Goal: Feedback & Contribution: Contribute content

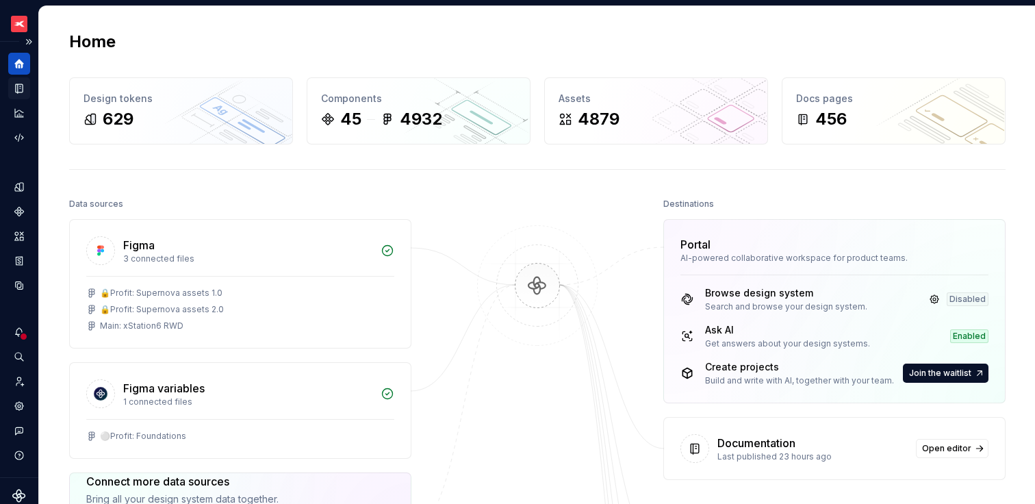
click at [21, 90] on icon "Documentation" at bounding box center [20, 89] width 5 height 8
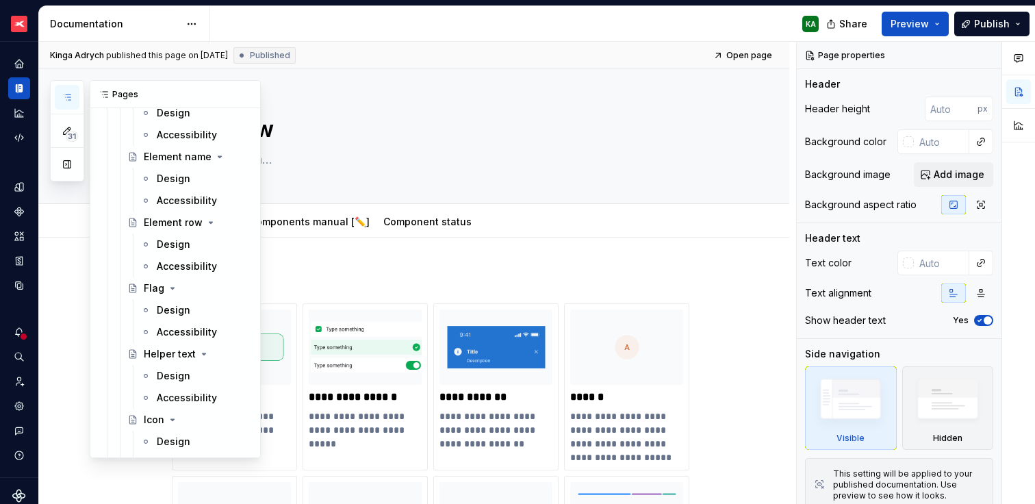
scroll to position [4031, 0]
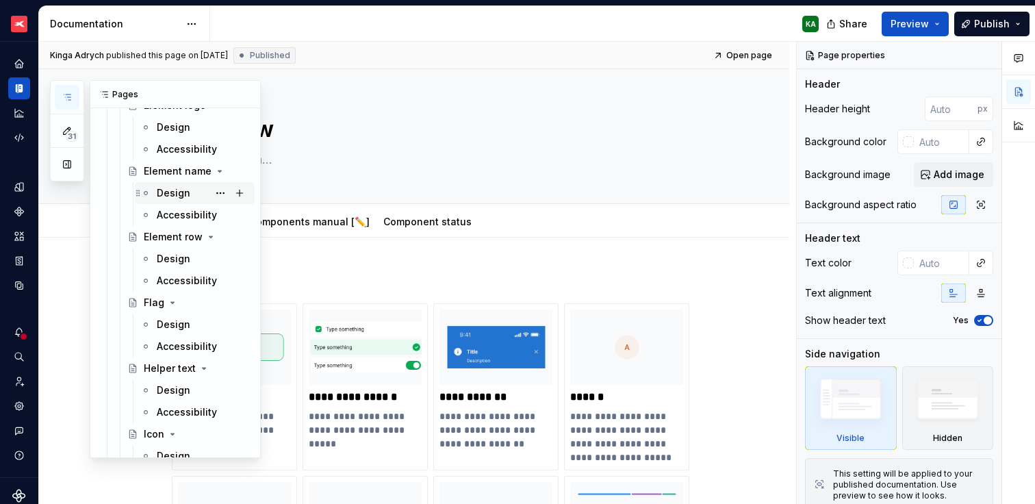
click at [169, 186] on div "Design" at bounding box center [174, 193] width 34 height 14
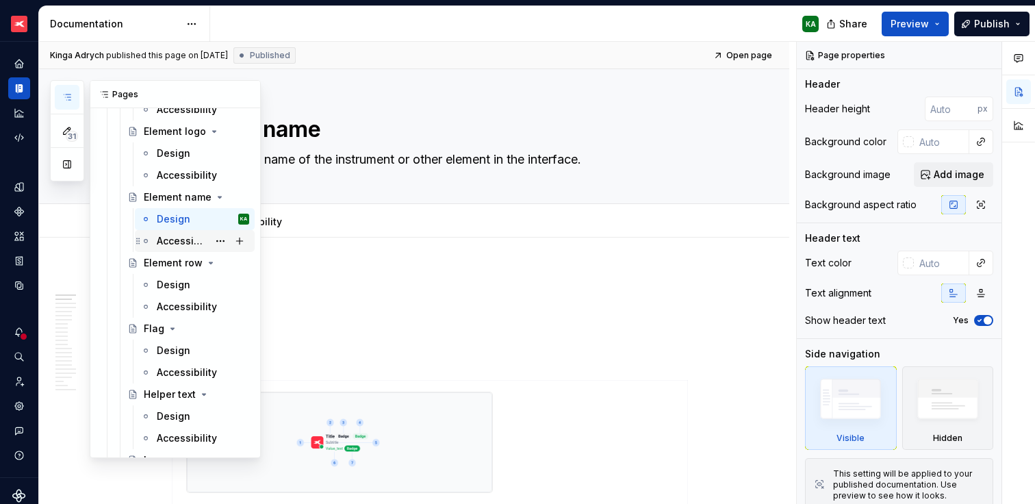
scroll to position [4003, 0]
click at [175, 158] on div "Design" at bounding box center [174, 156] width 34 height 14
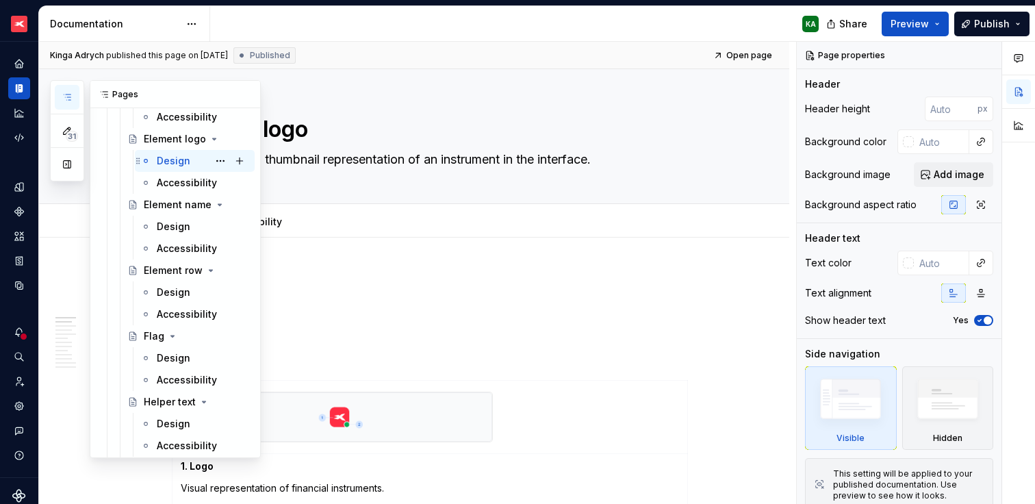
scroll to position [3982, 0]
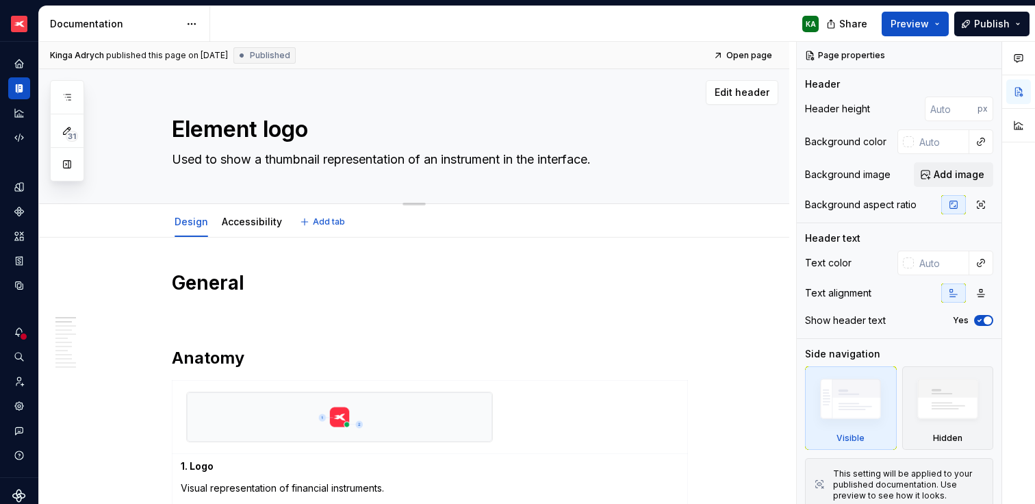
click at [229, 161] on textarea "Used to show a thumbnail representation of an instrument in the interface." at bounding box center [428, 160] width 518 height 22
paste textarea "graphically represent an interface element or as an element that graphically ex…"
type textarea "*"
type textarea "Used to graphically represent an interface element or as an element that graphi…"
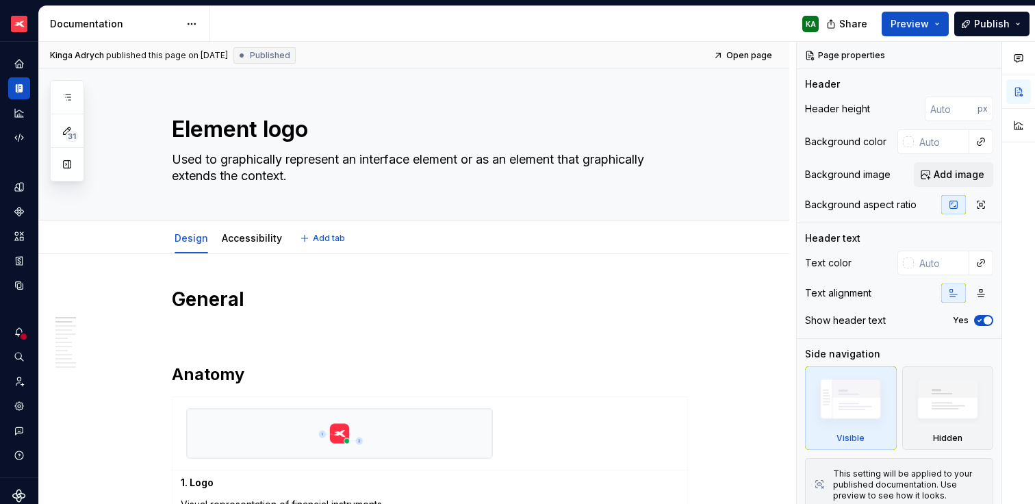
type textarea "*"
type textarea "Used to graphically represent an interface element or as an element that graphi…"
click at [253, 29] on div "KA" at bounding box center [520, 24] width 620 height 36
click at [193, 24] on html "XTB - Profit Design System KA Dataset PDS 1.0 Documentation KA Share Preview Pu…" at bounding box center [517, 252] width 1035 height 504
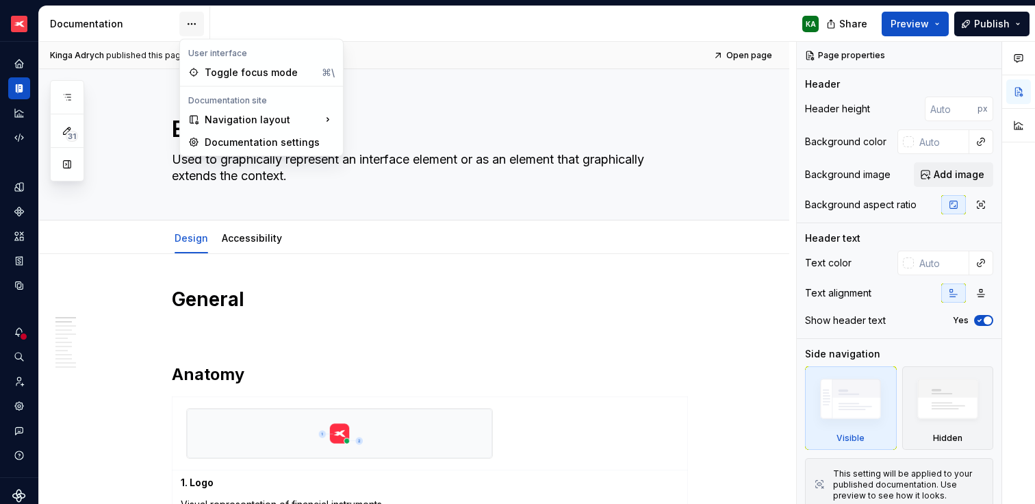
click at [193, 24] on html "XTB - Profit Design System KA Dataset PDS 1.0 Documentation KA Share Preview Pu…" at bounding box center [517, 252] width 1035 height 504
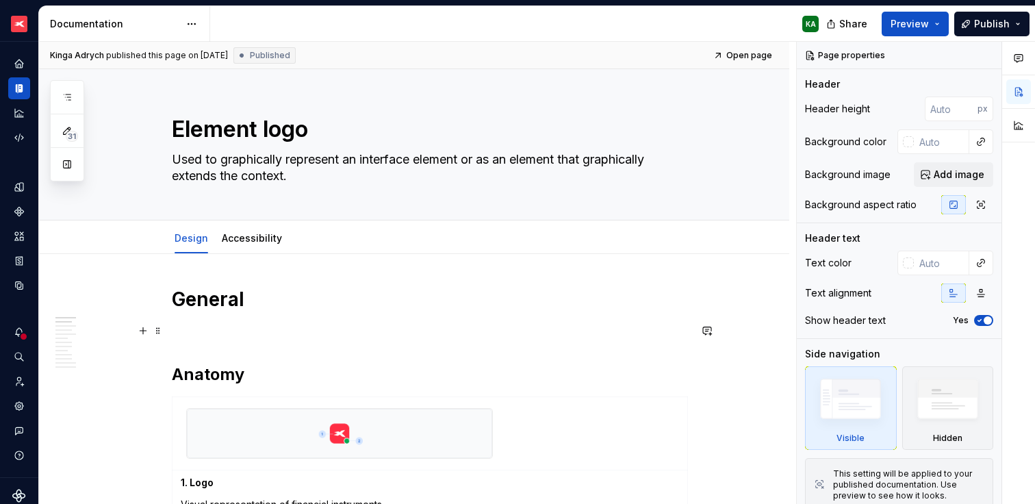
click at [232, 325] on p at bounding box center [431, 330] width 518 height 16
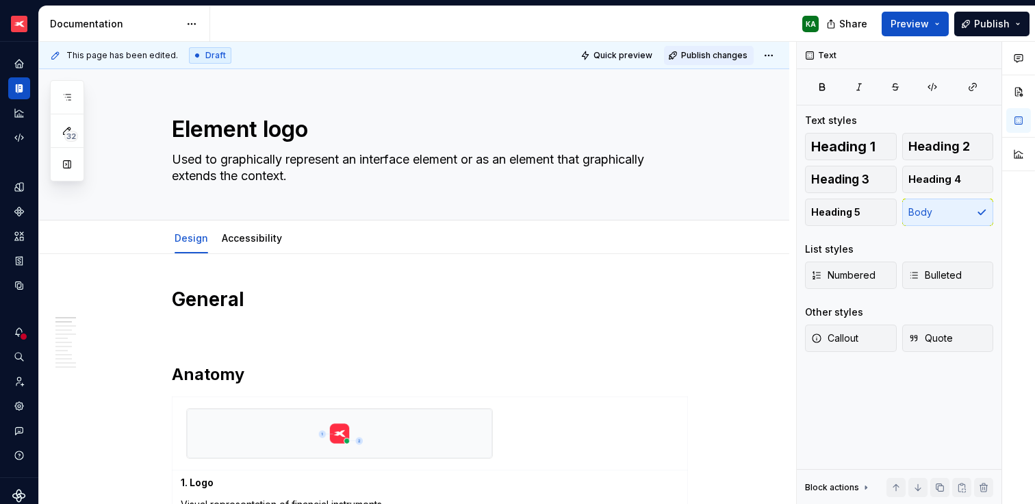
click at [711, 53] on span "Publish changes" at bounding box center [714, 55] width 66 height 11
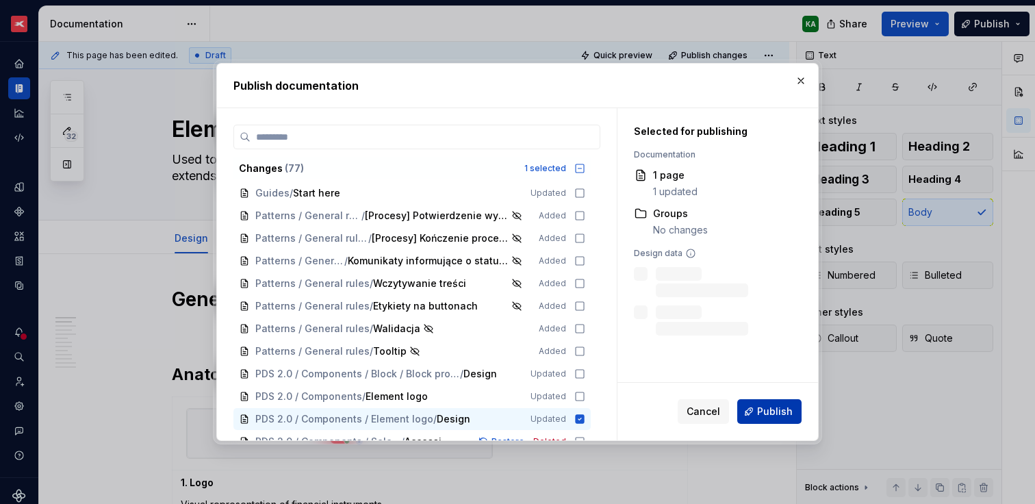
click at [755, 412] on button "Publish" at bounding box center [769, 411] width 64 height 25
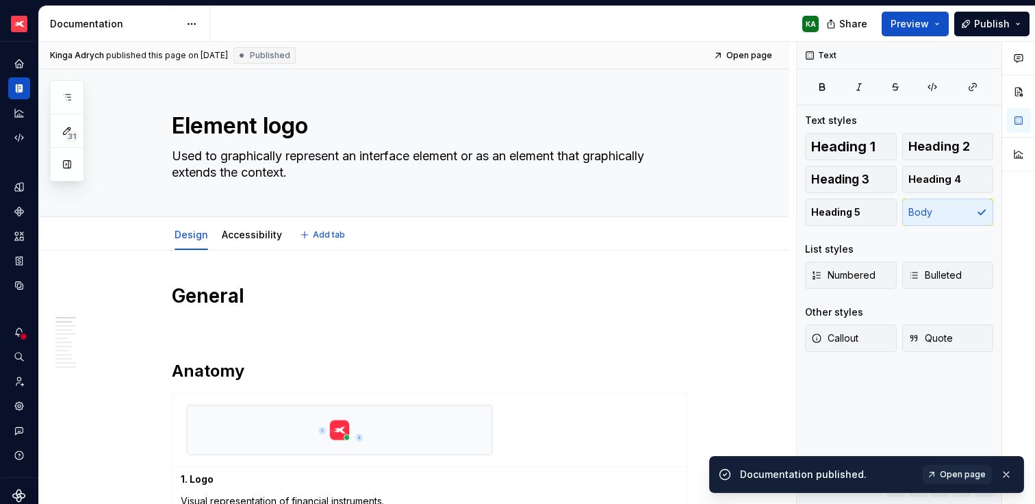
scroll to position [0, 0]
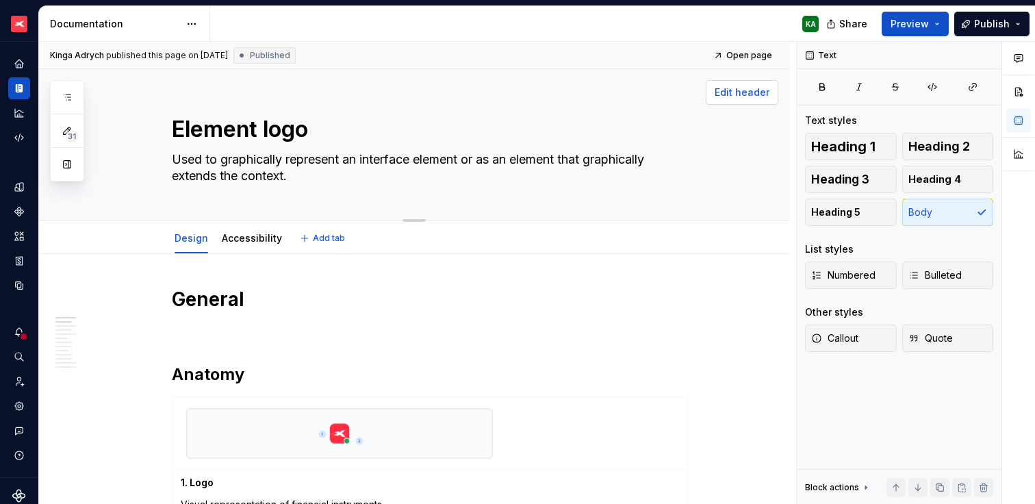
click at [729, 84] on button "Edit header" at bounding box center [742, 92] width 73 height 25
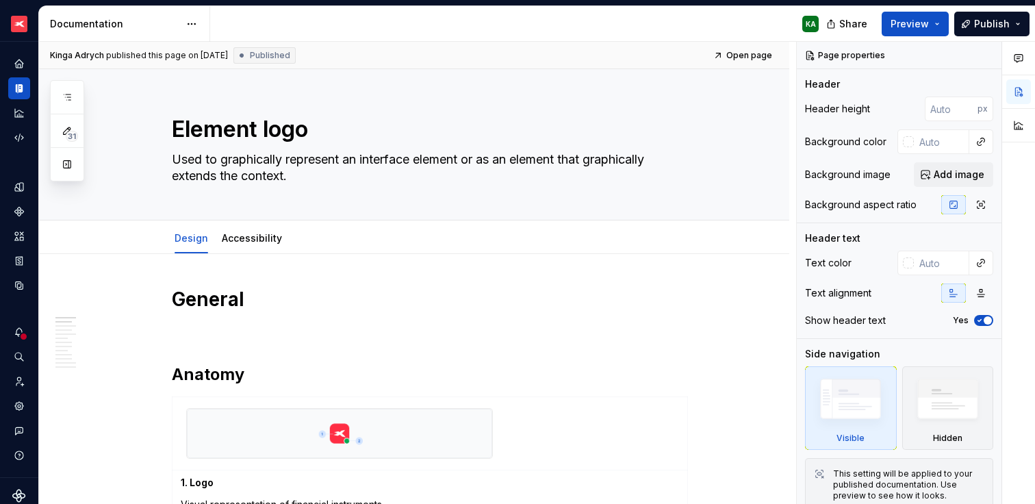
click at [631, 21] on div "KA" at bounding box center [520, 24] width 620 height 36
click at [250, 167] on textarea "Used to graphically represent an interface element or as an element that graphi…" at bounding box center [428, 168] width 518 height 38
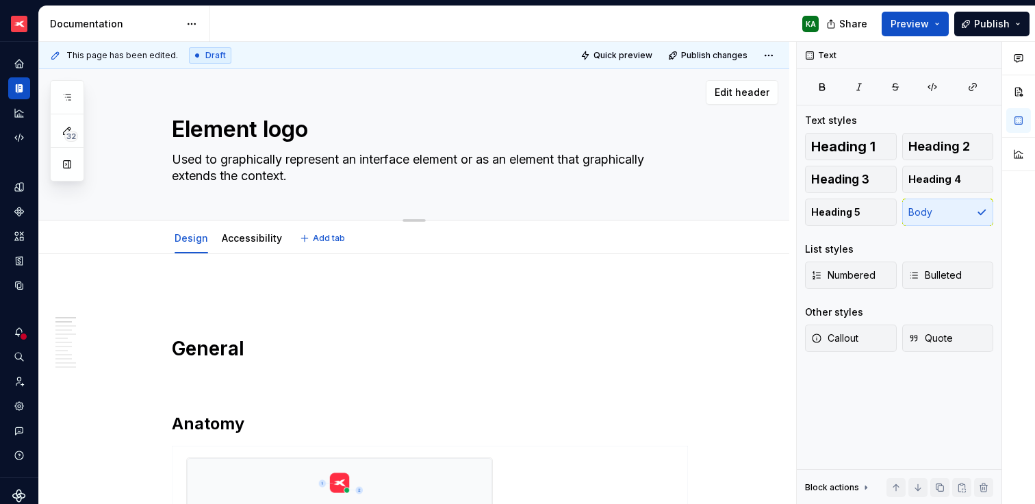
click at [268, 147] on div "Element logo Used to graphically represent an interface element or as an elemen…" at bounding box center [431, 144] width 518 height 151
click at [339, 190] on div "Element logo Used to graphically represent an interface element or as an elemen…" at bounding box center [431, 144] width 518 height 151
click at [347, 169] on textarea "Used to graphically represent an interface element or as an element that graphi…" at bounding box center [428, 168] width 518 height 38
click at [365, 158] on textarea "Used to graphically represent an interface element or as an element that graphi…" at bounding box center [428, 168] width 518 height 38
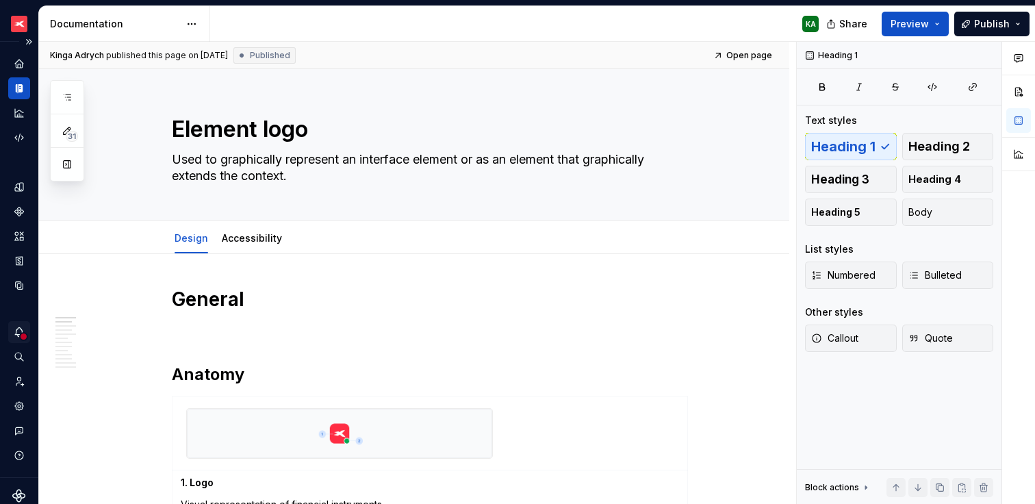
click at [16, 333] on icon "Notifications" at bounding box center [19, 331] width 8 height 9
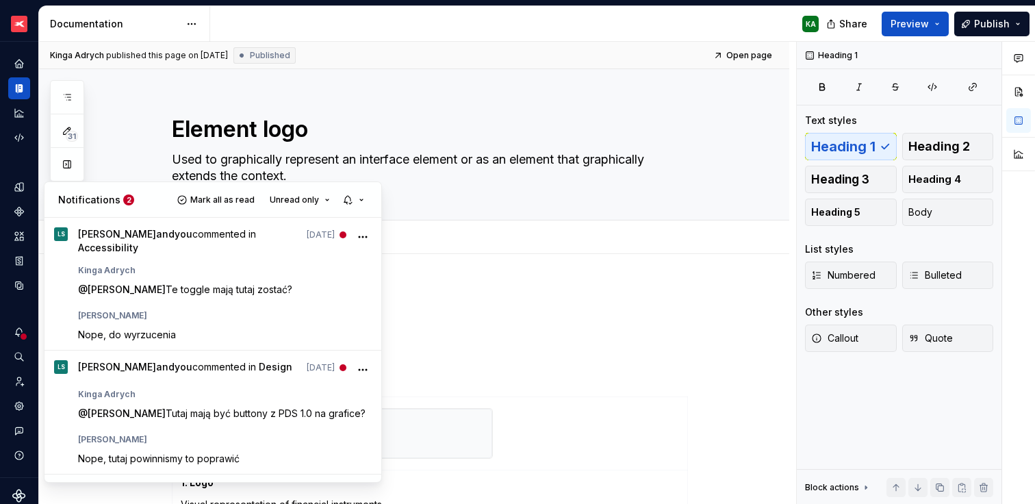
click at [474, 268] on html "XTB - Profit Design System KA Dataset PDS 1.0 Documentation KA Share Preview Pu…" at bounding box center [517, 252] width 1035 height 504
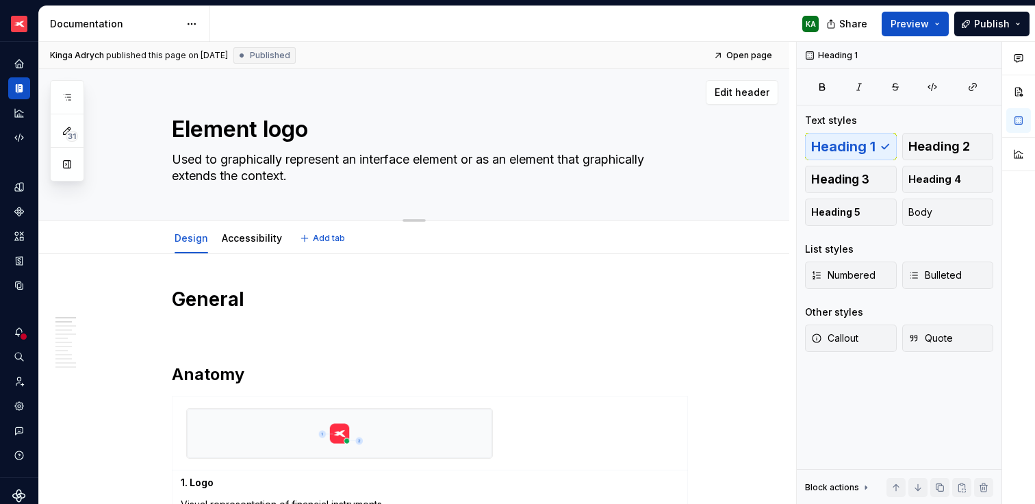
click at [292, 162] on textarea "Used to graphically represent an interface element or as an element that graphi…" at bounding box center [428, 168] width 518 height 38
click at [468, 295] on h1 "General" at bounding box center [431, 299] width 518 height 25
click at [189, 21] on html "XTB - Profit Design System KA Dataset PDS 1.0 Documentation KA Share Preview Pu…" at bounding box center [517, 252] width 1035 height 504
click at [292, 28] on html "XTB - Profit Design System KA Dataset PDS 1.0 Documentation KA Share Preview Pu…" at bounding box center [517, 252] width 1035 height 504
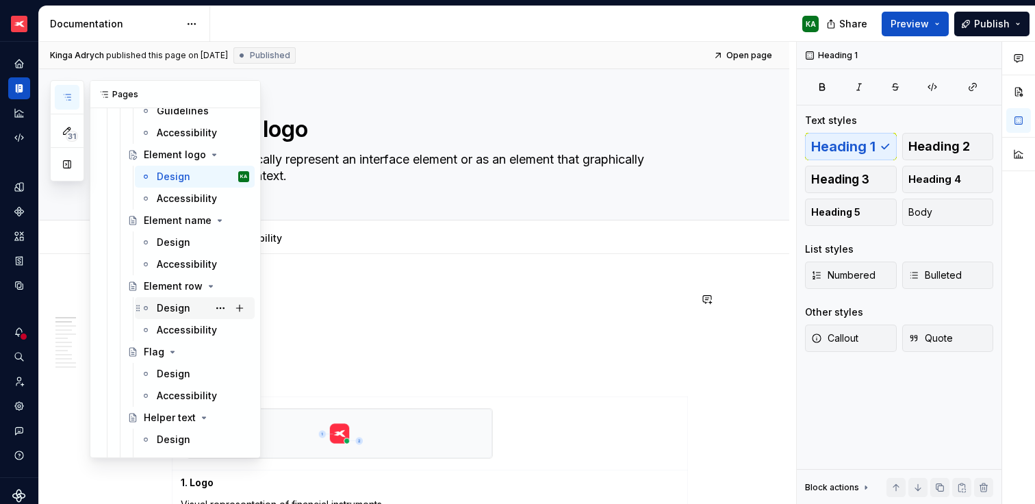
click at [174, 308] on div "Design" at bounding box center [174, 308] width 34 height 14
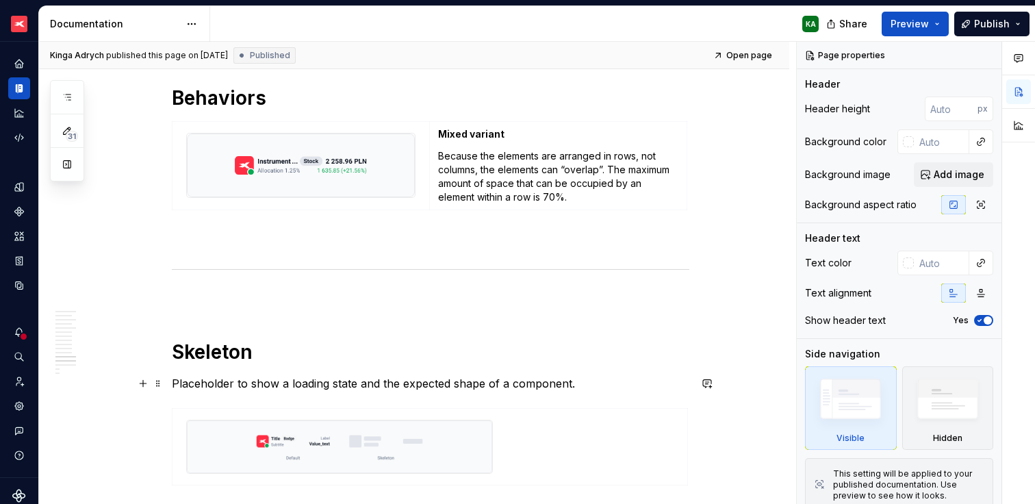
scroll to position [3119, 0]
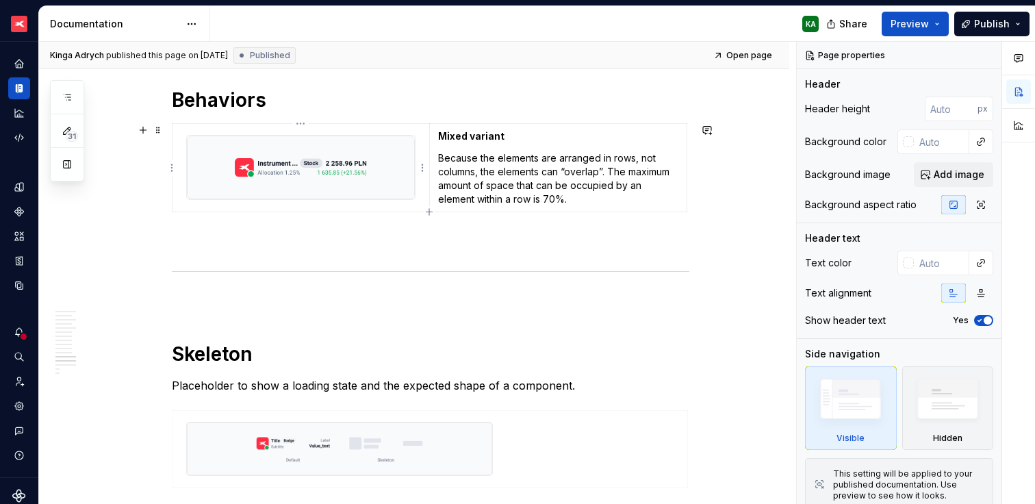
click at [377, 191] on img at bounding box center [301, 168] width 228 height 64
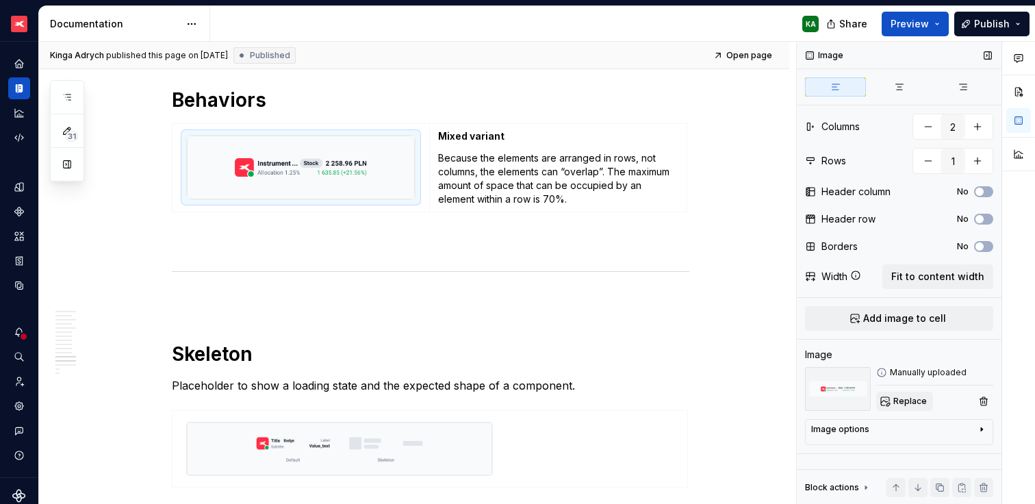
click at [914, 399] on span "Replace" at bounding box center [911, 401] width 34 height 11
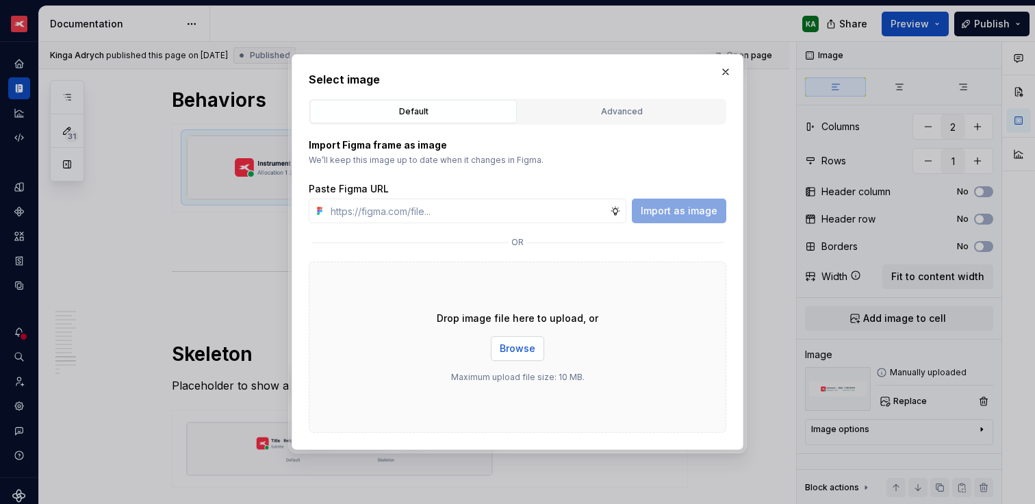
click at [514, 346] on span "Browse" at bounding box center [518, 349] width 36 height 14
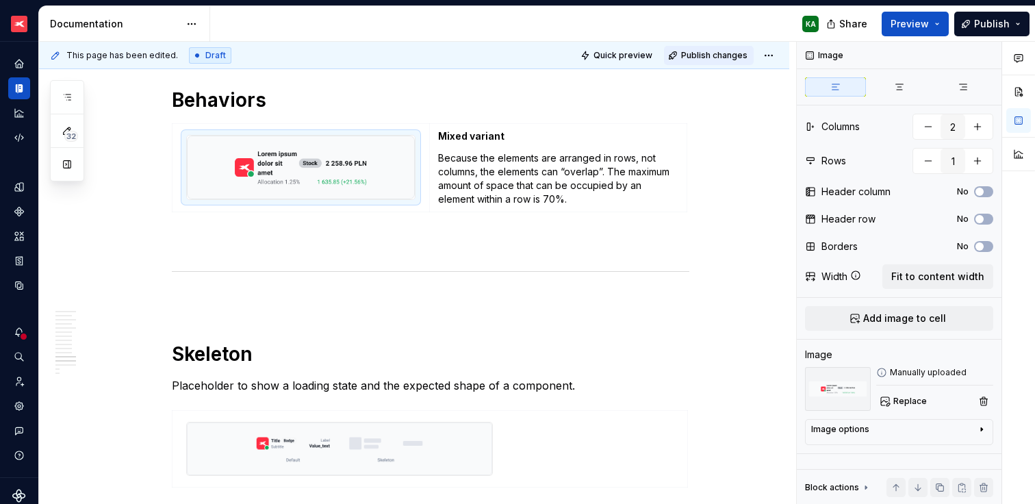
click at [710, 56] on span "Publish changes" at bounding box center [714, 55] width 66 height 11
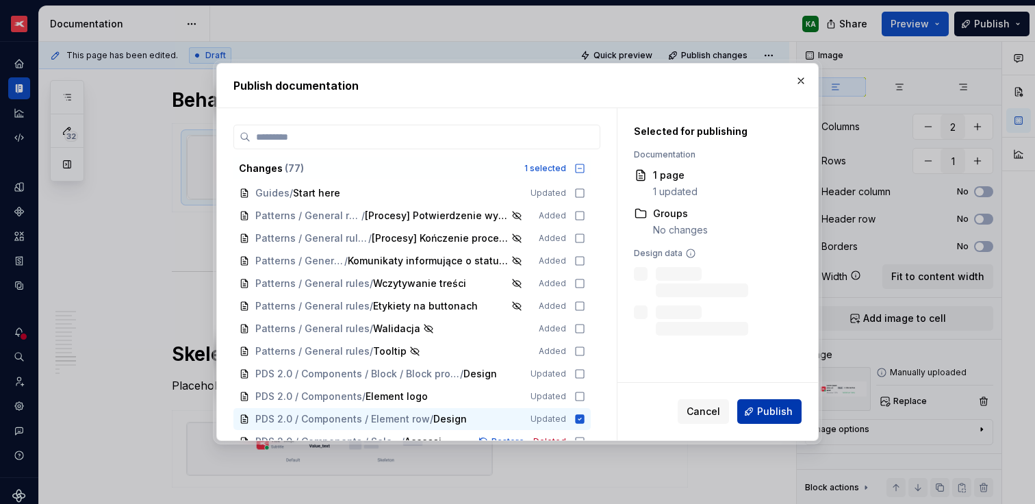
click at [765, 407] on span "Publish" at bounding box center [775, 412] width 36 height 14
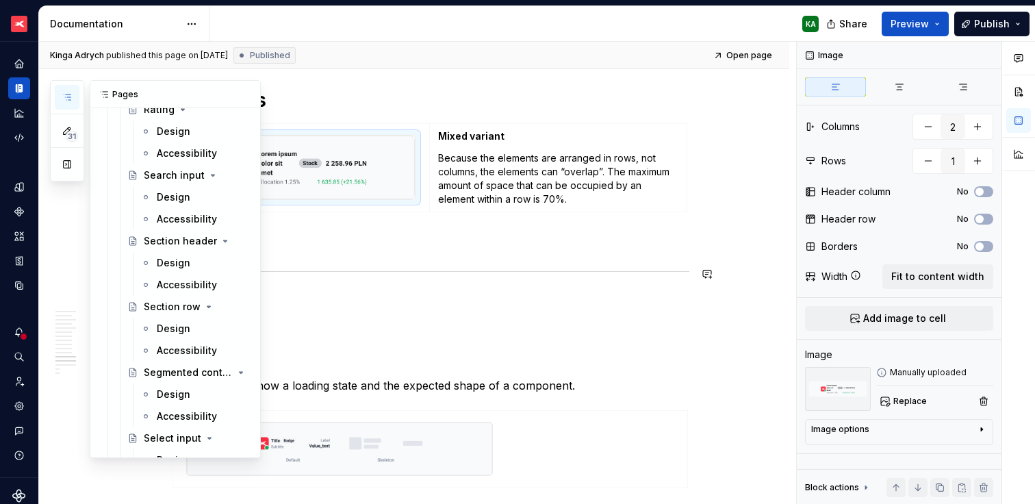
scroll to position [5316, 0]
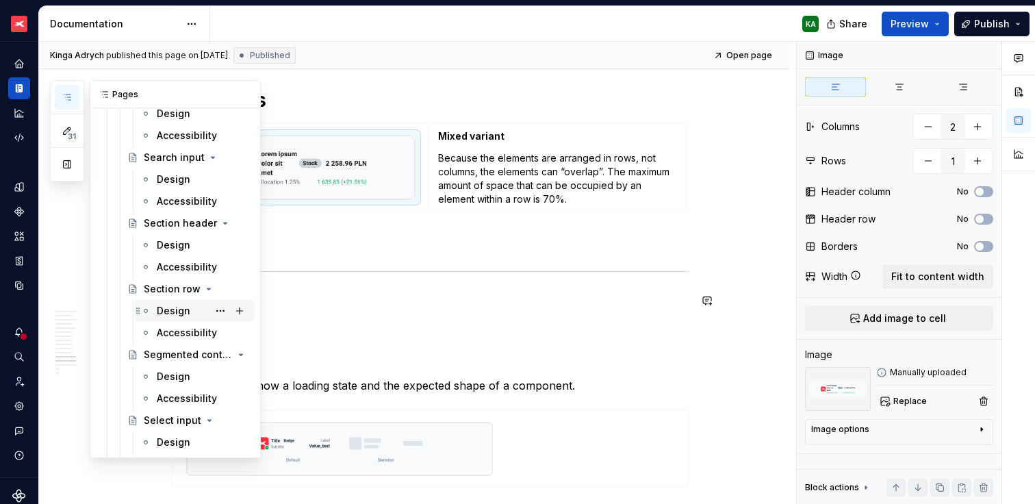
click at [176, 309] on div "Design" at bounding box center [174, 311] width 34 height 14
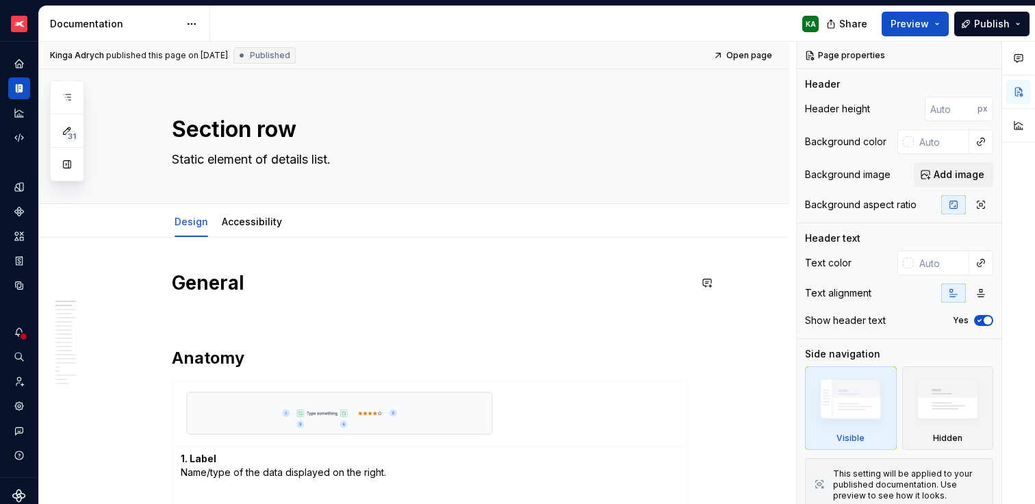
type textarea "*"
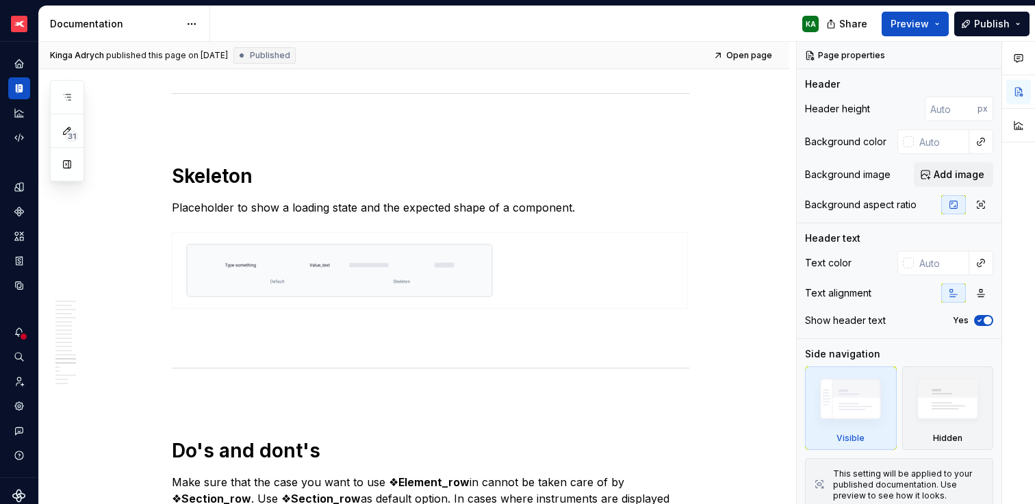
scroll to position [3604, 0]
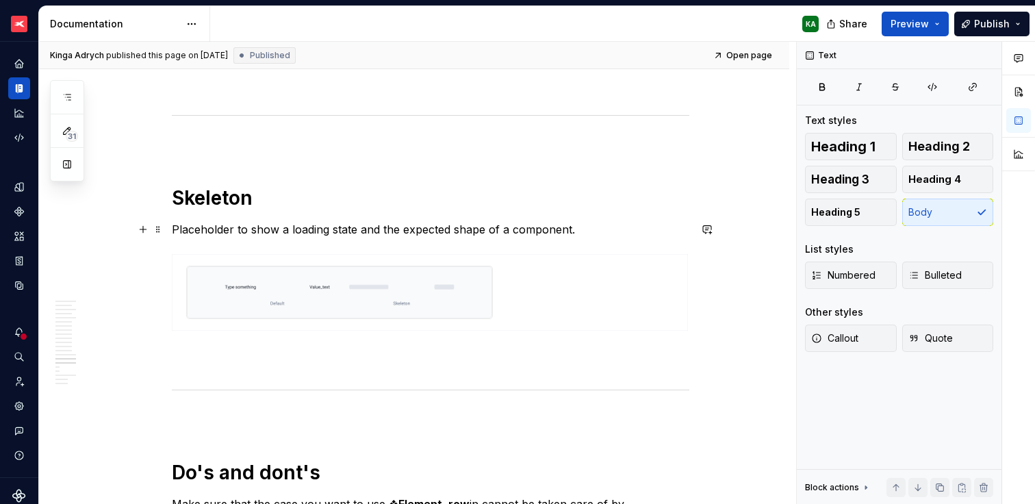
click at [261, 228] on p "Placeholder to show a loading state and the expected shape of a component." at bounding box center [431, 229] width 518 height 16
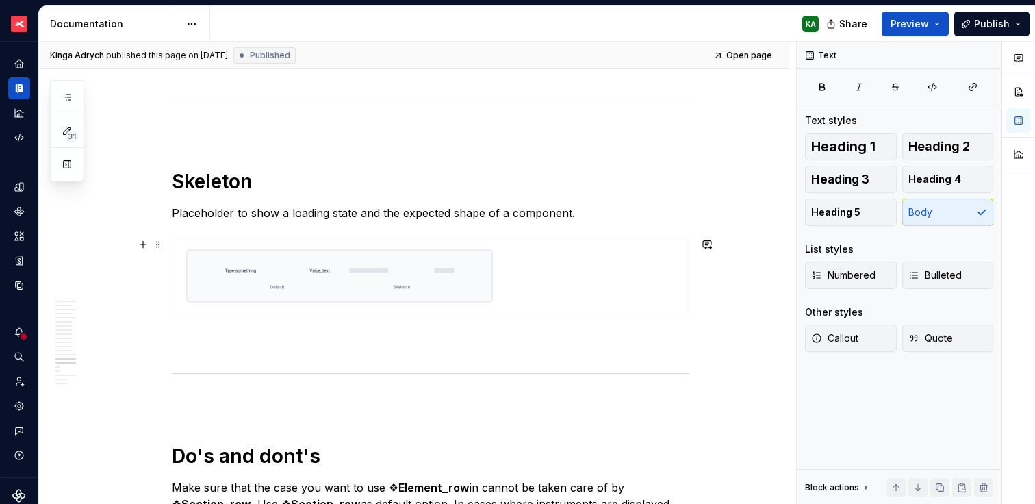
scroll to position [3622, 0]
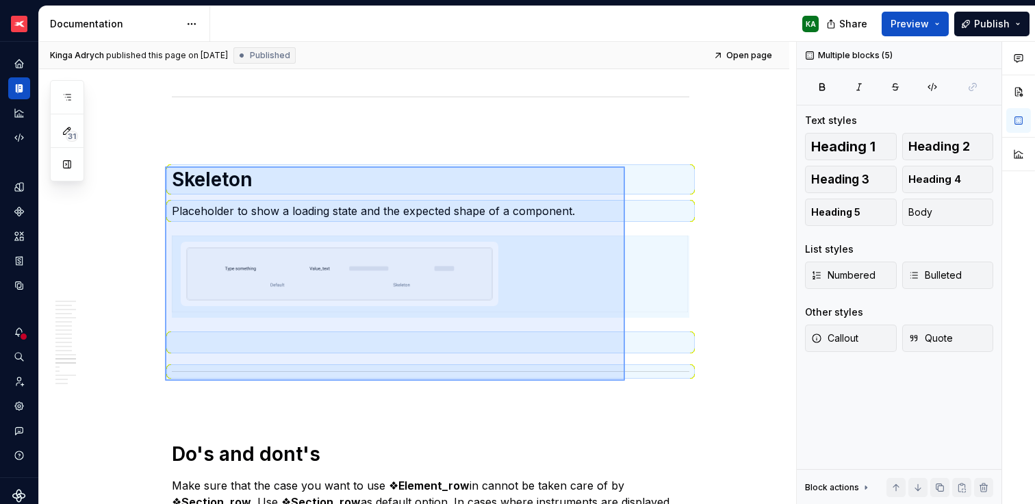
drag, startPoint x: 165, startPoint y: 166, endPoint x: 625, endPoint y: 381, distance: 507.6
click at [625, 381] on div "[PERSON_NAME] published this page on [DATE] Published Open page Section row Sta…" at bounding box center [417, 273] width 757 height 463
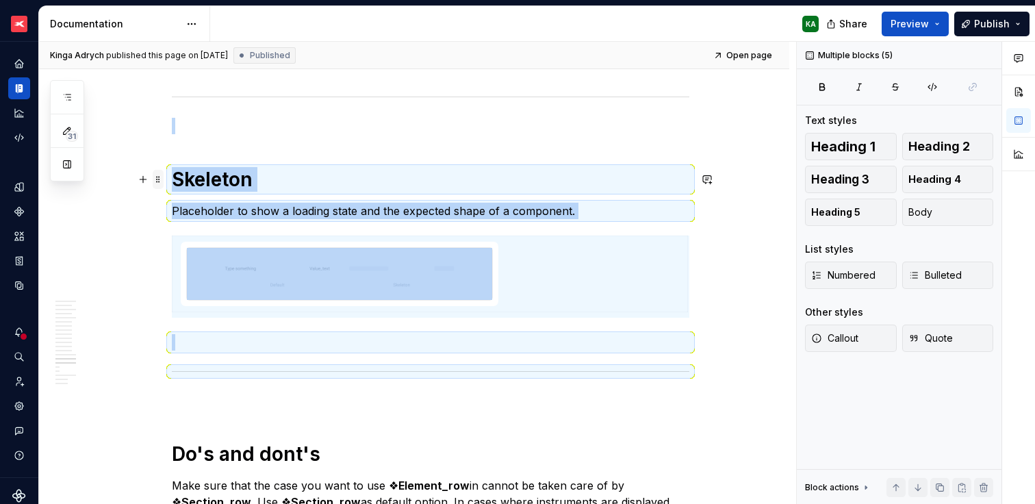
click at [160, 181] on span at bounding box center [158, 179] width 11 height 19
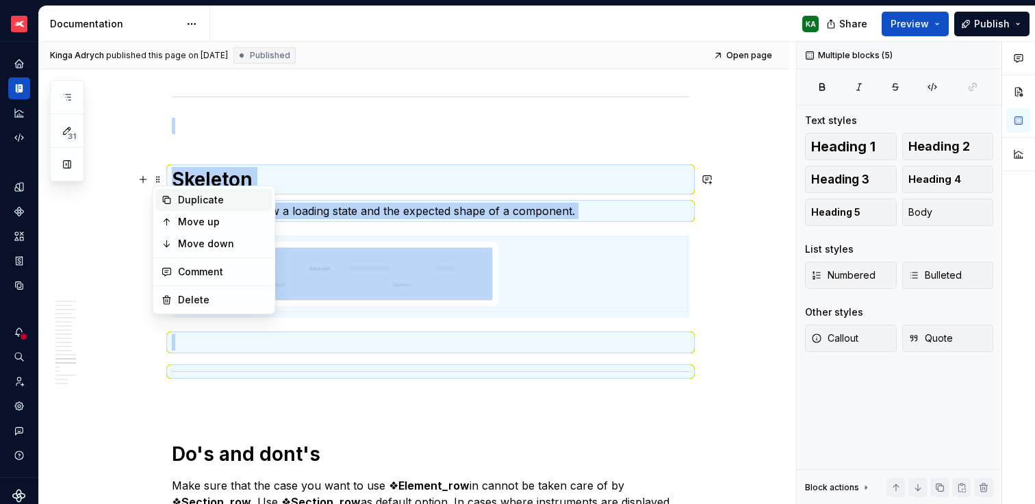
click at [183, 194] on div "Duplicate" at bounding box center [222, 200] width 89 height 14
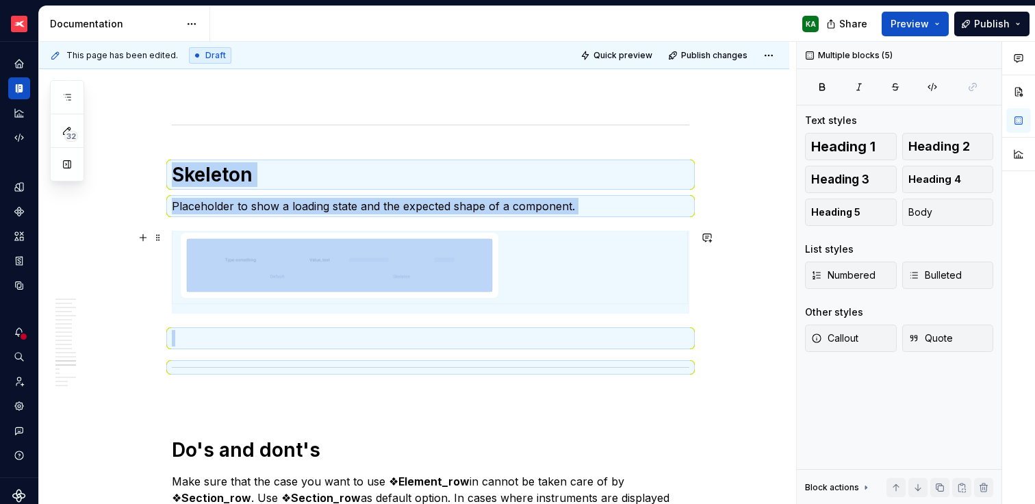
scroll to position [5, 0]
click at [225, 346] on p at bounding box center [431, 338] width 518 height 16
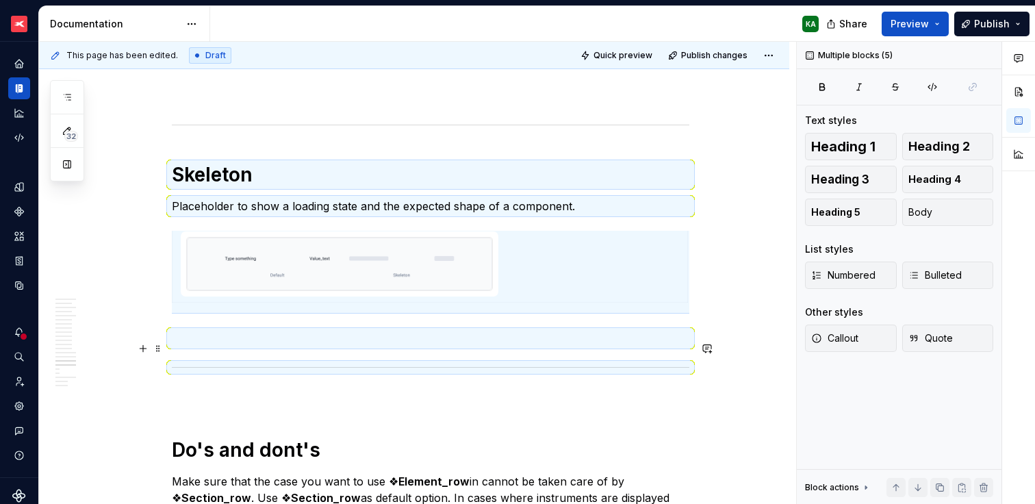
scroll to position [0, 0]
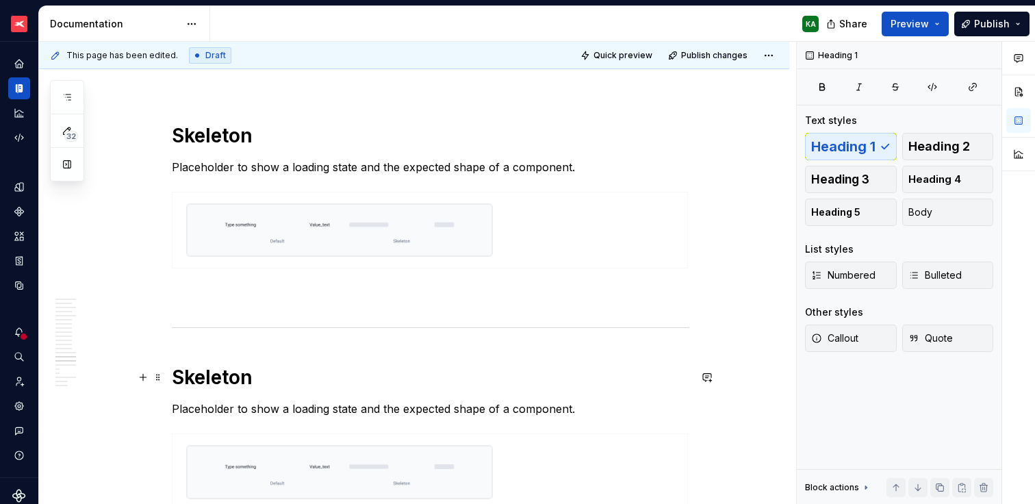
scroll to position [3574, 0]
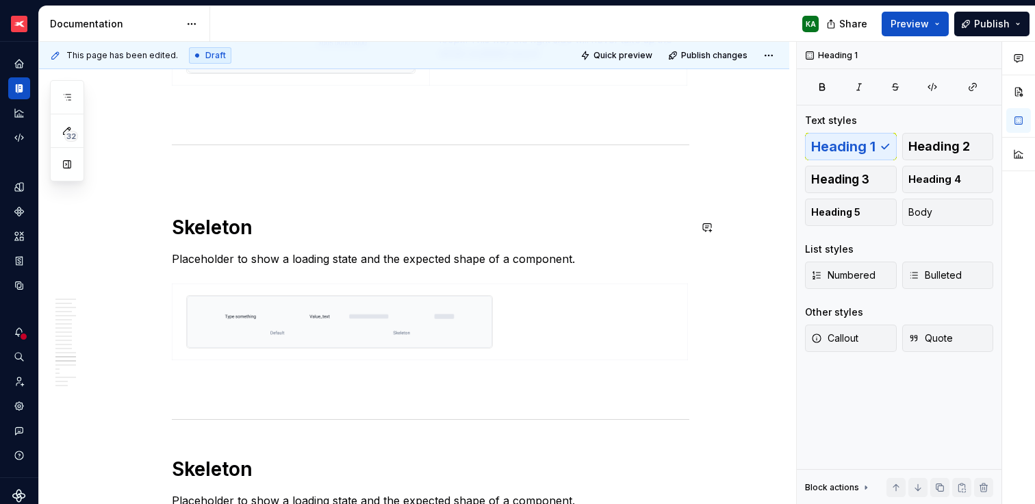
click at [205, 177] on p at bounding box center [431, 174] width 518 height 16
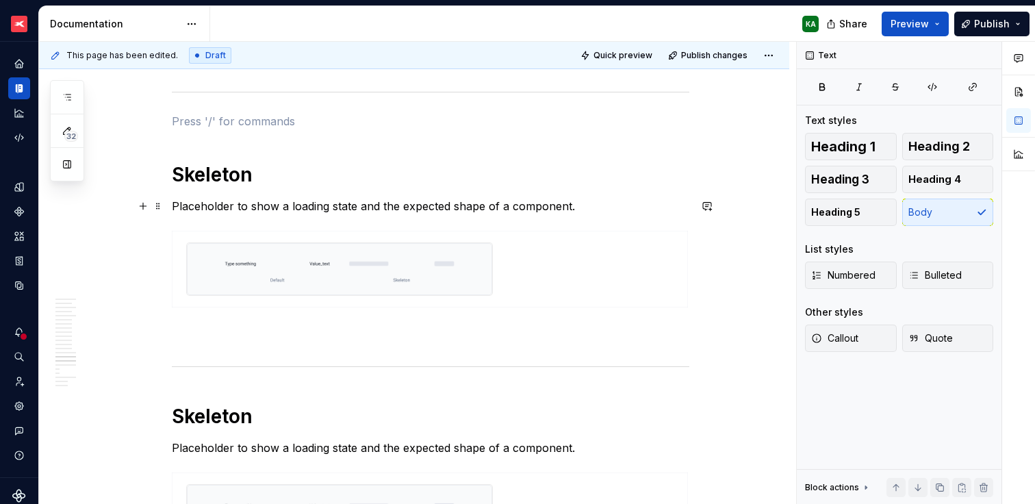
scroll to position [3699, 0]
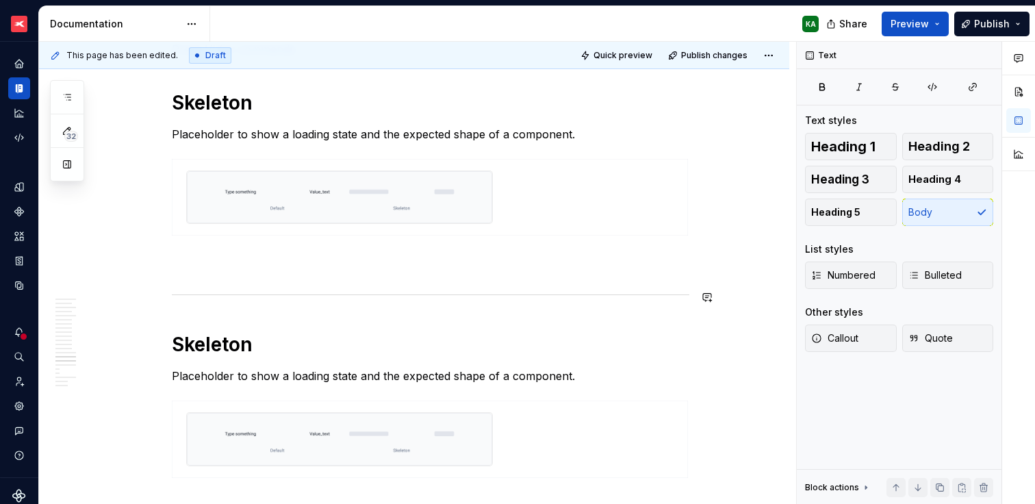
click at [177, 333] on h1 "Skeleton" at bounding box center [431, 344] width 518 height 25
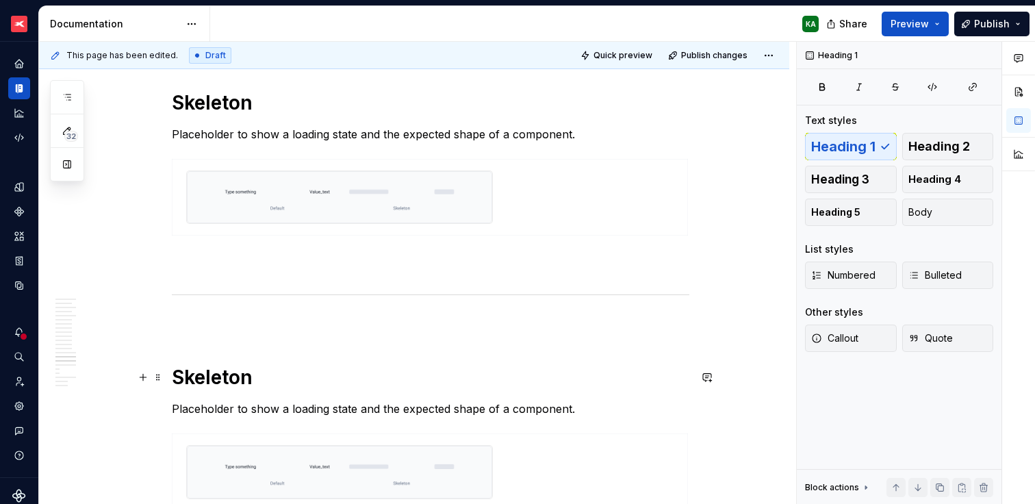
click at [207, 375] on h1 "Skeleton" at bounding box center [431, 377] width 518 height 25
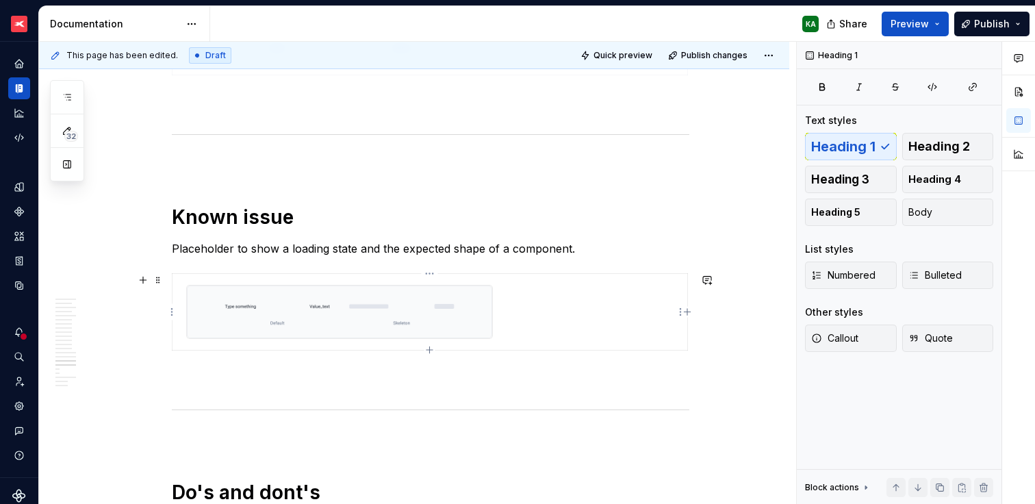
scroll to position [3858, 0]
click at [275, 251] on p "Placeholder to show a loading state and the expected shape of a component." at bounding box center [431, 249] width 518 height 16
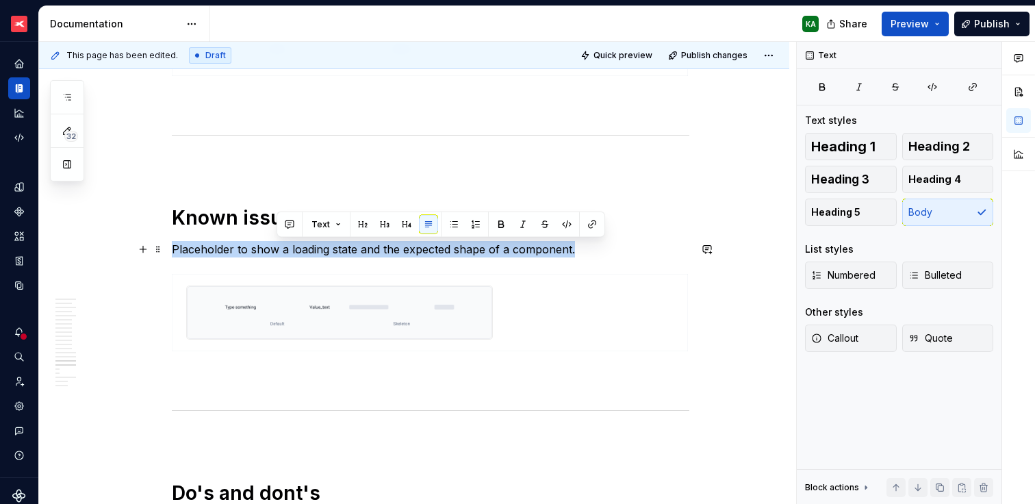
click at [275, 251] on p "Placeholder to show a loading state and the expected shape of a component." at bounding box center [431, 249] width 518 height 16
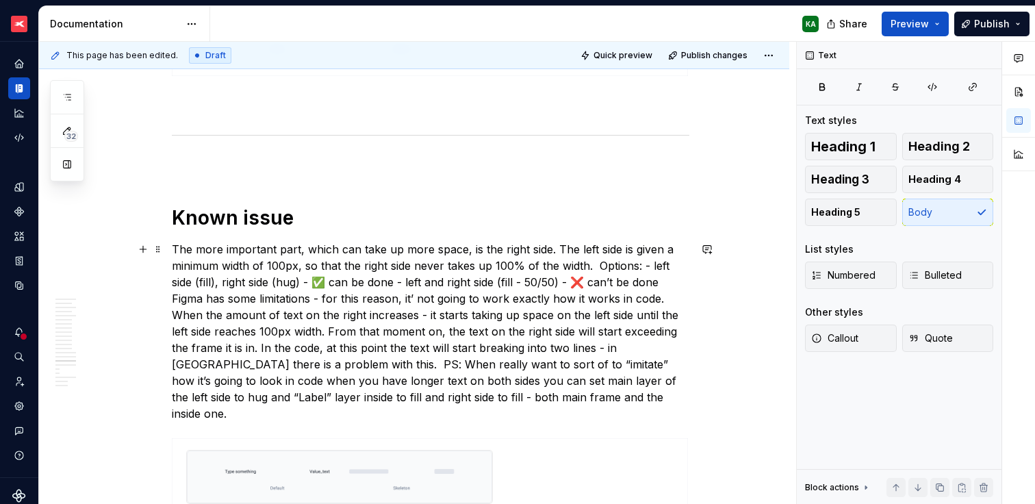
click at [598, 266] on p "The more important part, which can take up more space, is the right side. The l…" at bounding box center [431, 331] width 518 height 181
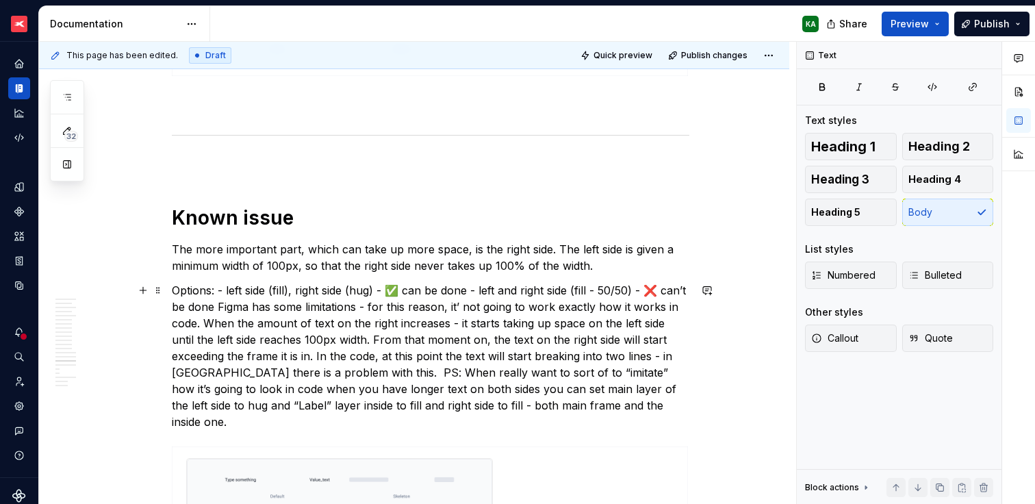
click at [218, 290] on p "Options: - left side (fill), right side (hug) - ✅ can be done - left and right …" at bounding box center [431, 356] width 518 height 148
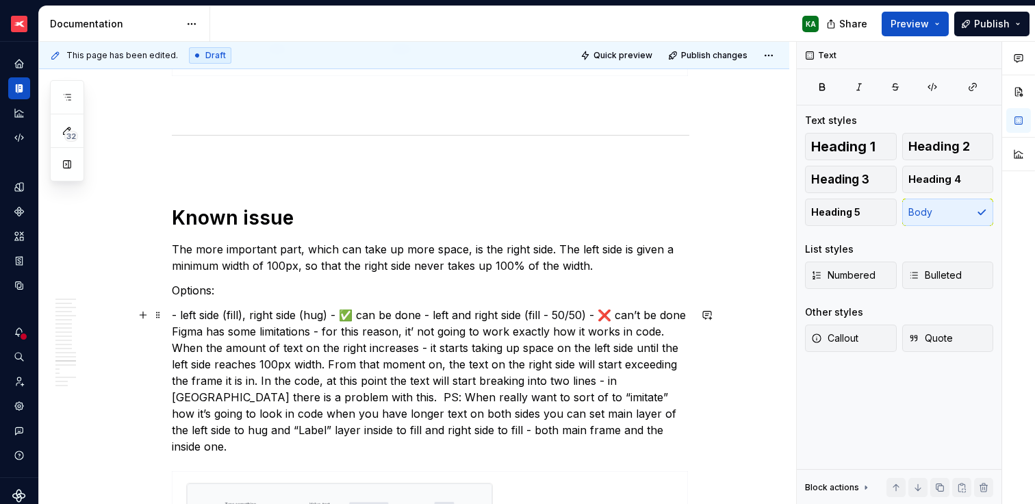
click at [333, 313] on p "- left side (fill), right side (hug) - ✅ can be done - left and right side (fil…" at bounding box center [431, 381] width 518 height 148
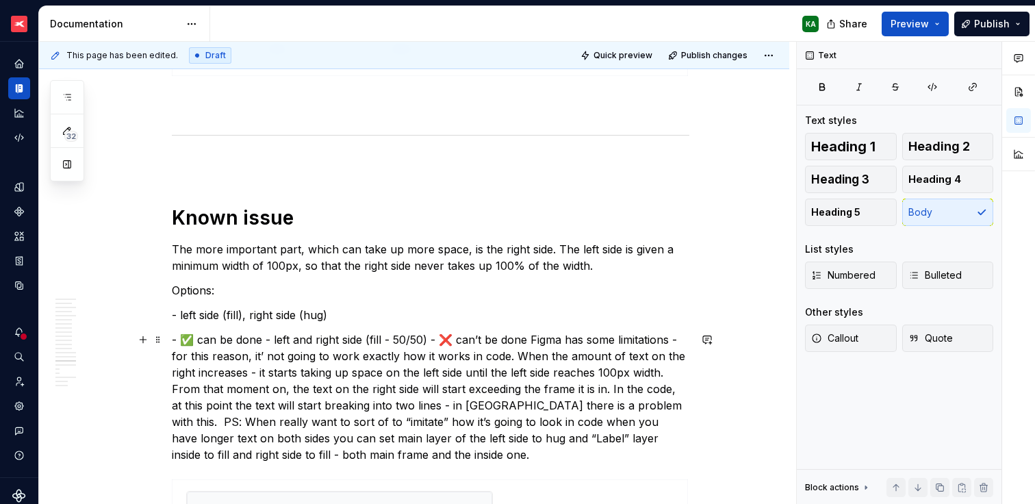
click at [524, 338] on p "- ✅ can be done - left and right side (fill - 50/50) - ❌ can’t be done Figma ha…" at bounding box center [431, 396] width 518 height 131
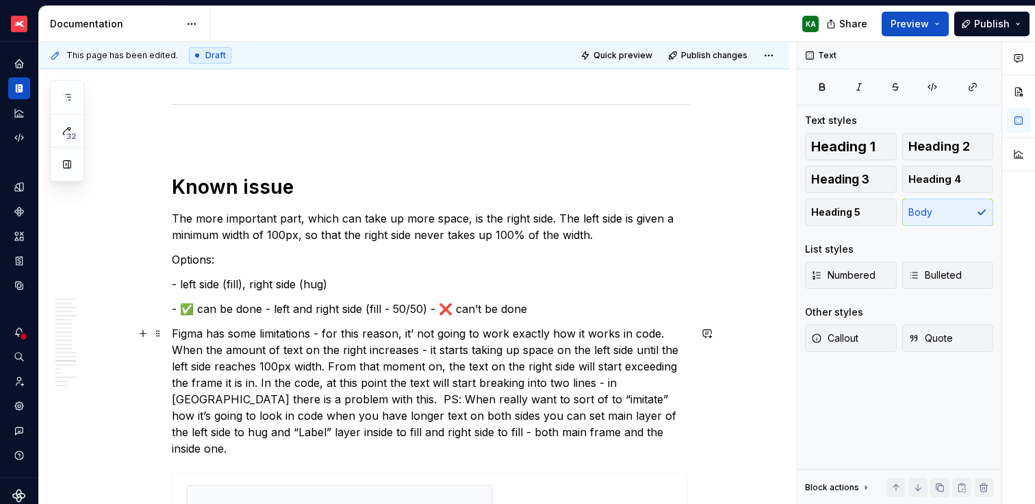
scroll to position [3897, 0]
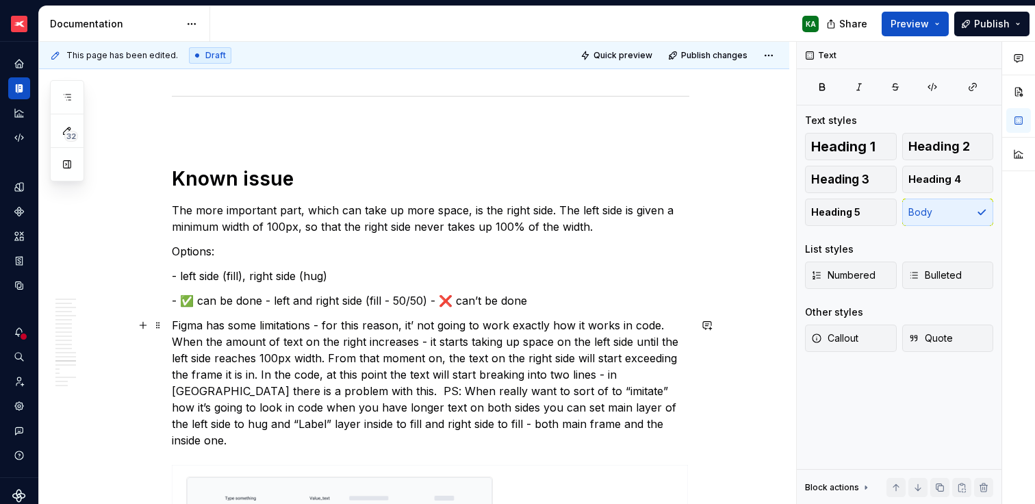
click at [293, 389] on p "Figma has some limitations - for this reason, it’ not going to work exactly how…" at bounding box center [431, 382] width 518 height 131
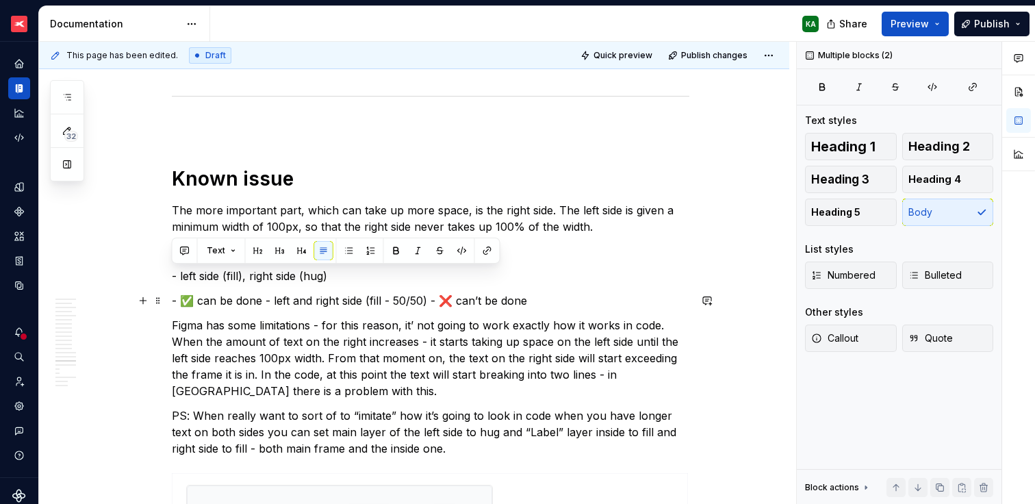
drag, startPoint x: 172, startPoint y: 273, endPoint x: 555, endPoint y: 305, distance: 384.8
click at [344, 249] on button "button" at bounding box center [349, 250] width 19 height 19
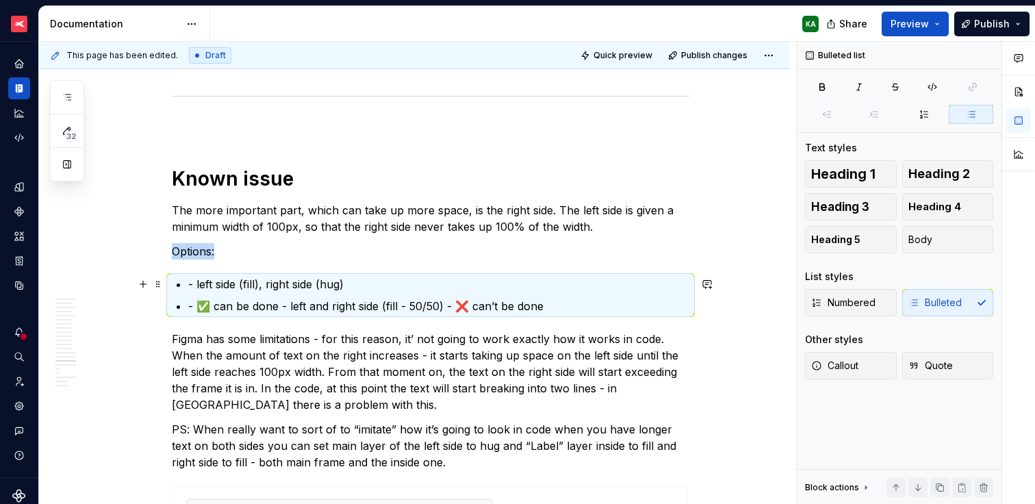
click at [197, 282] on p "- left side (fill), right side (hug)" at bounding box center [438, 284] width 501 height 16
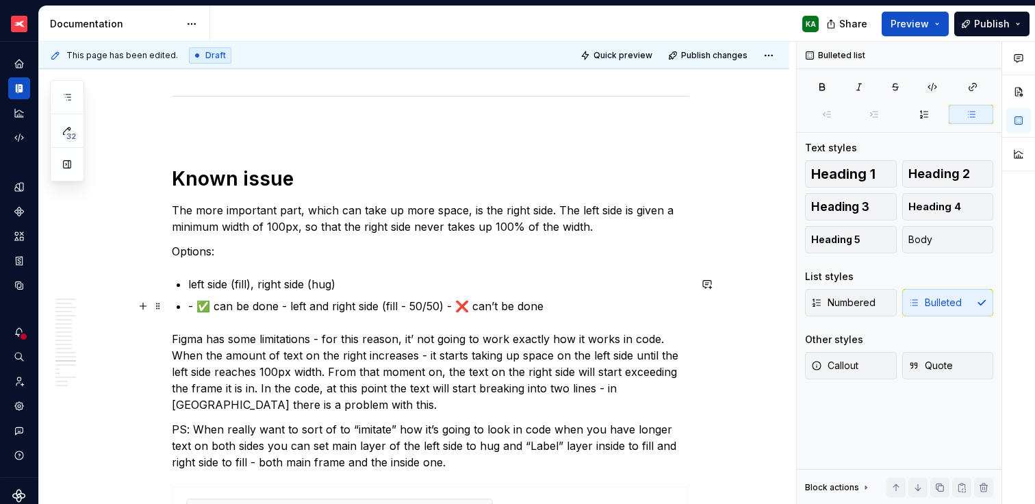
click at [199, 301] on p "- ✅ can be done - left and right side (fill - 50/50) - ❌ can’t be done" at bounding box center [438, 306] width 501 height 16
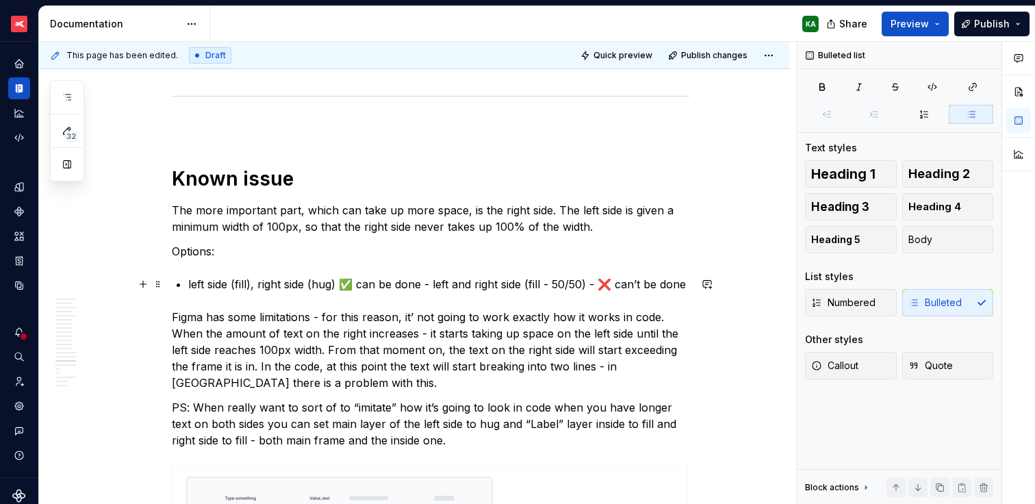
click at [431, 282] on p "left side (fill), right side (hug) ✅ can be done - left and right side (fill - …" at bounding box center [438, 284] width 501 height 16
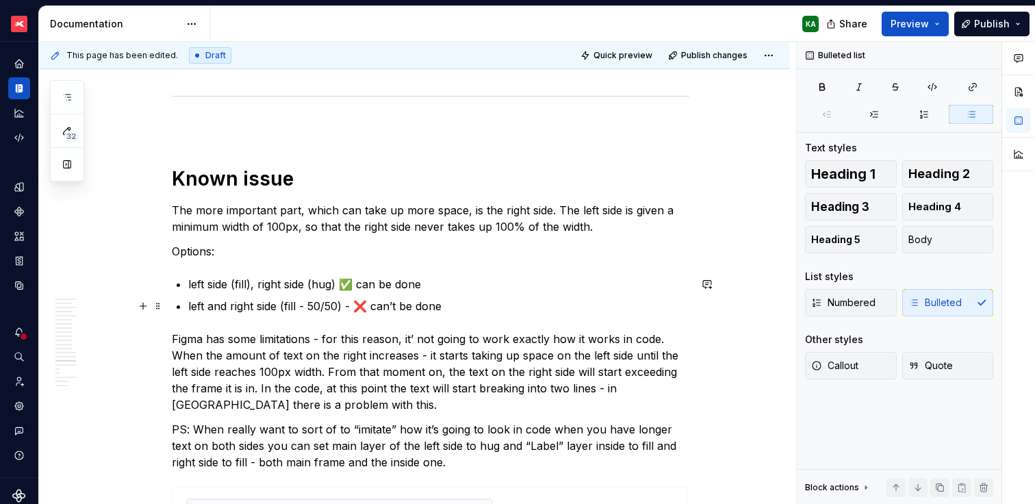
click at [302, 302] on p "left and right side (fill - 50/50) - ❌ can’t be done" at bounding box center [438, 306] width 501 height 16
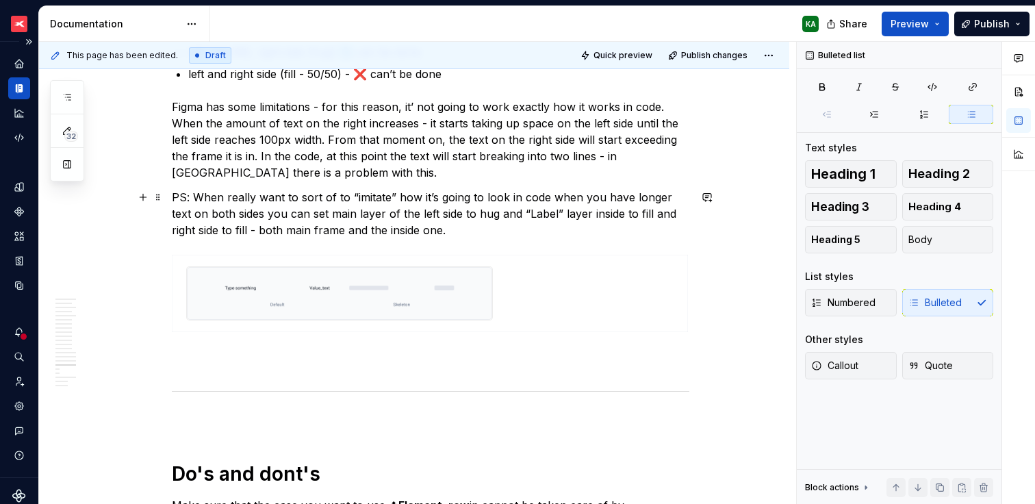
scroll to position [4130, 0]
click at [385, 299] on img at bounding box center [339, 292] width 305 height 53
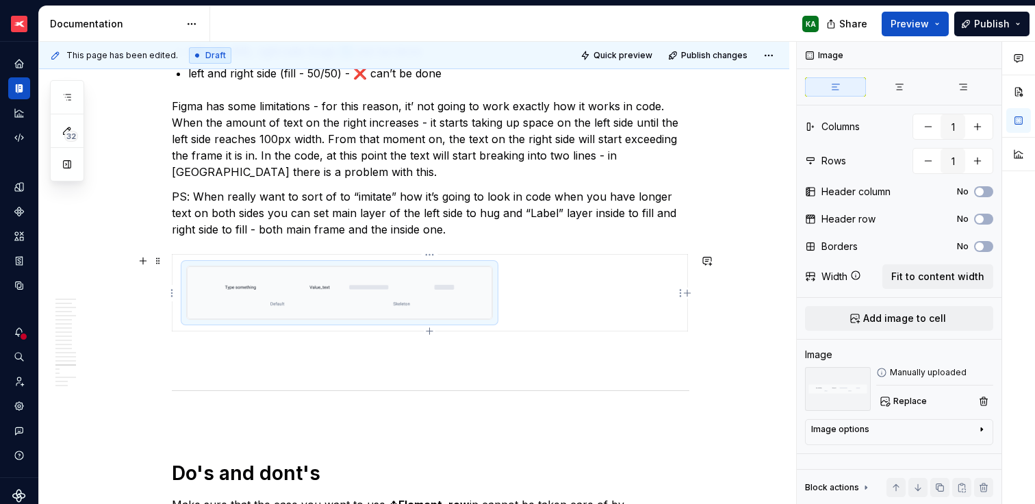
click at [385, 299] on img at bounding box center [339, 292] width 305 height 53
click at [900, 405] on span "Replace" at bounding box center [911, 401] width 34 height 11
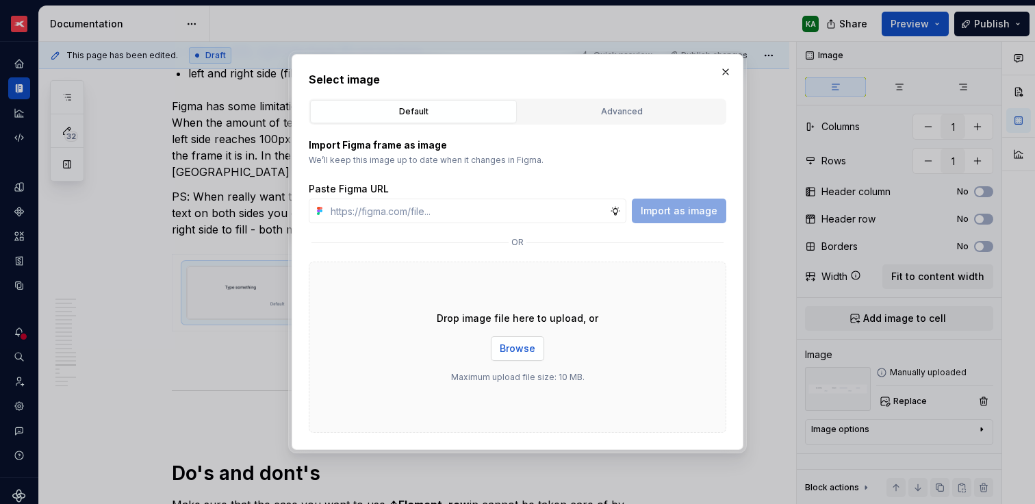
click at [524, 349] on span "Browse" at bounding box center [518, 349] width 36 height 14
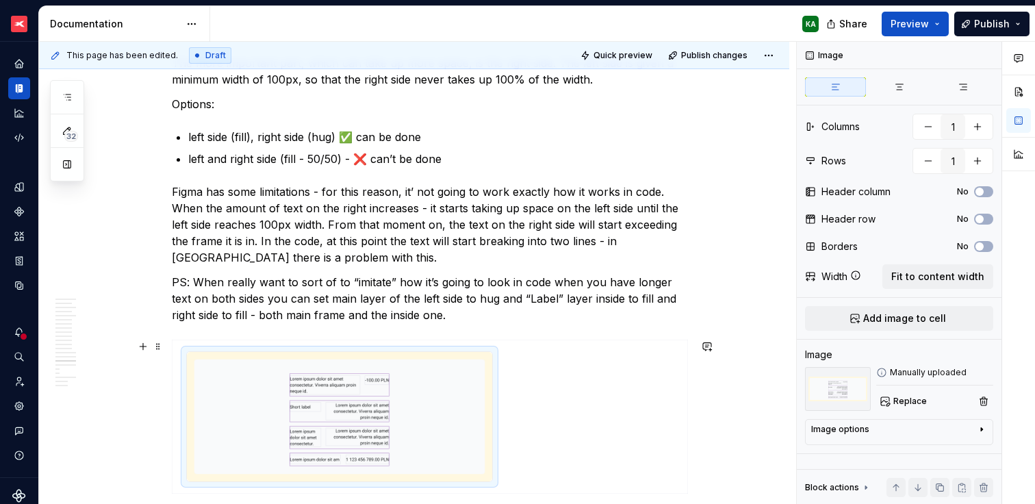
scroll to position [4045, 0]
click at [340, 133] on p "left side (fill), right side (hug) ✅ can be done" at bounding box center [438, 136] width 501 height 16
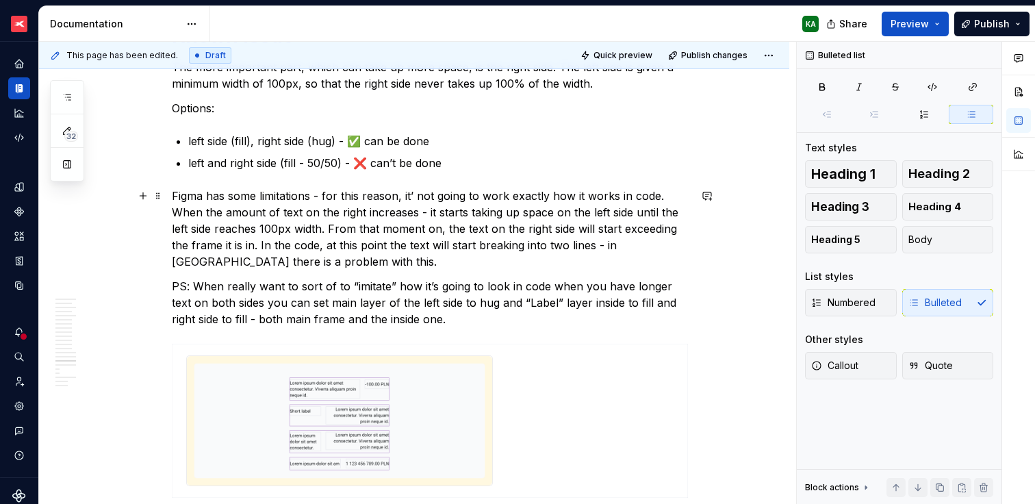
scroll to position [4012, 0]
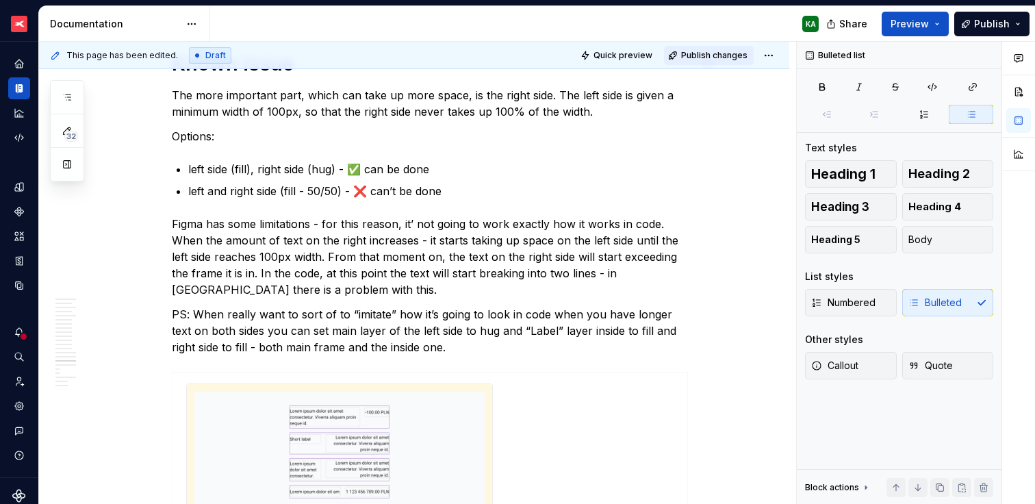
click at [718, 57] on span "Publish changes" at bounding box center [714, 55] width 66 height 11
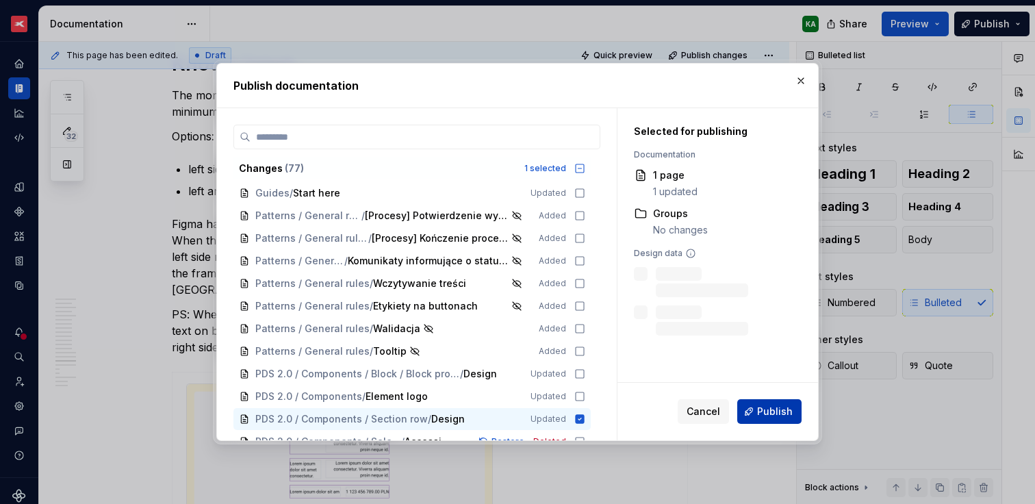
click at [782, 405] on span "Publish" at bounding box center [775, 412] width 36 height 14
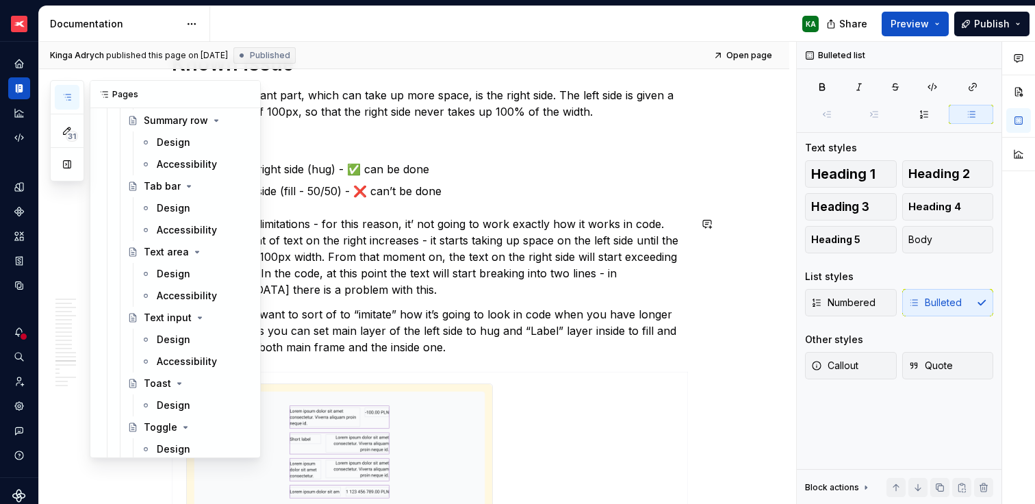
scroll to position [6050, 0]
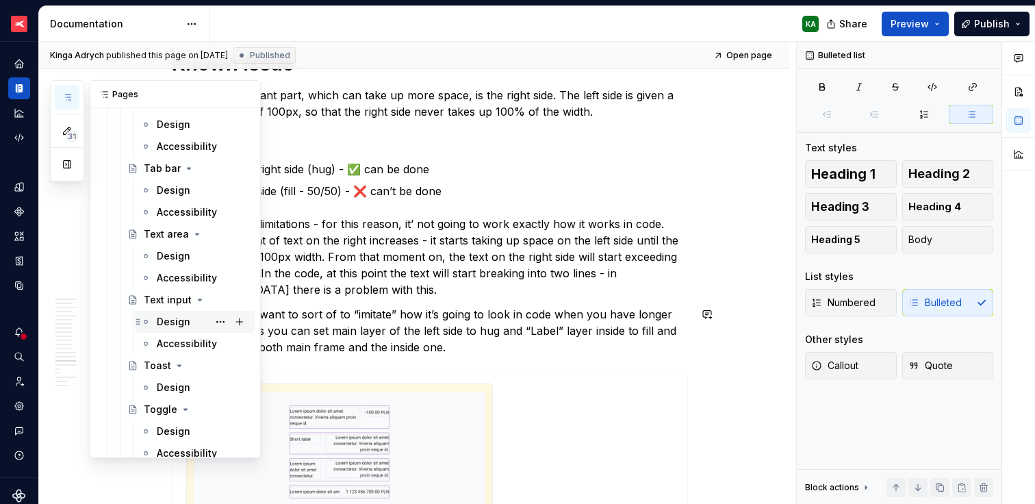
click at [172, 321] on div "Design" at bounding box center [174, 322] width 34 height 14
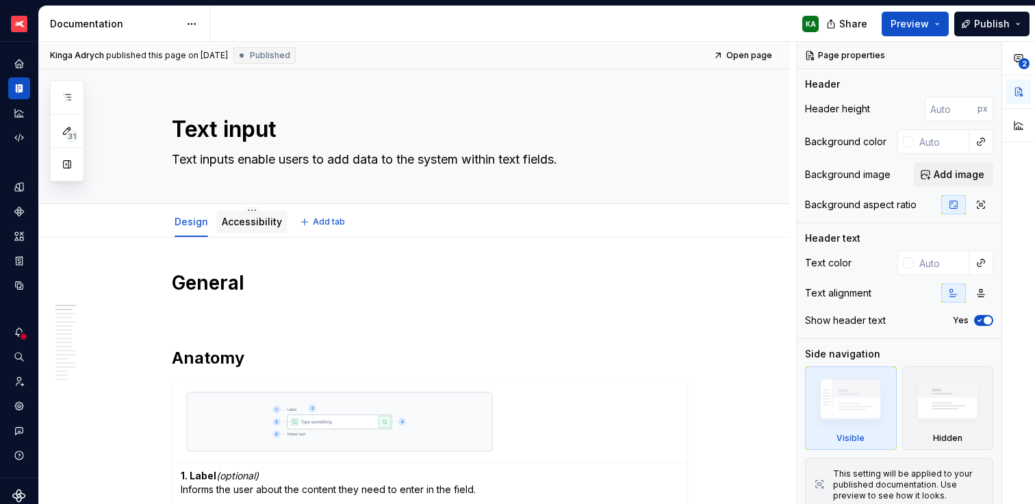
click at [259, 223] on link "Accessibility" at bounding box center [252, 222] width 60 height 12
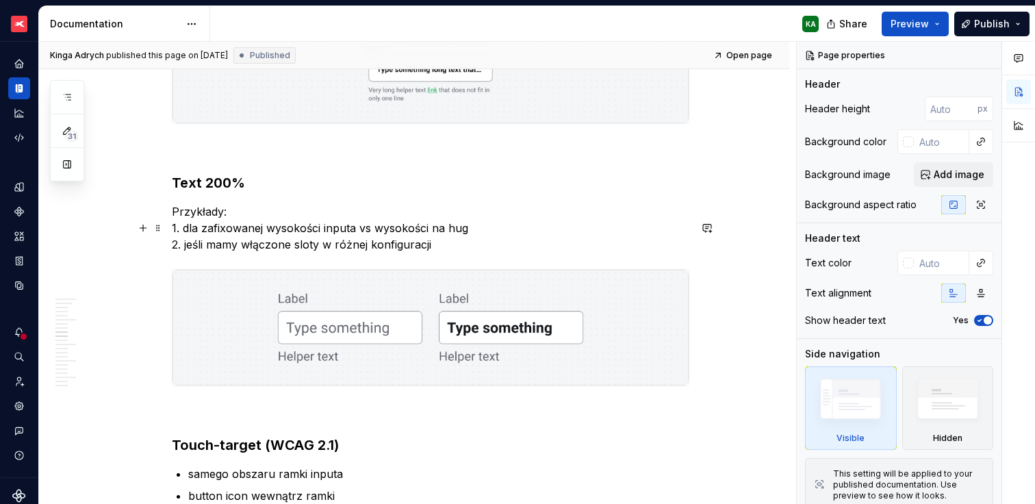
scroll to position [1954, 0]
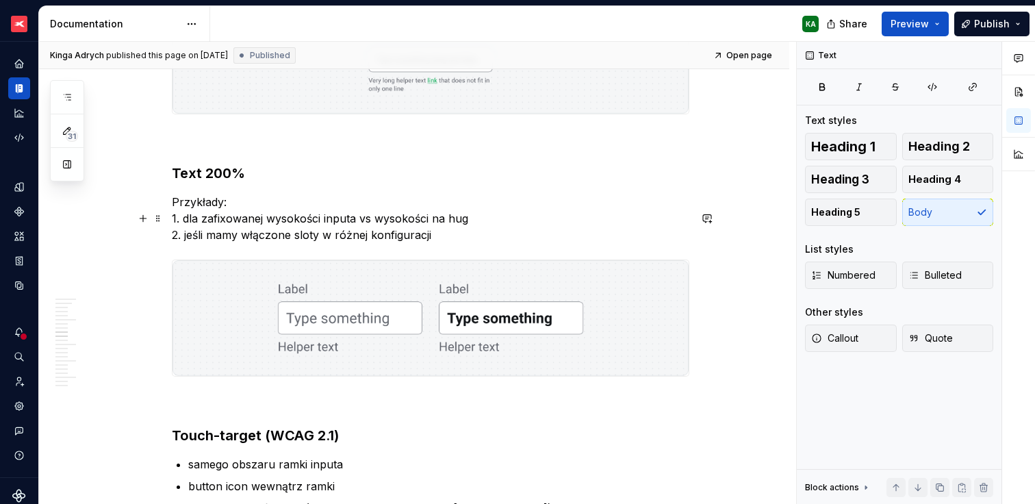
click at [255, 240] on p "Przykłady: 1. dla zafixowanej wysokości inputa vs wysokości na hug 2. jeśli mam…" at bounding box center [431, 218] width 518 height 49
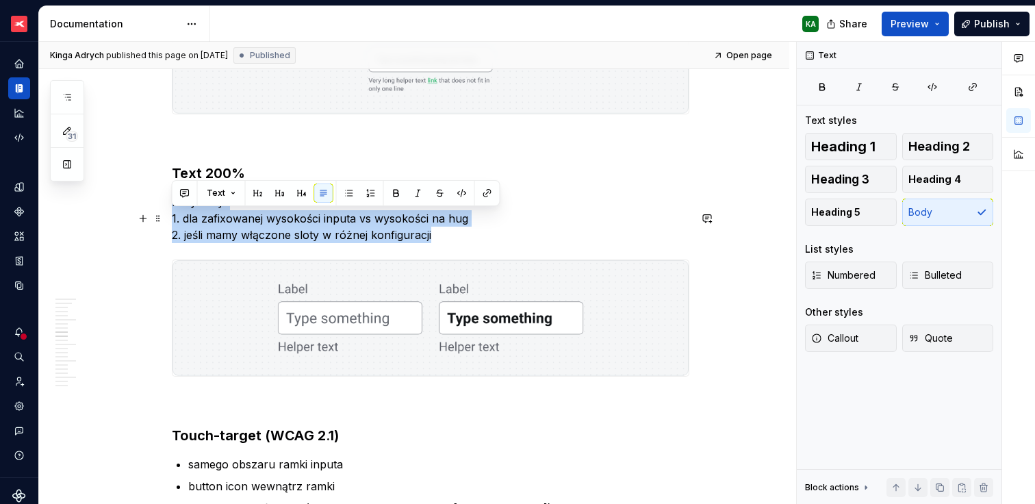
drag, startPoint x: 171, startPoint y: 216, endPoint x: 449, endPoint y: 246, distance: 279.6
click at [449, 243] on p "Przykłady: 1. dla zafixowanej wysokości inputa vs wysokości na hug 2. jeśli mam…" at bounding box center [431, 218] width 518 height 49
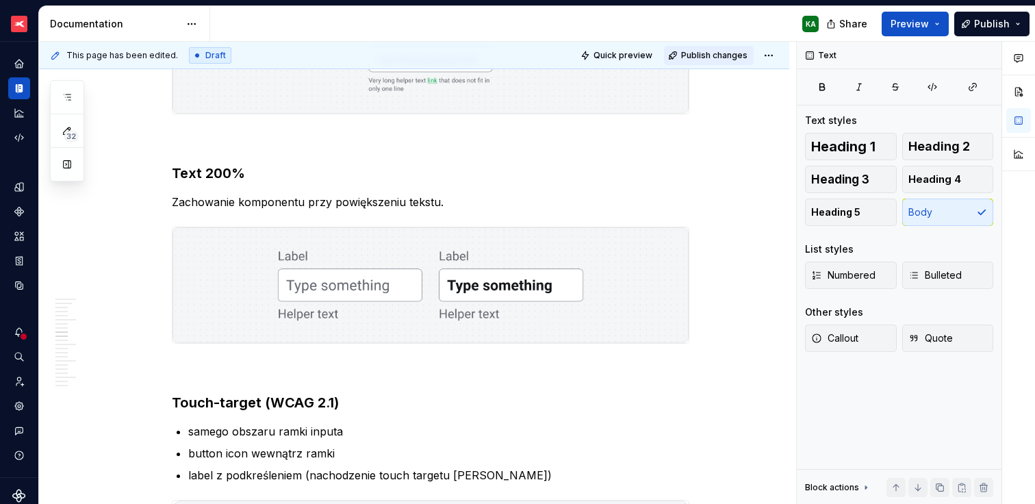
click at [730, 51] on span "Publish changes" at bounding box center [714, 55] width 66 height 11
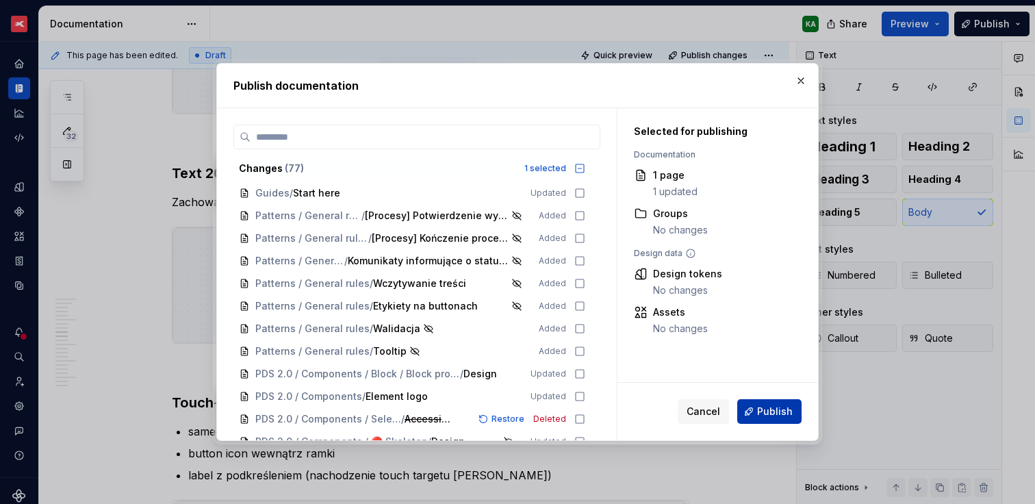
click at [778, 406] on span "Publish" at bounding box center [775, 412] width 36 height 14
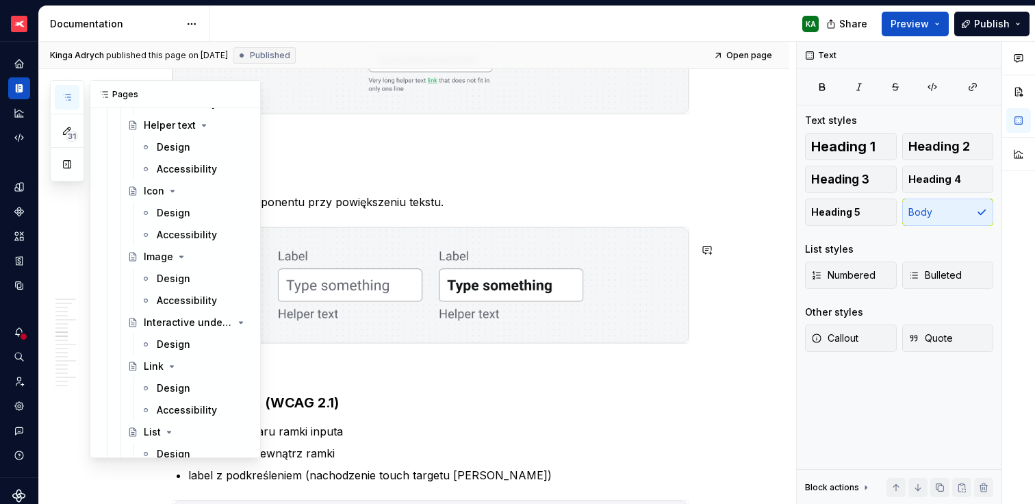
scroll to position [4283, 0]
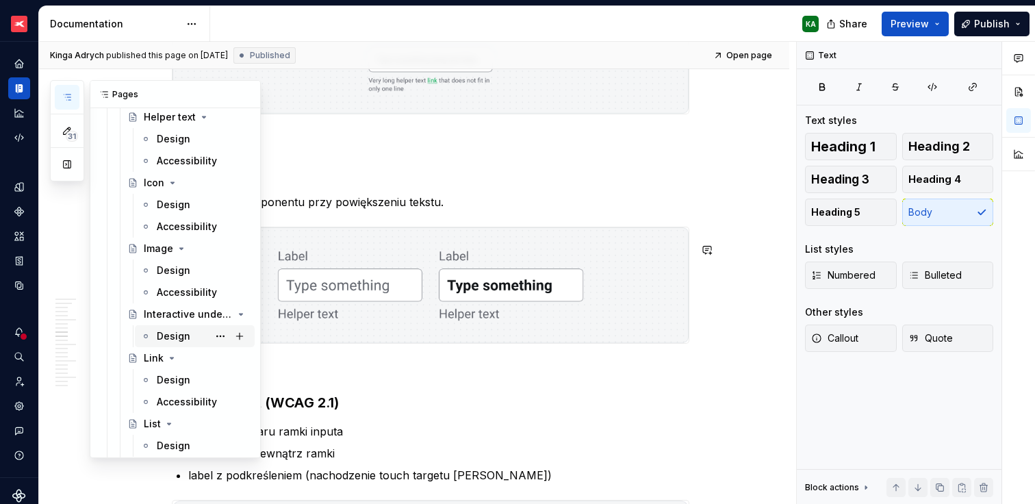
click at [174, 335] on div "Design" at bounding box center [174, 336] width 34 height 14
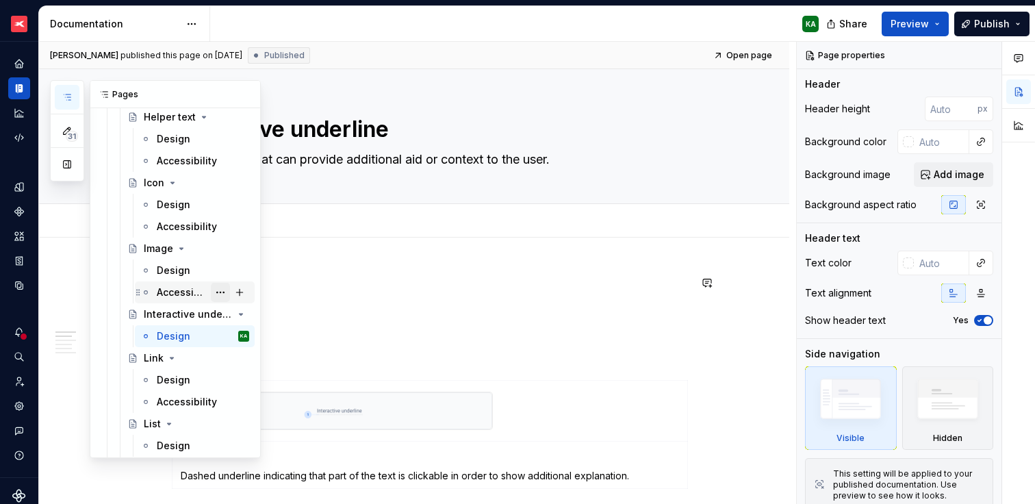
click at [213, 290] on button "Page tree" at bounding box center [220, 292] width 19 height 19
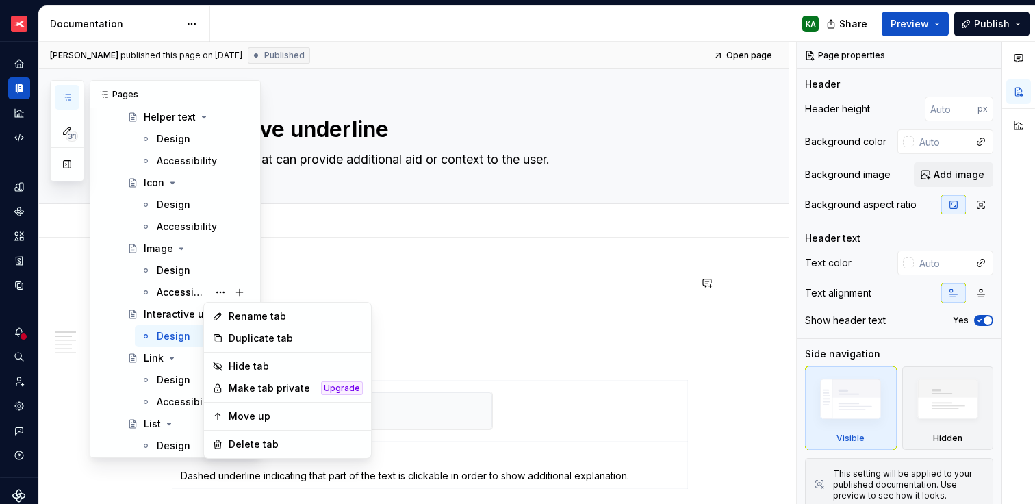
click at [114, 323] on div "31 Pages Add Accessibility guide for tree Page tree. Navigate the tree with the…" at bounding box center [155, 269] width 211 height 378
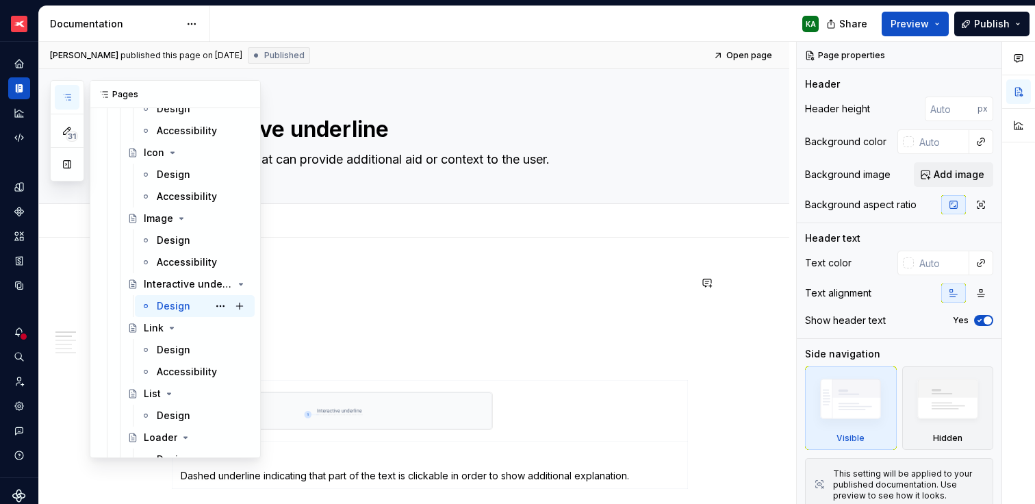
scroll to position [4351, 0]
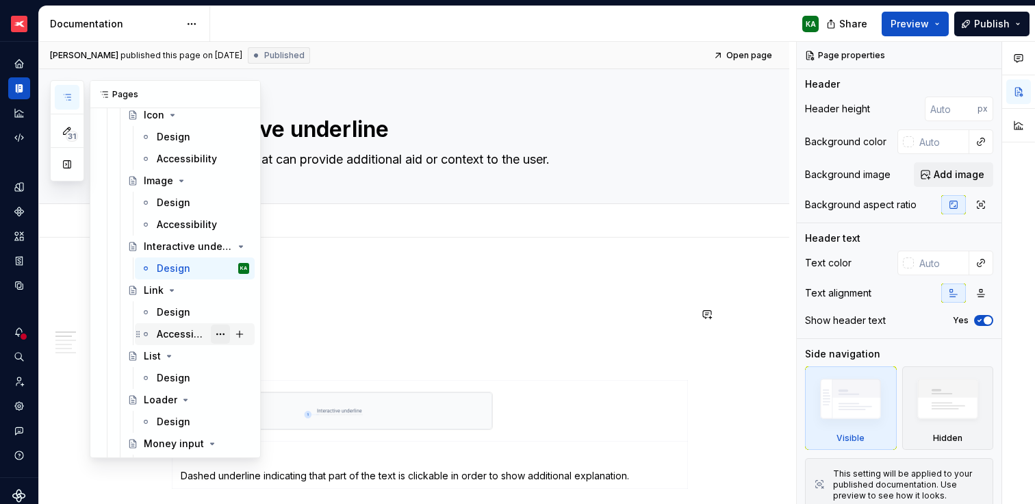
click at [212, 333] on button "Page tree" at bounding box center [220, 334] width 19 height 19
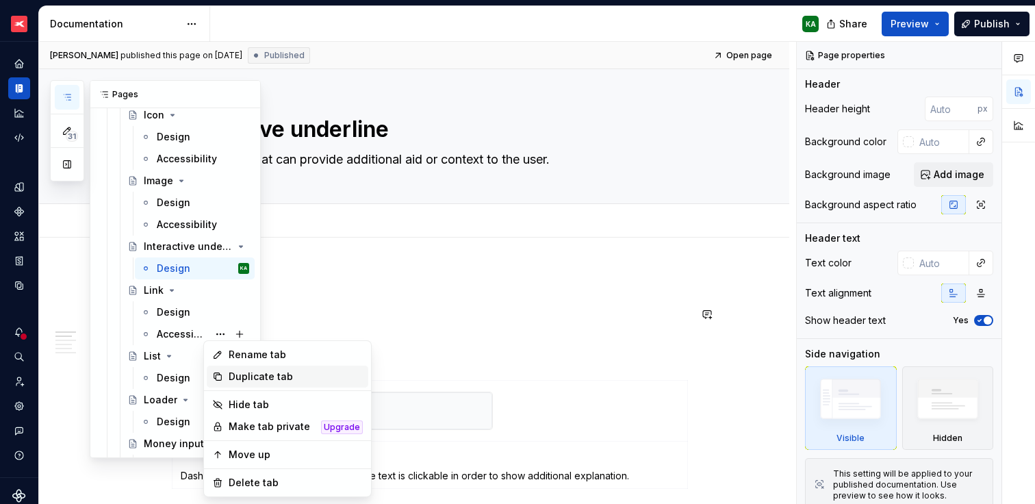
click at [254, 376] on div "Duplicate tab" at bounding box center [296, 377] width 134 height 14
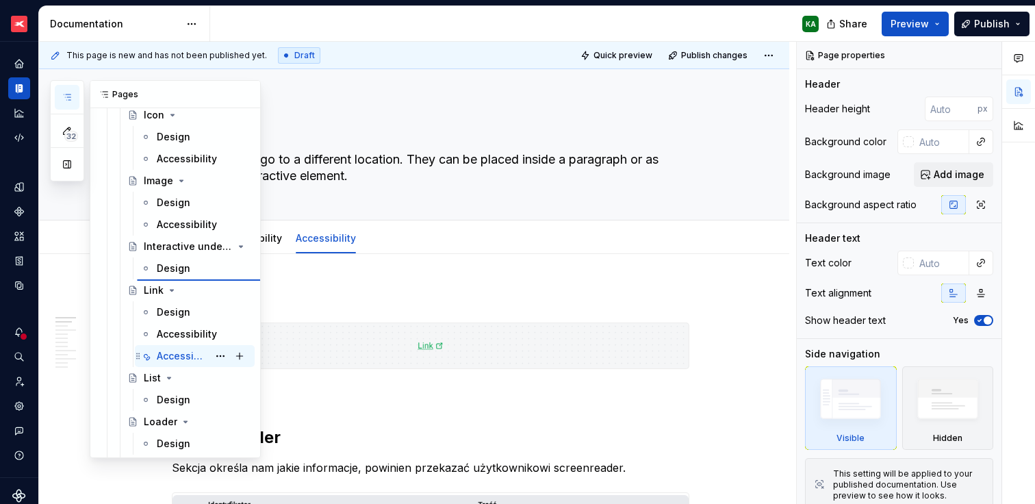
type textarea "*"
type textarea "Interactive underline"
type textarea "Assistive text that can provide additional aid or context to the user."
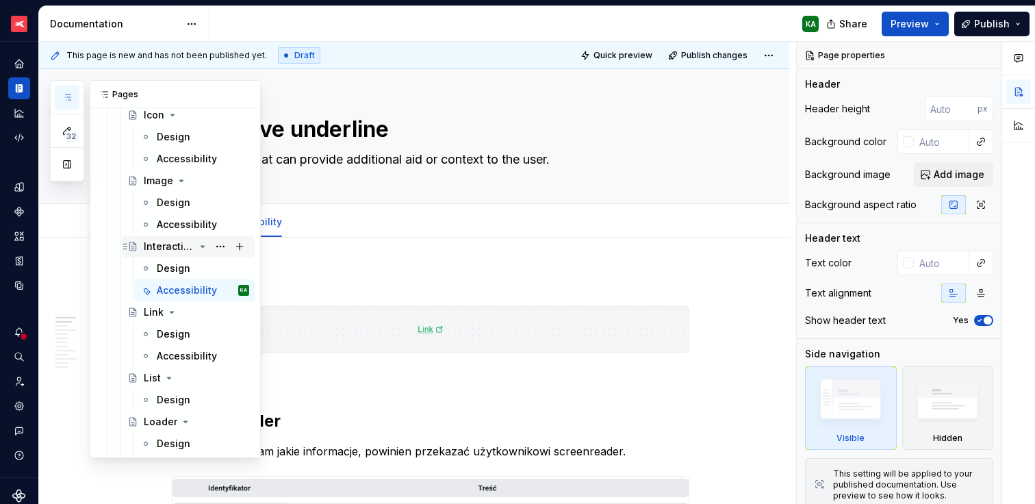
click at [167, 249] on div "Interactive underline" at bounding box center [169, 247] width 51 height 14
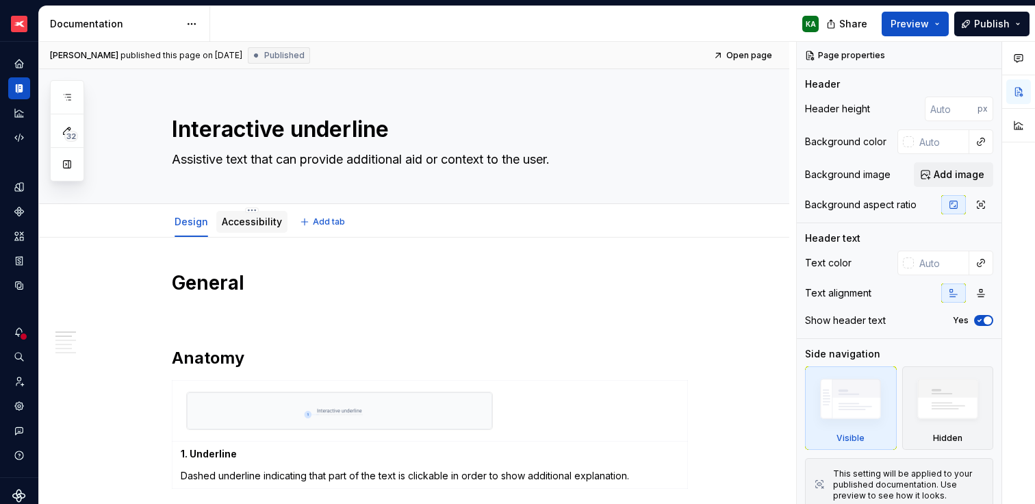
click at [244, 221] on link "Accessibility" at bounding box center [252, 222] width 60 height 12
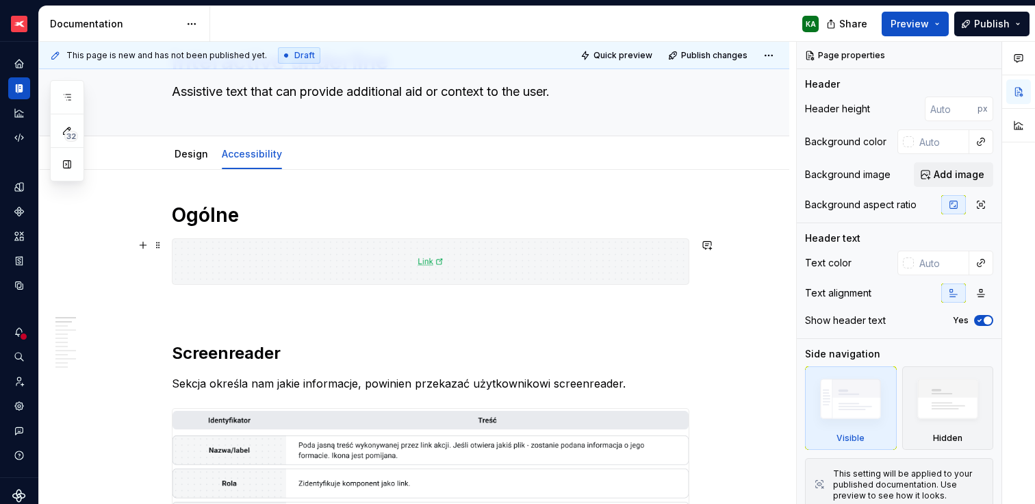
scroll to position [79, 0]
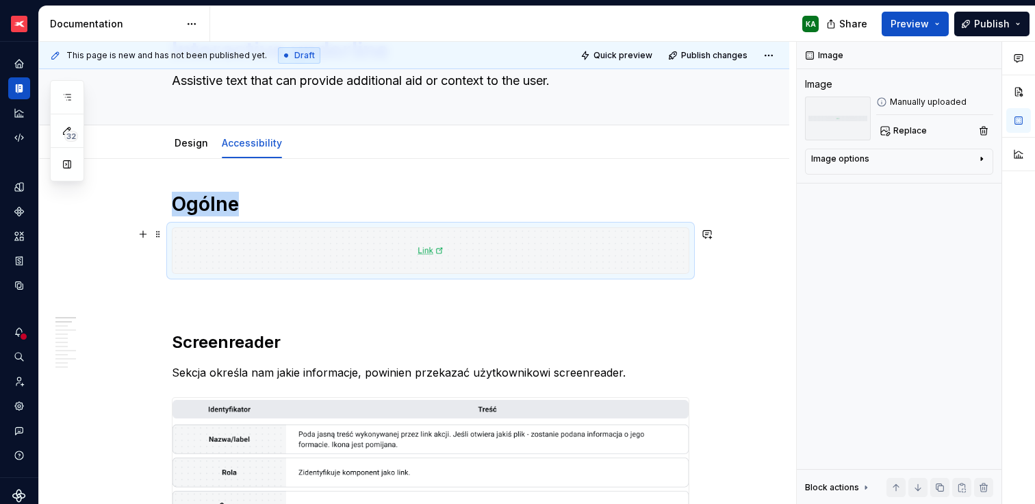
click at [503, 244] on img at bounding box center [431, 250] width 516 height 45
click at [913, 136] on button "Replace" at bounding box center [904, 130] width 57 height 19
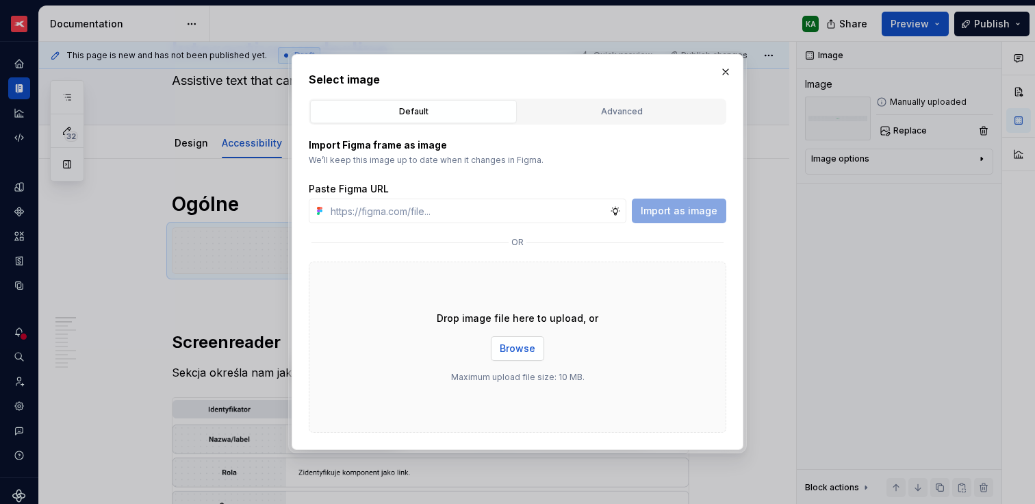
click at [529, 351] on span "Browse" at bounding box center [518, 349] width 36 height 14
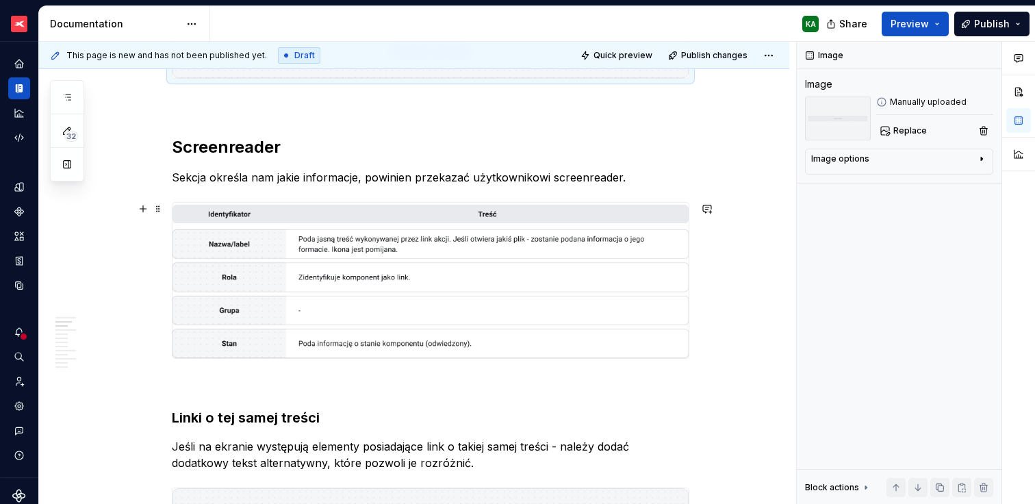
scroll to position [283, 0]
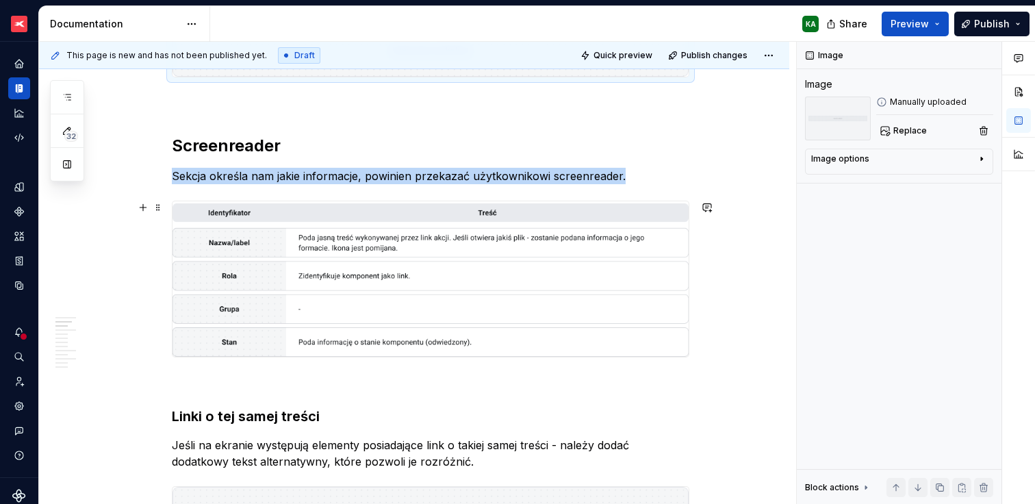
click at [421, 270] on img at bounding box center [431, 278] width 516 height 155
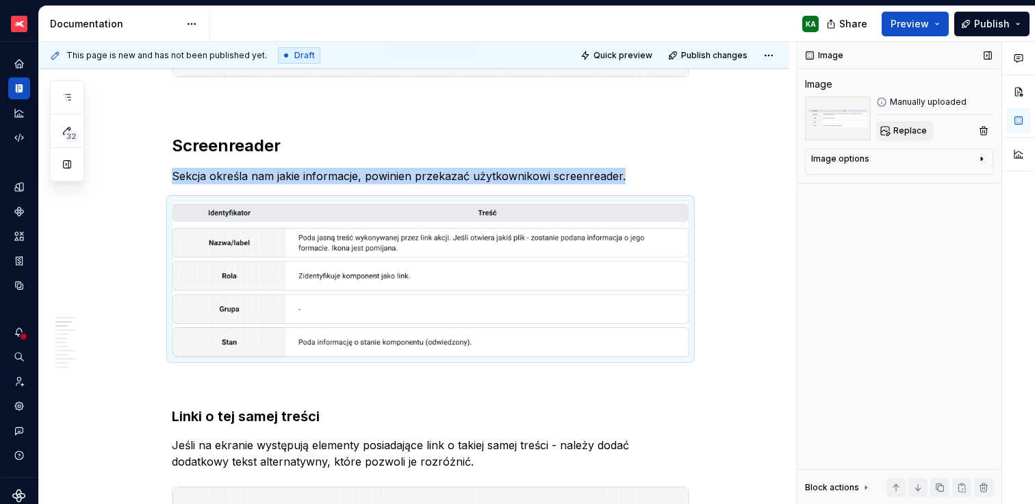
click at [908, 135] on span "Replace" at bounding box center [911, 130] width 34 height 11
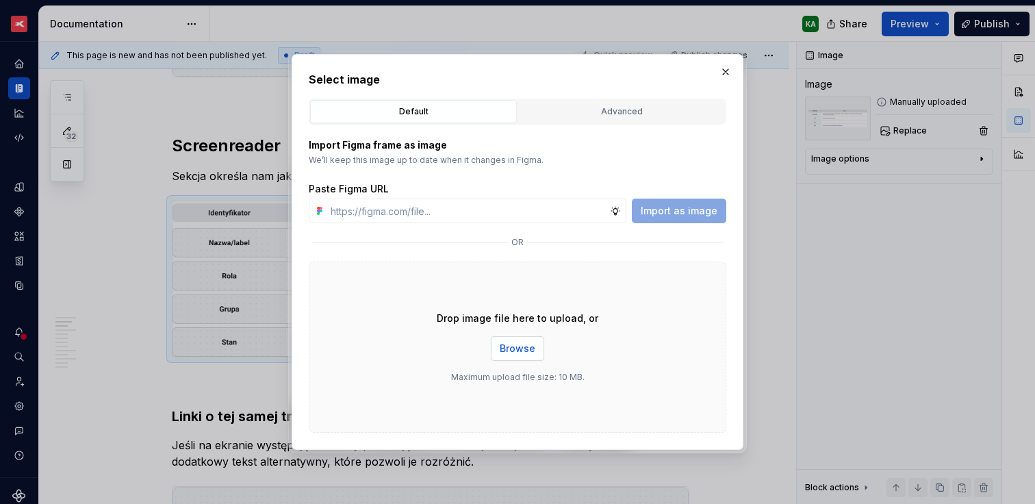
click at [524, 342] on span "Browse" at bounding box center [518, 349] width 36 height 14
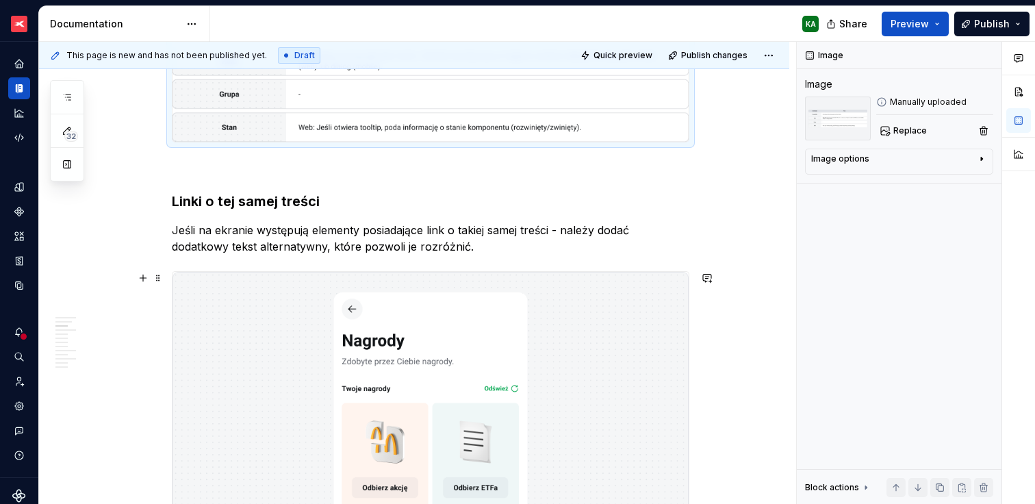
scroll to position [488, 0]
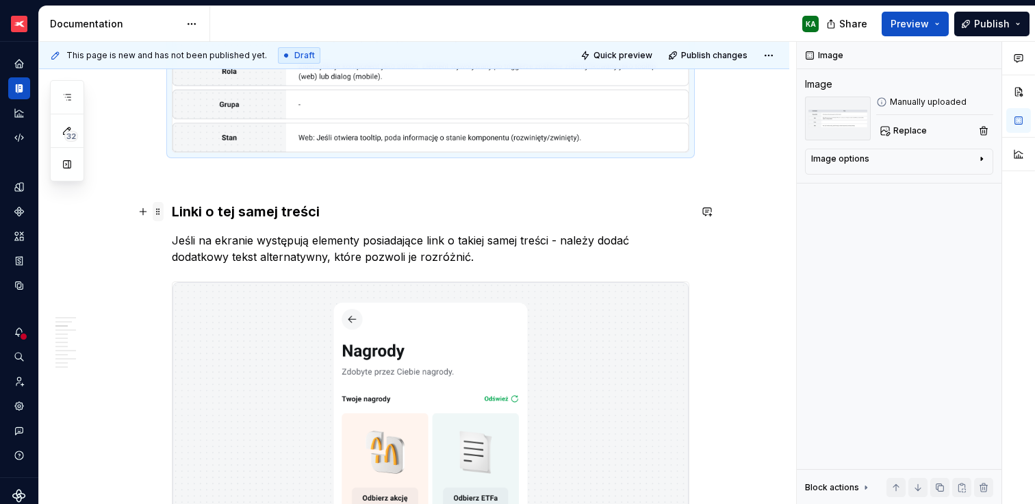
click at [157, 209] on span at bounding box center [158, 211] width 11 height 19
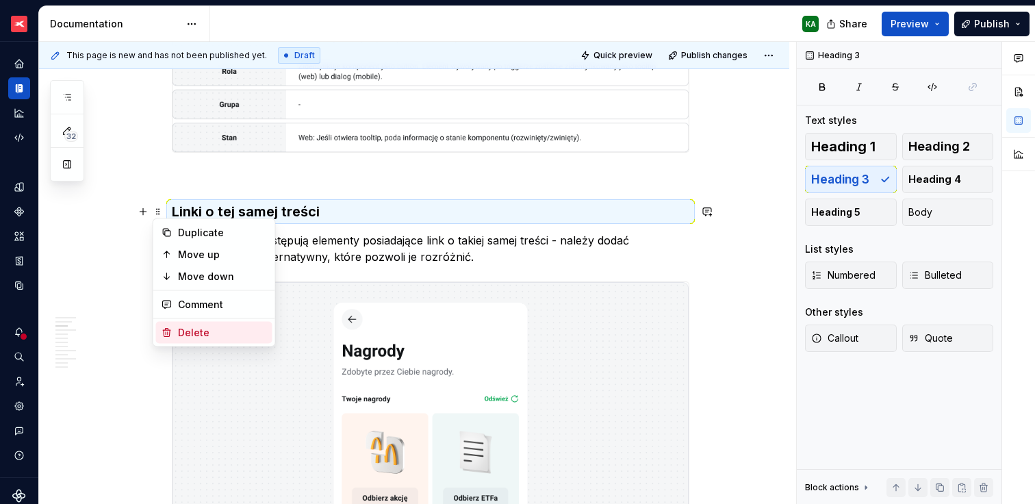
click at [197, 331] on div "Delete" at bounding box center [222, 333] width 89 height 14
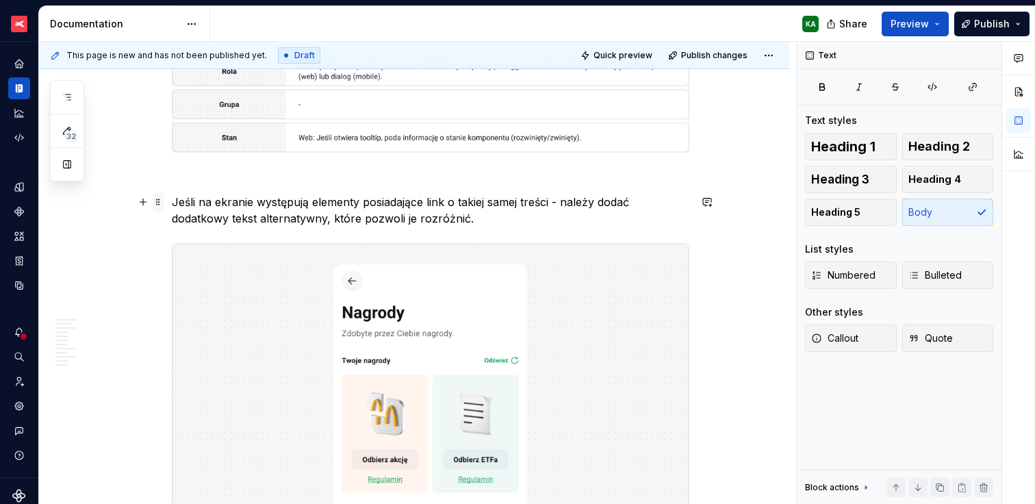
click at [160, 203] on span at bounding box center [158, 201] width 11 height 19
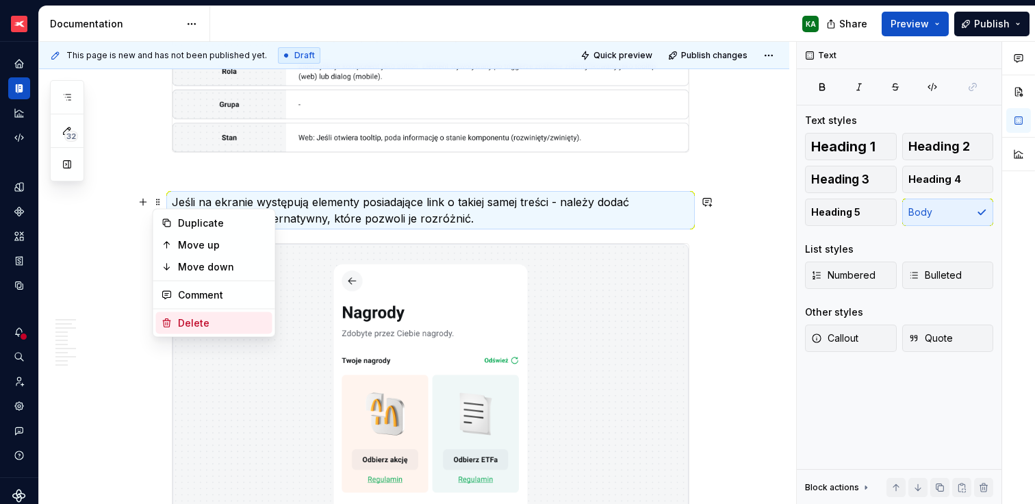
click at [192, 322] on div "Delete" at bounding box center [222, 323] width 89 height 14
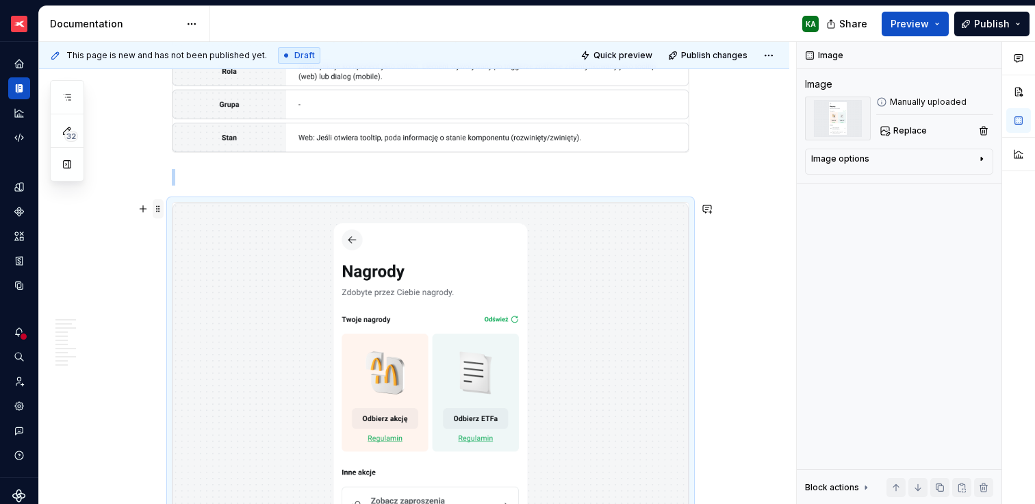
click at [157, 206] on span at bounding box center [158, 208] width 11 height 19
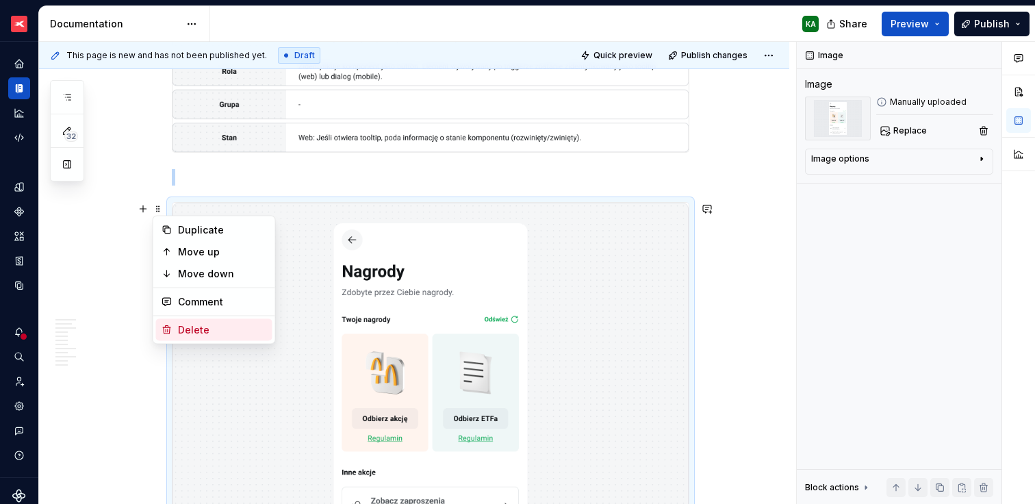
click at [190, 323] on div "Delete" at bounding box center [222, 330] width 89 height 14
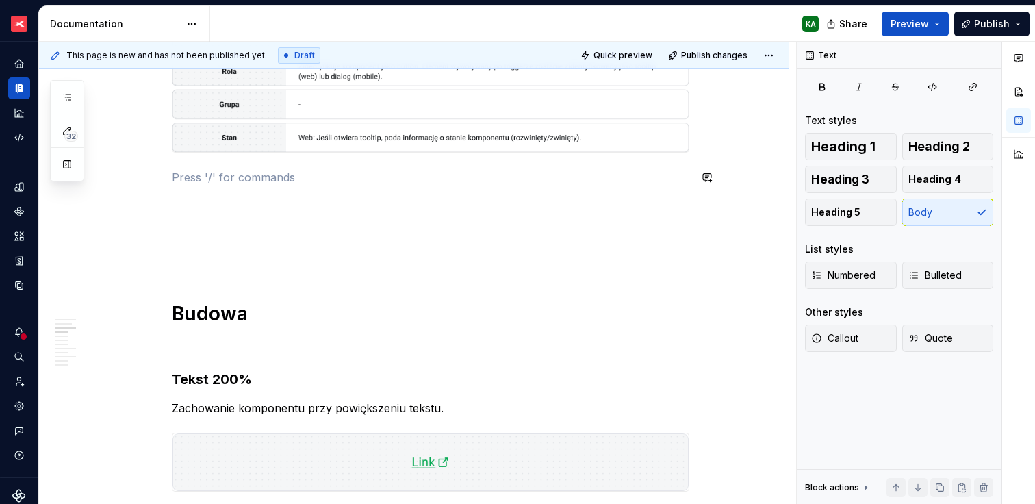
type textarea "*"
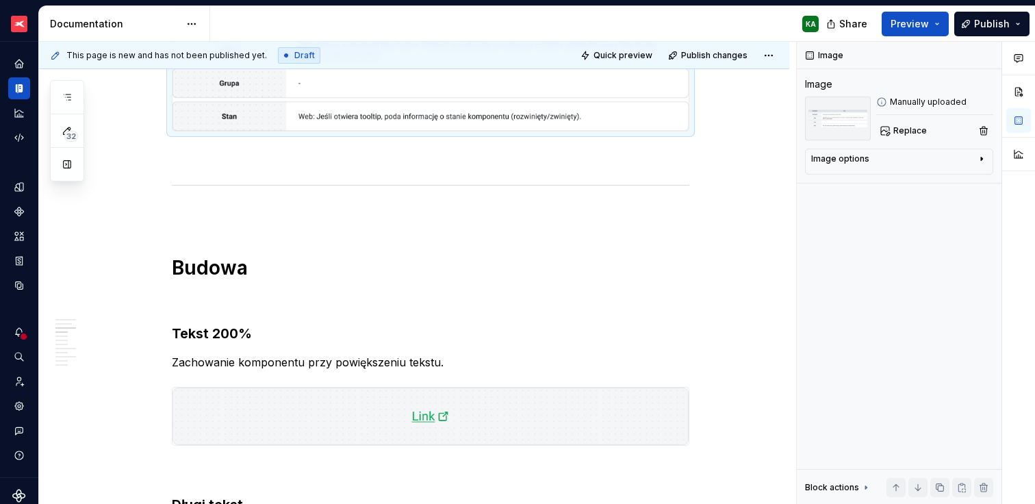
scroll to position [529, 0]
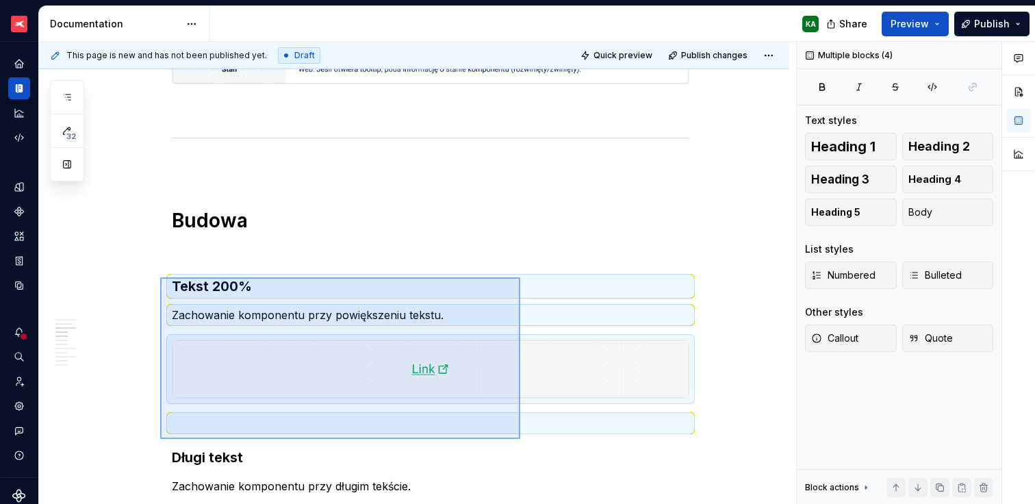
drag, startPoint x: 160, startPoint y: 303, endPoint x: 516, endPoint y: 433, distance: 378.8
click at [519, 437] on div "This page is new and has not been published yet. Draft Quick preview Publish ch…" at bounding box center [417, 273] width 757 height 463
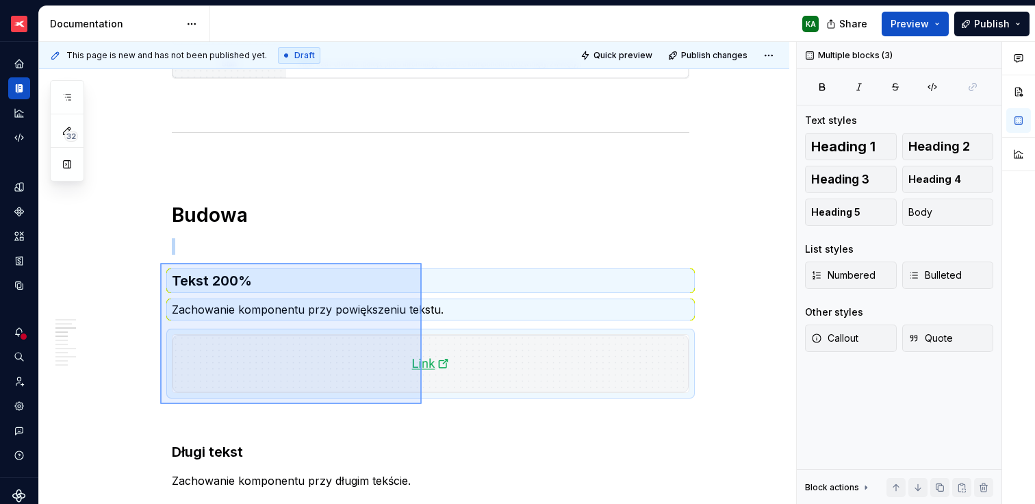
drag, startPoint x: 160, startPoint y: 263, endPoint x: 422, endPoint y: 404, distance: 297.2
click at [422, 404] on div "This page is new and has not been published yet. Draft Quick preview Publish ch…" at bounding box center [417, 273] width 757 height 463
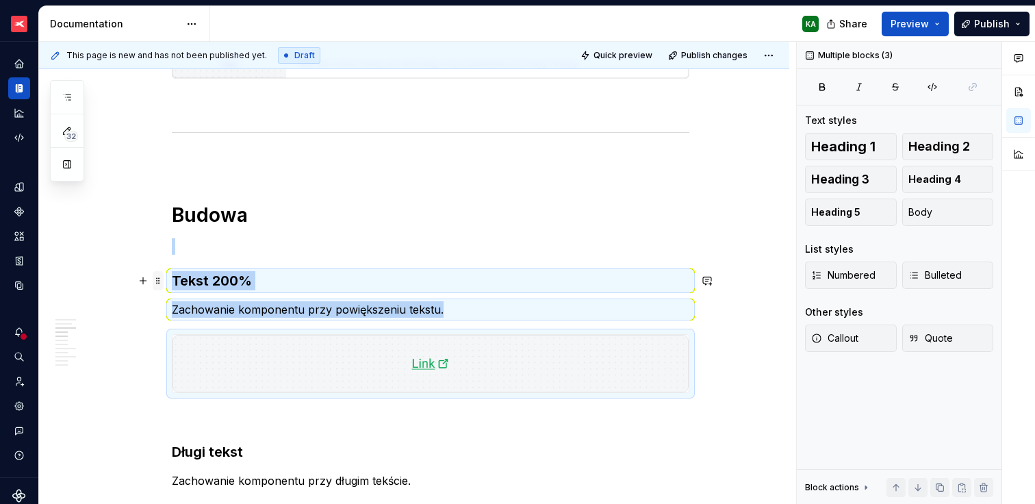
click at [160, 281] on span at bounding box center [158, 280] width 11 height 19
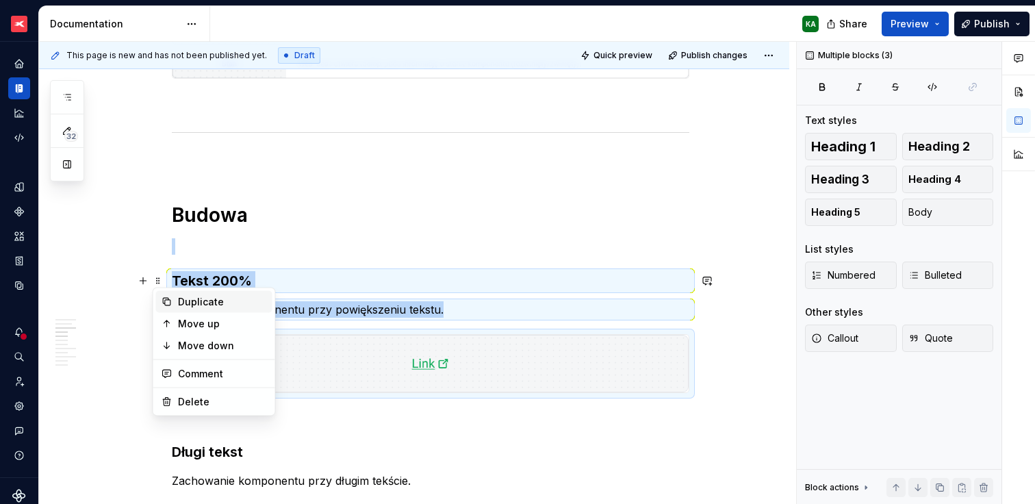
click at [212, 301] on div "Duplicate" at bounding box center [222, 302] width 89 height 14
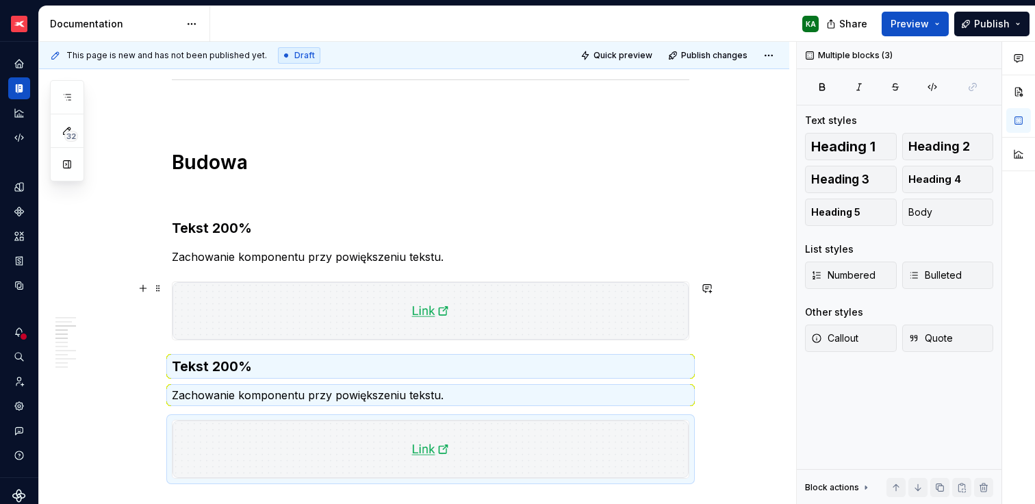
scroll to position [809, 0]
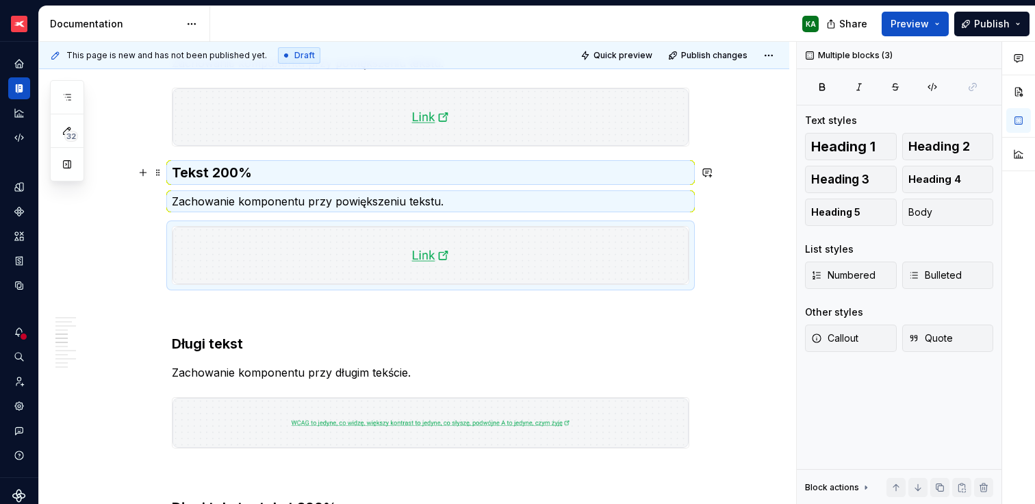
click at [173, 181] on h3 "Tekst 200%" at bounding box center [431, 172] width 518 height 19
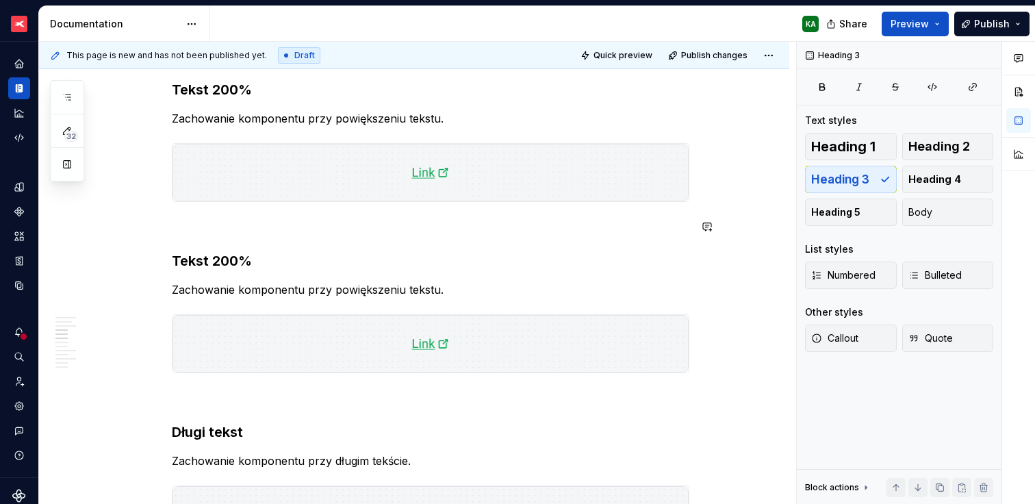
scroll to position [702, 0]
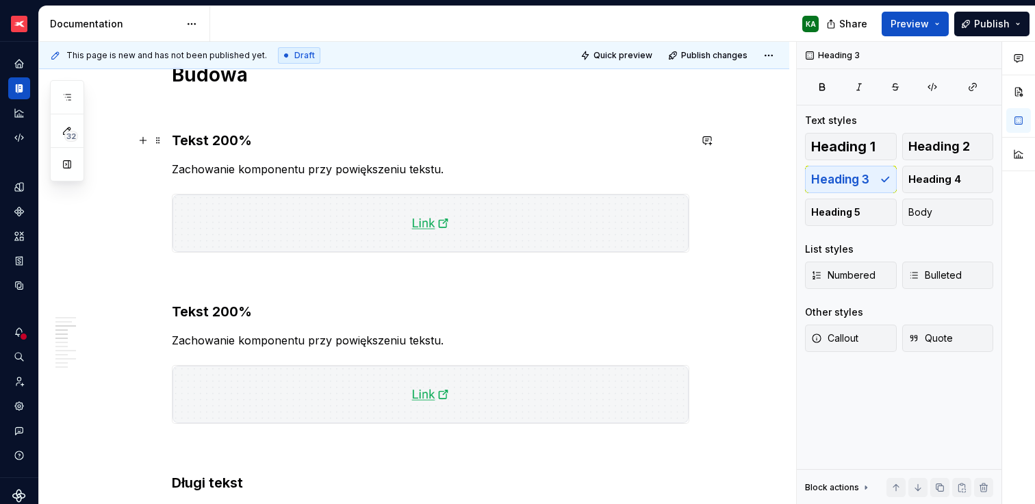
click at [207, 135] on h3 "Tekst 200%" at bounding box center [431, 140] width 518 height 19
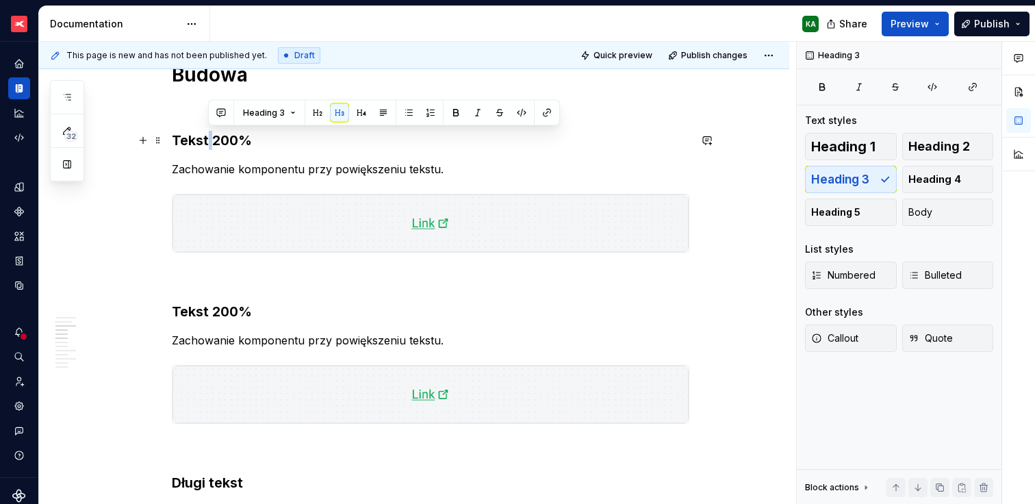
click at [207, 135] on h3 "Tekst 200%" at bounding box center [431, 140] width 518 height 19
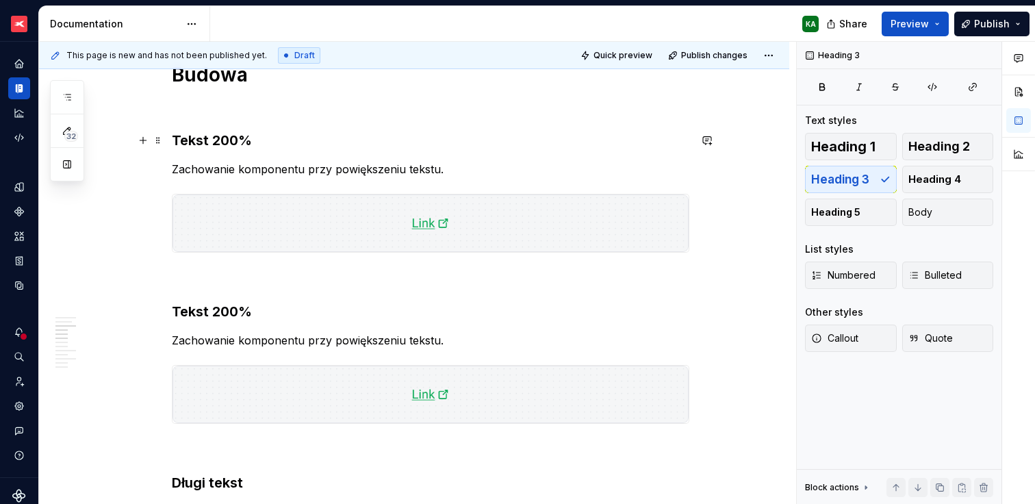
click at [203, 135] on h3 "Tekst 200%" at bounding box center [431, 140] width 518 height 19
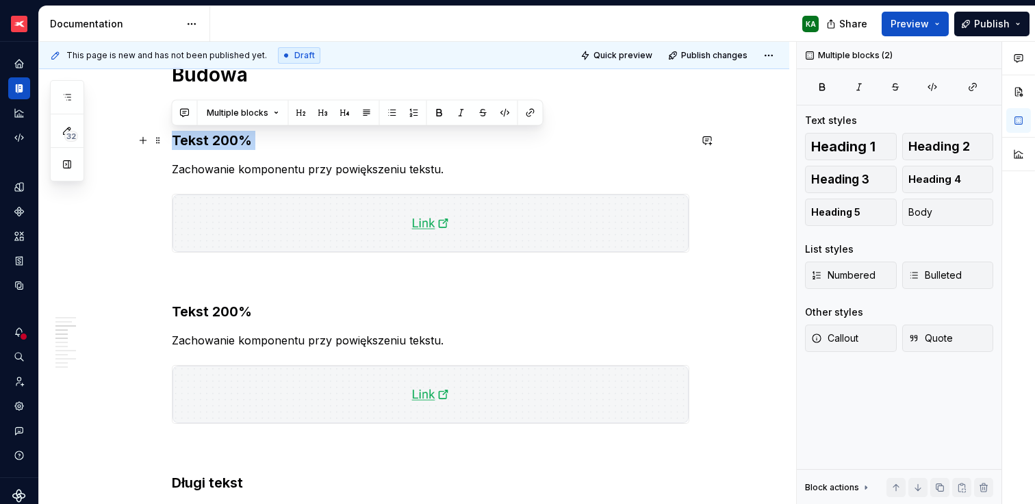
click at [203, 135] on h3 "Tekst 200%" at bounding box center [431, 140] width 518 height 19
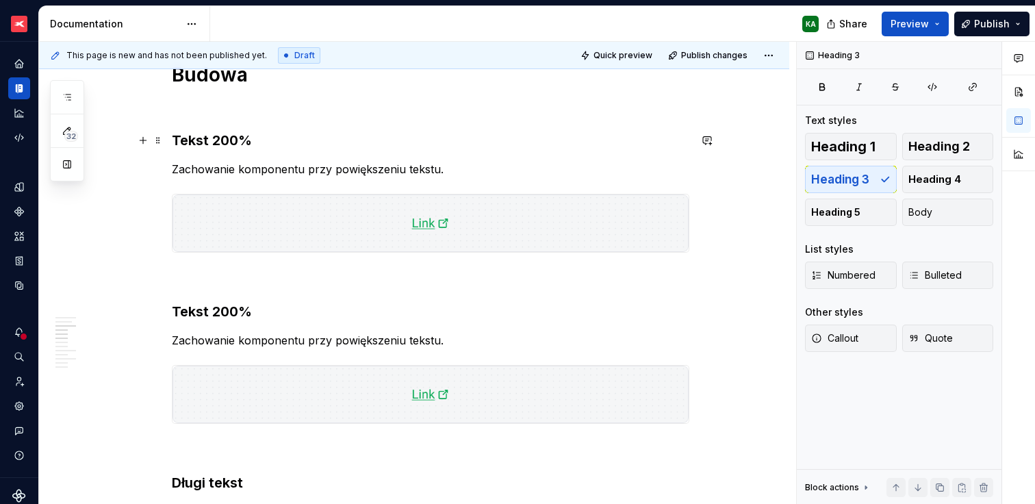
click at [240, 138] on h3 "Tekst 200%" at bounding box center [431, 140] width 518 height 19
click at [220, 170] on p "Zachowanie komponentu przy powiększeniu tekstu." at bounding box center [431, 169] width 518 height 16
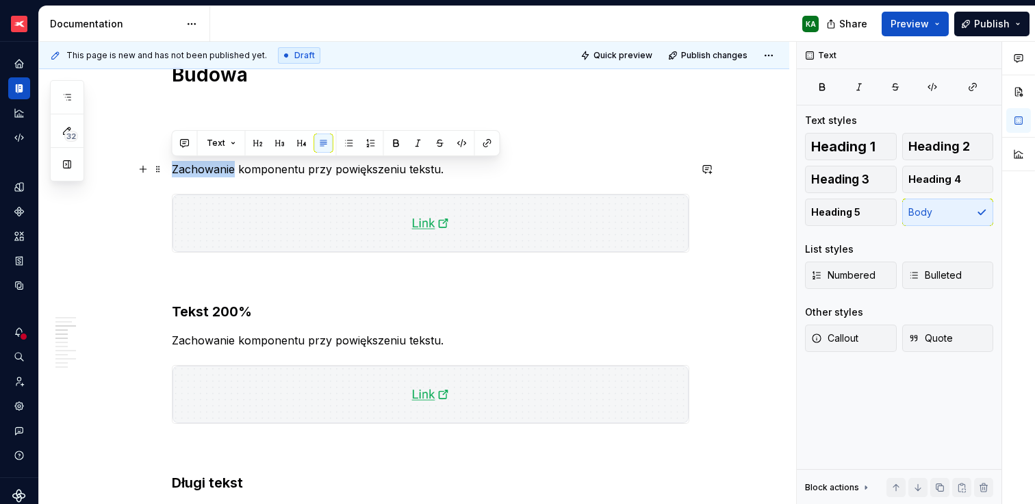
click at [220, 170] on p "Zachowanie komponentu przy powiększeniu tekstu." at bounding box center [431, 169] width 518 height 16
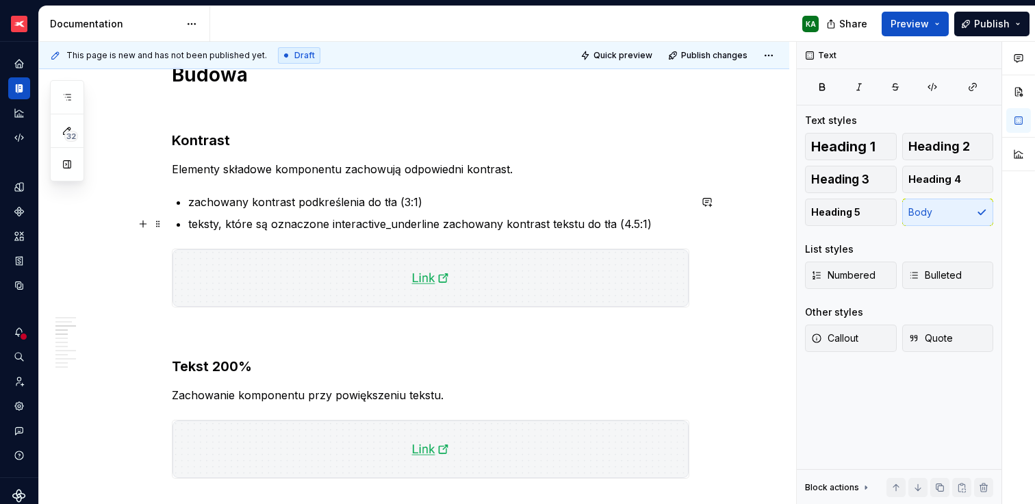
click at [217, 201] on p "zachowany kontrast podkreślenia do tła (3:1)" at bounding box center [438, 202] width 501 height 16
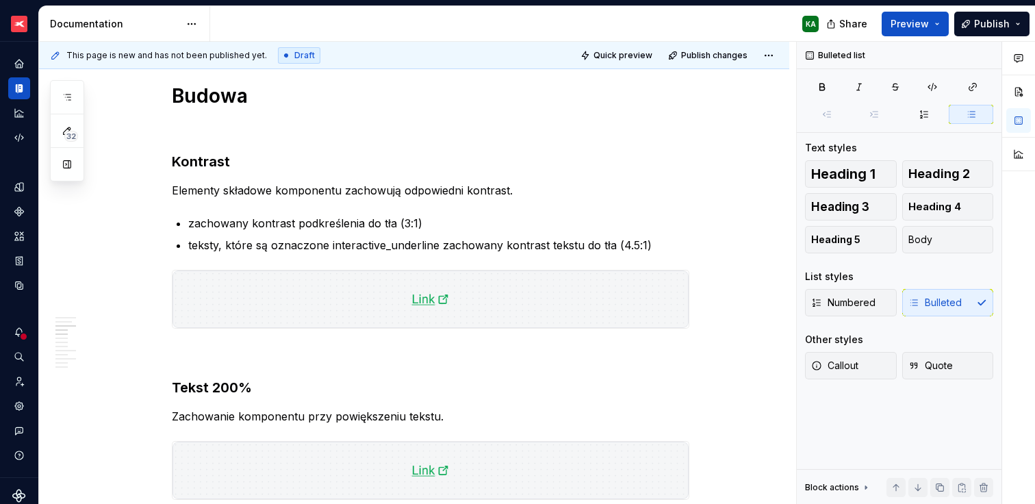
scroll to position [681, 0]
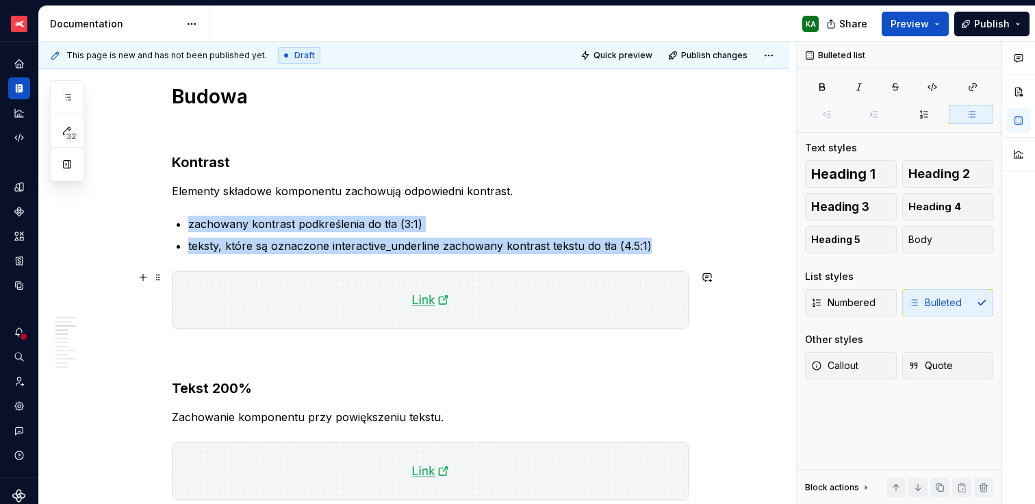
click at [544, 309] on img at bounding box center [431, 300] width 516 height 58
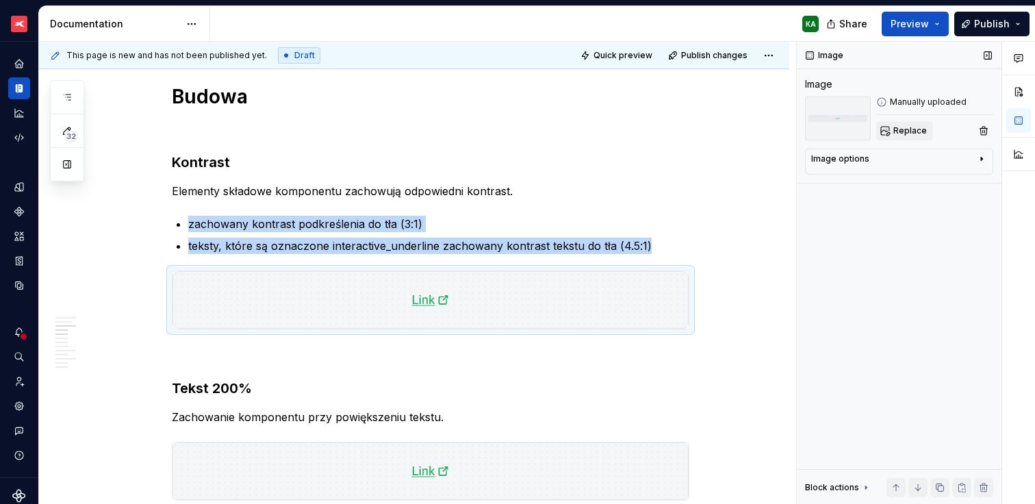
click at [907, 126] on span "Replace" at bounding box center [911, 130] width 34 height 11
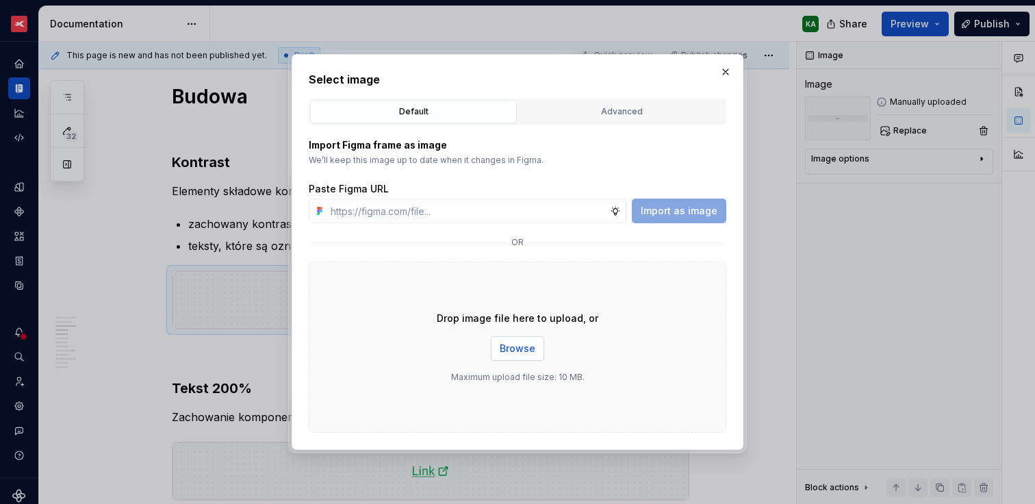
click at [536, 349] on button "Browse" at bounding box center [517, 348] width 53 height 25
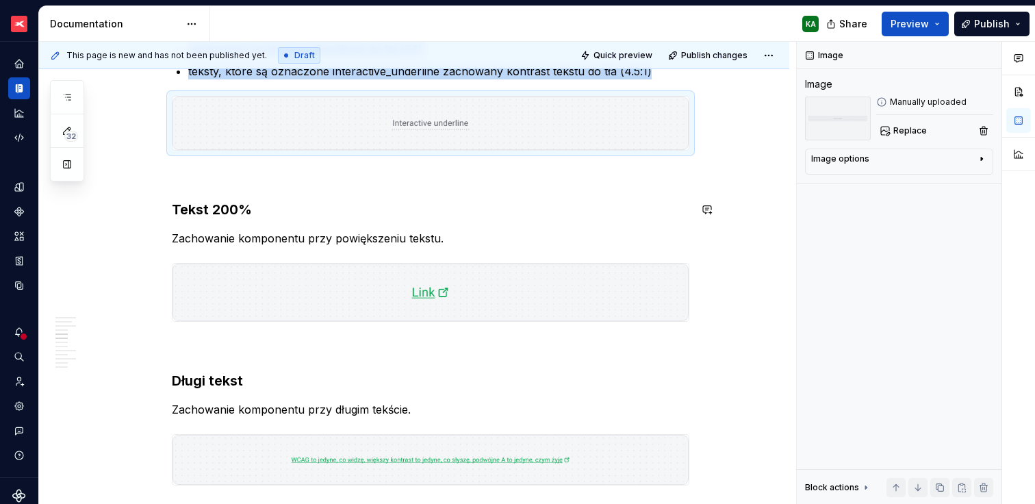
scroll to position [921, 0]
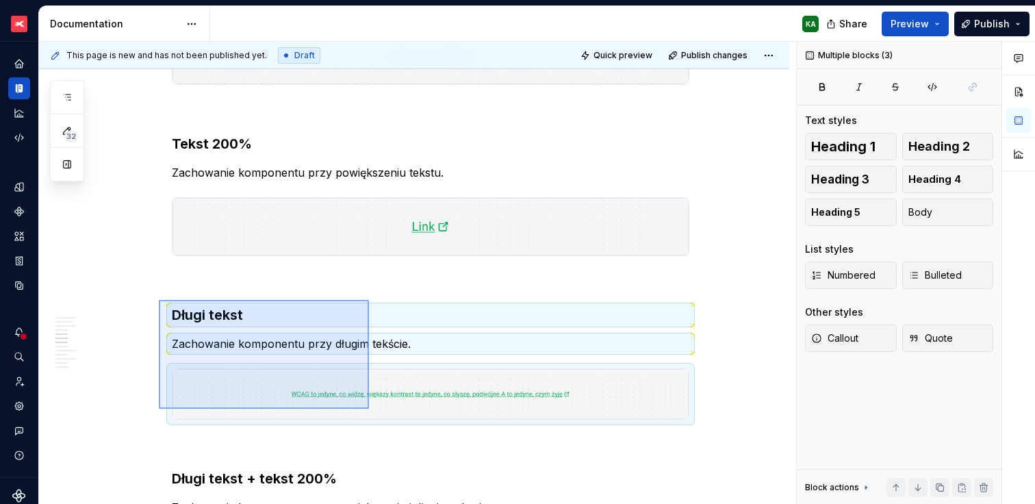
drag, startPoint x: 159, startPoint y: 300, endPoint x: 369, endPoint y: 409, distance: 236.7
click at [369, 409] on div "This page is new and has not been published yet. Draft Quick preview Publish ch…" at bounding box center [417, 273] width 757 height 463
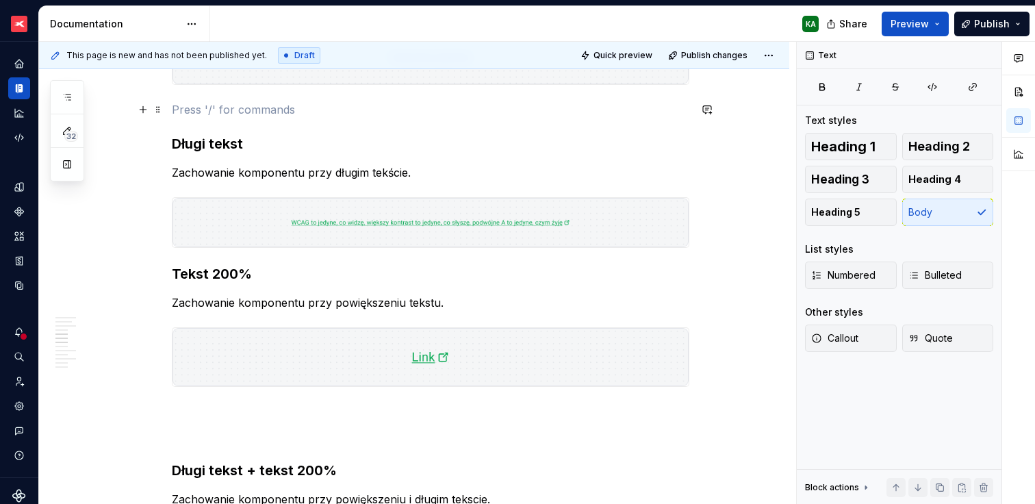
click at [186, 115] on p at bounding box center [431, 109] width 518 height 16
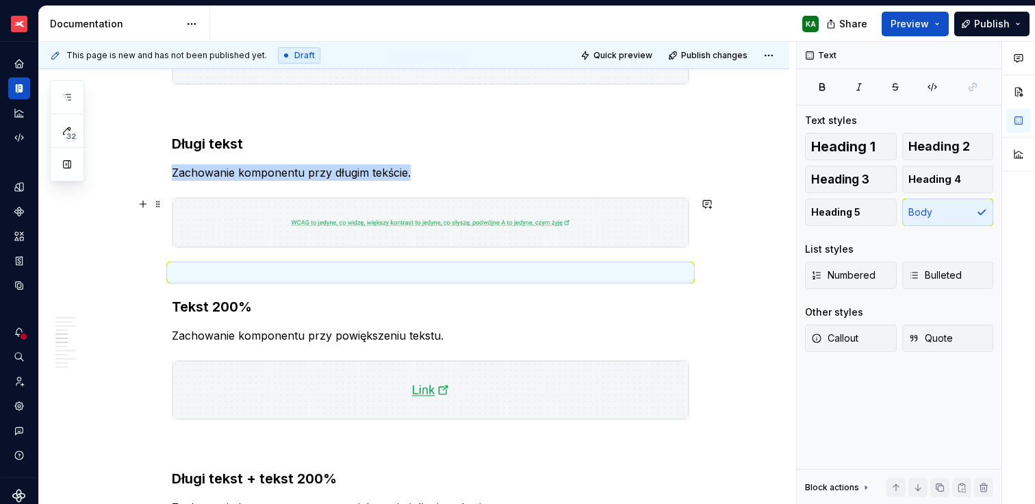
click at [237, 210] on img at bounding box center [431, 222] width 516 height 49
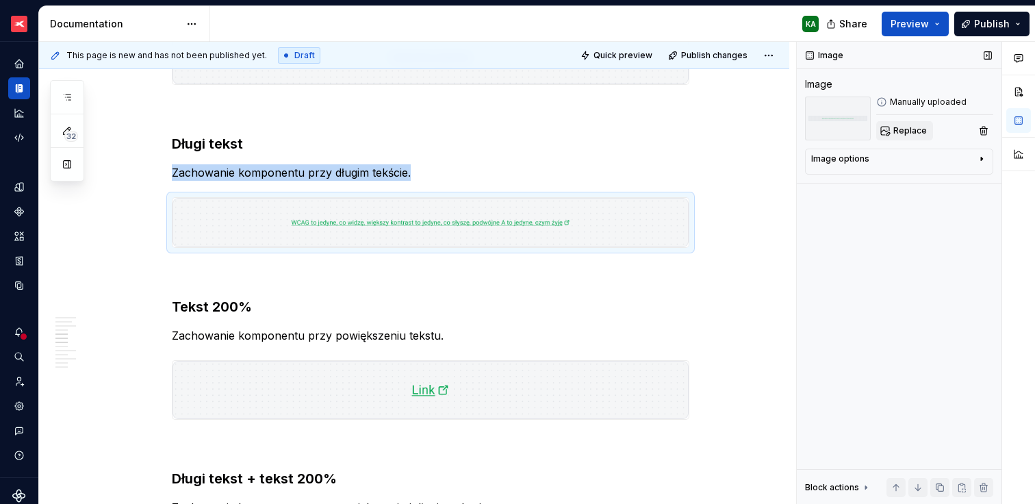
click at [914, 136] on button "Replace" at bounding box center [904, 130] width 57 height 19
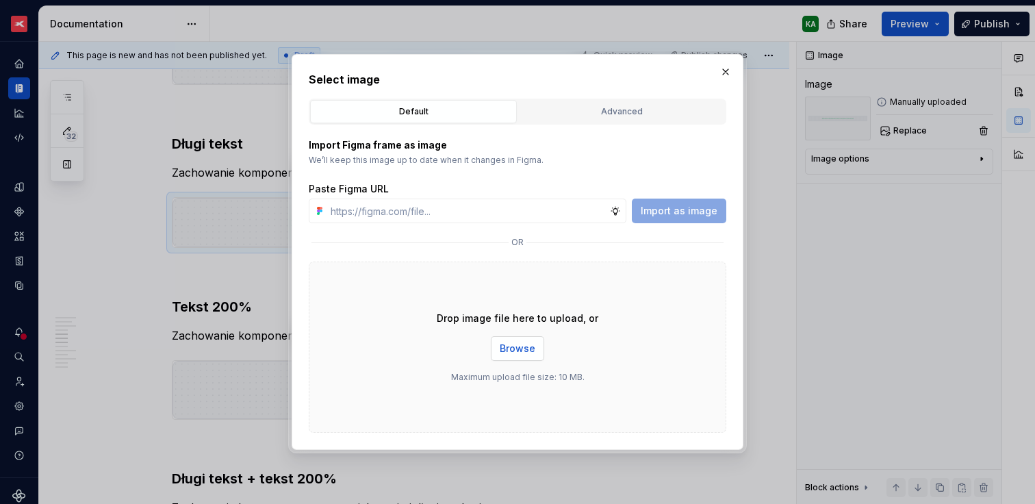
click at [533, 348] on span "Browse" at bounding box center [518, 349] width 36 height 14
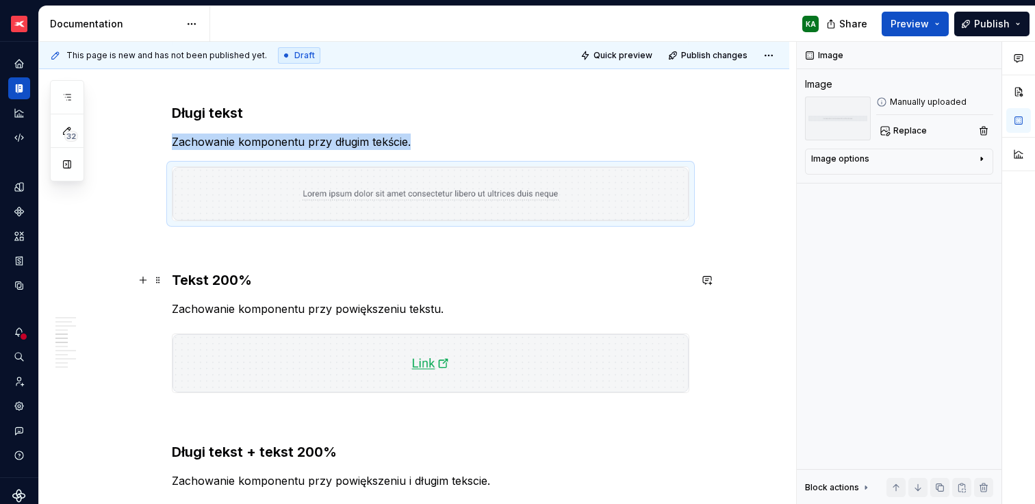
scroll to position [987, 0]
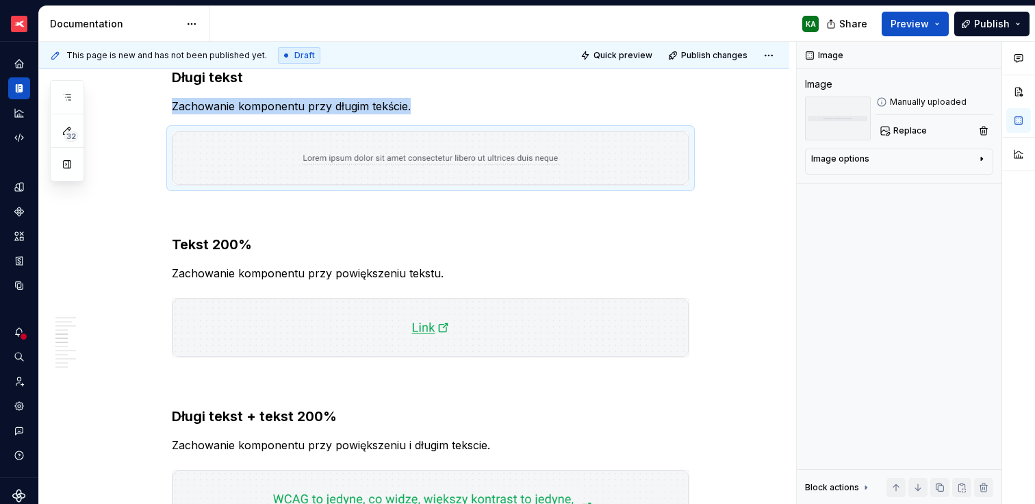
click at [298, 335] on img at bounding box center [431, 328] width 516 height 58
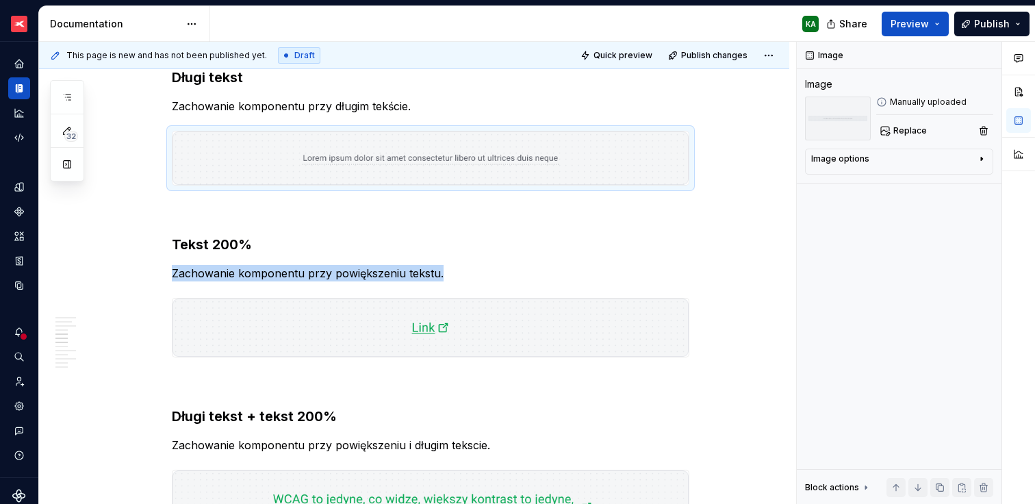
click at [298, 335] on img at bounding box center [431, 328] width 516 height 58
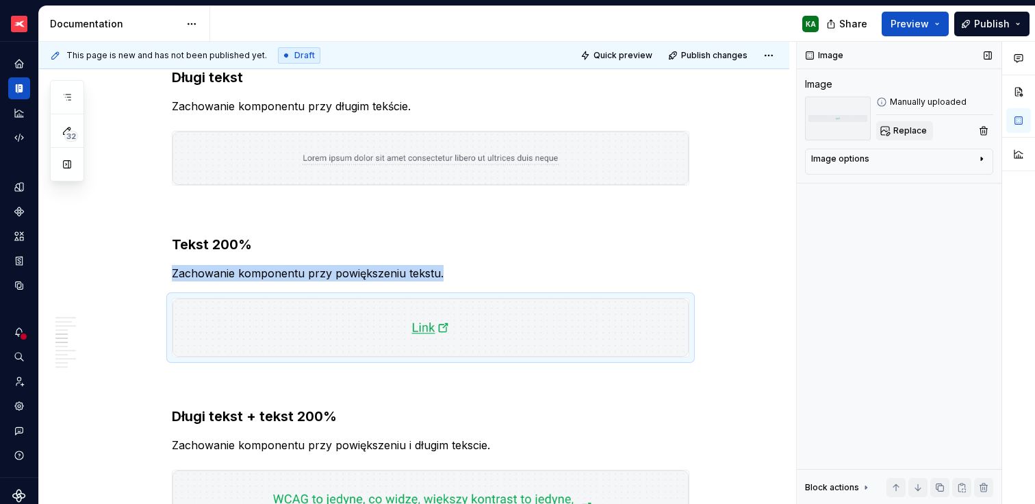
click at [907, 138] on button "Replace" at bounding box center [904, 130] width 57 height 19
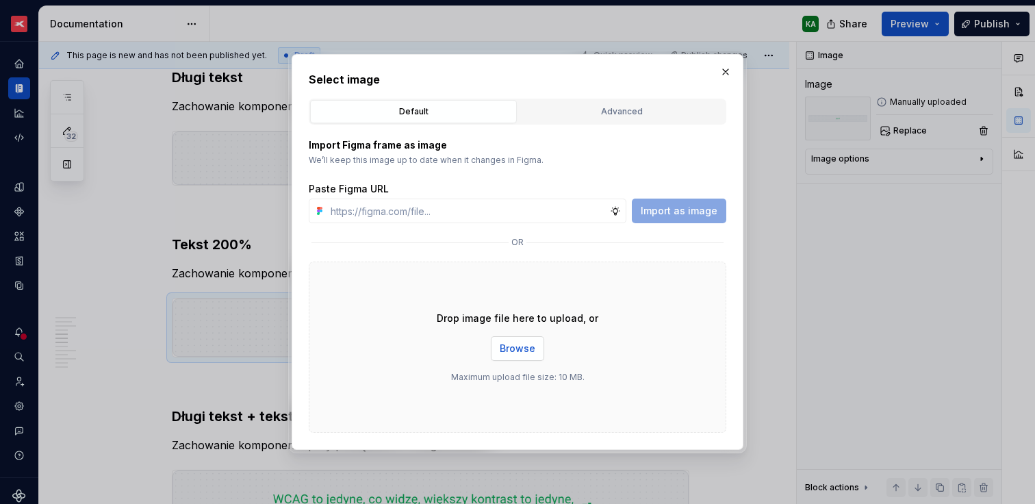
click at [522, 353] on span "Browse" at bounding box center [518, 349] width 36 height 14
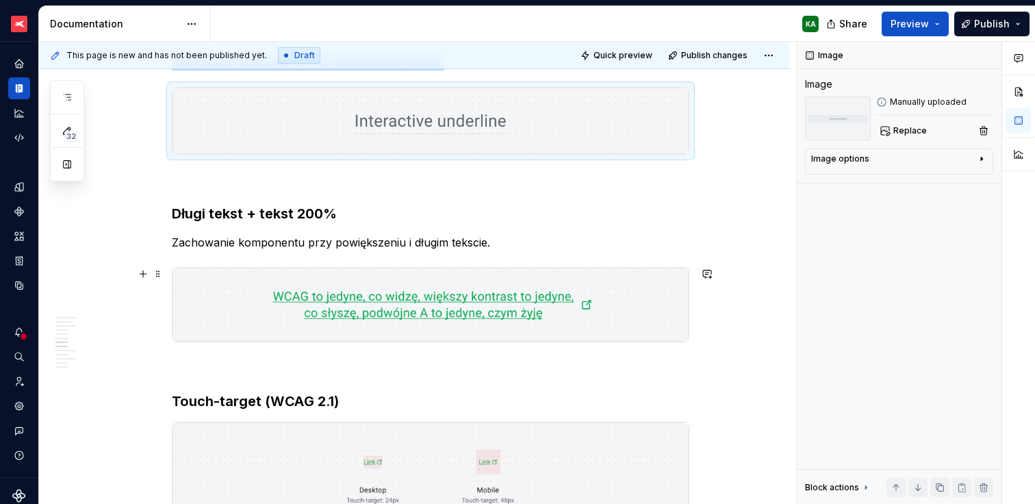
scroll to position [1235, 0]
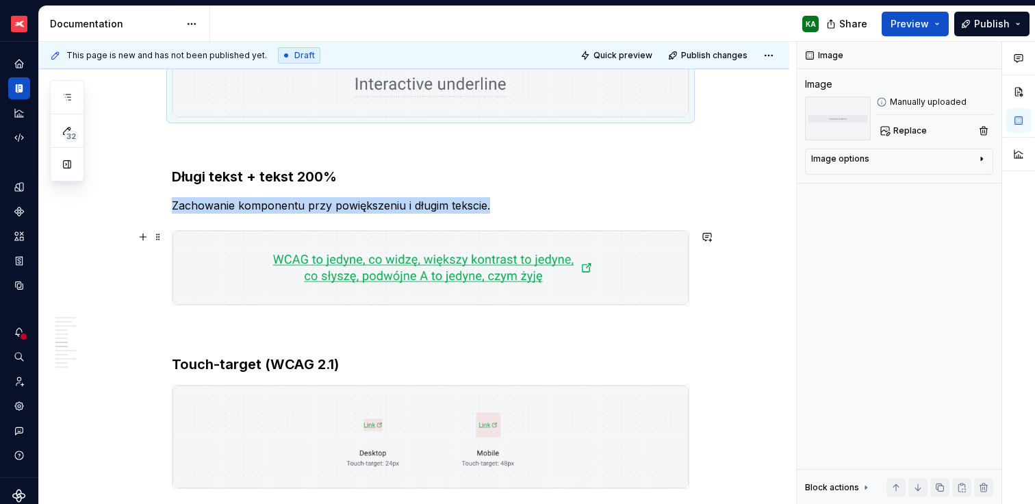
click at [225, 293] on img at bounding box center [431, 268] width 516 height 75
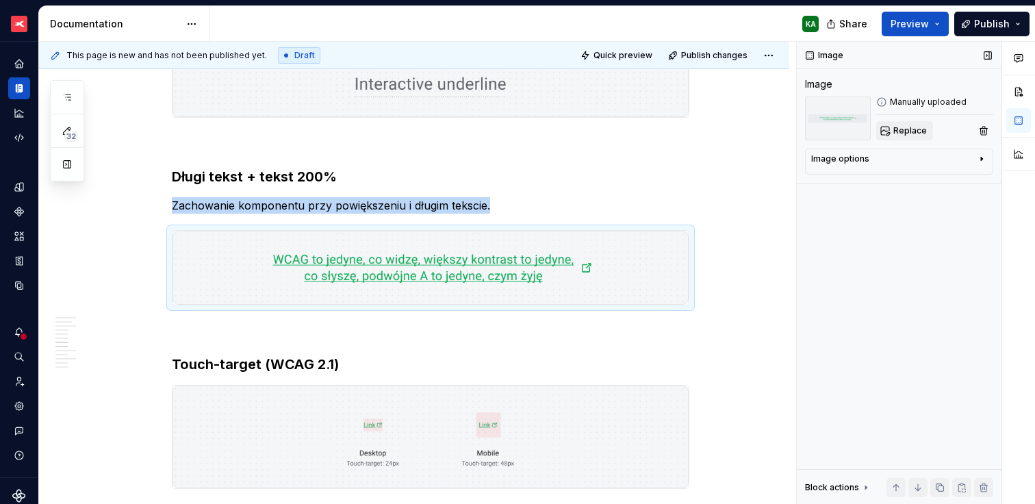
click at [905, 128] on span "Replace" at bounding box center [911, 130] width 34 height 11
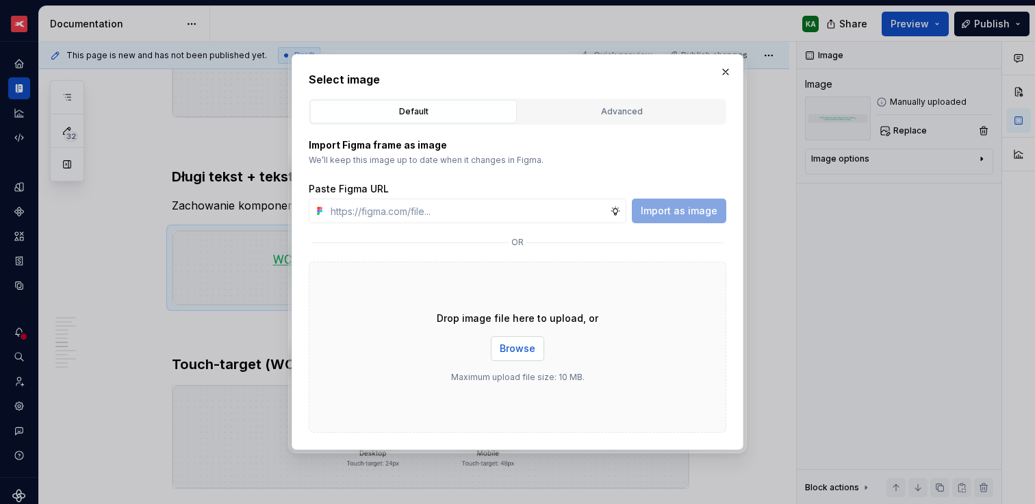
click at [532, 341] on button "Browse" at bounding box center [517, 348] width 53 height 25
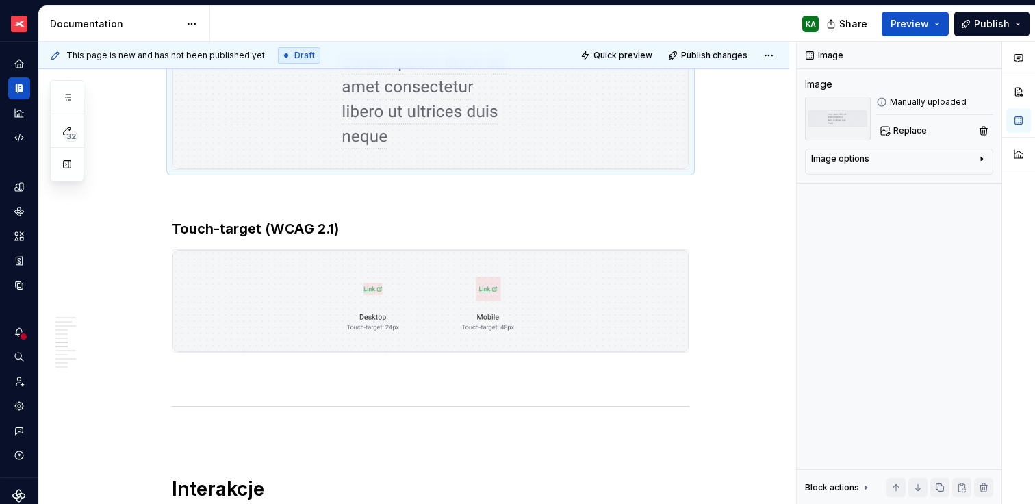
scroll to position [1454, 0]
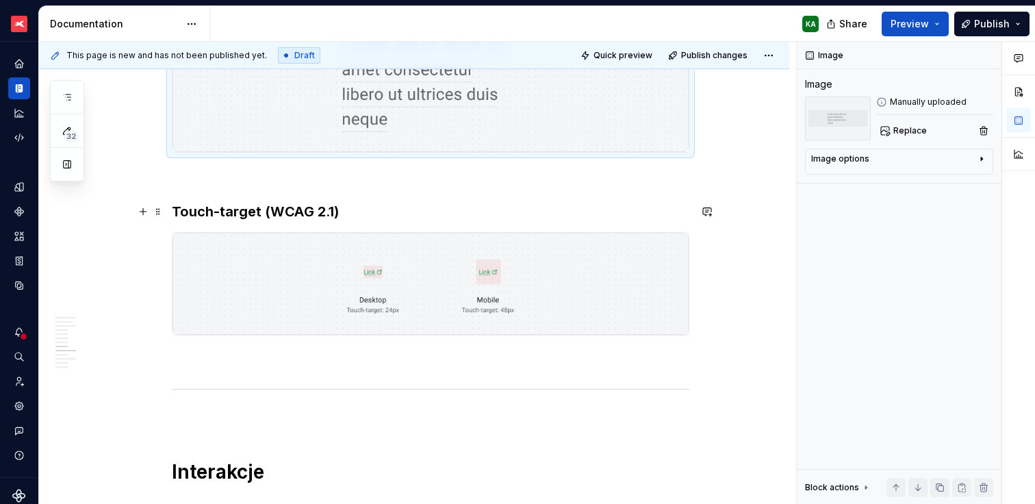
click at [358, 207] on h3 "Touch-target (WCAG 2.1)" at bounding box center [431, 211] width 518 height 19
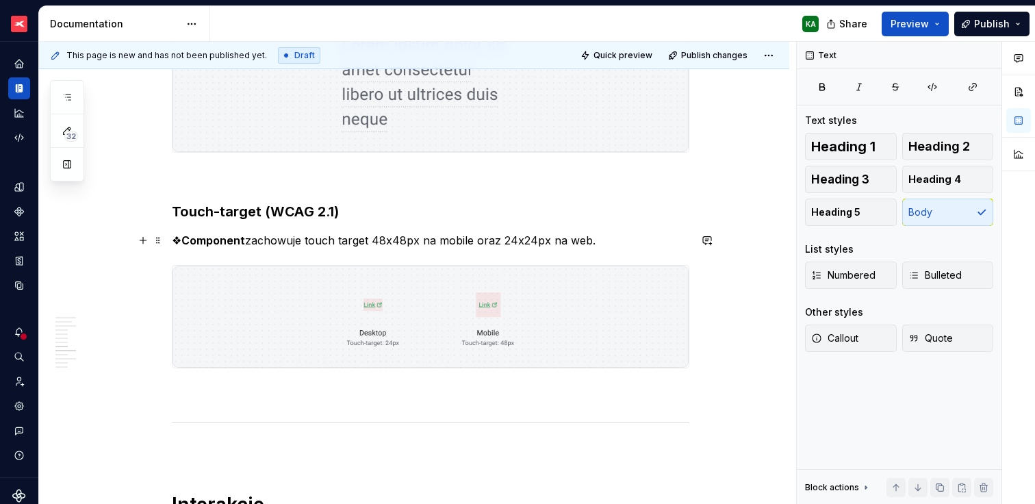
click at [314, 239] on p "❖ Component zachowuje touch target 48x48px na mobile oraz 24x24px na web." at bounding box center [431, 240] width 518 height 16
click at [296, 329] on img at bounding box center [431, 317] width 516 height 102
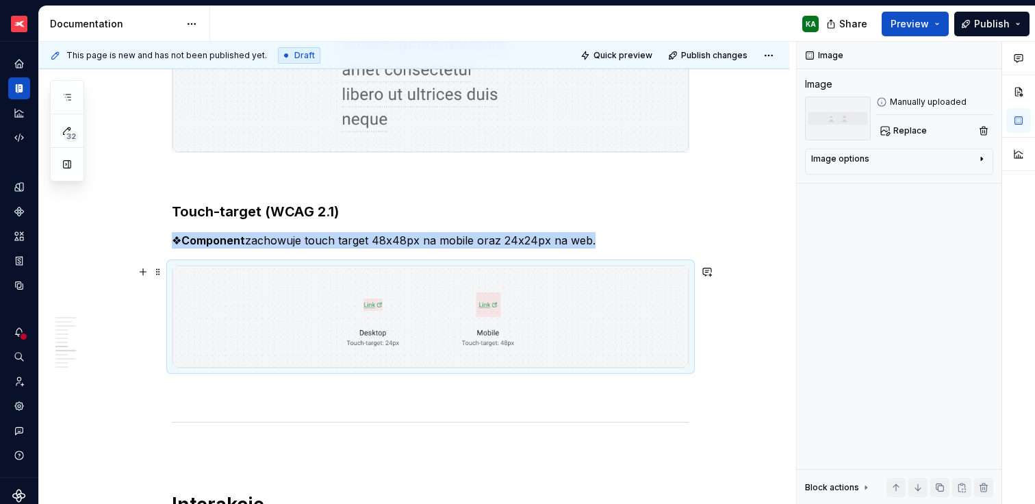
click at [296, 329] on img at bounding box center [431, 317] width 516 height 102
click at [904, 132] on span "Replace" at bounding box center [911, 130] width 34 height 11
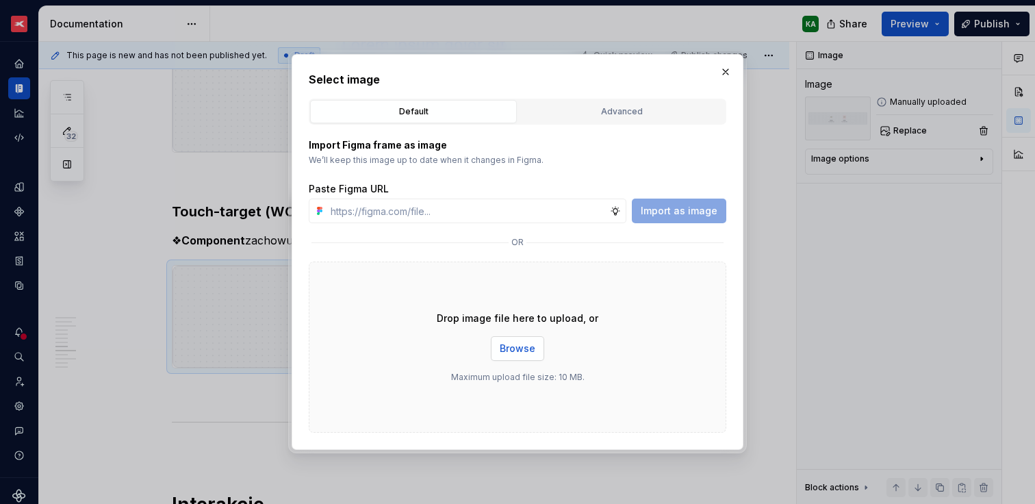
click at [526, 349] on span "Browse" at bounding box center [518, 349] width 36 height 14
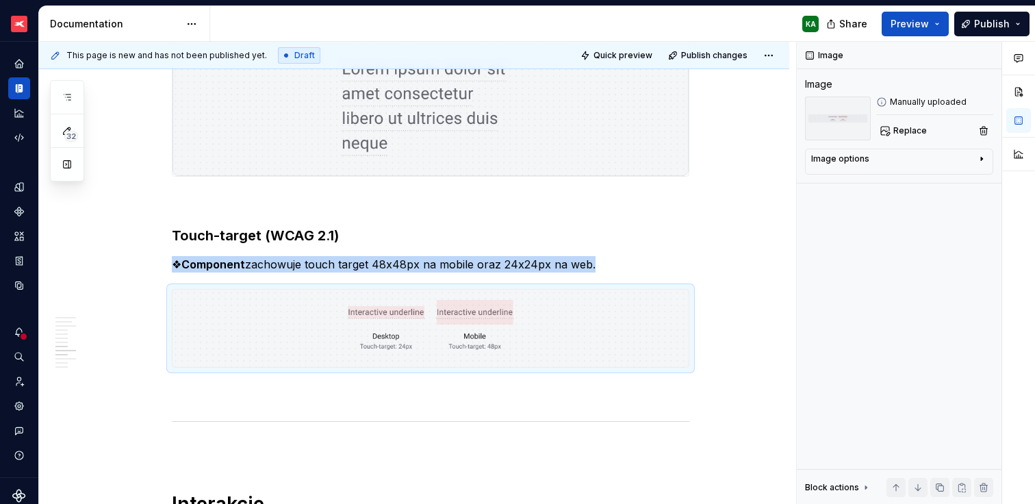
scroll to position [1428, 0]
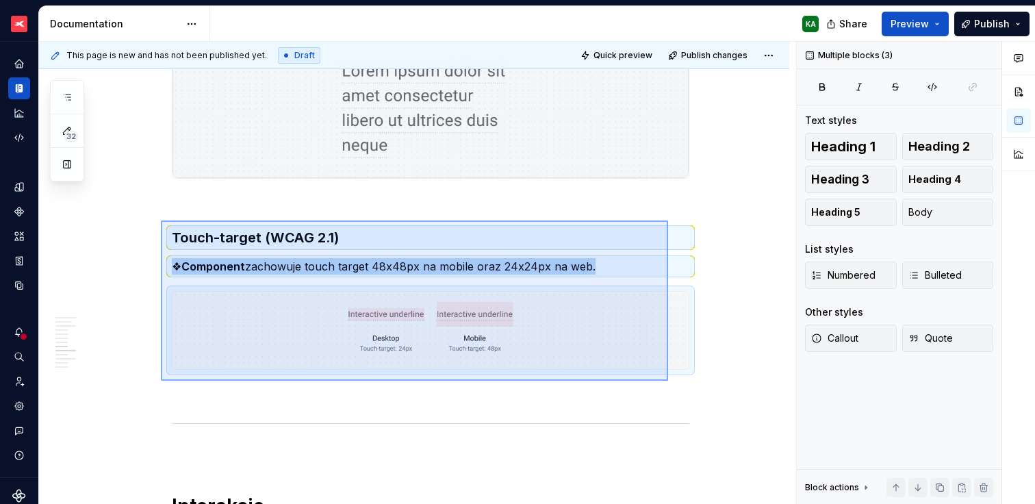
drag, startPoint x: 161, startPoint y: 220, endPoint x: 668, endPoint y: 381, distance: 532.1
click at [668, 381] on div "This page is new and has not been published yet. Draft Quick preview Publish ch…" at bounding box center [417, 273] width 757 height 463
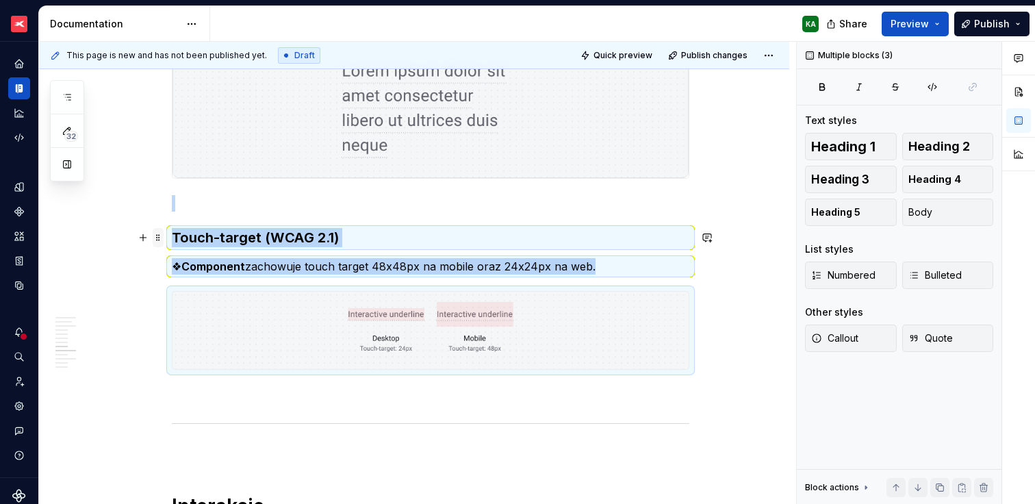
click at [157, 235] on span at bounding box center [158, 237] width 11 height 19
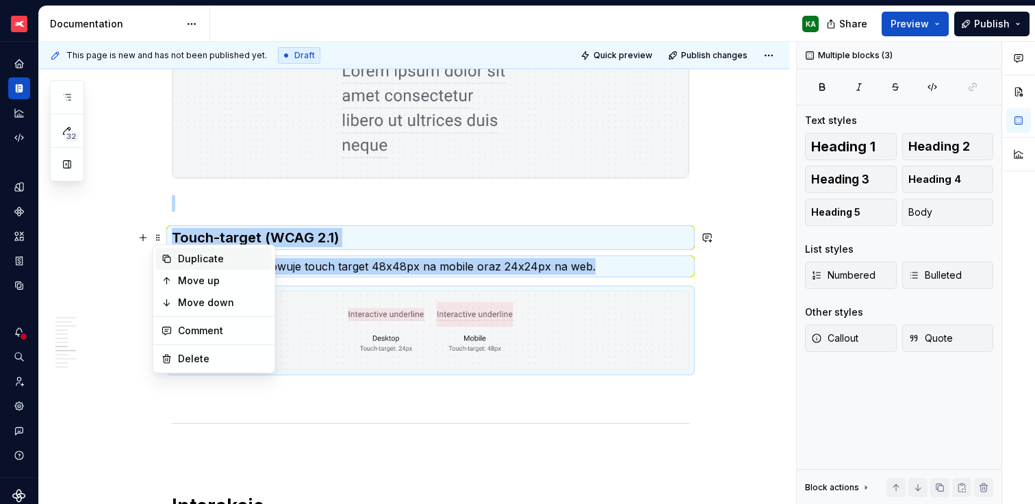
click at [179, 260] on div "Duplicate" at bounding box center [222, 259] width 89 height 14
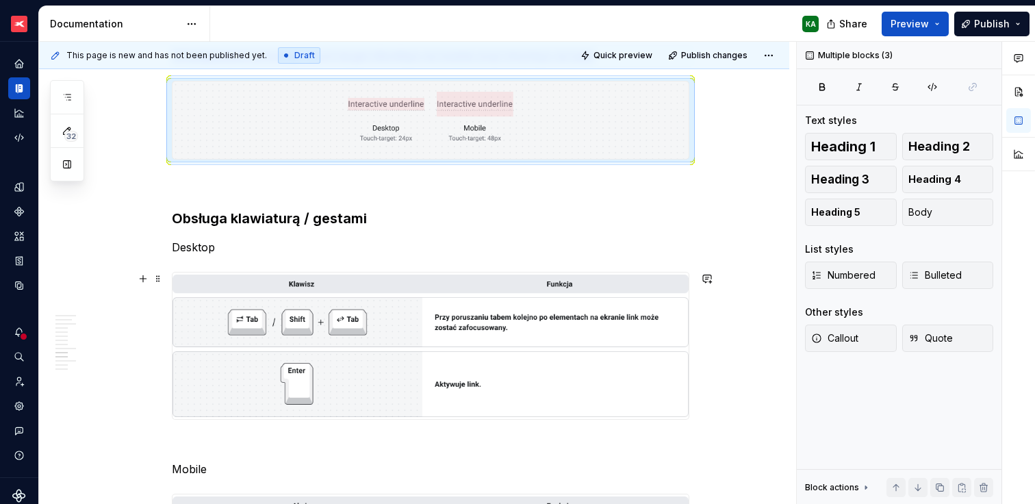
scroll to position [1811, 0]
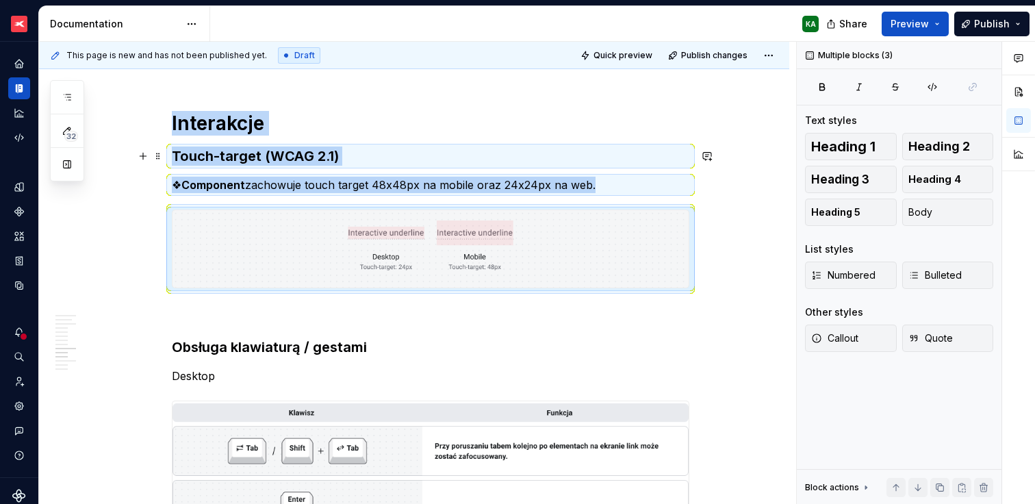
click at [173, 157] on h3 "Touch-target (WCAG 2.1)" at bounding box center [431, 156] width 518 height 19
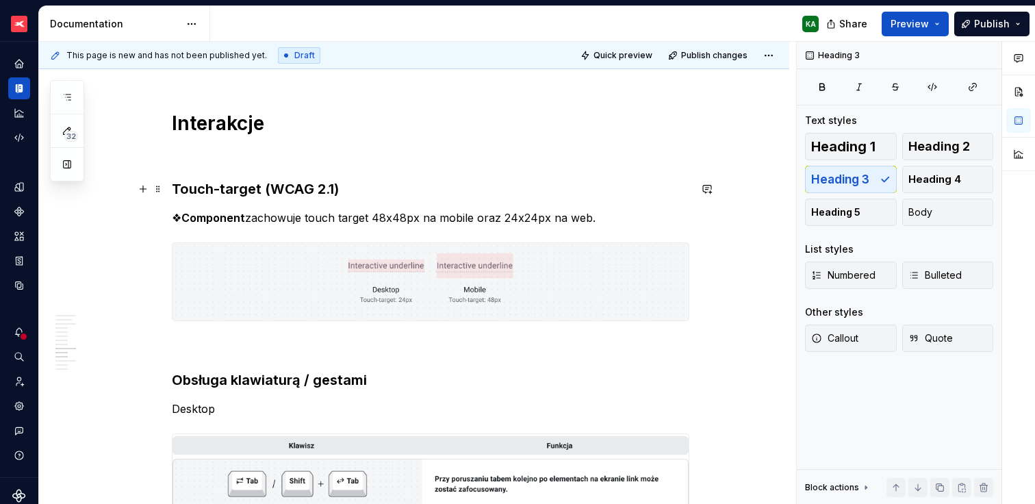
click at [213, 183] on h3 "Touch-target (WCAG 2.1)" at bounding box center [431, 188] width 518 height 19
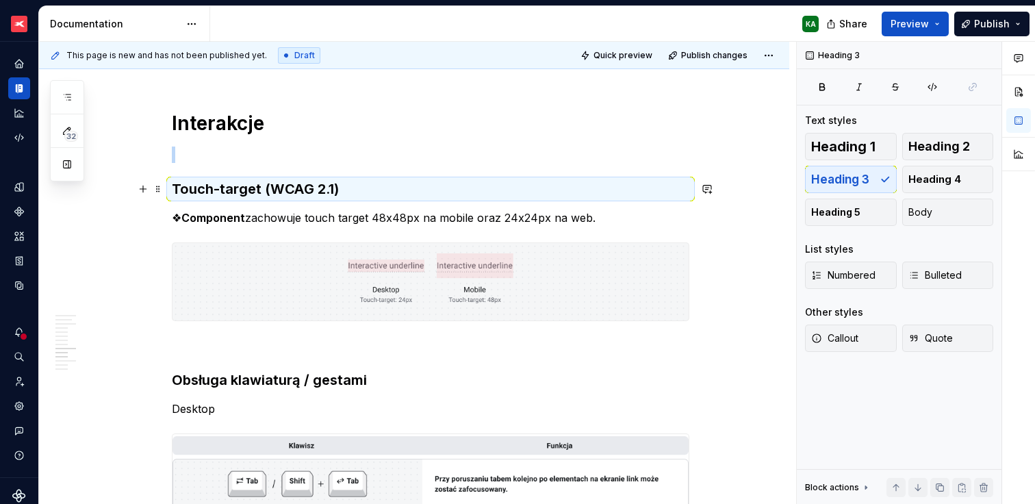
click at [217, 185] on h3 "Touch-target (WCAG 2.1)" at bounding box center [431, 188] width 518 height 19
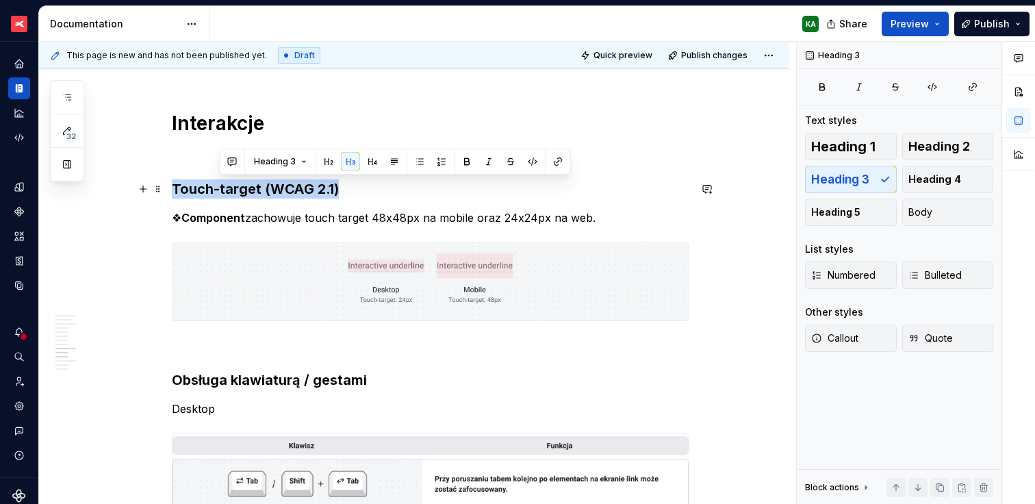
click at [217, 185] on h3 "Touch-target (WCAG 2.1)" at bounding box center [431, 188] width 518 height 19
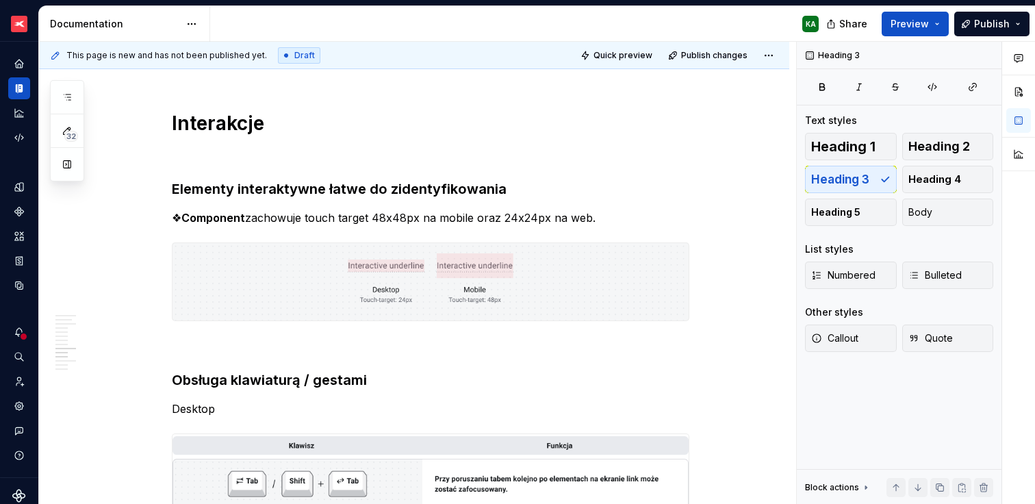
click at [378, 212] on p "❖ Component zachowuje touch target 48x48px na mobile oraz 24x24px na web." at bounding box center [431, 218] width 518 height 16
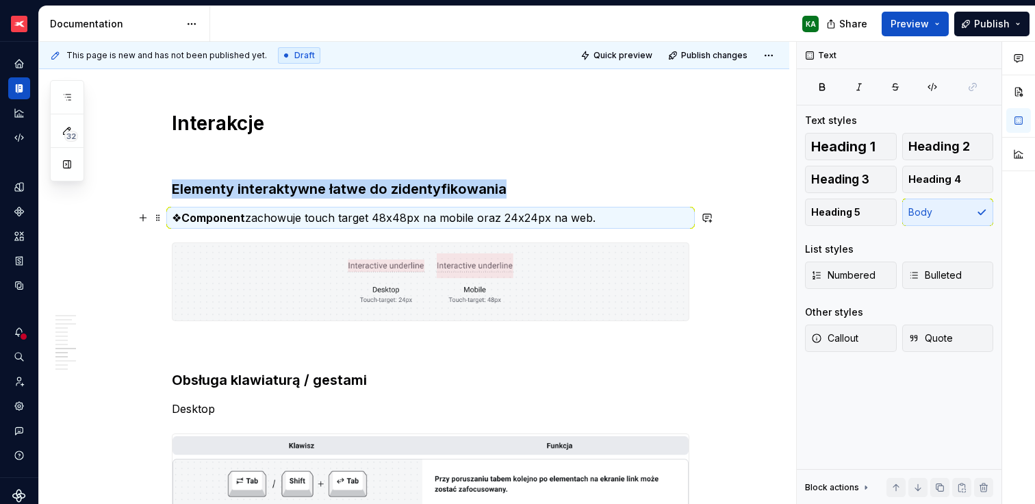
click at [378, 212] on p "❖ Component zachowuje touch target 48x48px na mobile oraz 24x24px na web." at bounding box center [431, 218] width 518 height 16
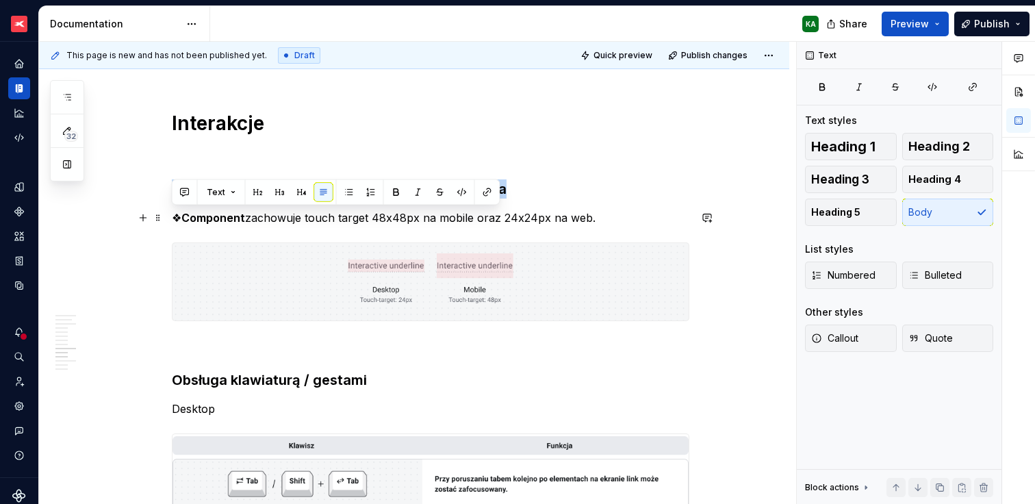
click at [378, 212] on p "❖ Component zachowuje touch target 48x48px na mobile oraz 24x24px na web." at bounding box center [431, 218] width 518 height 16
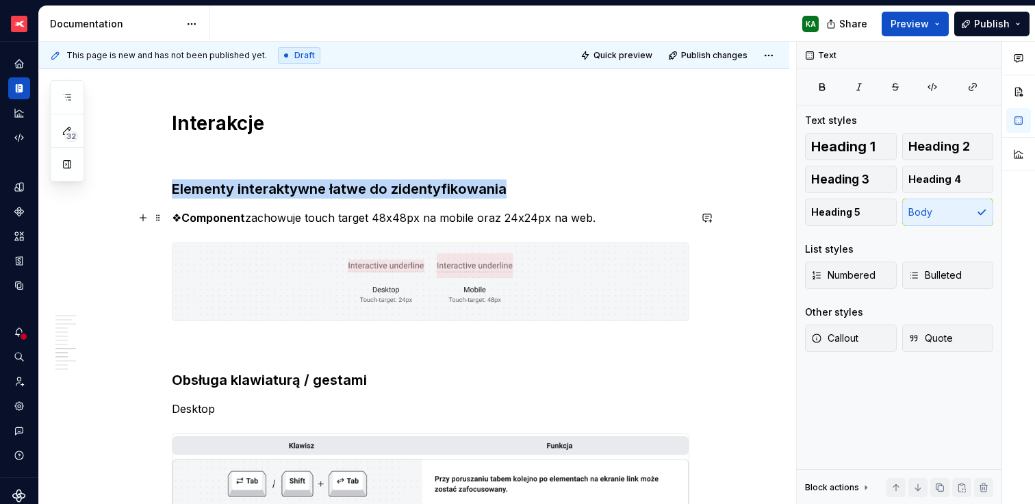
click at [378, 213] on p "❖ Component zachowuje touch target 48x48px na mobile oraz 24x24px na web." at bounding box center [431, 218] width 518 height 16
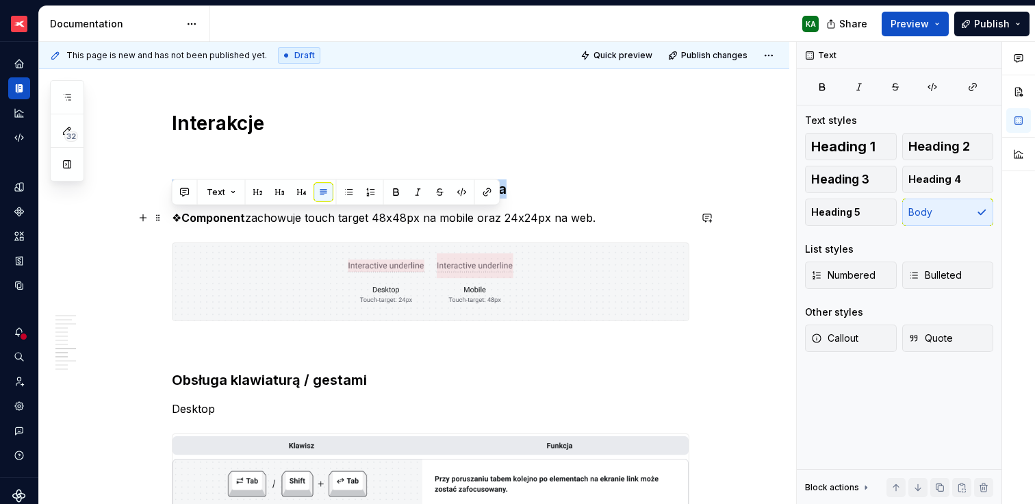
click at [378, 213] on p "❖ Component zachowuje touch target 48x48px na mobile oraz 24x24px na web." at bounding box center [431, 218] width 518 height 16
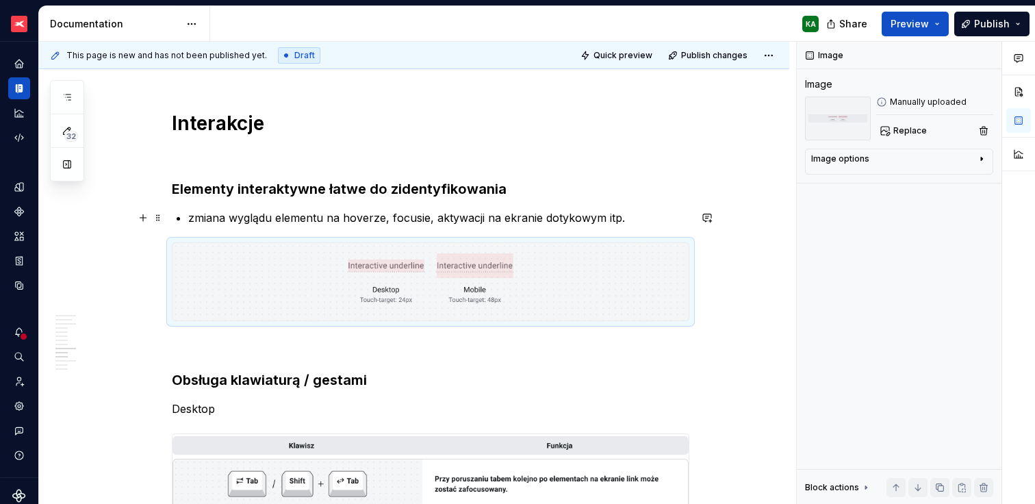
click at [189, 216] on p "zmiana wyglądu elementu na hoverze, focusie, aktywacji na ekranie dotykowym itp." at bounding box center [438, 218] width 501 height 16
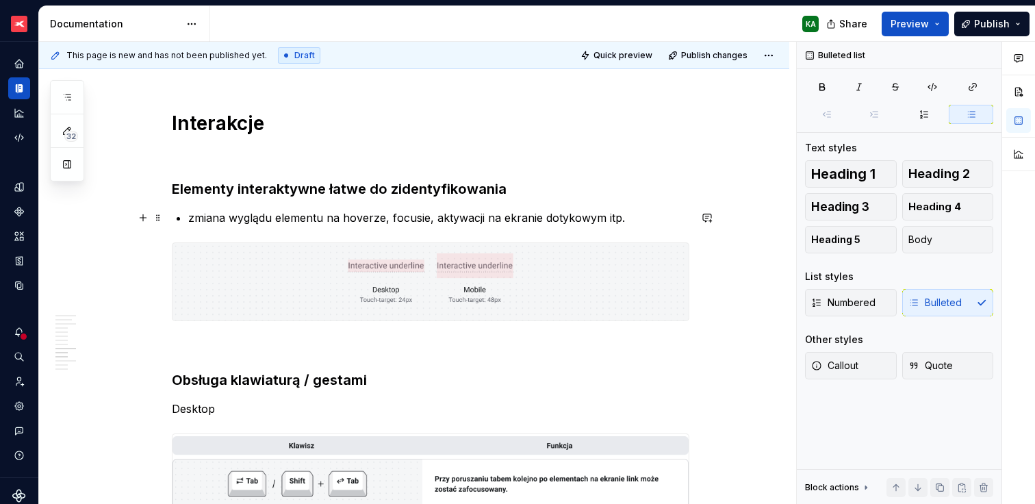
click at [928, 302] on div "Numbered Bulleted" at bounding box center [899, 302] width 188 height 27
click at [949, 307] on div "Numbered Bulleted" at bounding box center [899, 302] width 188 height 27
click at [935, 238] on button "Body" at bounding box center [948, 239] width 92 height 27
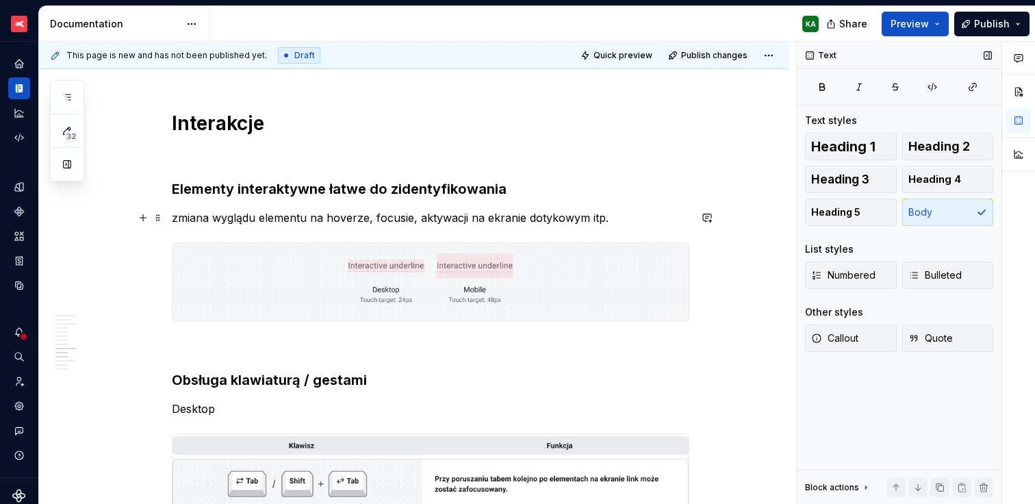
click at [175, 216] on p "zmiana wyglądu elementu na hoverze, focusie, aktywacji na ekranie dotykowym itp." at bounding box center [431, 218] width 518 height 16
click at [278, 289] on img at bounding box center [431, 281] width 516 height 77
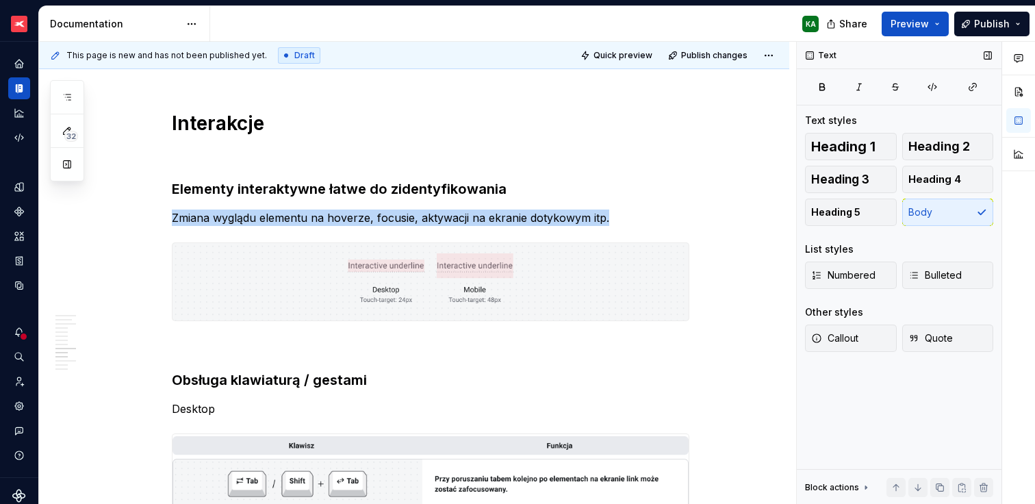
click at [278, 289] on img at bounding box center [431, 281] width 516 height 77
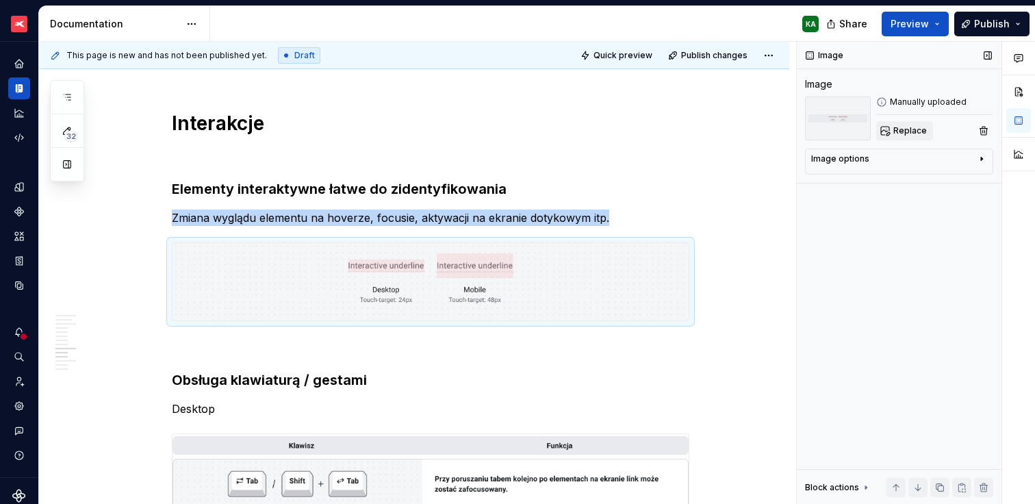
click at [912, 136] on span "Replace" at bounding box center [911, 130] width 34 height 11
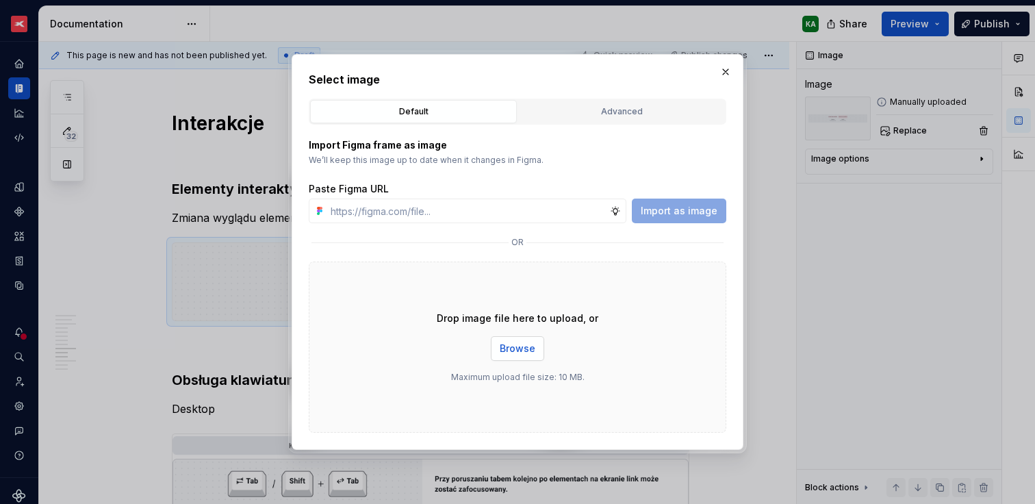
click at [522, 355] on span "Browse" at bounding box center [518, 349] width 36 height 14
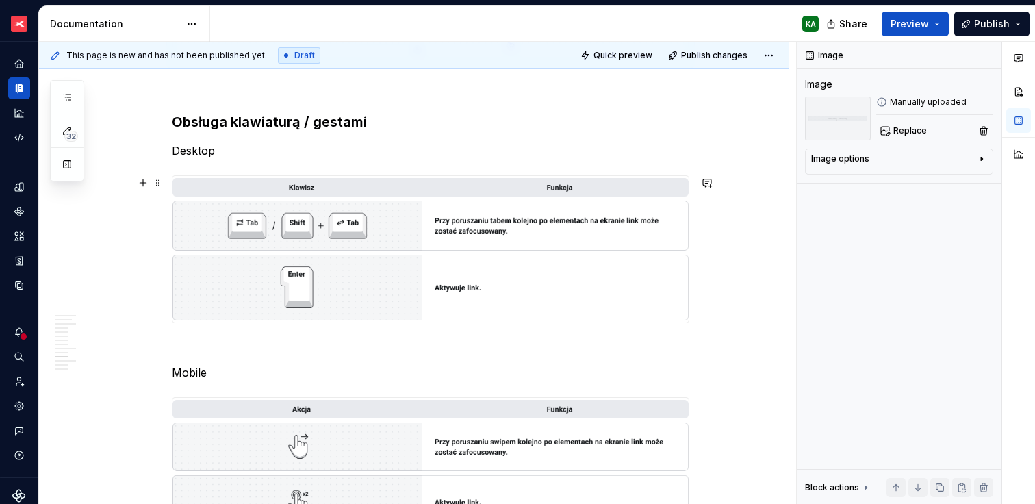
scroll to position [2038, 0]
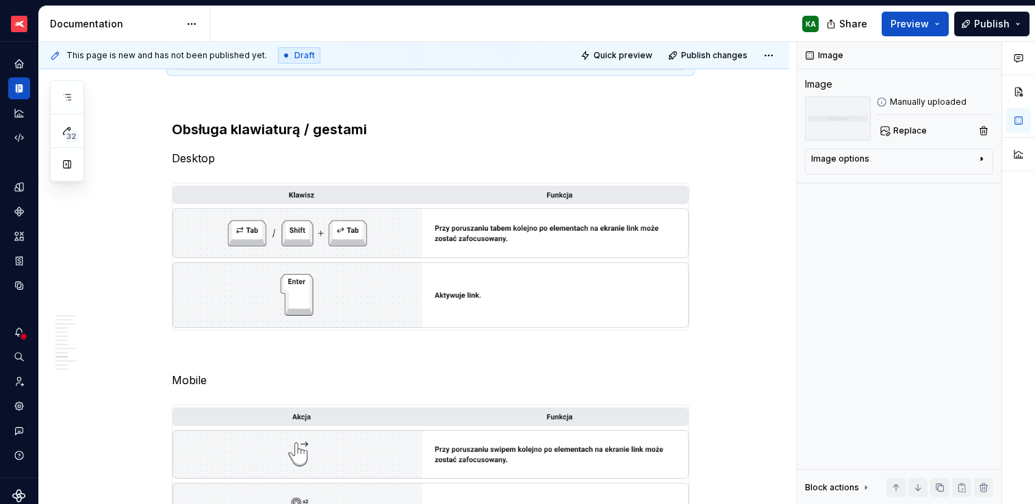
click at [515, 216] on img at bounding box center [431, 256] width 516 height 146
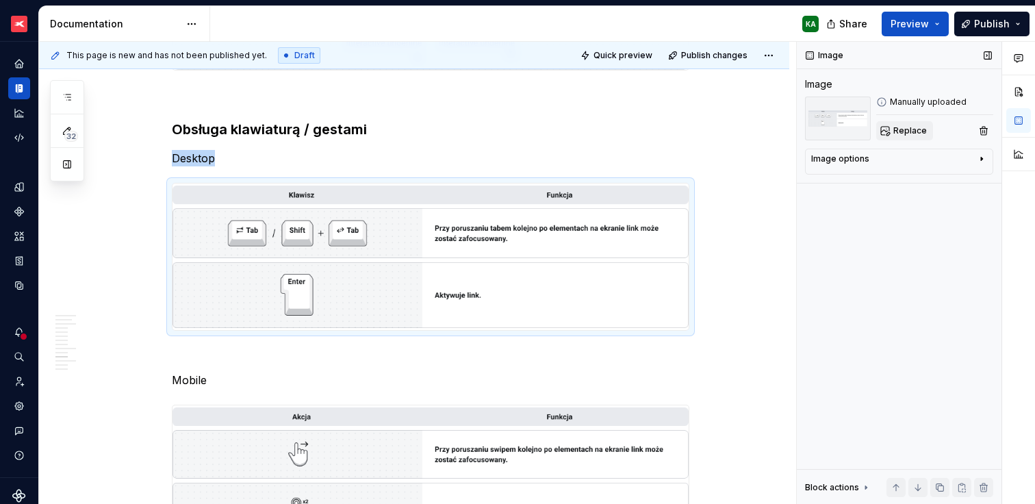
click at [901, 127] on span "Replace" at bounding box center [911, 130] width 34 height 11
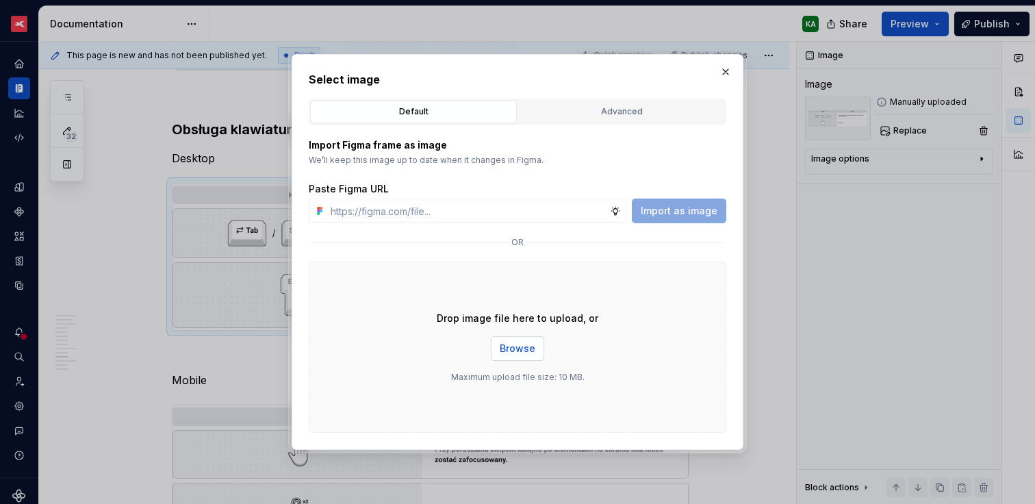
click at [511, 346] on span "Browse" at bounding box center [518, 349] width 36 height 14
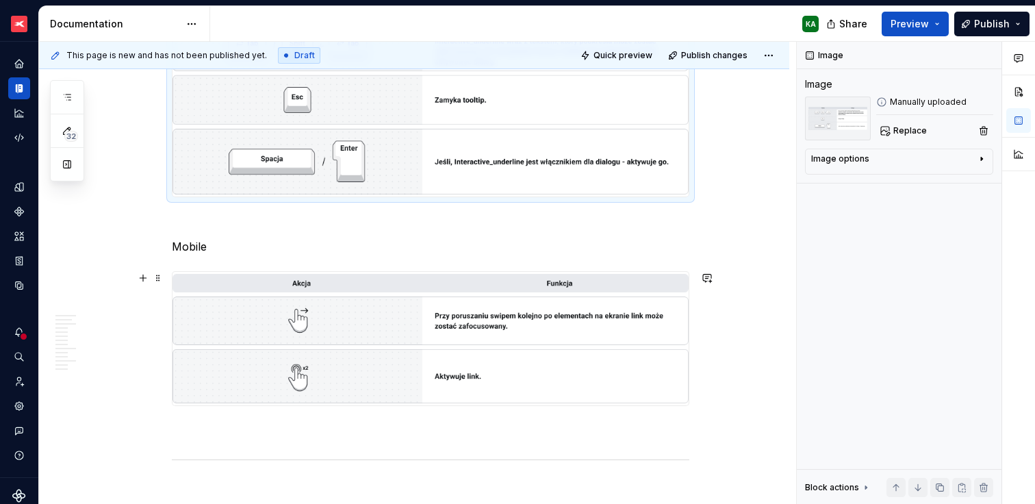
scroll to position [2291, 0]
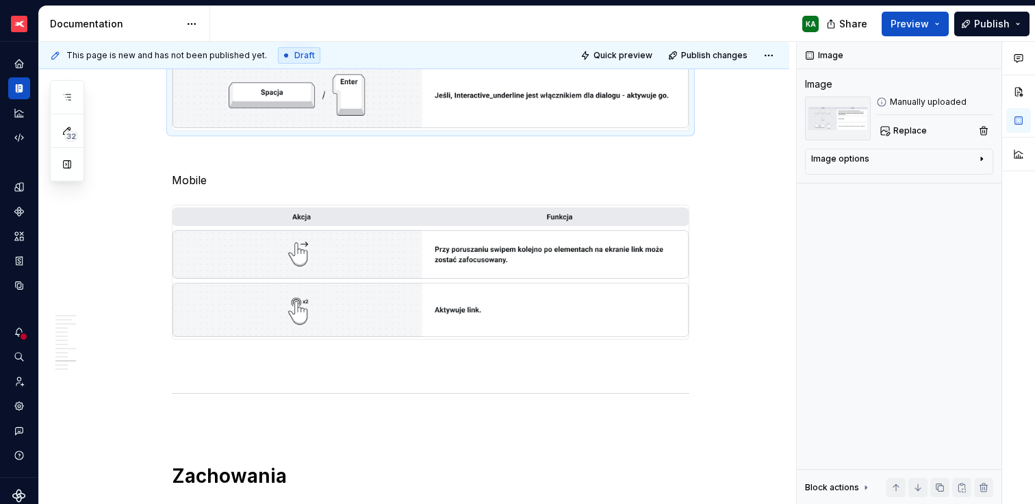
click at [607, 239] on img at bounding box center [431, 272] width 516 height 134
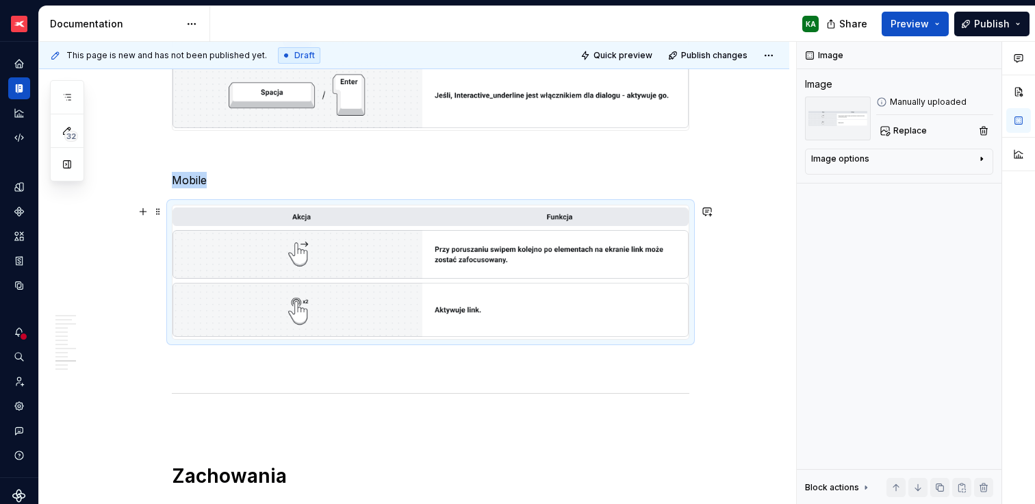
click at [607, 239] on img at bounding box center [431, 272] width 516 height 134
click at [920, 129] on span "Replace" at bounding box center [911, 130] width 34 height 11
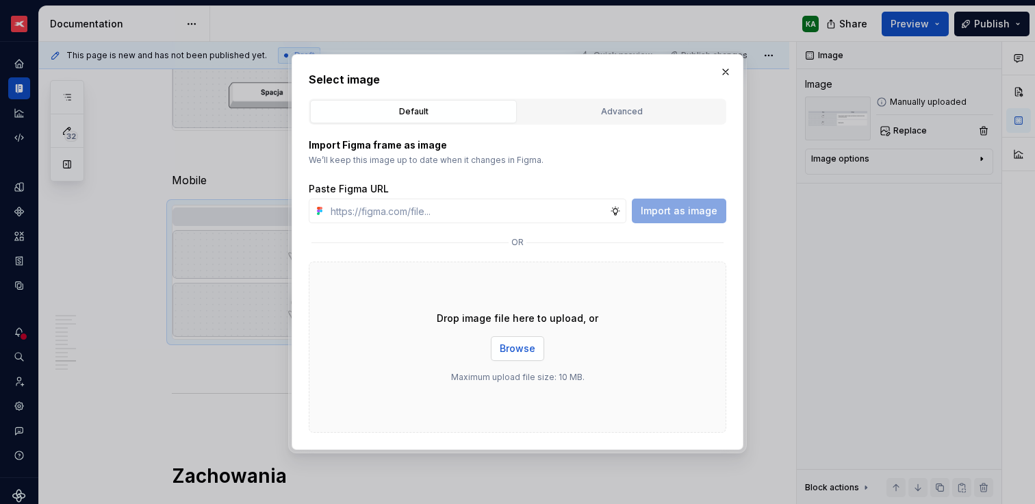
click at [535, 344] on button "Browse" at bounding box center [517, 348] width 53 height 25
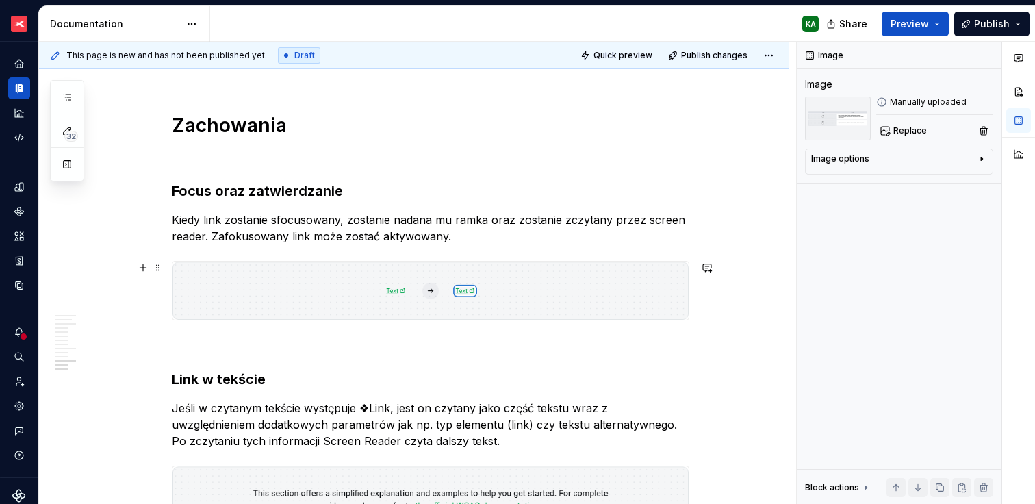
scroll to position [2676, 0]
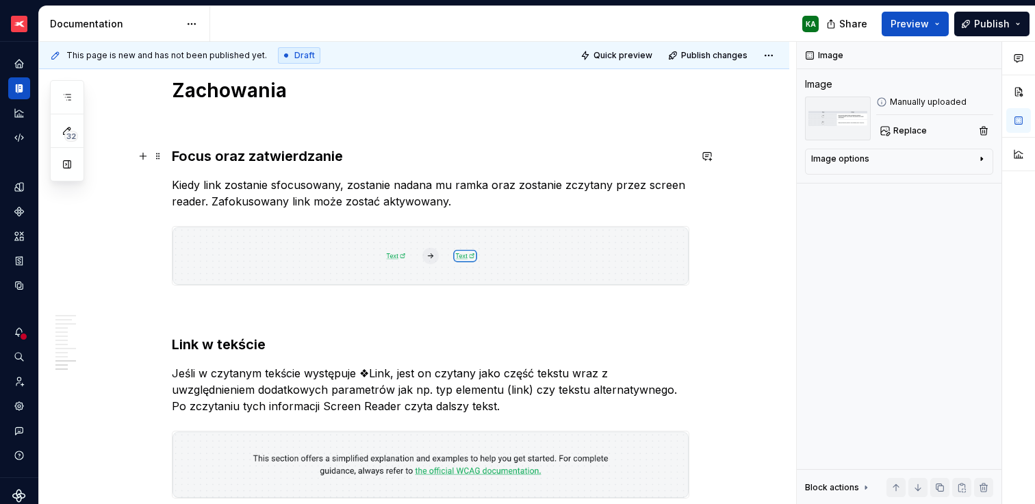
click at [307, 155] on h3 "Focus oraz zatwierdzanie" at bounding box center [431, 156] width 518 height 19
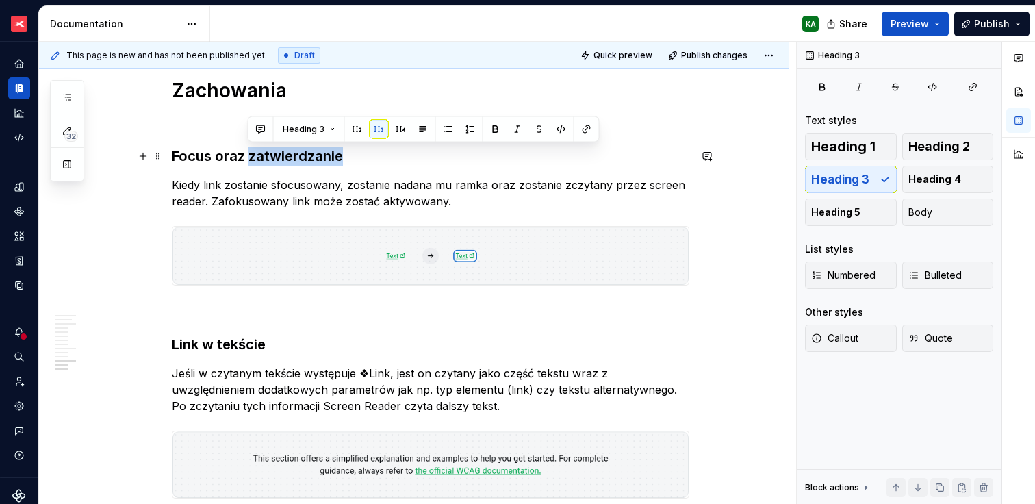
click at [307, 155] on h3 "Focus oraz zatwierdzanie" at bounding box center [431, 156] width 518 height 19
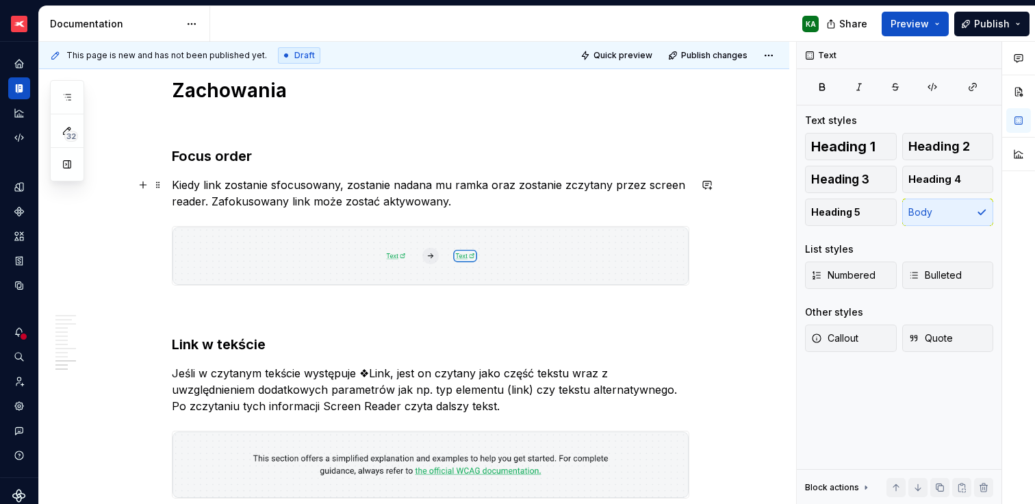
click at [335, 196] on p "Kiedy link zostanie sfocusowany, zostanie nadana mu ramka oraz zostanie zczytan…" at bounding box center [431, 193] width 518 height 33
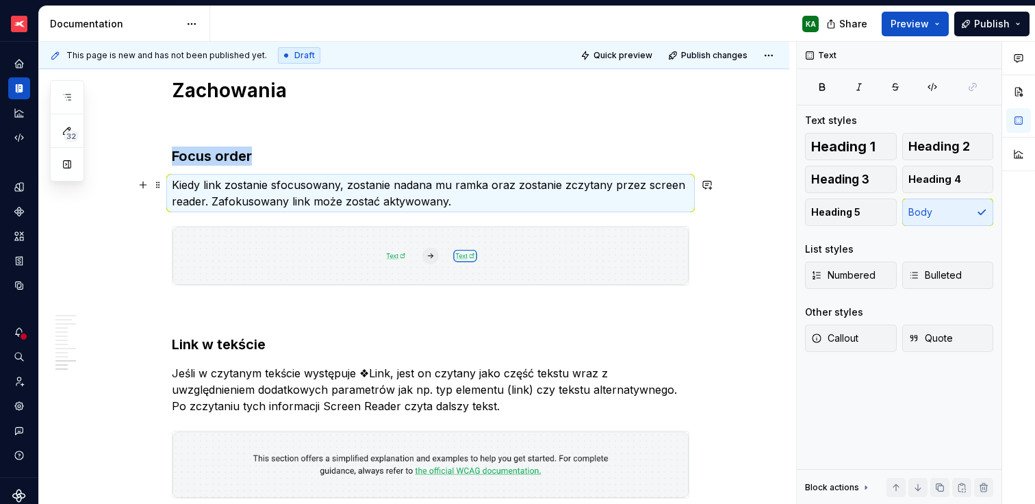
click at [335, 196] on p "Kiedy link zostanie sfocusowany, zostanie nadana mu ramka oraz zostanie zczytan…" at bounding box center [431, 193] width 518 height 33
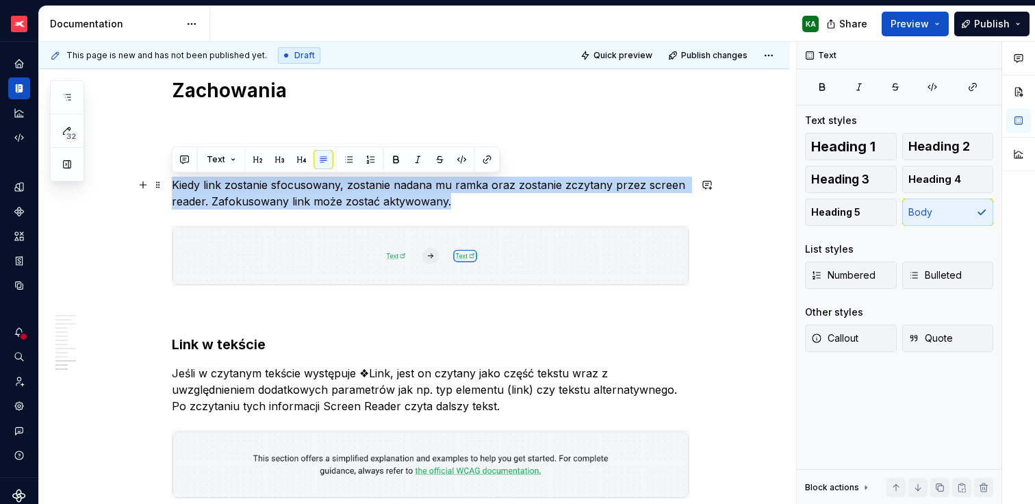
click at [335, 196] on p "Kiedy link zostanie sfocusowany, zostanie nadana mu ramka oraz zostanie zczytan…" at bounding box center [431, 193] width 518 height 33
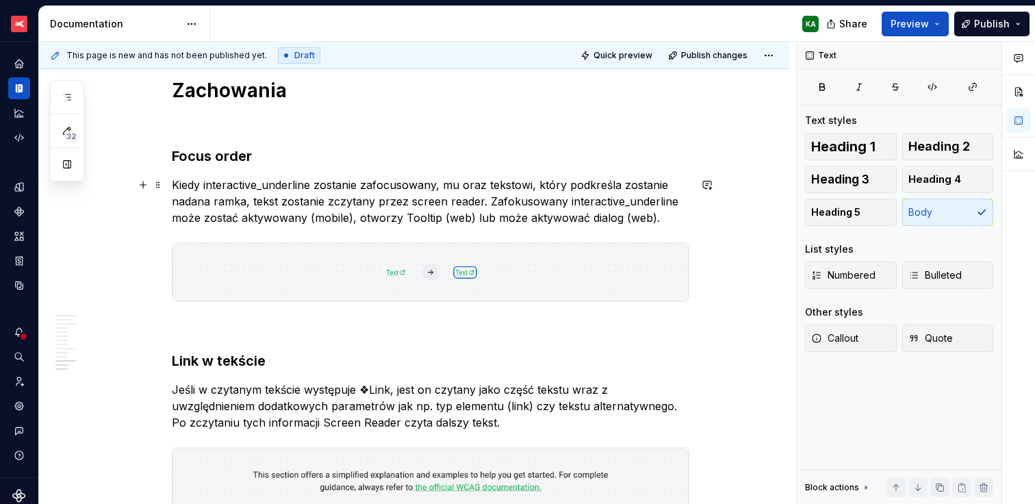
click at [524, 291] on img at bounding box center [431, 272] width 516 height 58
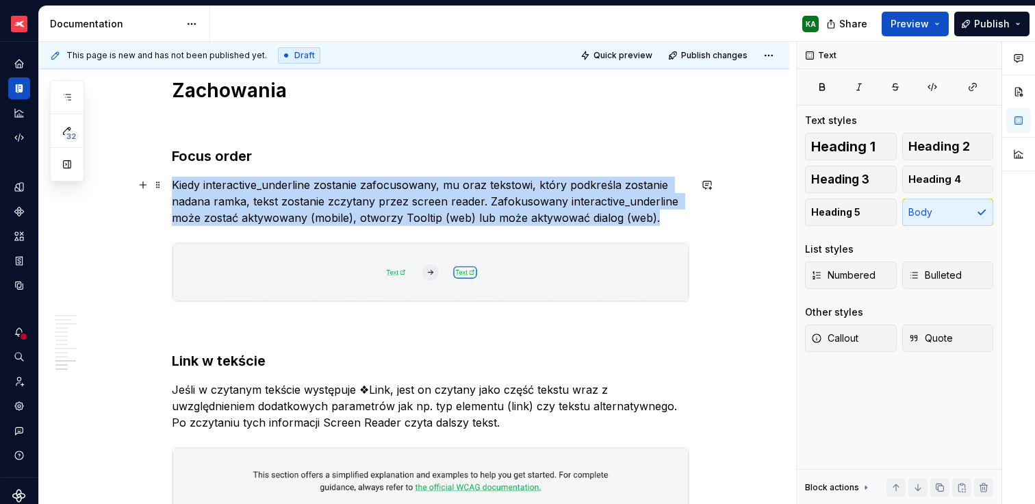
click at [524, 291] on img at bounding box center [431, 272] width 516 height 58
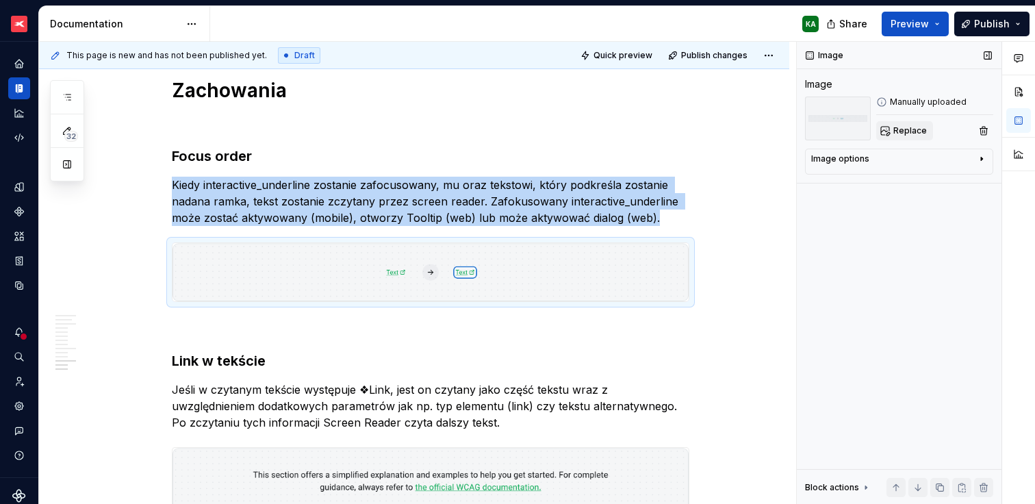
click at [916, 134] on span "Replace" at bounding box center [911, 130] width 34 height 11
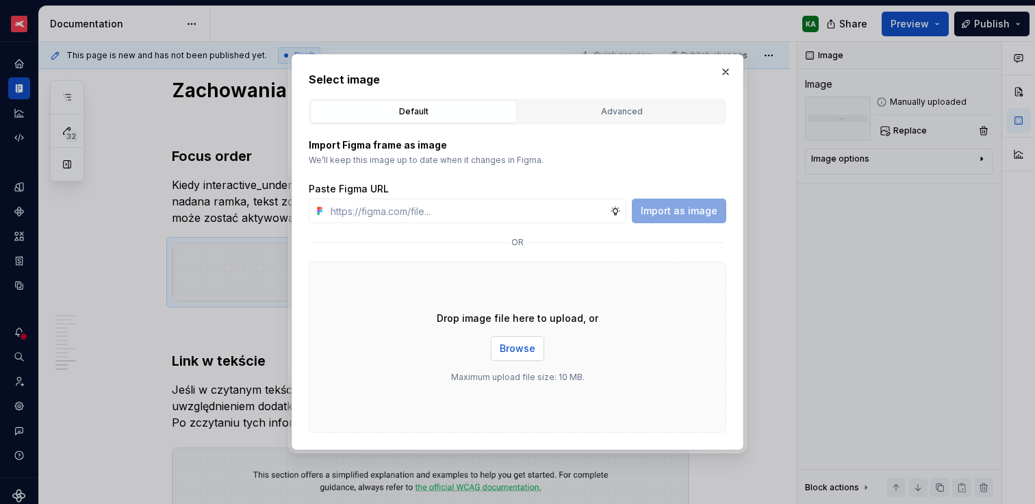
click at [514, 352] on span "Browse" at bounding box center [518, 349] width 36 height 14
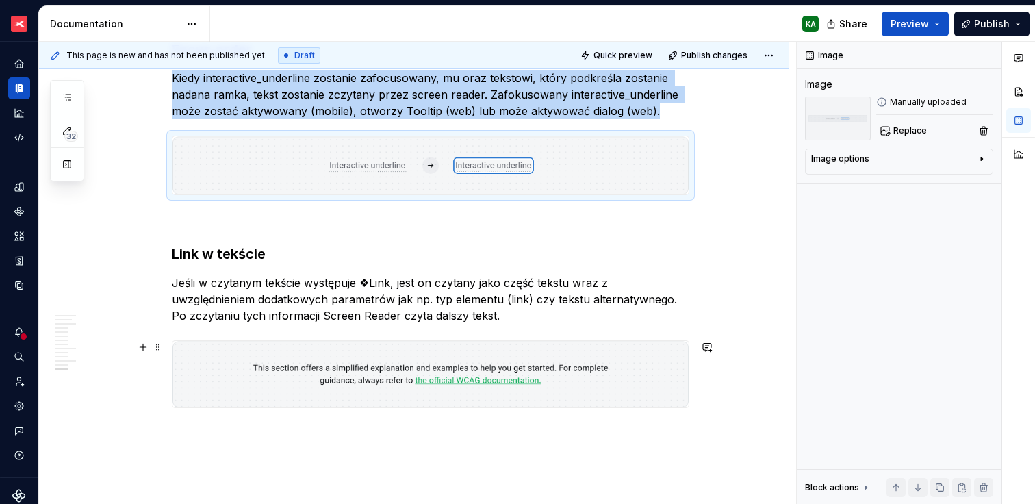
scroll to position [2776, 0]
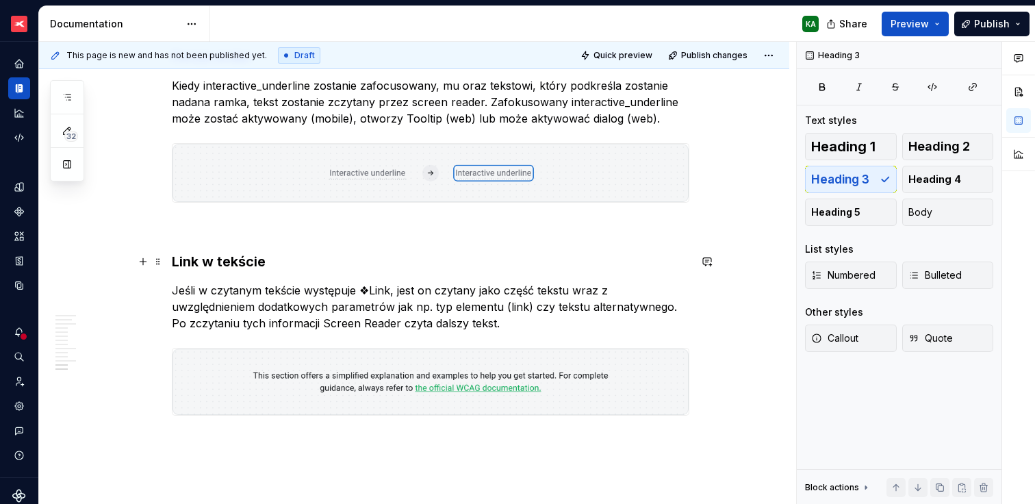
click at [205, 259] on h3 "Link w tekście" at bounding box center [431, 261] width 518 height 19
click at [928, 183] on span "Heading 4" at bounding box center [935, 180] width 53 height 14
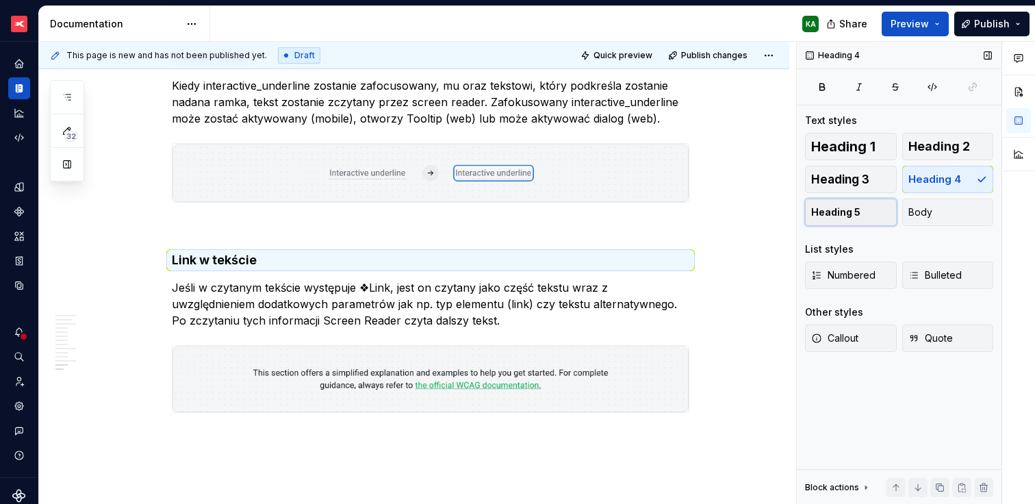
click at [865, 207] on button "Heading 5" at bounding box center [851, 212] width 92 height 27
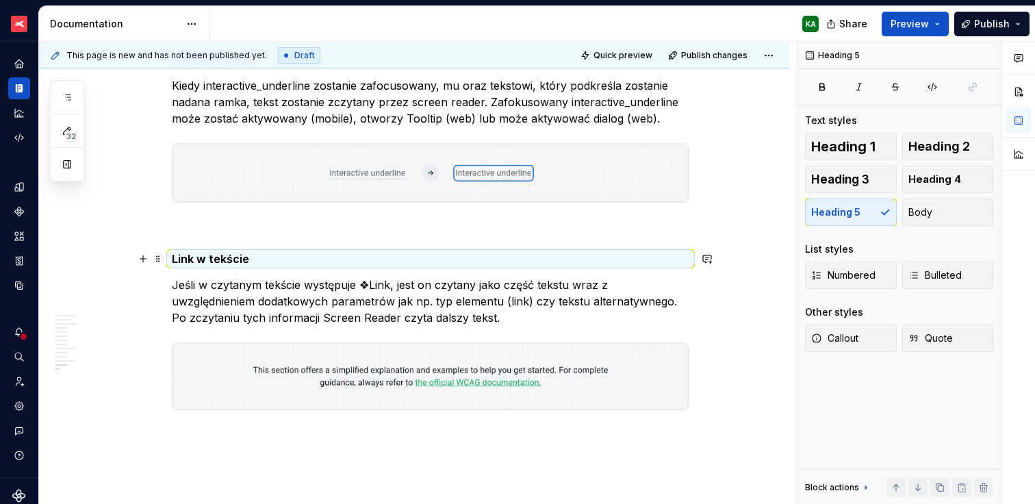
click at [214, 255] on h5 "Link w tekście" at bounding box center [431, 259] width 518 height 14
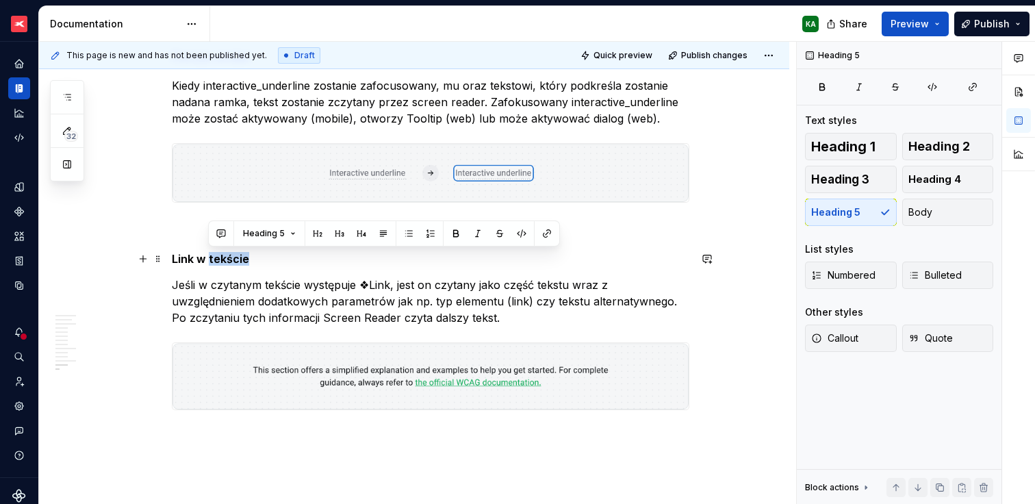
click at [214, 255] on h5 "Link w tekście" at bounding box center [431, 259] width 518 height 14
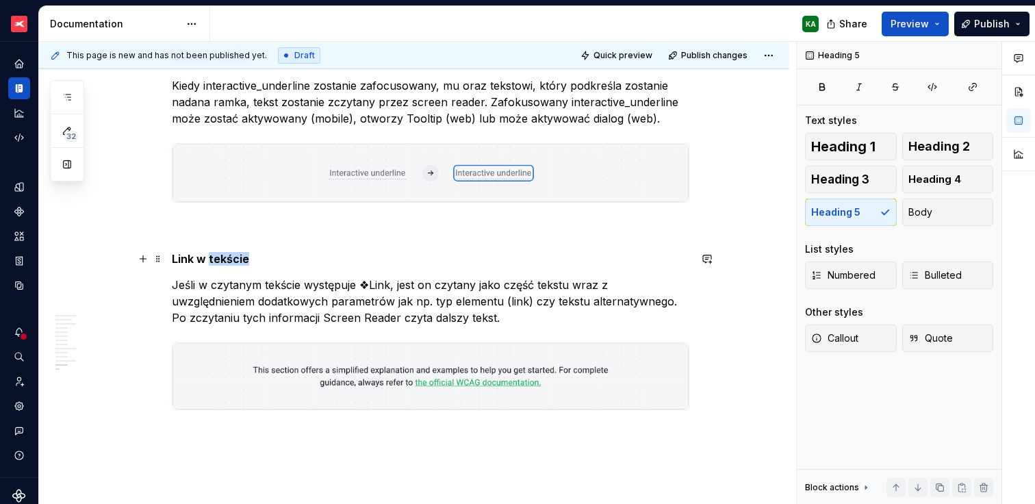
click at [214, 255] on h5 "Link w tekście" at bounding box center [431, 259] width 518 height 14
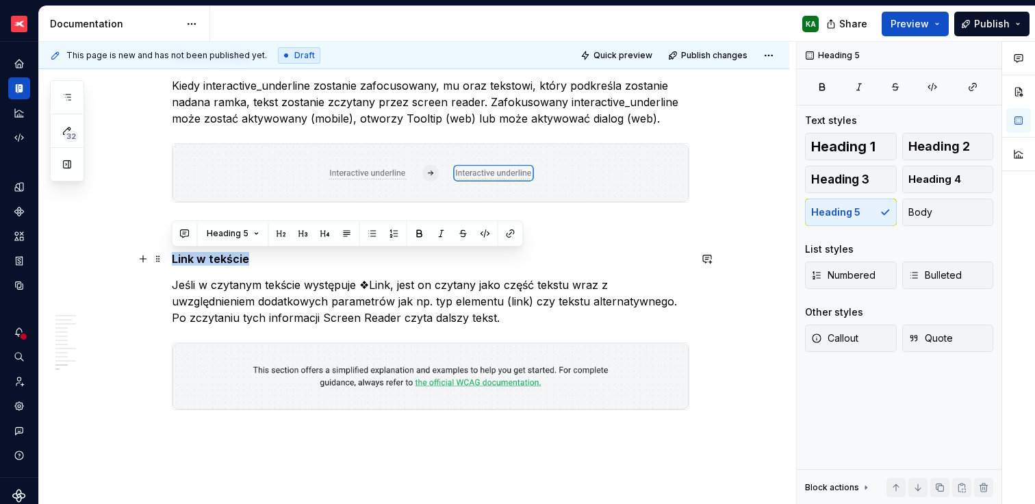
click at [214, 255] on h5 "Link w tekście" at bounding box center [431, 259] width 518 height 14
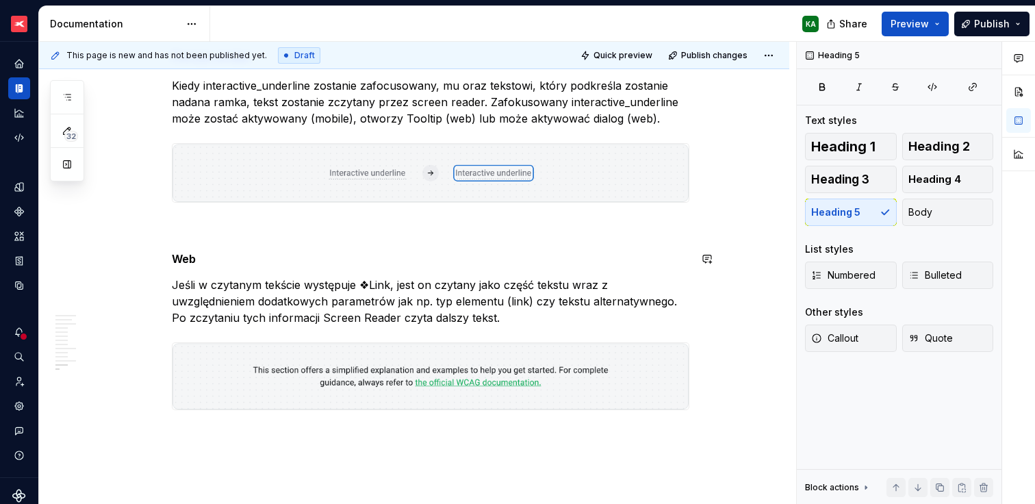
click at [235, 292] on p "Jeśli w czytanym tekście występuje ❖Link, jest on czytany jako część tekstu wra…" at bounding box center [431, 301] width 518 height 49
click at [184, 262] on h5 "Web" at bounding box center [431, 259] width 518 height 14
click at [958, 212] on button "Body" at bounding box center [948, 212] width 92 height 27
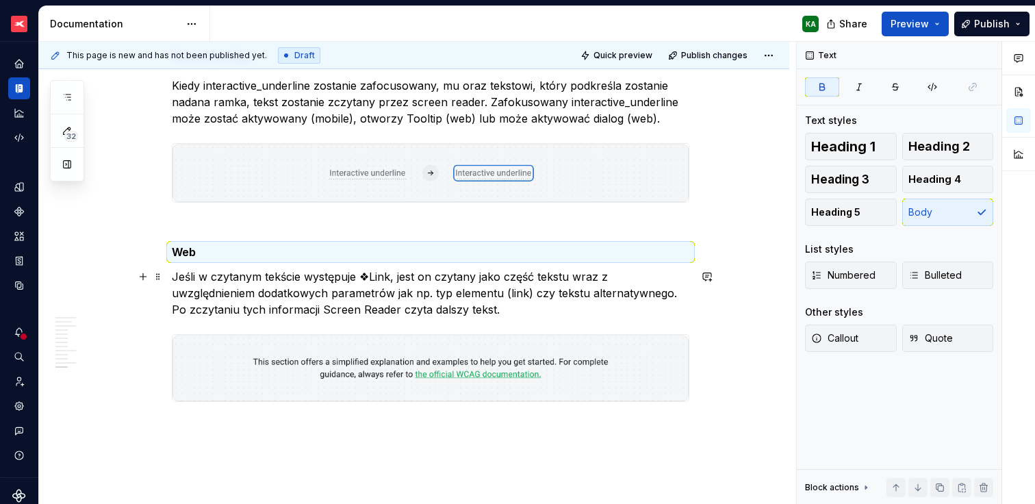
click at [342, 289] on p "Jeśli w czytanym tekście występuje ❖Link, jest on czytany jako część tekstu wra…" at bounding box center [431, 292] width 518 height 49
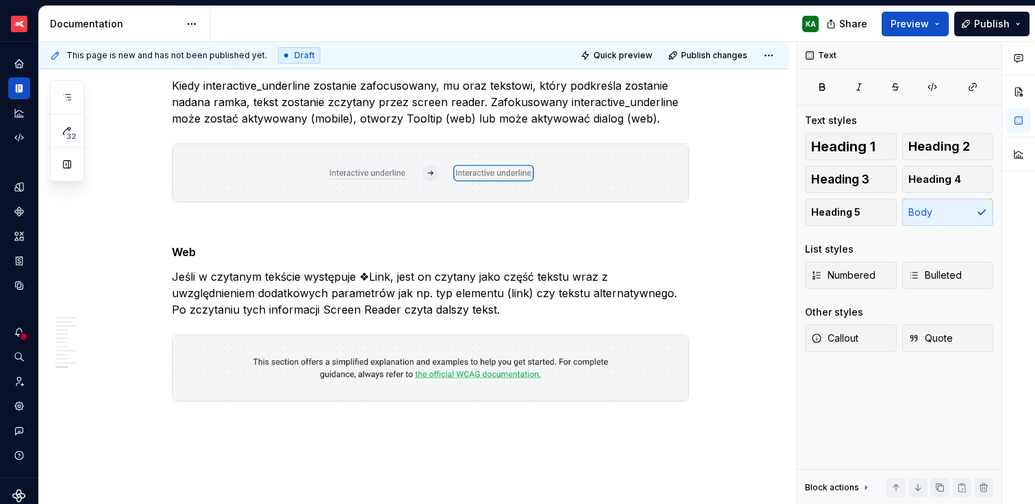
click at [231, 286] on p "Jeśli w czytanym tekście występuje ❖Link, jest on czytany jako część tekstu wra…" at bounding box center [431, 292] width 518 height 49
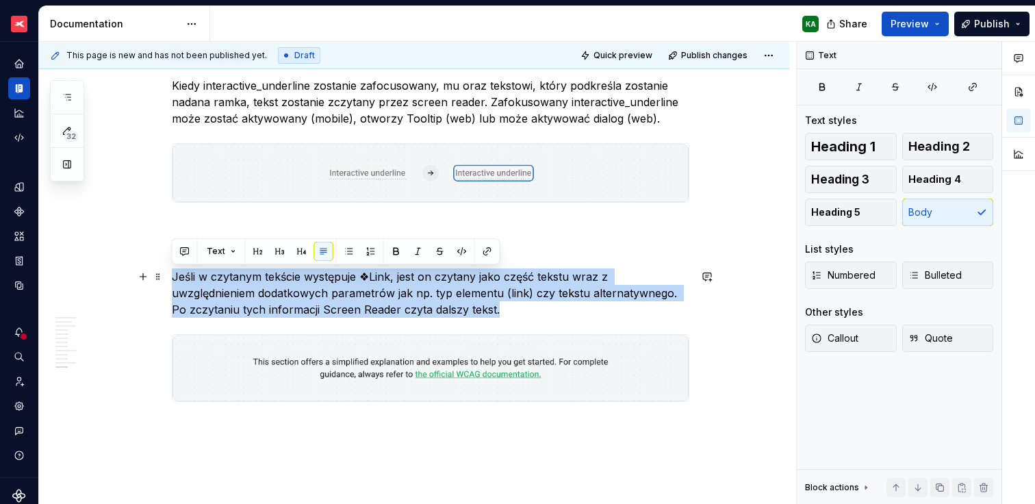
click at [231, 286] on p "Jeśli w czytanym tekście występuje ❖Link, jest on czytany jako część tekstu wra…" at bounding box center [431, 292] width 518 height 49
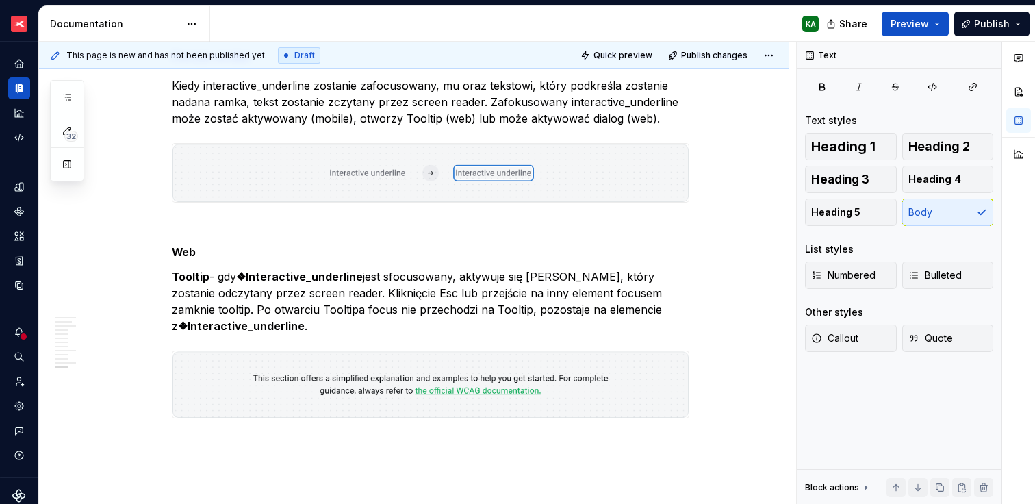
click at [306, 381] on img at bounding box center [431, 384] width 516 height 66
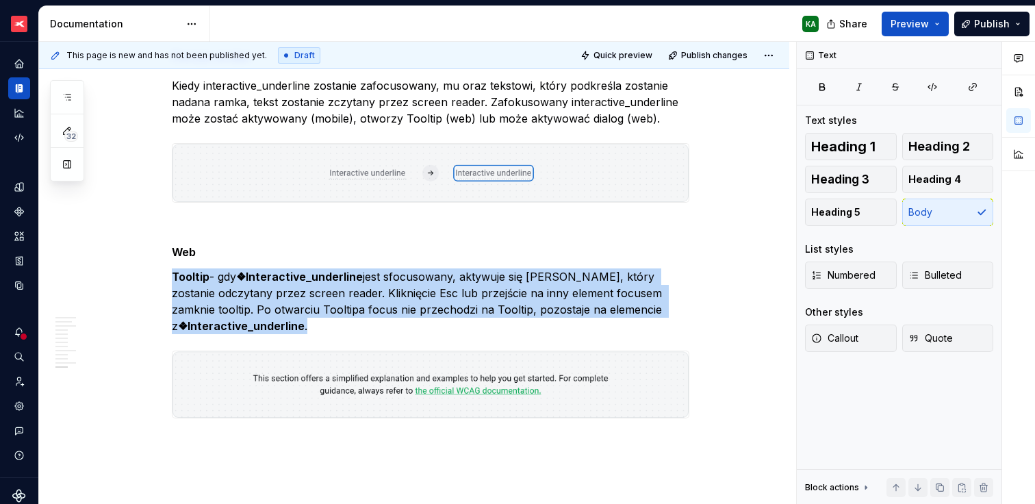
click at [306, 381] on img at bounding box center [431, 384] width 516 height 66
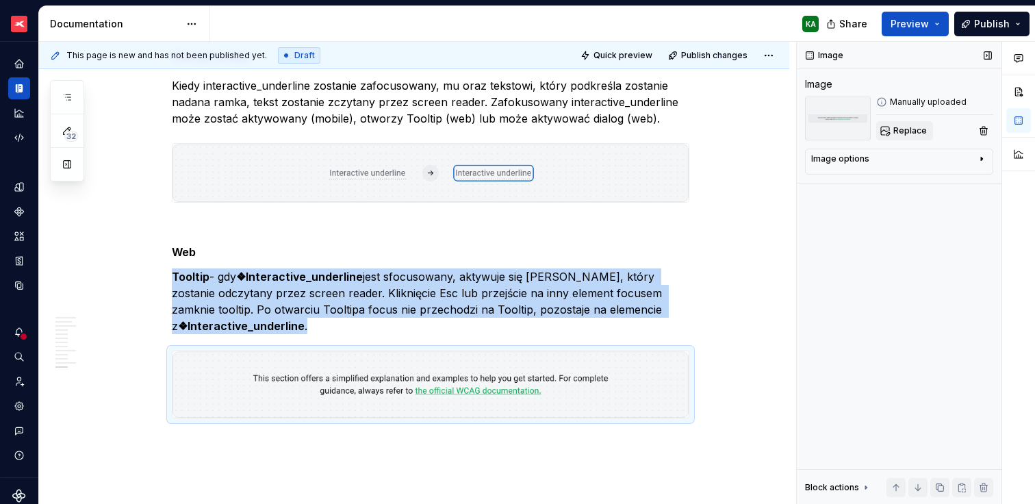
click at [913, 133] on span "Replace" at bounding box center [911, 130] width 34 height 11
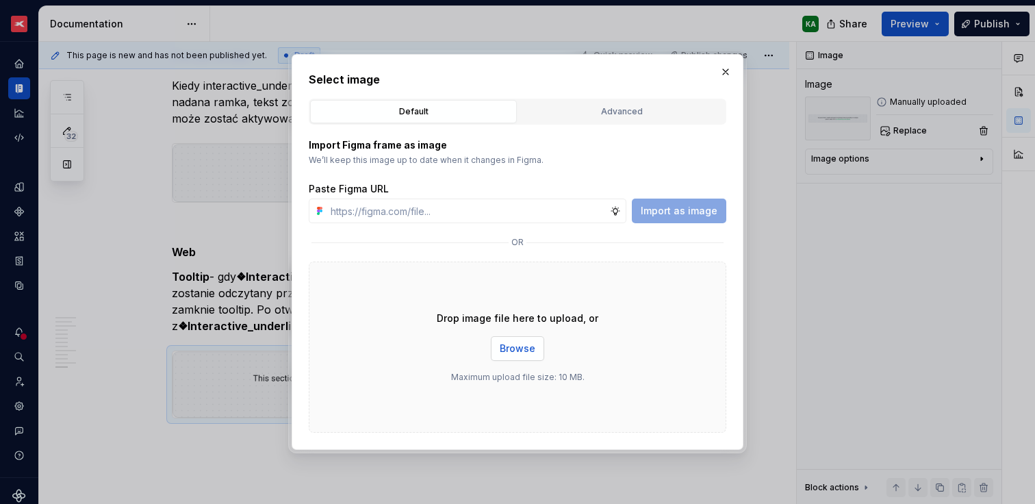
click at [528, 351] on span "Browse" at bounding box center [518, 349] width 36 height 14
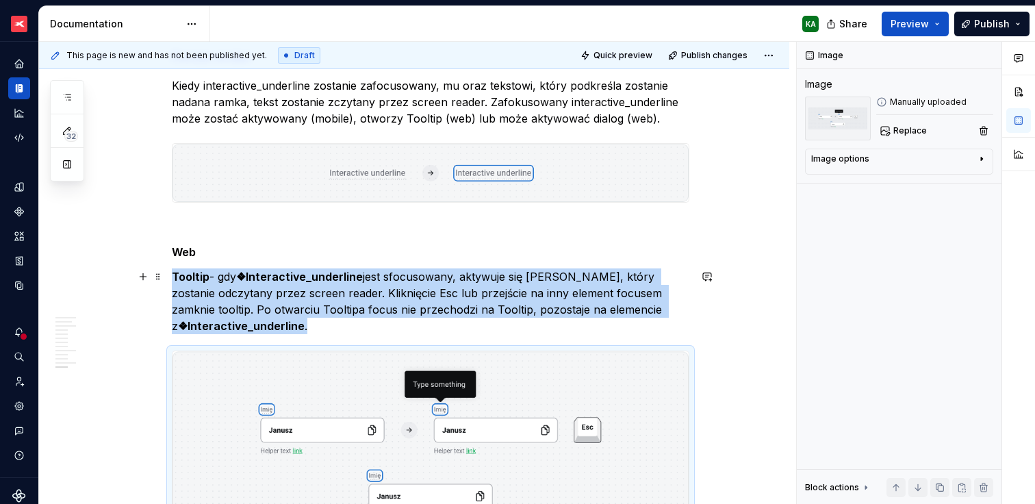
scroll to position [2898, 0]
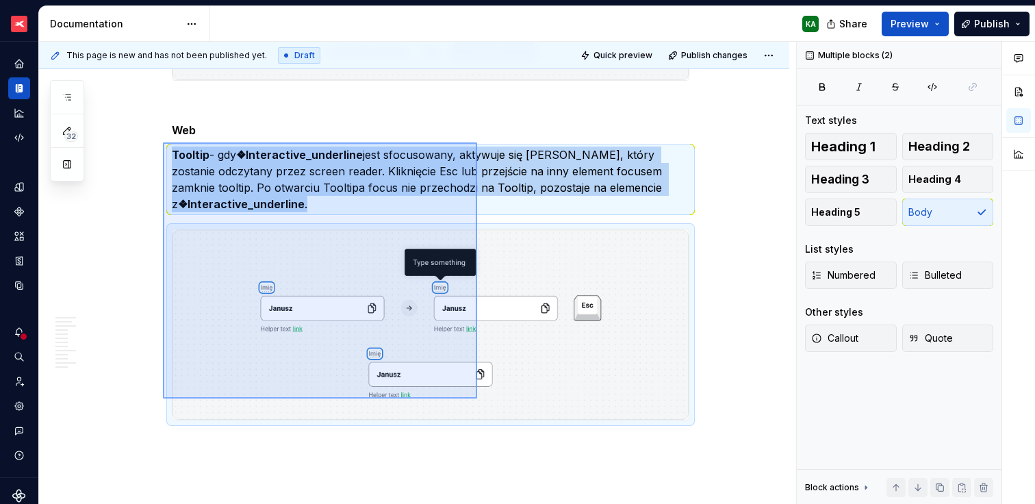
drag, startPoint x: 163, startPoint y: 142, endPoint x: 477, endPoint y: 398, distance: 405.4
click at [477, 398] on div "This page is new and has not been published yet. Draft Quick preview Publish ch…" at bounding box center [417, 273] width 757 height 463
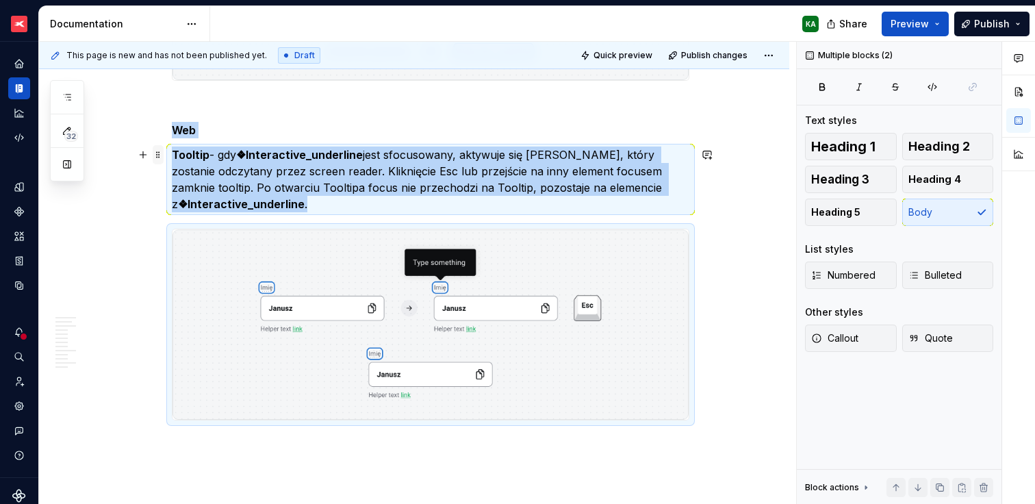
click at [157, 157] on span at bounding box center [158, 154] width 11 height 19
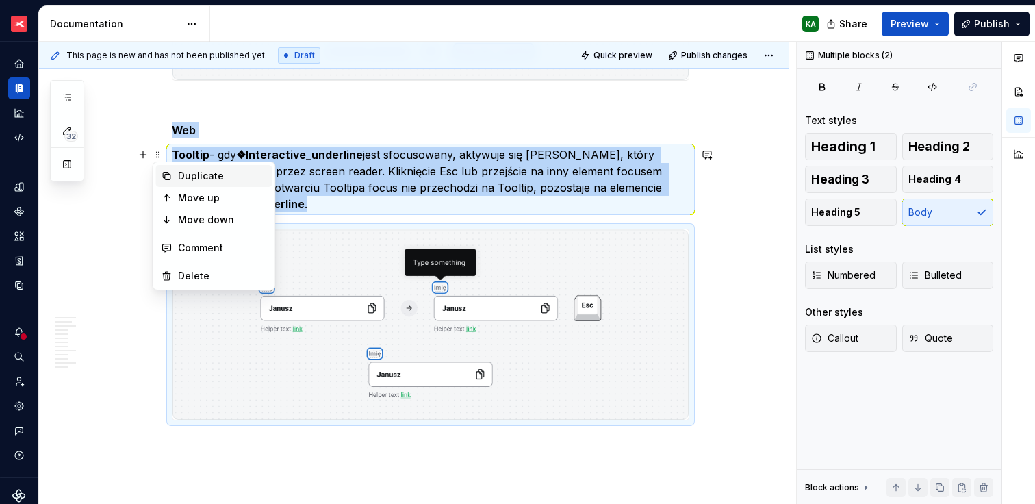
click at [186, 179] on div "Duplicate" at bounding box center [222, 176] width 89 height 14
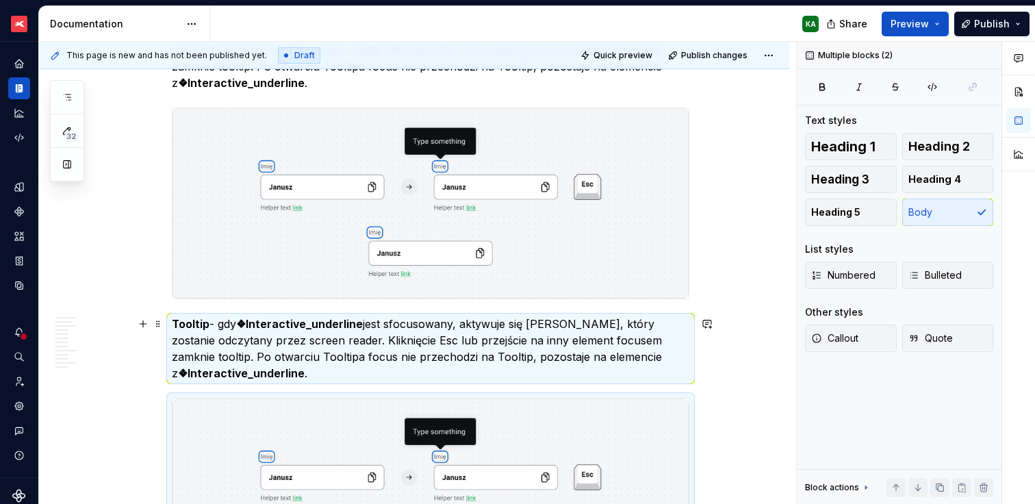
scroll to position [3007, 0]
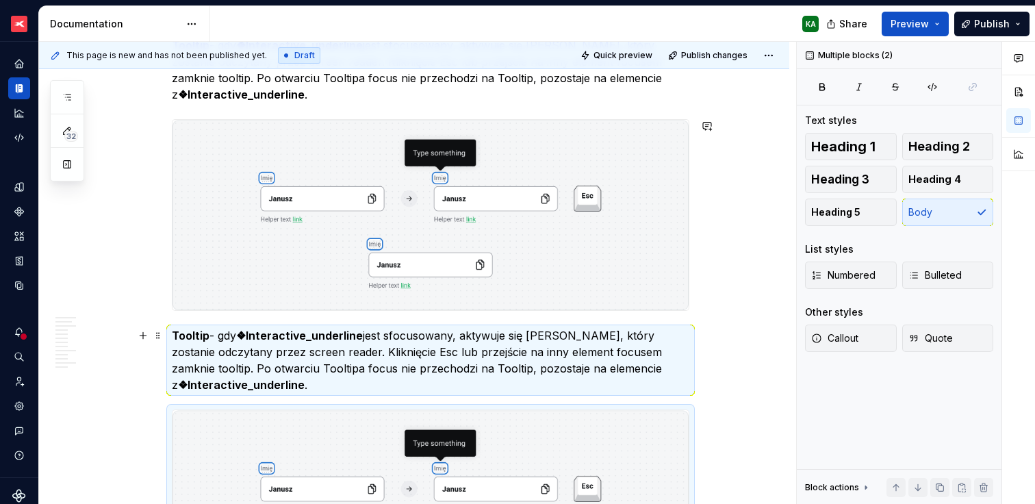
click at [181, 327] on p "Tooltip - gdy ❖Interactive_underline jest sfocusowany, aktywuje się [PERSON_NAM…" at bounding box center [431, 360] width 518 height 66
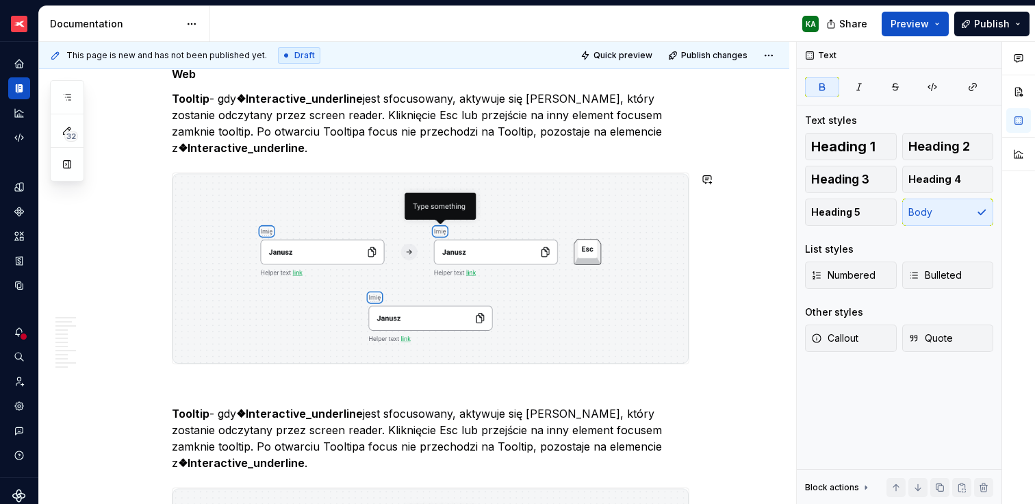
scroll to position [3033, 0]
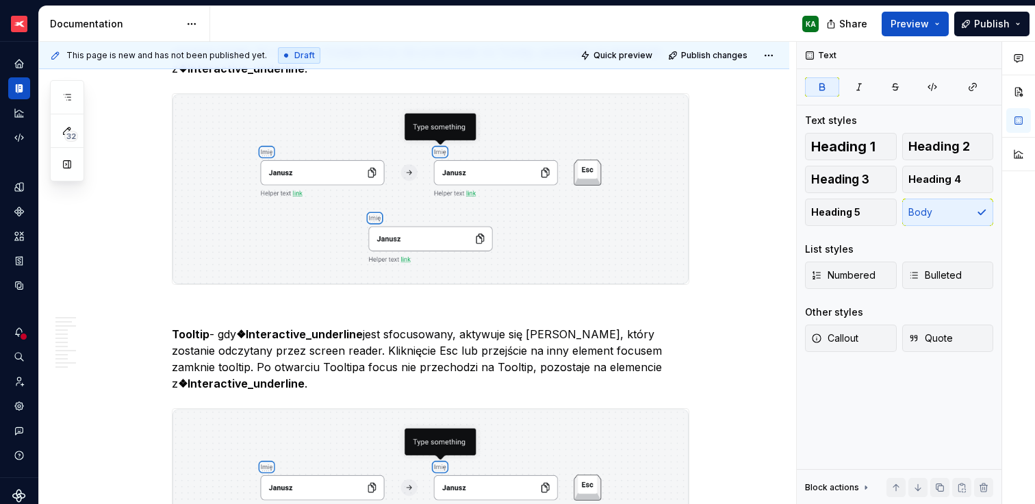
click at [308, 359] on p "Tooltip - gdy ❖Interactive_underline jest sfocusowany, aktywuje się [PERSON_NAM…" at bounding box center [431, 359] width 518 height 66
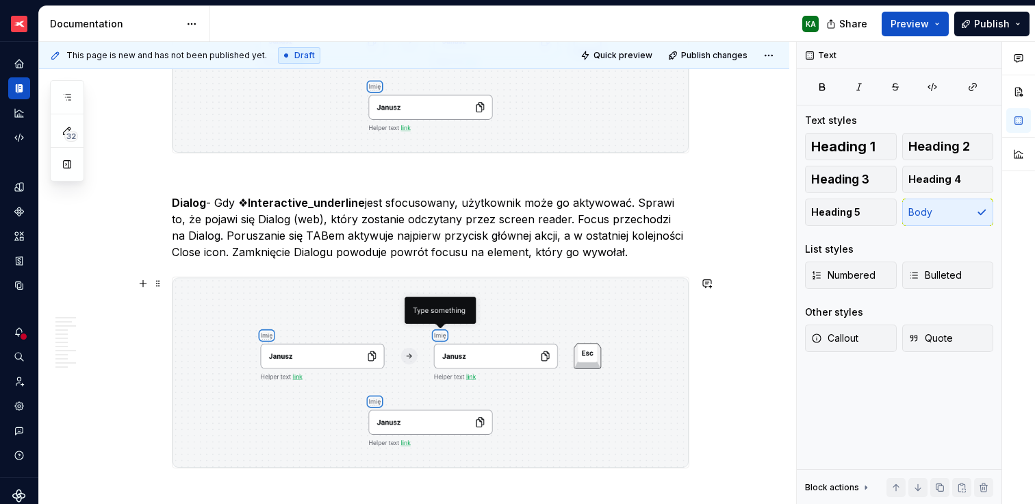
scroll to position [3182, 0]
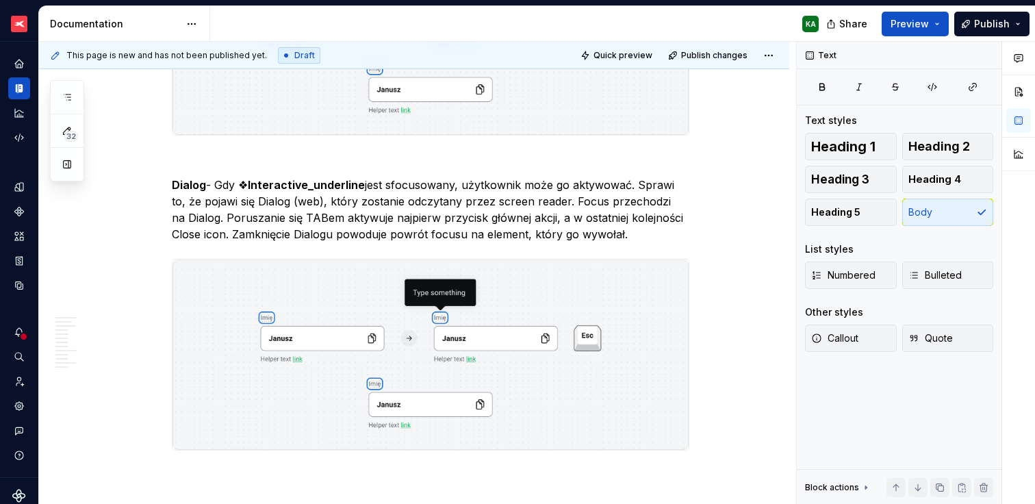
click at [479, 306] on img at bounding box center [431, 354] width 516 height 190
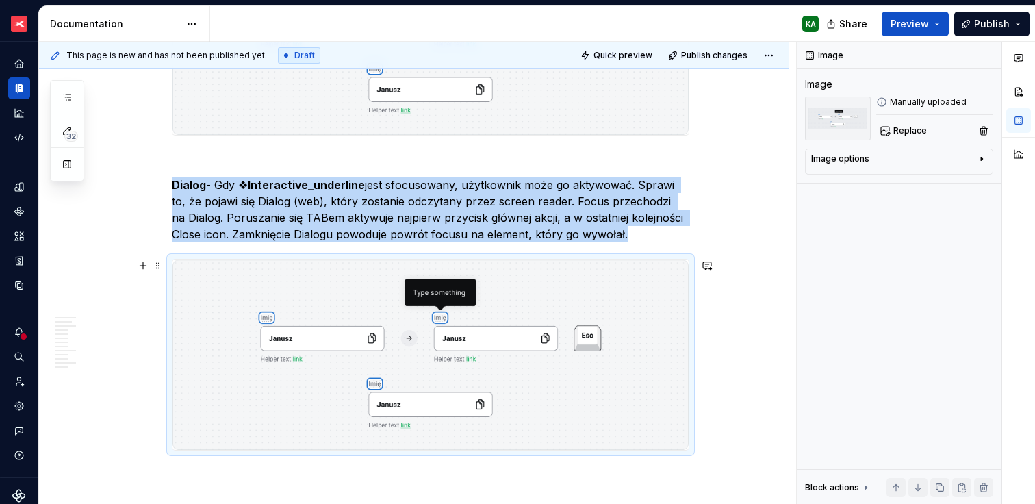
click at [479, 306] on img at bounding box center [431, 354] width 516 height 190
click at [910, 131] on span "Replace" at bounding box center [911, 130] width 34 height 11
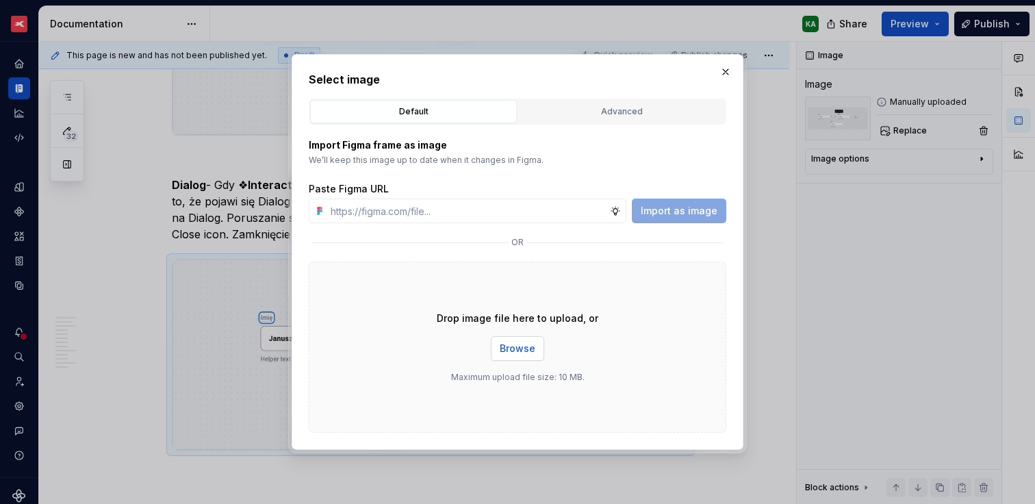
click at [519, 347] on span "Browse" at bounding box center [518, 349] width 36 height 14
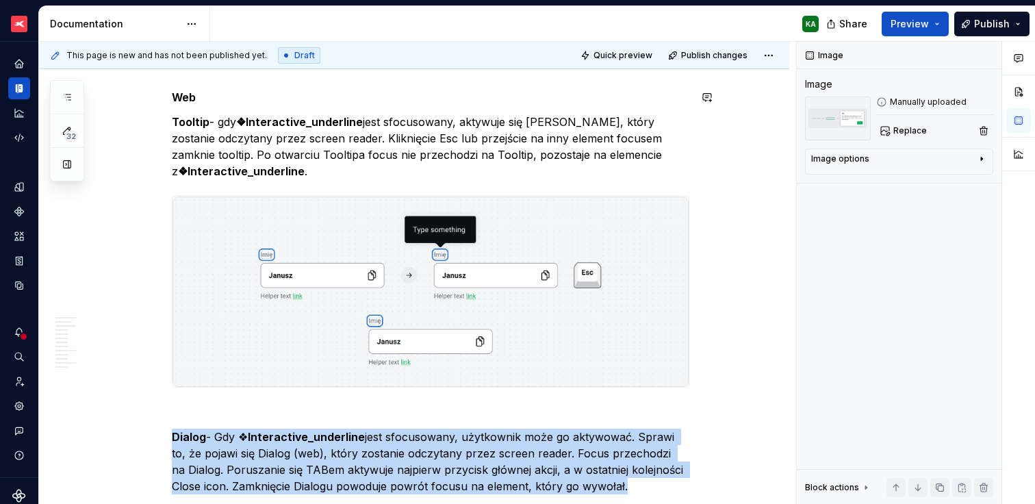
scroll to position [2922, 0]
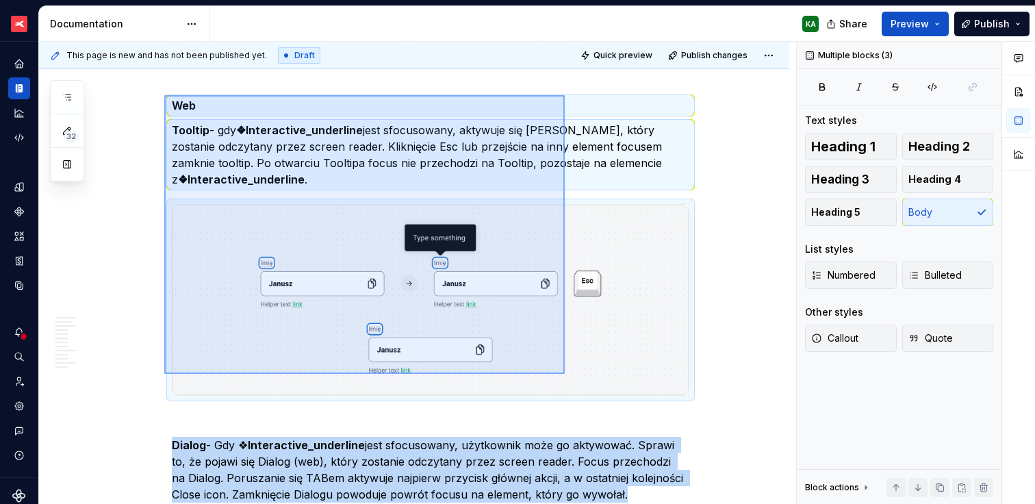
drag, startPoint x: 164, startPoint y: 87, endPoint x: 565, endPoint y: 374, distance: 492.7
click at [565, 374] on div "This page is new and has not been published yet. Draft Quick preview Publish ch…" at bounding box center [417, 273] width 757 height 463
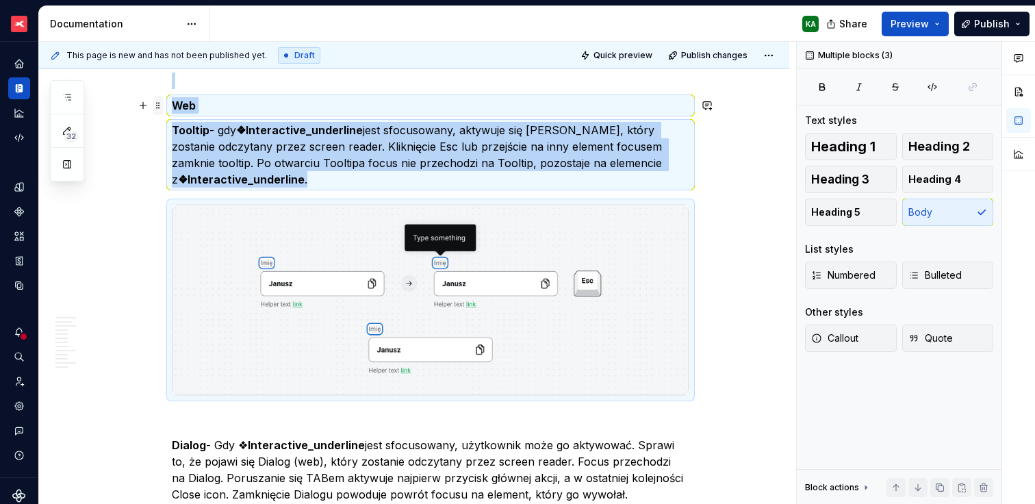
click at [162, 103] on span at bounding box center [158, 105] width 11 height 19
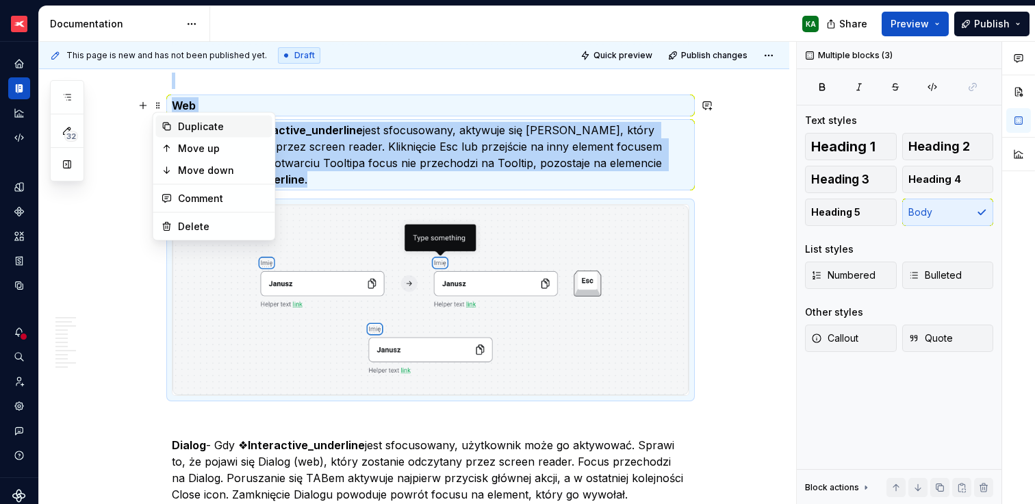
click at [181, 134] on div "Duplicate" at bounding box center [214, 127] width 116 height 22
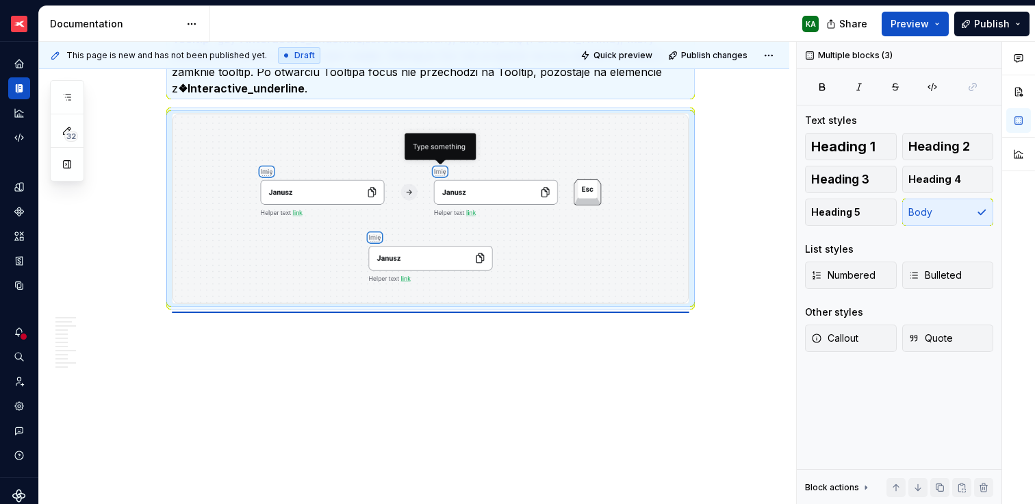
scroll to position [3306, 0]
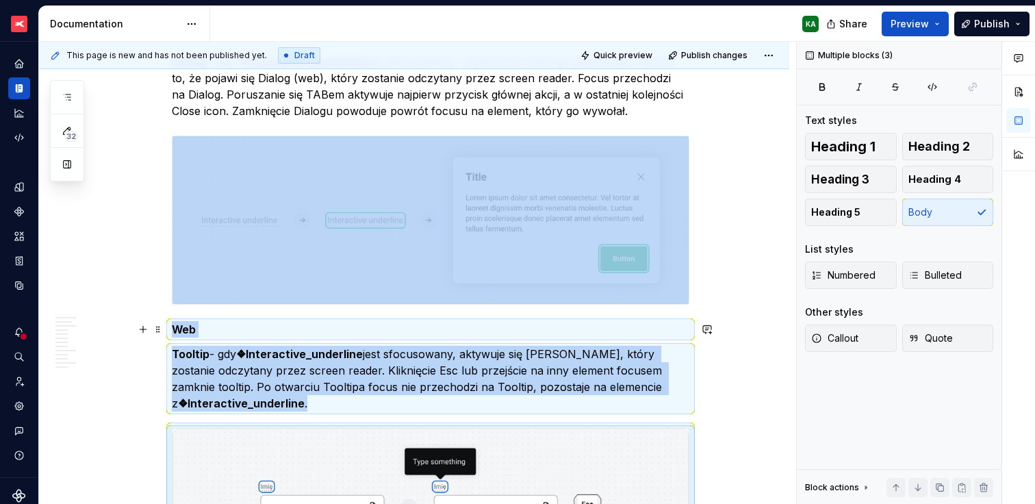
click at [172, 327] on p "Web" at bounding box center [431, 329] width 518 height 16
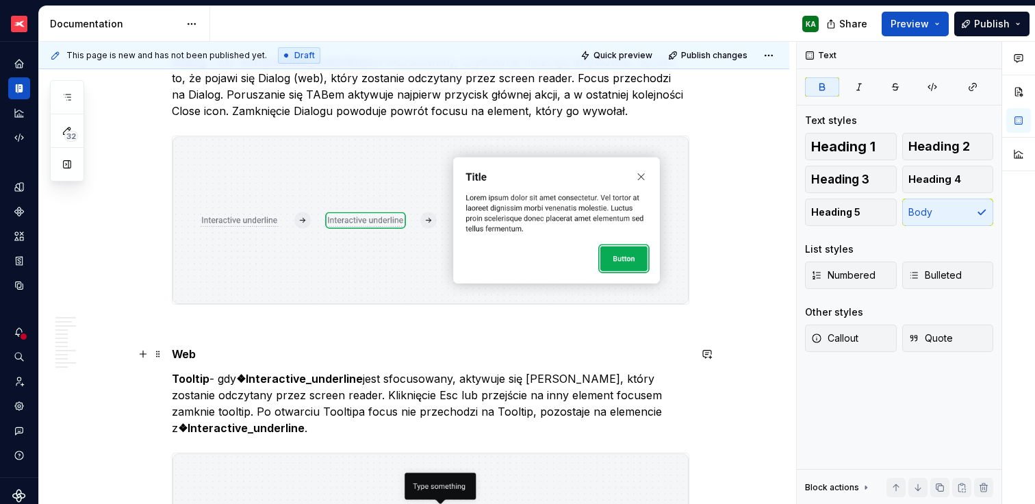
click at [183, 347] on strong "Web" at bounding box center [184, 354] width 24 height 14
click at [239, 390] on p "Tooltip - gdy ❖Interactive_underline jest sfocusowany, aktywuje się [PERSON_NAM…" at bounding box center [431, 403] width 518 height 66
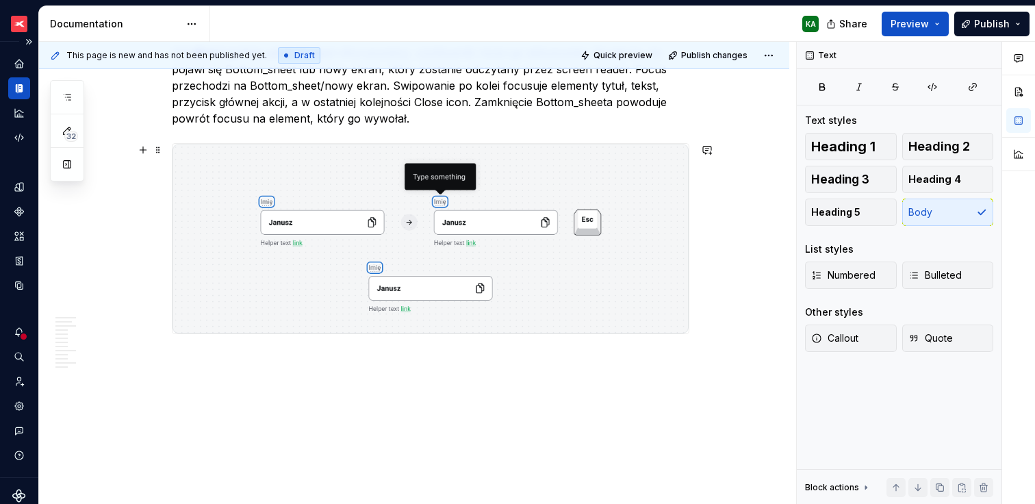
scroll to position [3630, 0]
click at [582, 226] on img at bounding box center [431, 240] width 516 height 190
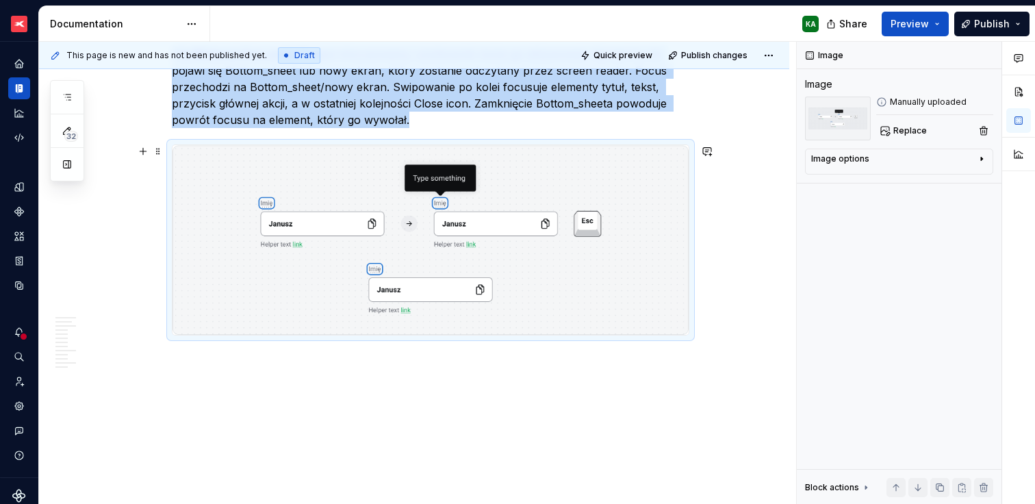
click at [582, 226] on img at bounding box center [431, 240] width 516 height 190
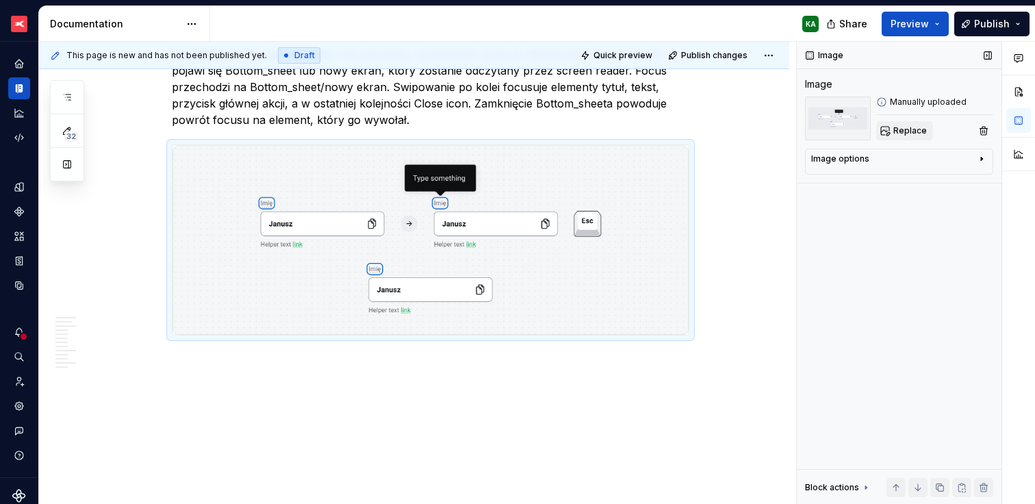
click at [909, 142] on div "Image Image Manually uploaded Replace Image options Alignment Caption Block act…" at bounding box center [899, 273] width 205 height 463
click at [913, 134] on span "Replace" at bounding box center [911, 130] width 34 height 11
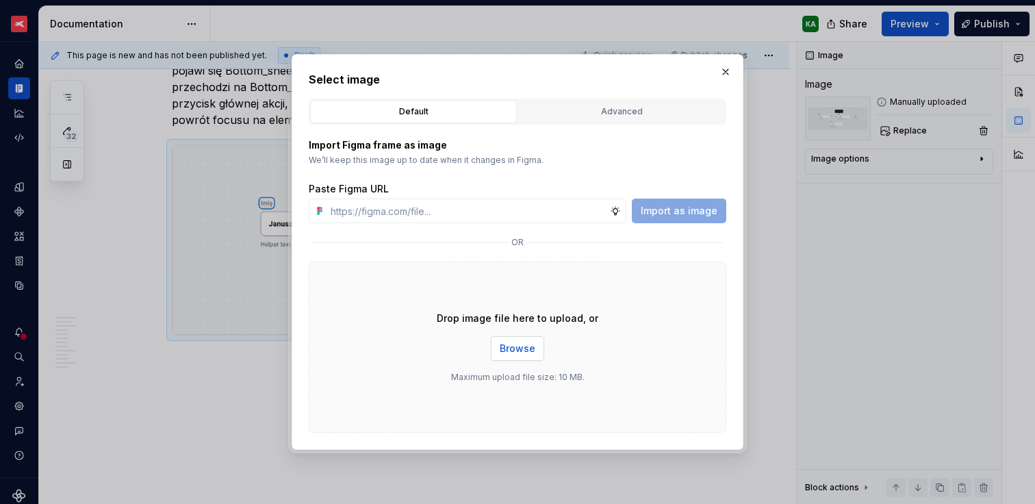
click at [513, 345] on span "Browse" at bounding box center [518, 349] width 36 height 14
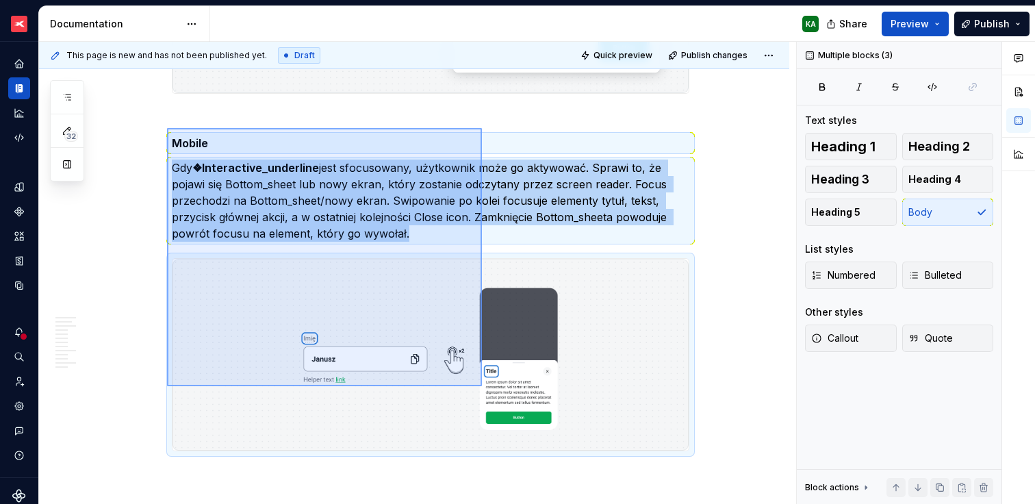
scroll to position [3551, 0]
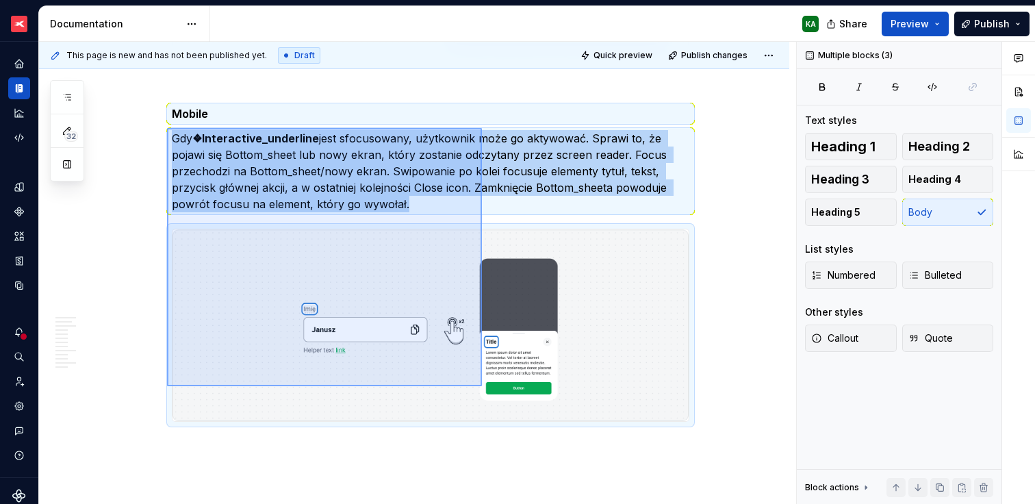
drag, startPoint x: 167, startPoint y: 128, endPoint x: 521, endPoint y: 455, distance: 481.6
click at [521, 455] on div "This page is new and has not been published yet. Draft Quick preview Publish ch…" at bounding box center [417, 273] width 757 height 463
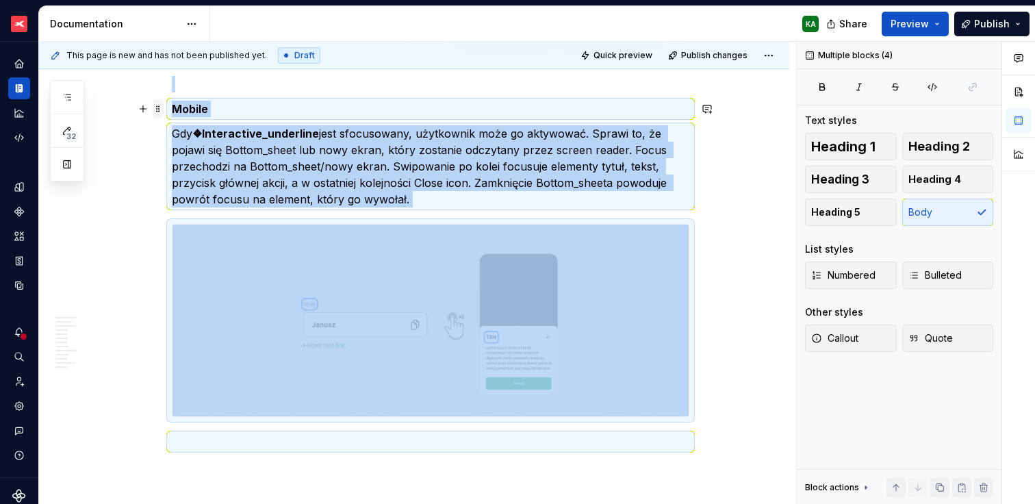
click at [157, 104] on span at bounding box center [158, 108] width 11 height 19
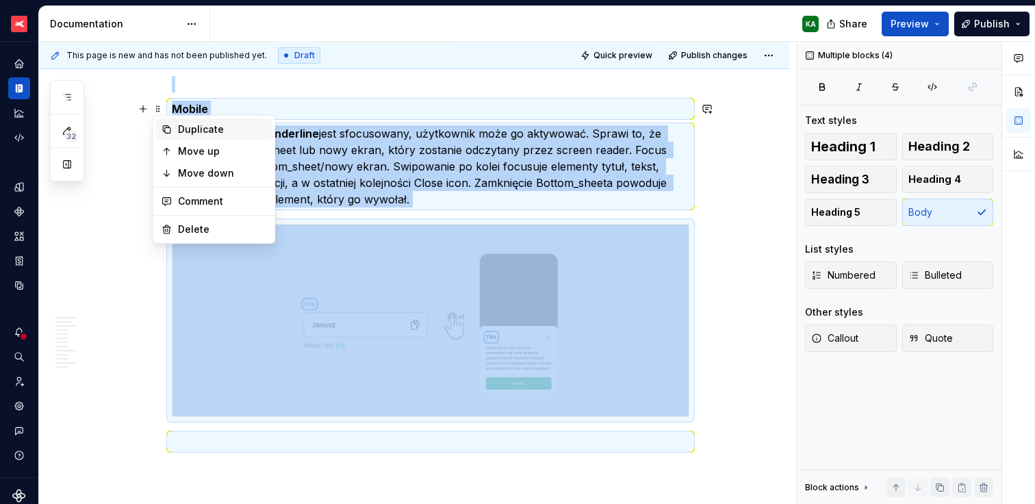
click at [173, 127] on div "Duplicate" at bounding box center [214, 129] width 116 height 22
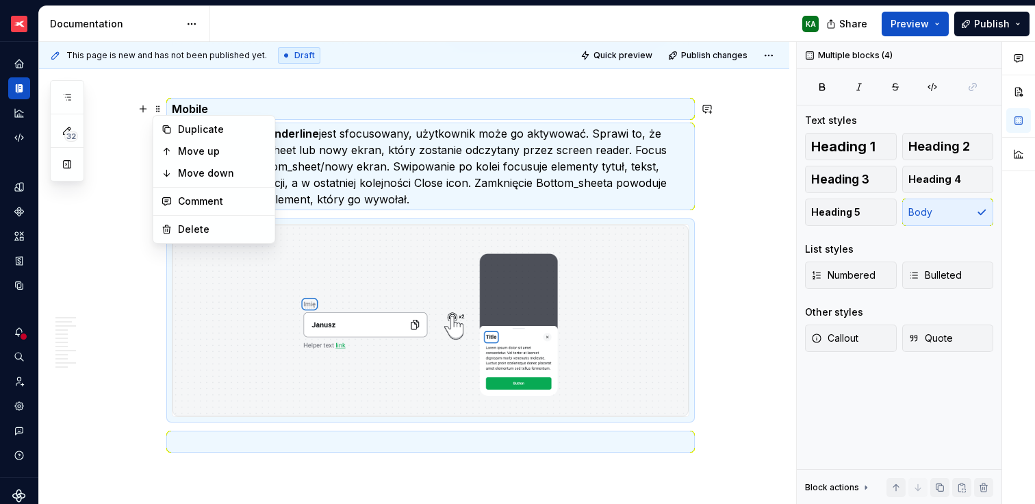
scroll to position [3854, 0]
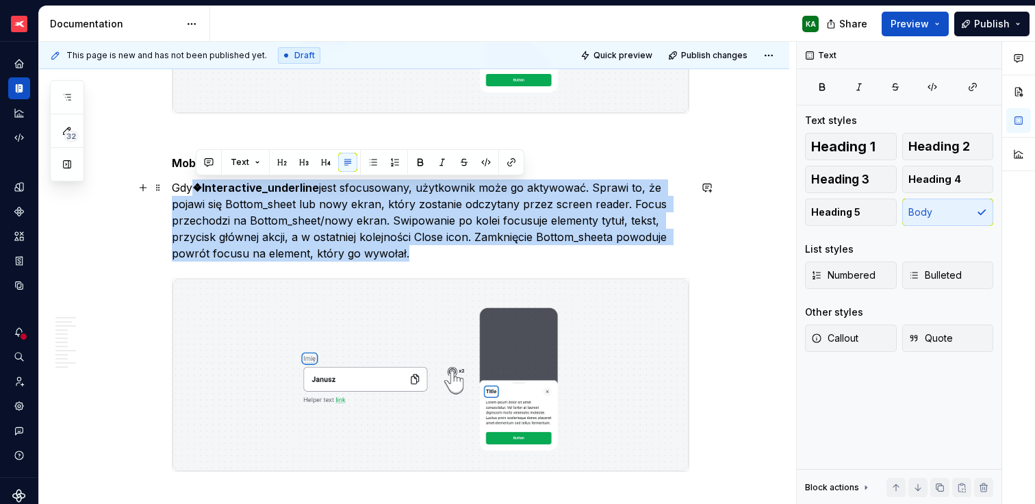
drag, startPoint x: 197, startPoint y: 185, endPoint x: 408, endPoint y: 259, distance: 224.1
click at [408, 259] on p "Gdy ❖Interactive_underline jest sfocusowany, użytkownik może go aktywować. Spra…" at bounding box center [431, 220] width 518 height 82
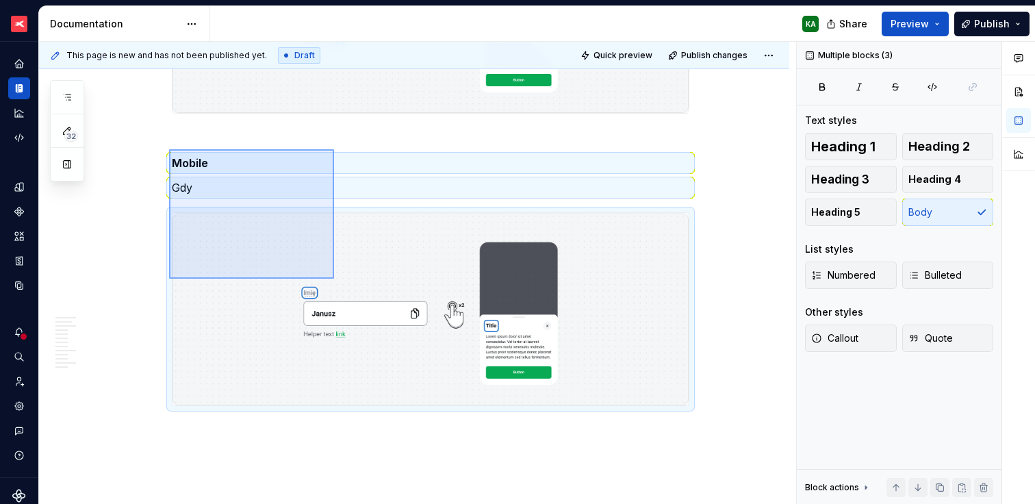
drag, startPoint x: 169, startPoint y: 149, endPoint x: 334, endPoint y: 279, distance: 209.7
click at [334, 279] on div "This page is new and has not been published yet. Draft Quick preview Publish ch…" at bounding box center [417, 273] width 757 height 463
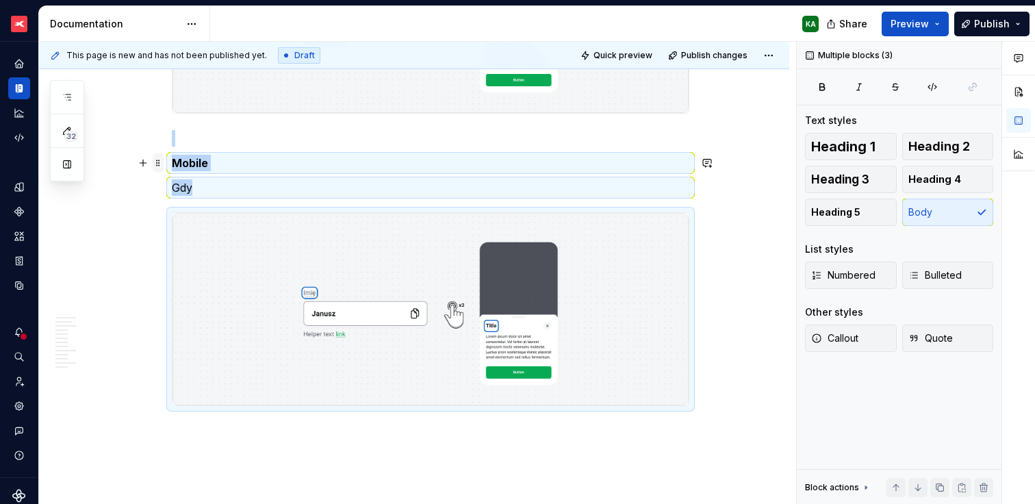
click at [158, 162] on span at bounding box center [158, 162] width 11 height 19
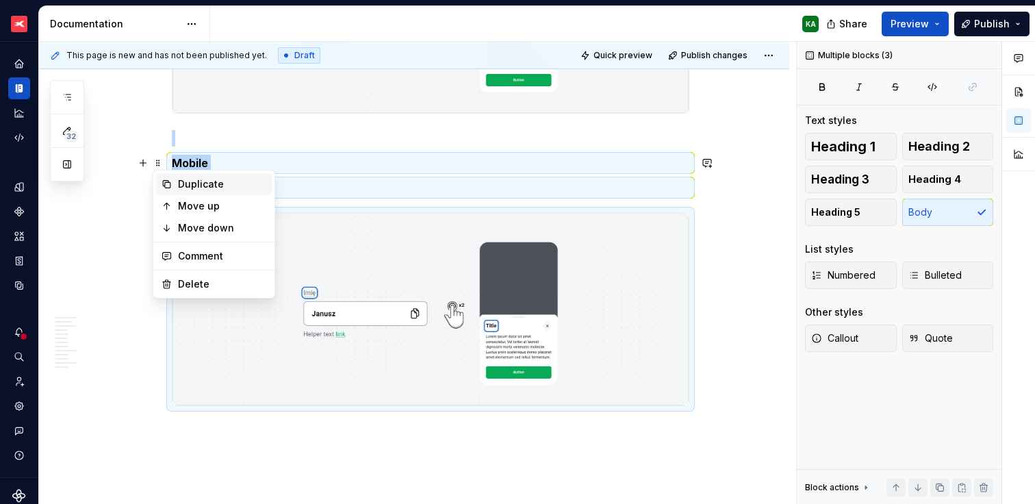
click at [190, 182] on div "Duplicate" at bounding box center [222, 184] width 89 height 14
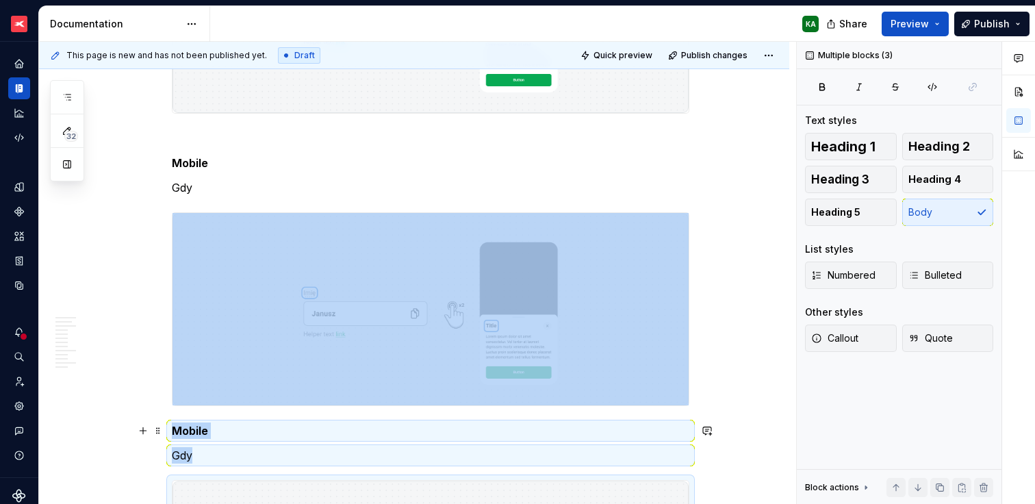
click at [174, 433] on strong "Mobile" at bounding box center [190, 431] width 36 height 14
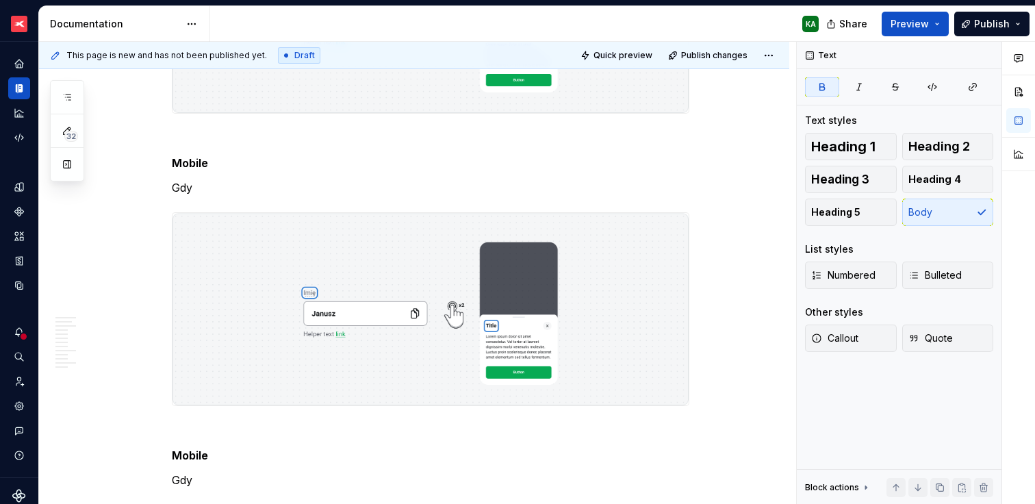
click at [191, 160] on strong "Mobile" at bounding box center [190, 163] width 36 height 14
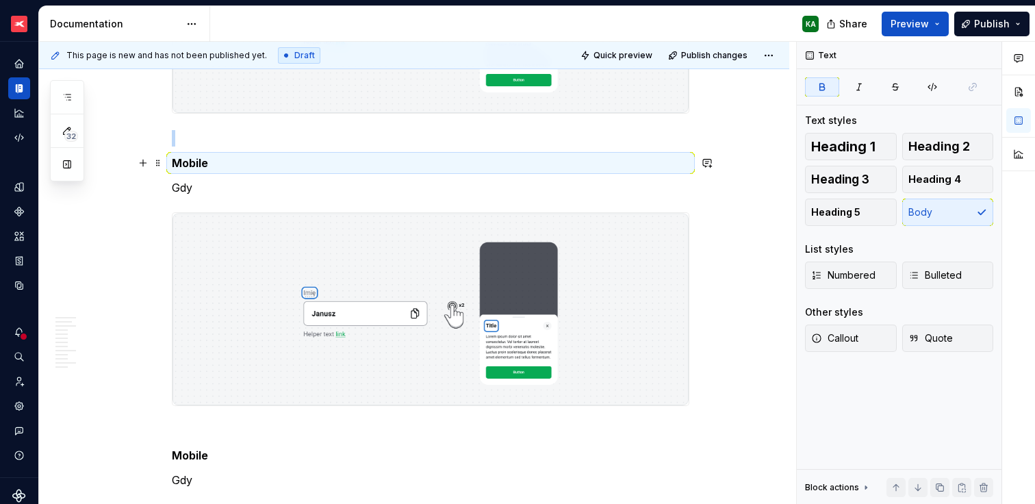
click at [200, 163] on strong "Mobile" at bounding box center [190, 163] width 36 height 14
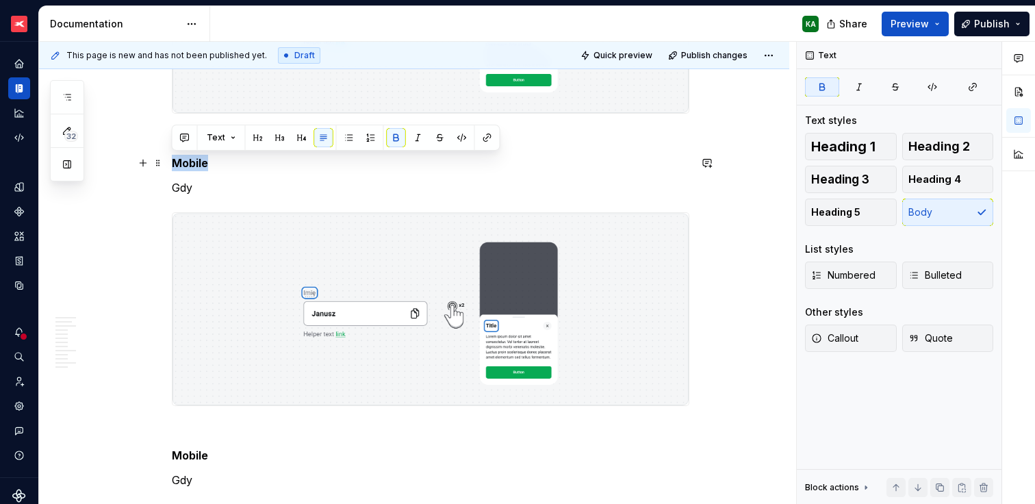
click at [200, 163] on strong "Mobile" at bounding box center [190, 163] width 36 height 14
click at [185, 186] on p "Gdy" at bounding box center [431, 187] width 518 height 16
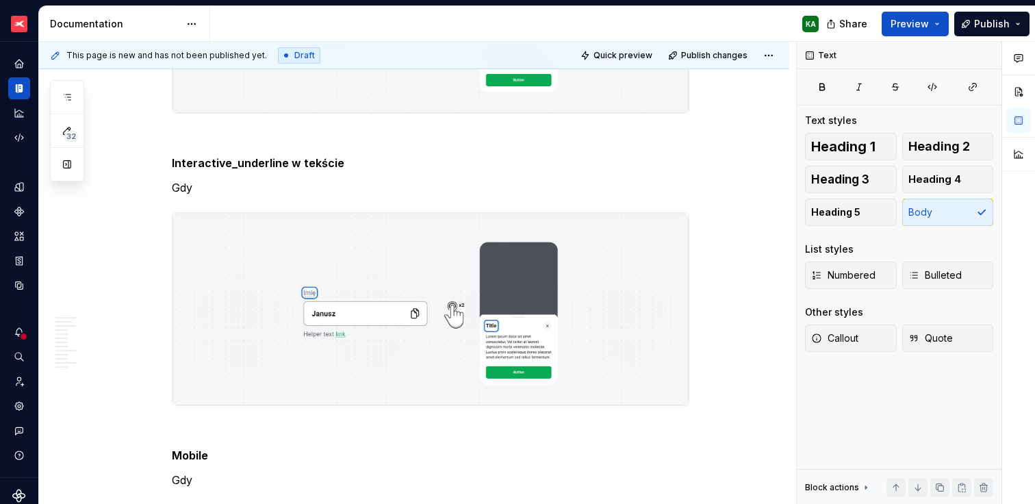
click at [192, 183] on p "Gdy" at bounding box center [431, 187] width 518 height 16
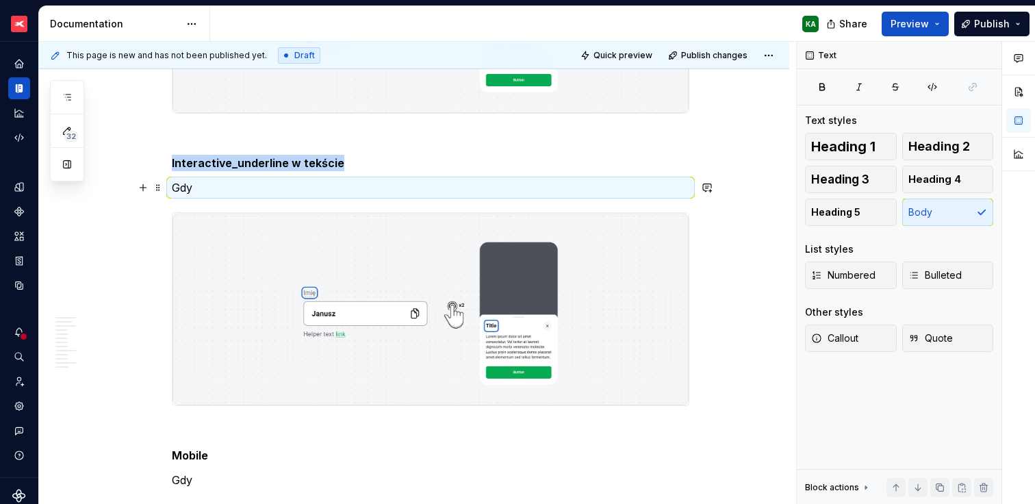
click at [186, 186] on p "Gdy" at bounding box center [431, 187] width 518 height 16
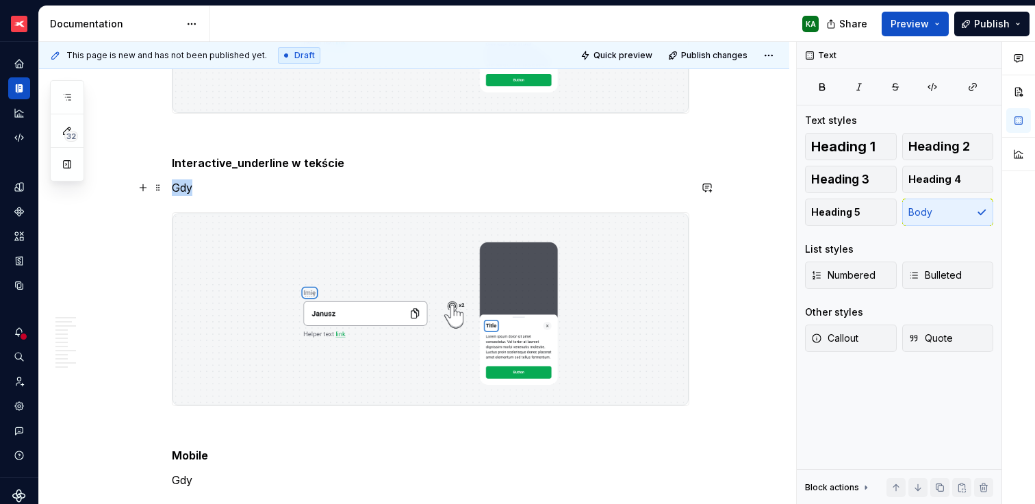
click at [186, 186] on p "Gdy" at bounding box center [431, 187] width 518 height 16
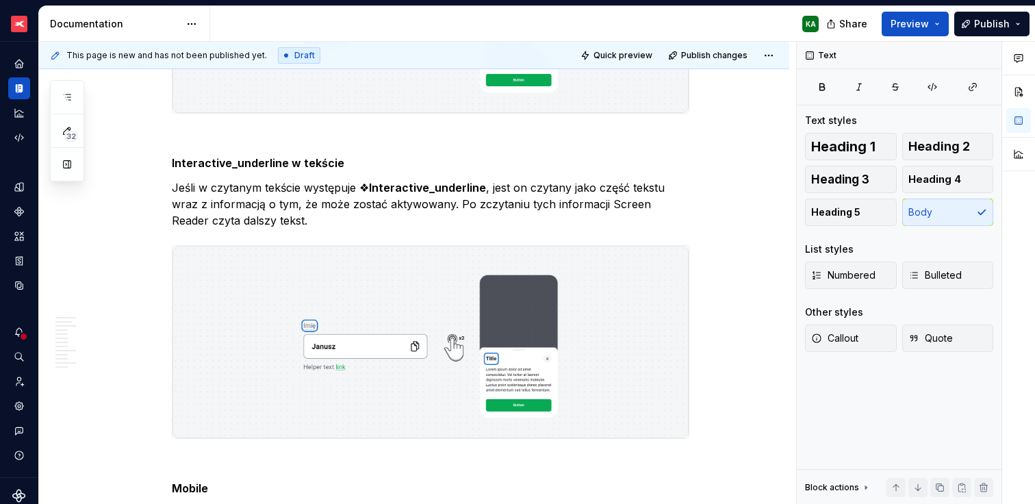
click at [409, 310] on img at bounding box center [431, 342] width 516 height 192
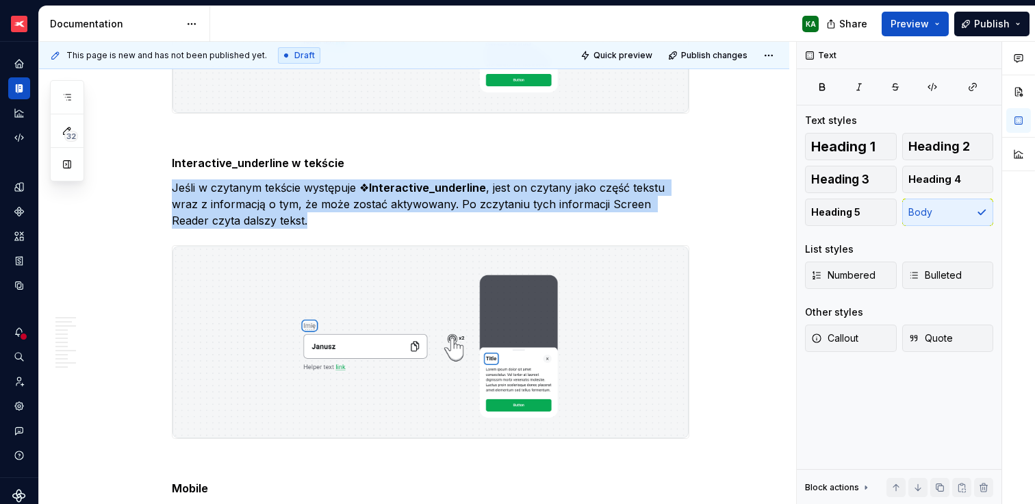
click at [409, 310] on img at bounding box center [431, 342] width 516 height 192
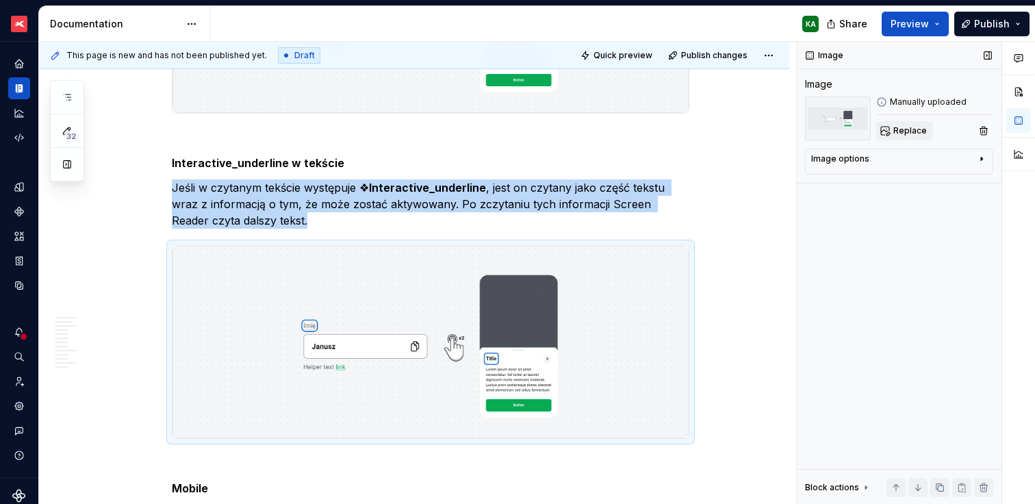
click at [906, 131] on span "Replace" at bounding box center [911, 130] width 34 height 11
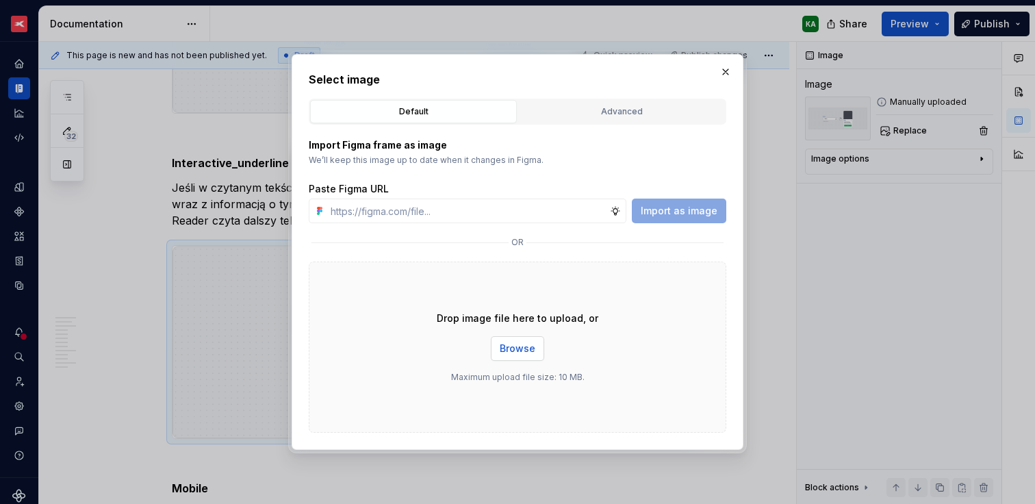
click at [522, 346] on span "Browse" at bounding box center [518, 349] width 36 height 14
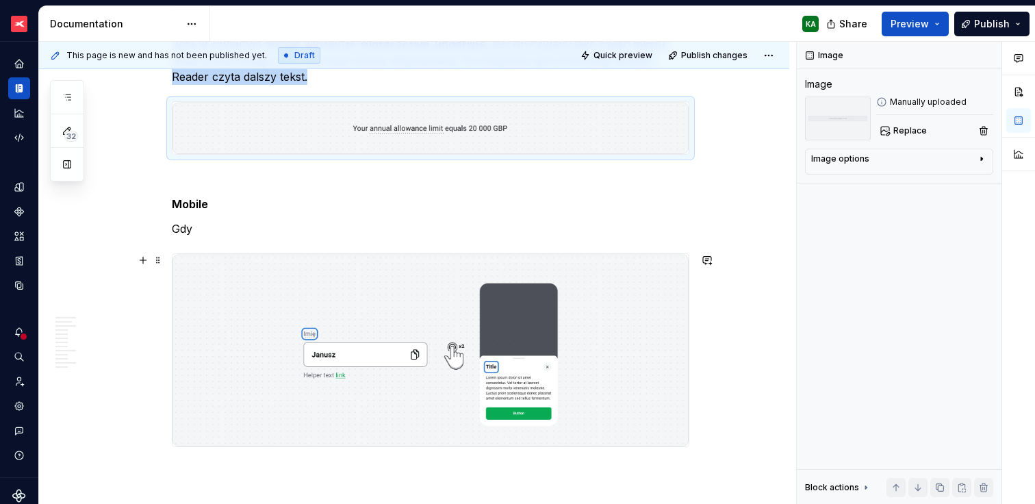
scroll to position [4001, 0]
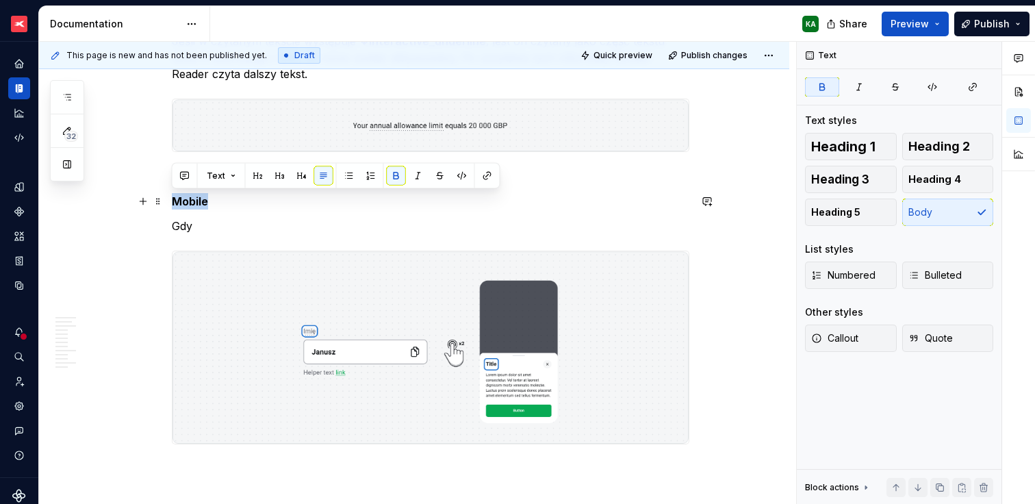
drag, startPoint x: 205, startPoint y: 200, endPoint x: 167, endPoint y: 199, distance: 38.3
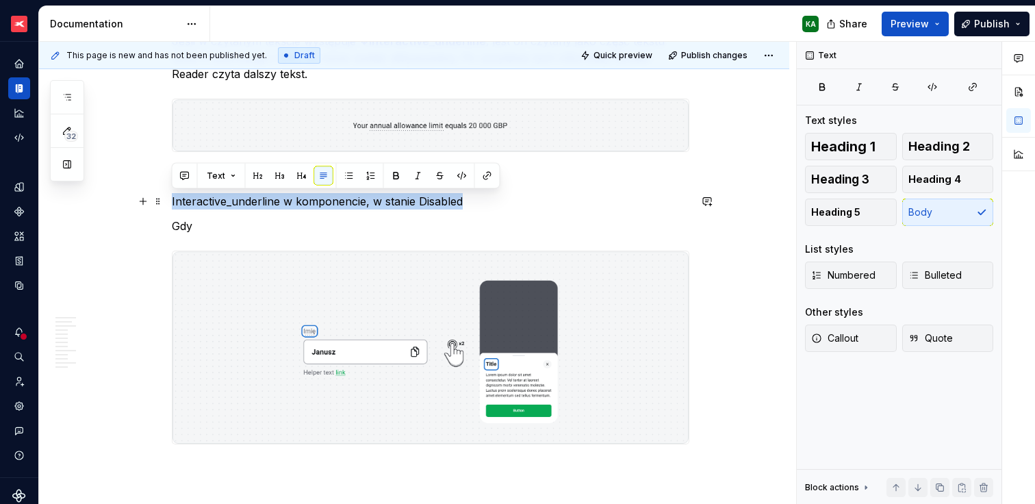
drag, startPoint x: 448, startPoint y: 198, endPoint x: 170, endPoint y: 195, distance: 278.0
click at [397, 174] on button "button" at bounding box center [396, 175] width 19 height 19
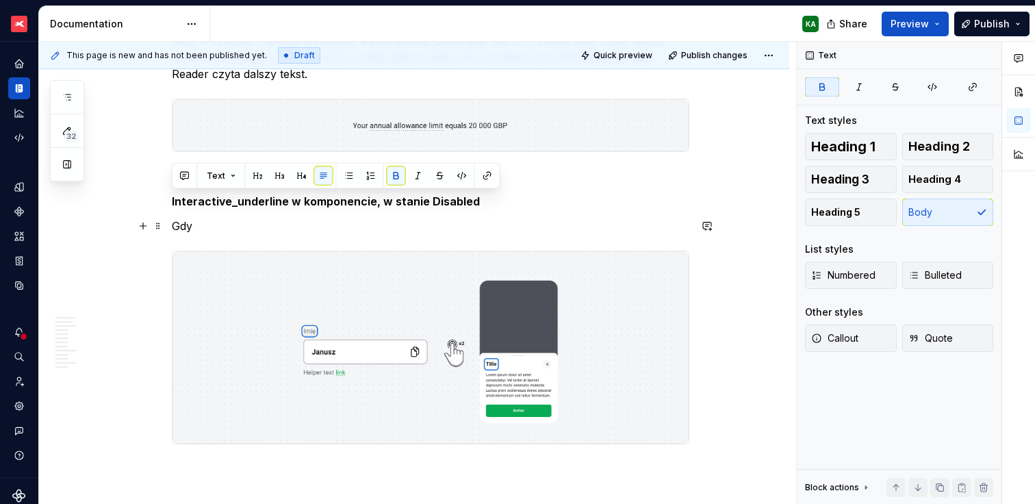
click at [201, 218] on p "Gdy" at bounding box center [431, 226] width 518 height 16
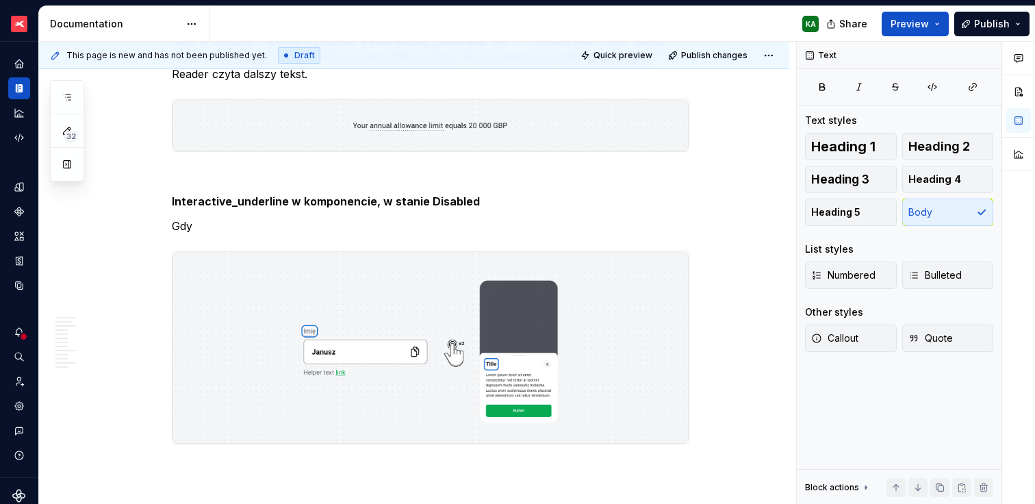
click at [185, 227] on p "Gdy" at bounding box center [431, 226] width 518 height 16
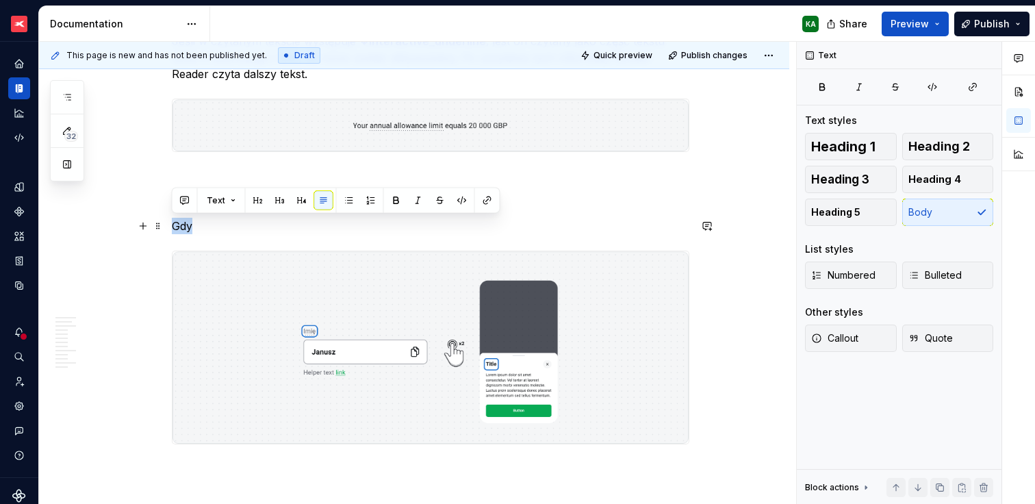
click at [185, 227] on p "Gdy" at bounding box center [431, 226] width 518 height 16
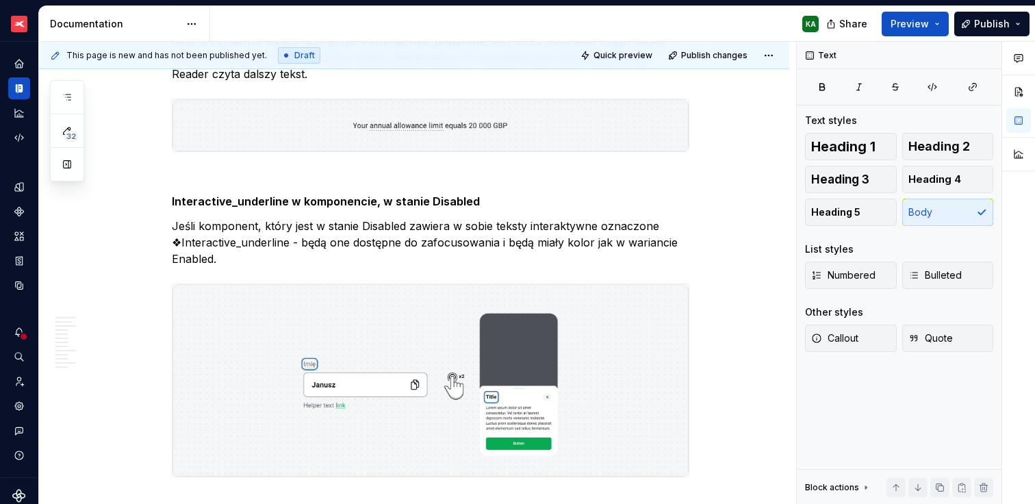
click at [472, 303] on img at bounding box center [431, 380] width 516 height 192
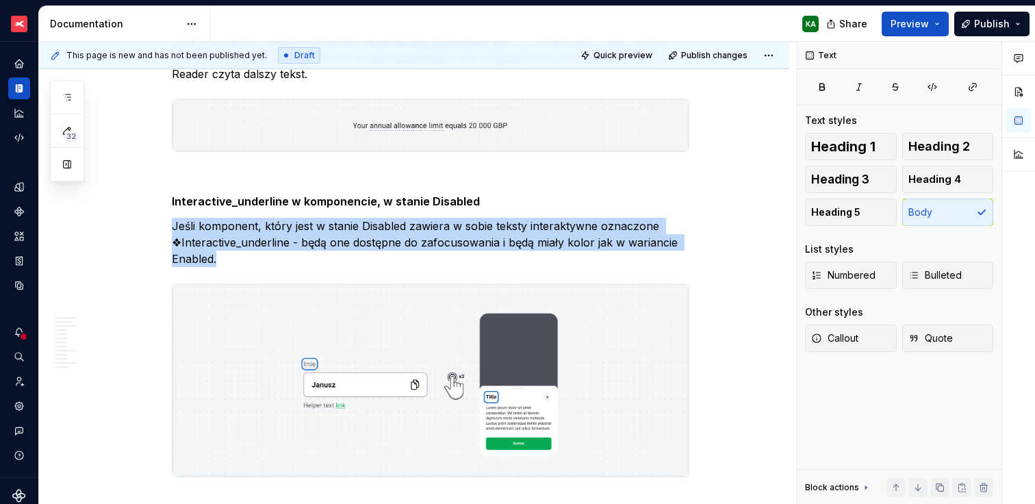
click at [472, 303] on img at bounding box center [431, 380] width 516 height 192
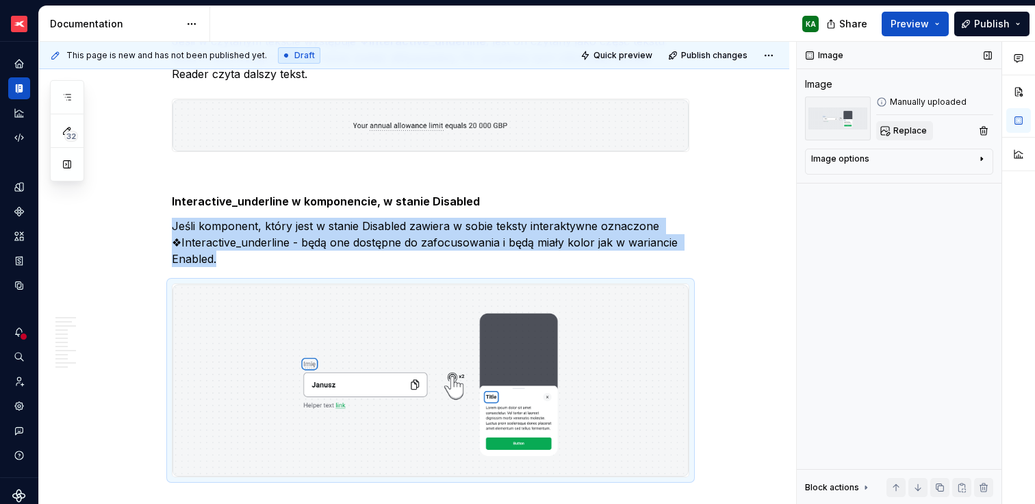
click at [920, 132] on span "Replace" at bounding box center [911, 130] width 34 height 11
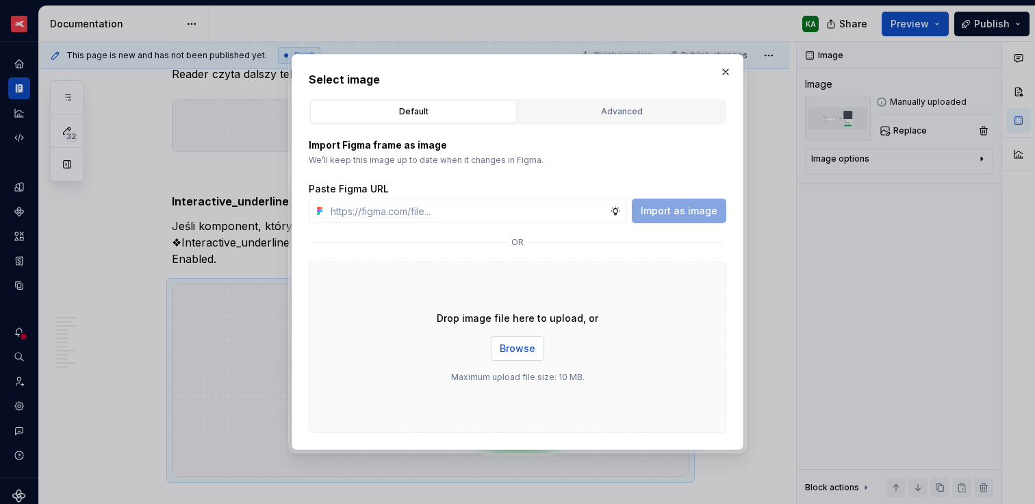
click at [518, 348] on span "Browse" at bounding box center [518, 349] width 36 height 14
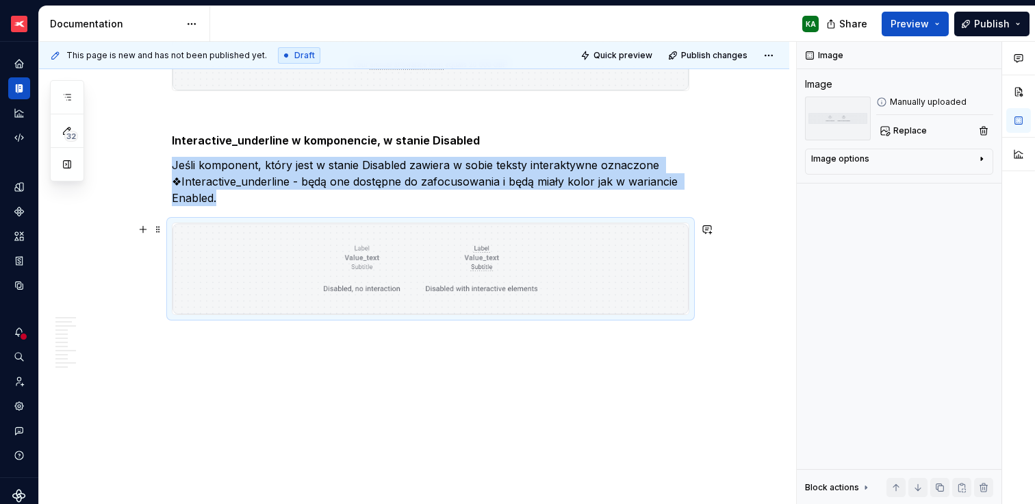
scroll to position [4073, 0]
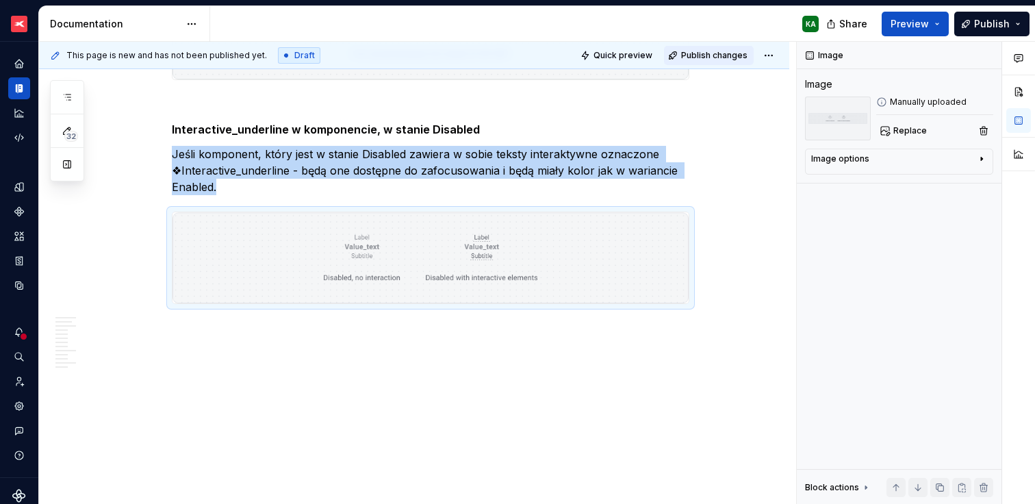
click at [718, 55] on span "Publish changes" at bounding box center [714, 55] width 66 height 11
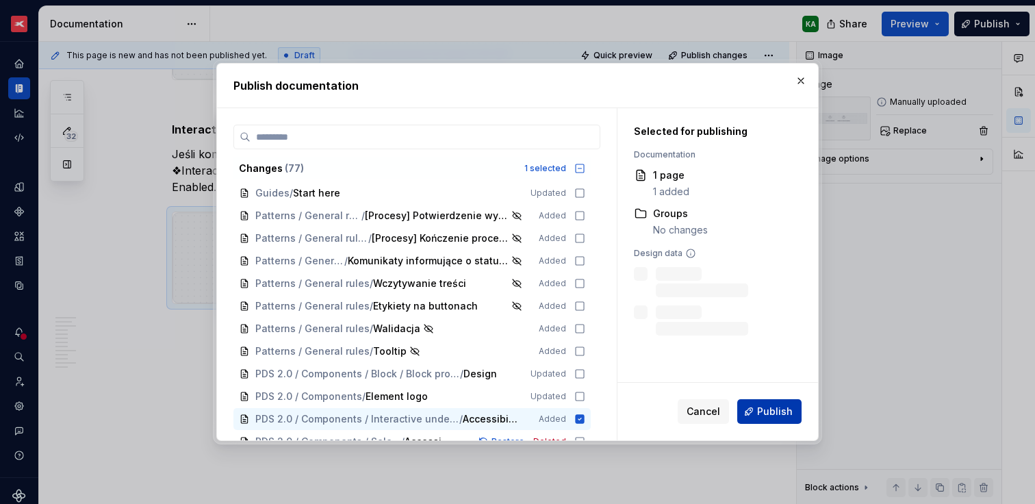
click at [787, 407] on span "Publish" at bounding box center [775, 412] width 36 height 14
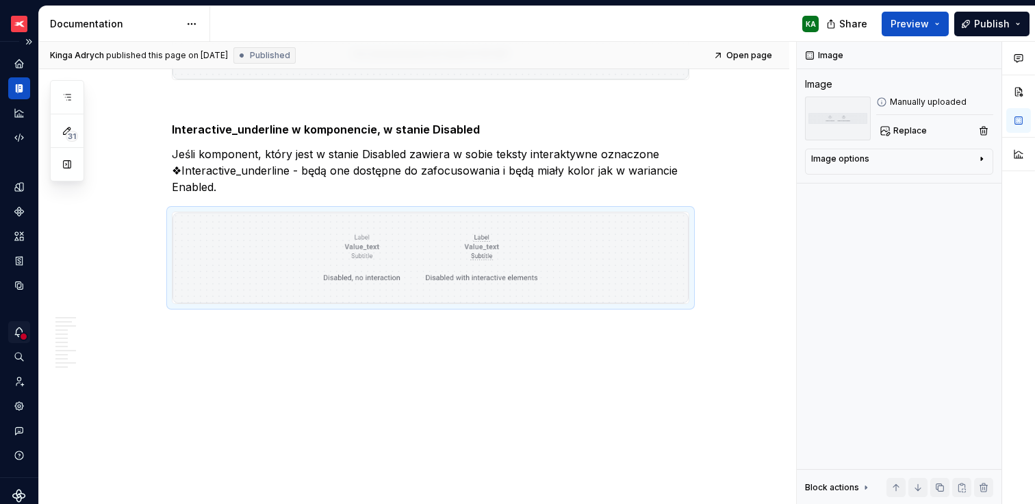
click at [20, 331] on icon "Notifications" at bounding box center [19, 332] width 12 height 12
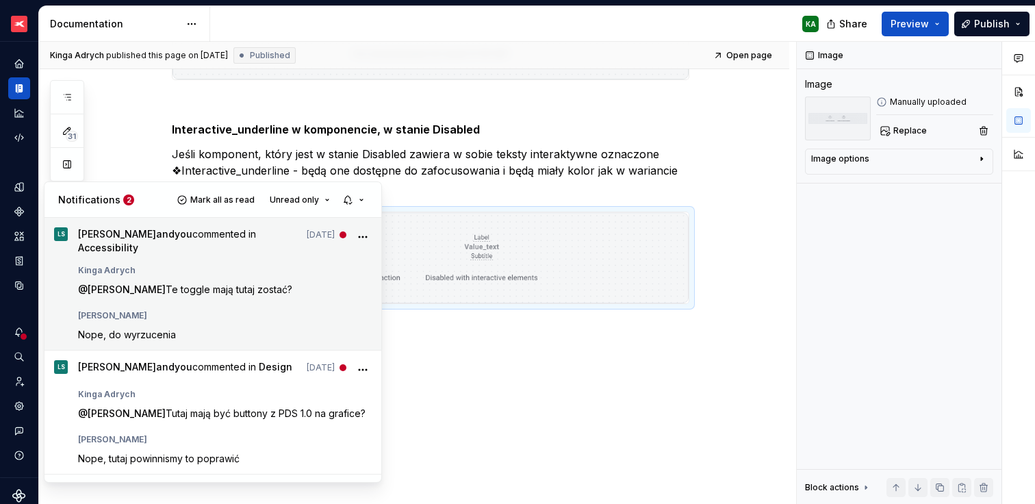
click at [263, 262] on div "Kinga Adrych" at bounding box center [225, 267] width 294 height 16
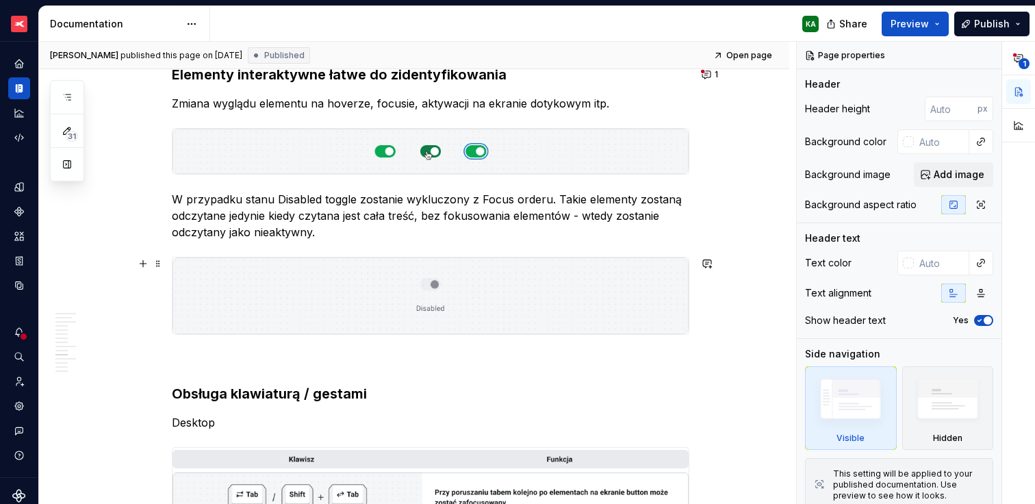
scroll to position [1799, 0]
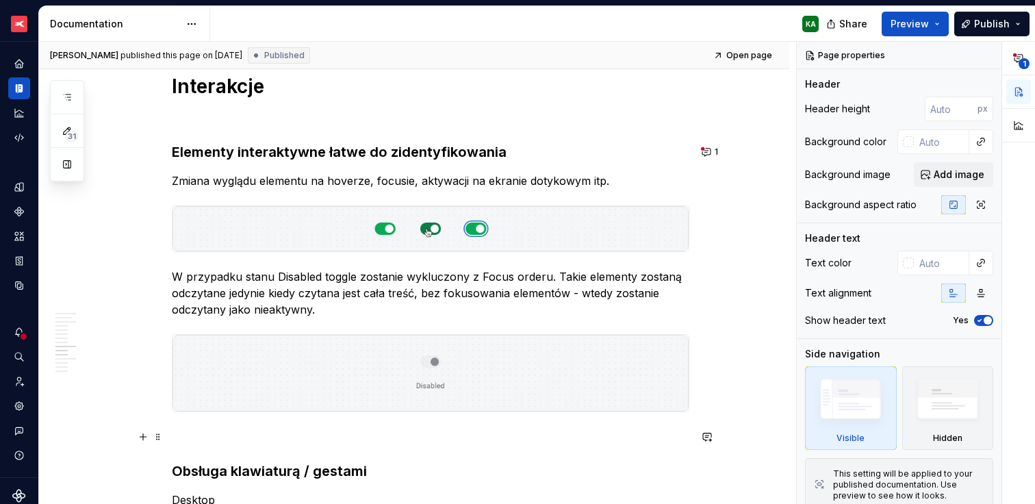
type textarea "*"
click at [715, 149] on span "1" at bounding box center [716, 152] width 3 height 11
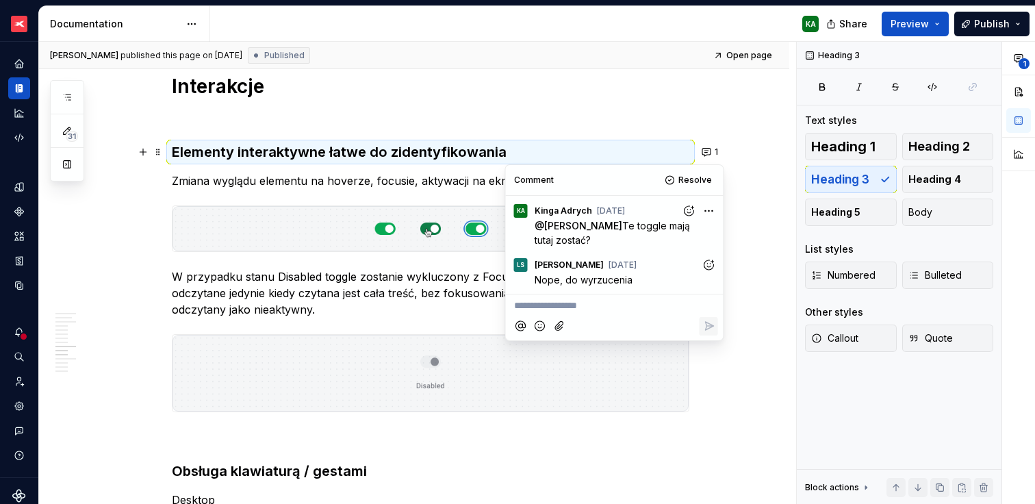
click at [705, 266] on icon "Add reaction" at bounding box center [709, 264] width 10 height 10
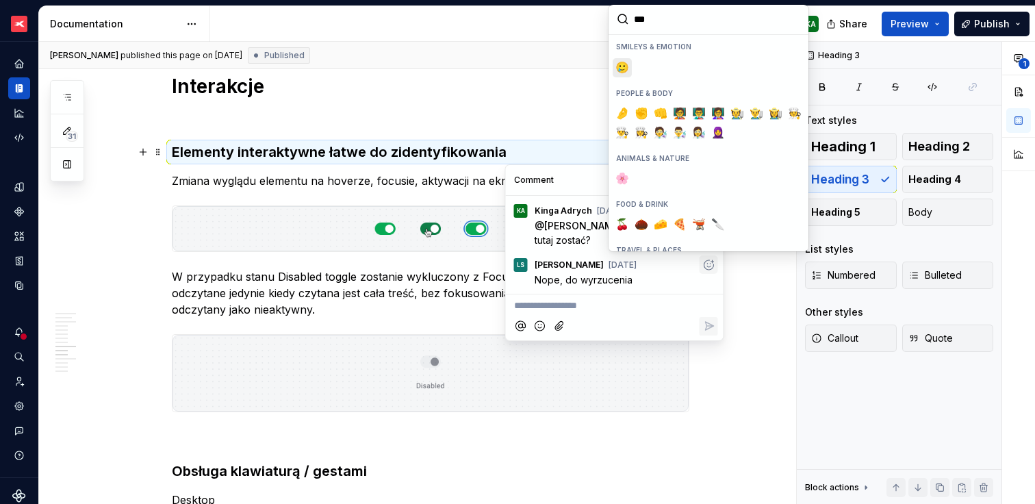
type input "****"
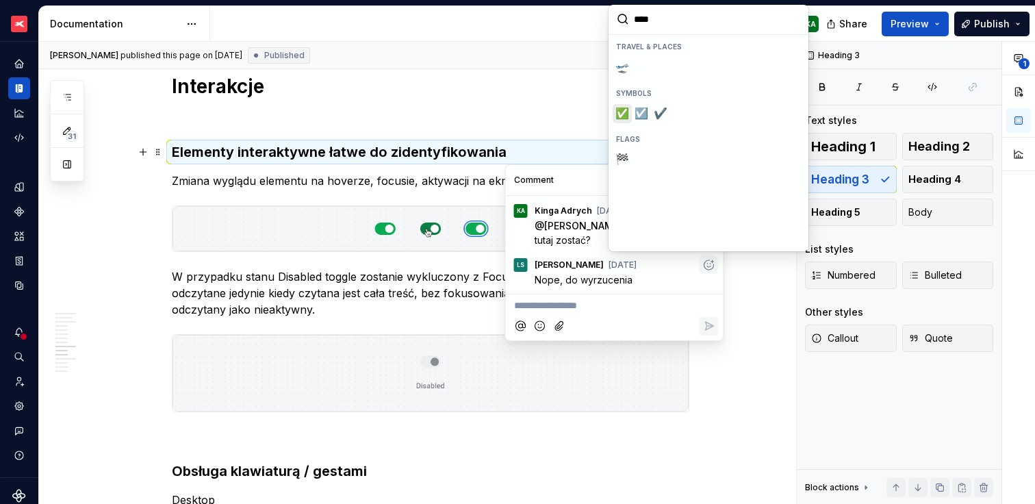
click at [621, 114] on span "✅️" at bounding box center [622, 114] width 11 height 14
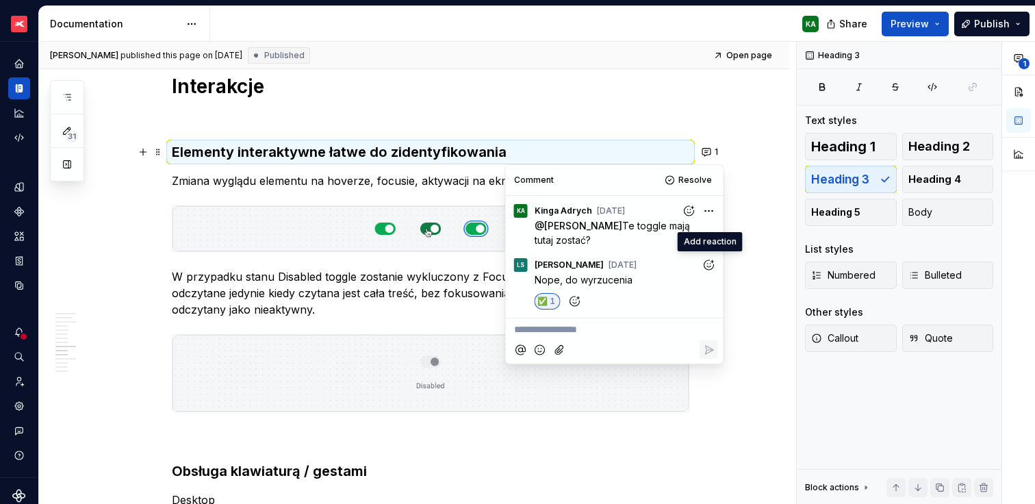
click at [757, 153] on div "Ogólne Screenreader Sekcja określa nam jakie informacje, powinien przekazać uży…" at bounding box center [414, 354] width 750 height 3799
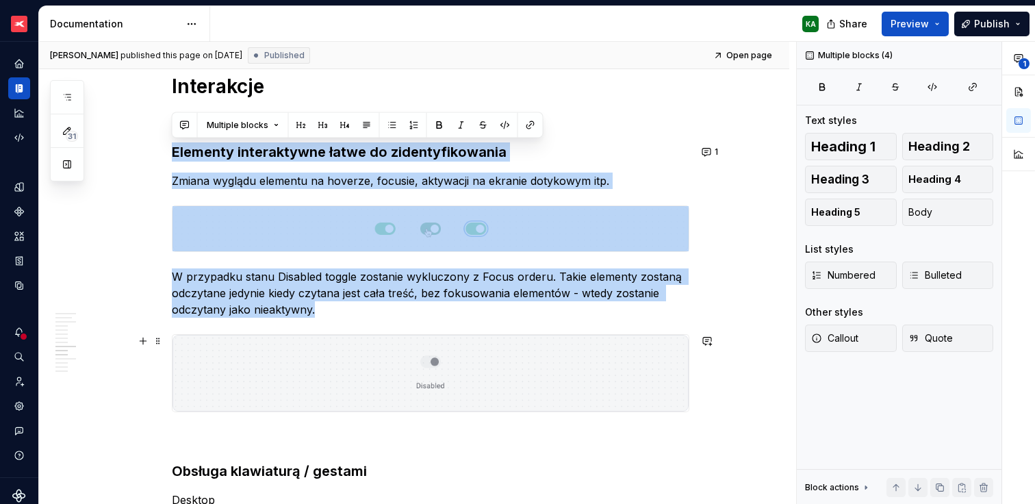
drag, startPoint x: 172, startPoint y: 132, endPoint x: 654, endPoint y: 372, distance: 538.6
click at [676, 379] on div "Ogólne Screenreader Sekcja określa nam jakie informacje, powinien przekazać uży…" at bounding box center [431, 287] width 518 height 3599
click at [481, 312] on p "W przypadku stanu Disabled toggle zostanie wykluczony z Focus orderu. Takie ele…" at bounding box center [431, 292] width 518 height 49
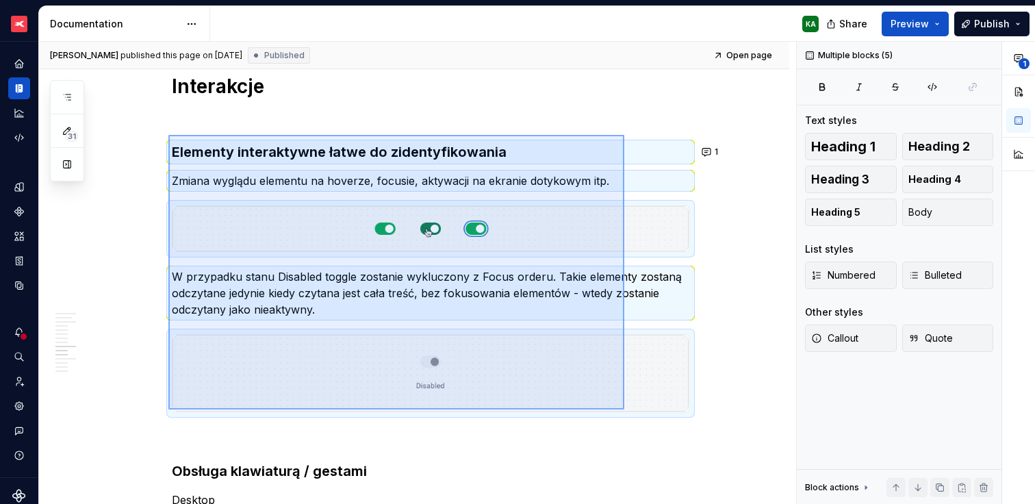
drag, startPoint x: 168, startPoint y: 135, endPoint x: 624, endPoint y: 409, distance: 532.3
click at [624, 409] on div "[PERSON_NAME] published this page on [DATE] Published Open page Button Buttons …" at bounding box center [417, 273] width 757 height 463
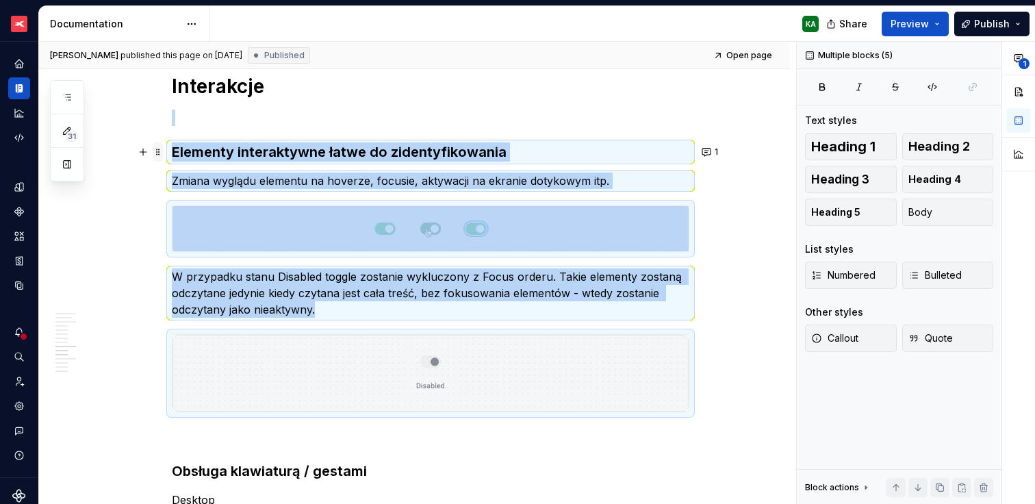
click at [159, 148] on span at bounding box center [158, 151] width 11 height 19
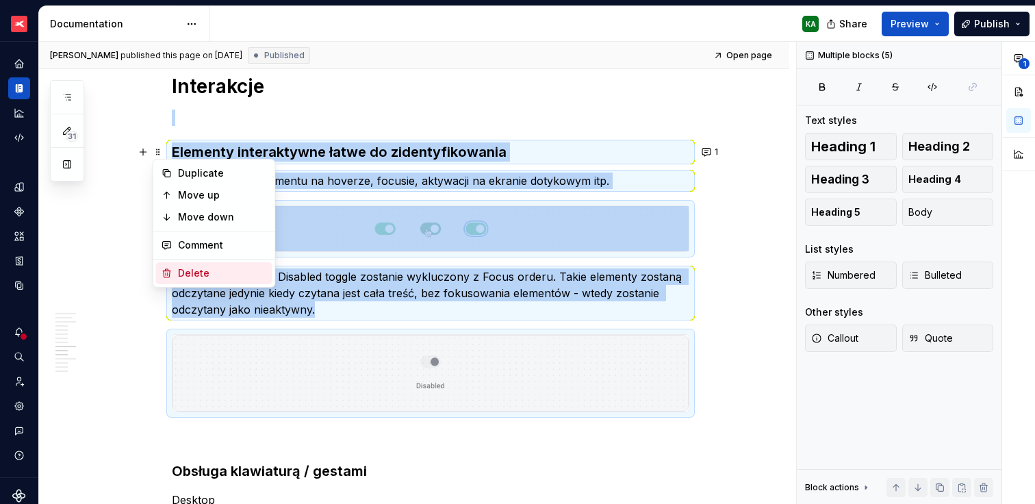
click at [202, 268] on div "Delete" at bounding box center [222, 273] width 89 height 14
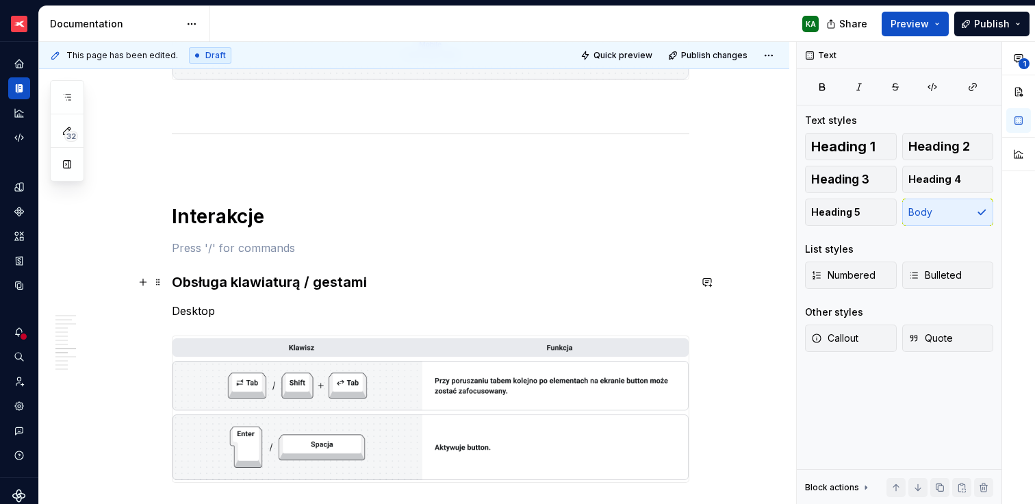
scroll to position [1784, 0]
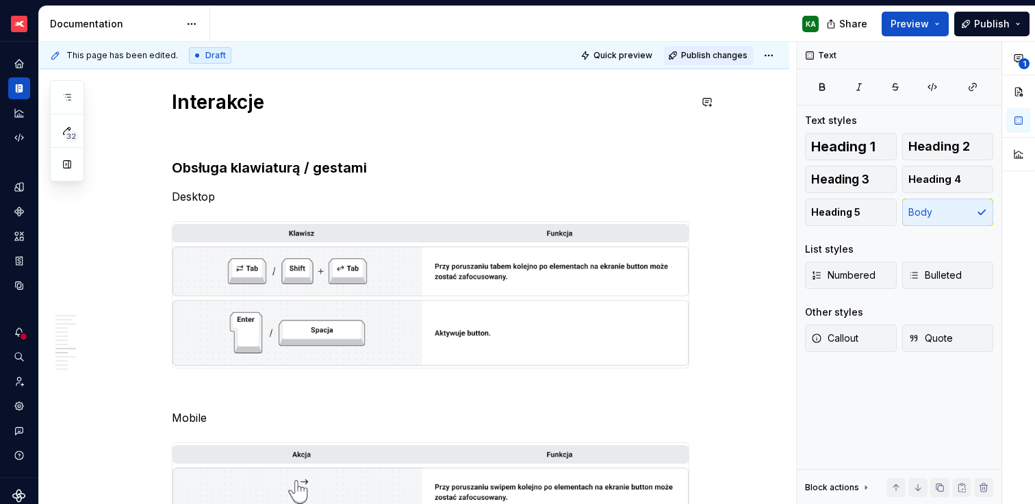
click at [684, 53] on span "Publish changes" at bounding box center [714, 55] width 66 height 11
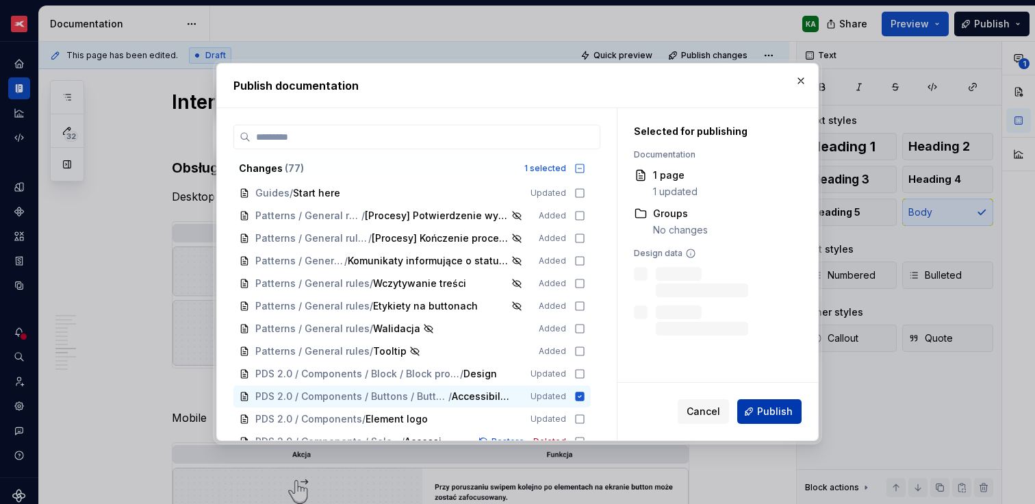
click at [787, 414] on span "Publish" at bounding box center [775, 412] width 36 height 14
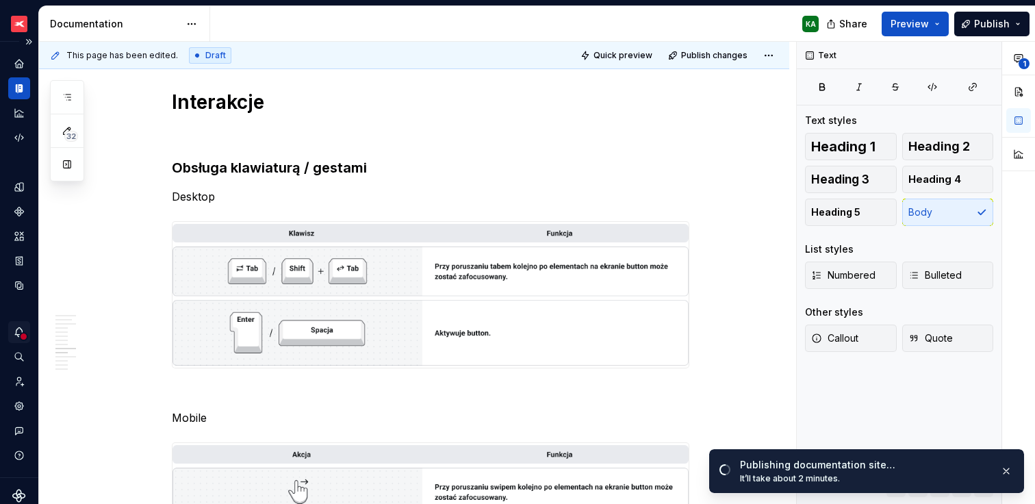
click at [18, 333] on icon "Notifications" at bounding box center [19, 332] width 12 height 12
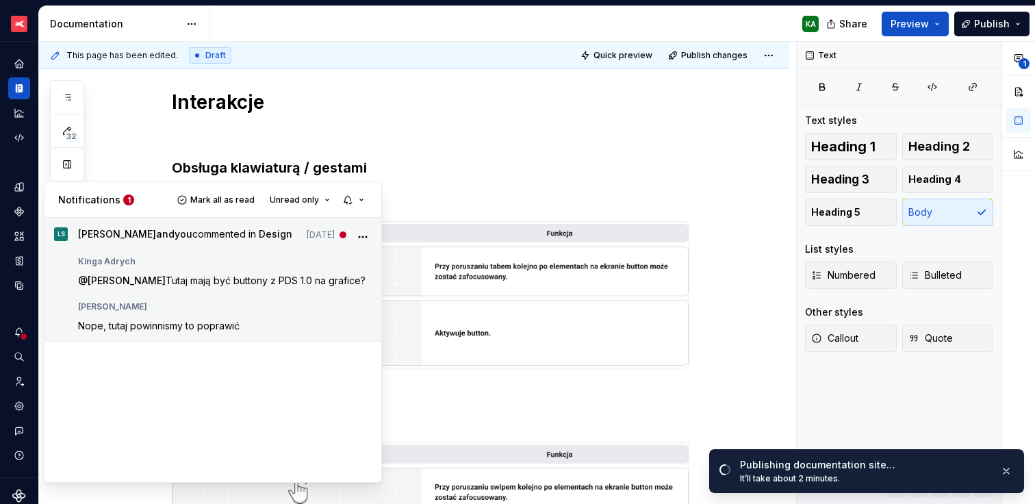
click at [215, 288] on p "@ [PERSON_NAME] [PERSON_NAME] być buttony z PDS 1.0 na grafice?" at bounding box center [225, 280] width 294 height 14
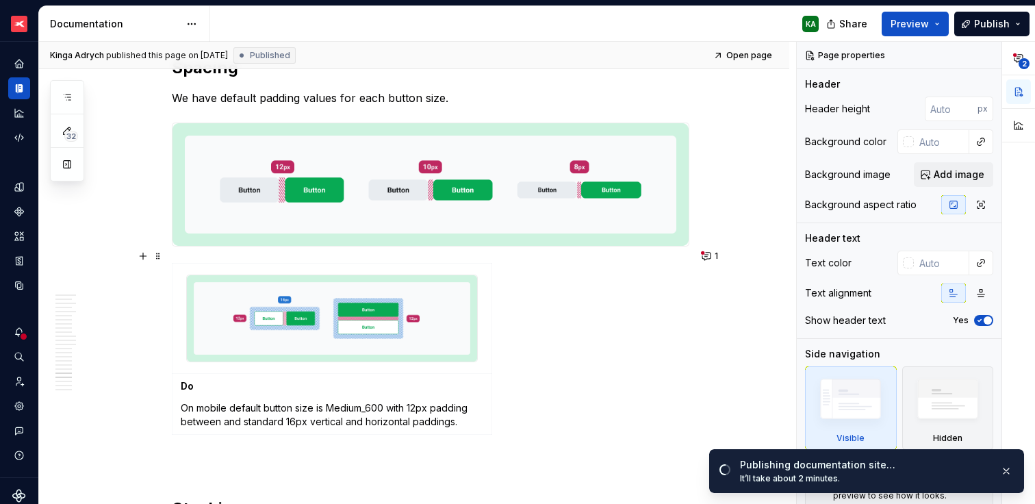
scroll to position [7675, 0]
click at [711, 257] on button "1" at bounding box center [711, 255] width 27 height 19
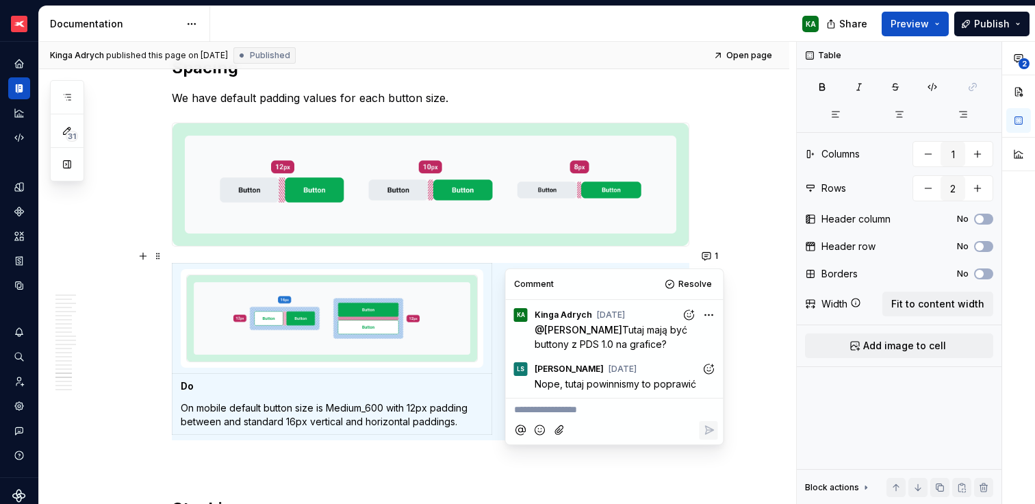
click at [422, 321] on img at bounding box center [332, 318] width 290 height 86
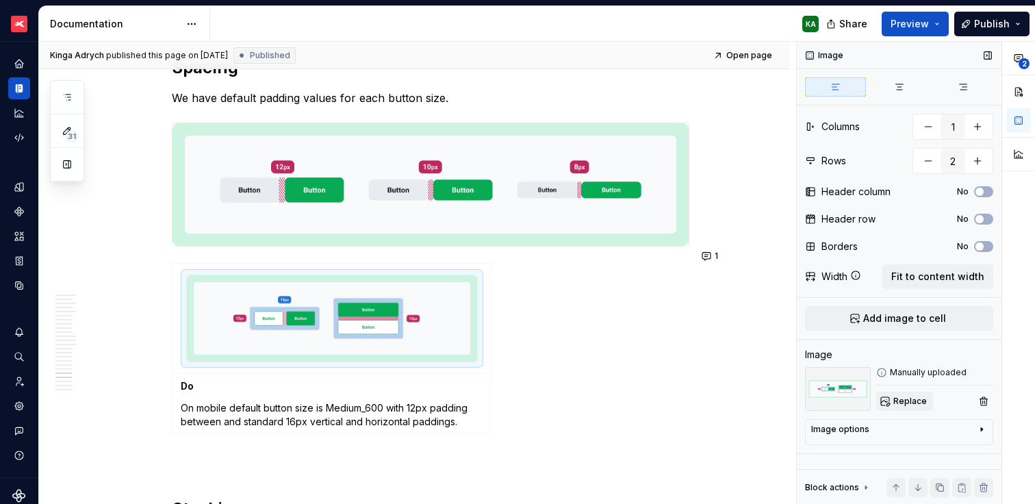
click at [914, 403] on span "Replace" at bounding box center [911, 401] width 34 height 11
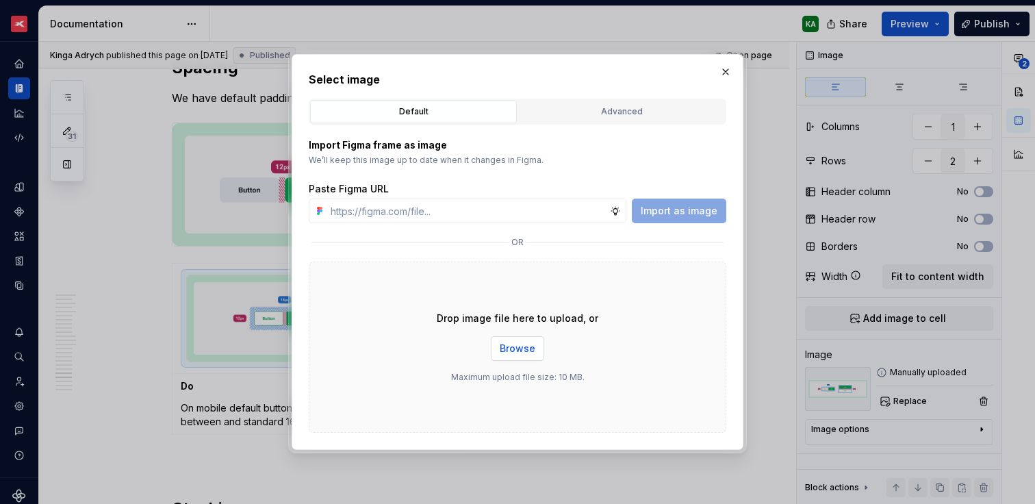
click at [526, 340] on button "Browse" at bounding box center [517, 348] width 53 height 25
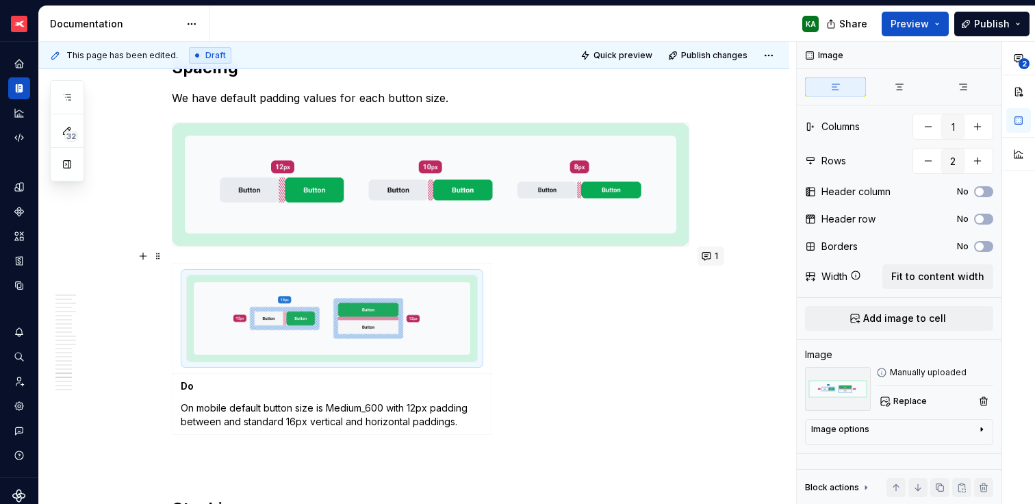
type textarea "*"
click at [707, 260] on button "1" at bounding box center [711, 255] width 27 height 19
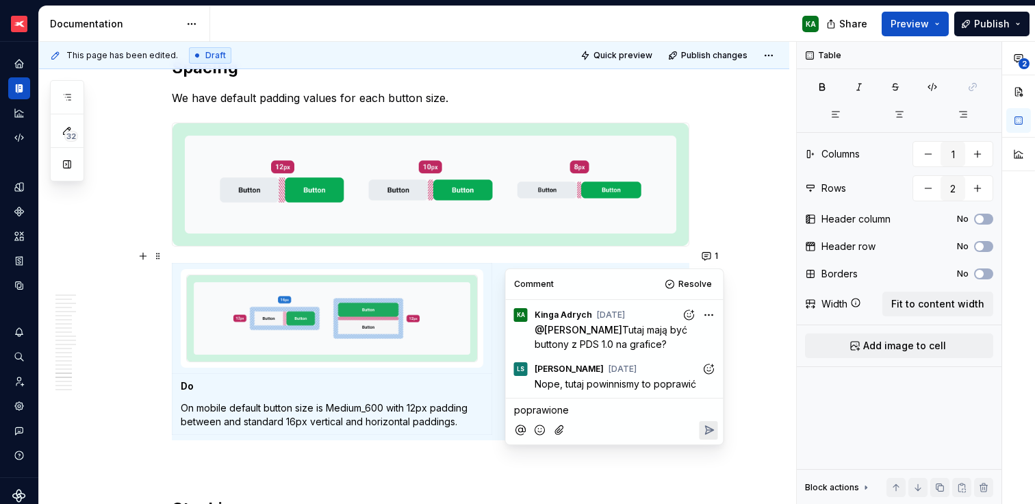
click at [540, 424] on icon "Add emoji" at bounding box center [540, 430] width 14 height 14
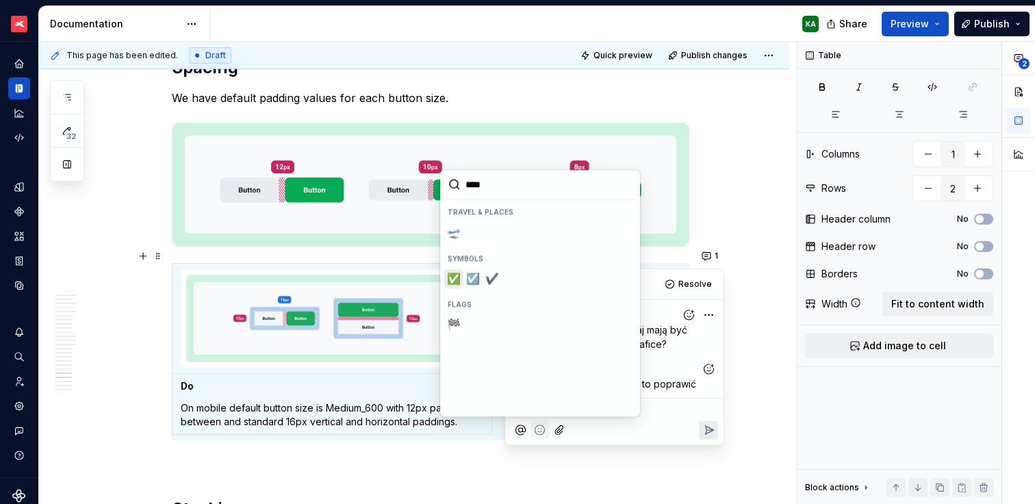
click at [455, 280] on span "✅️" at bounding box center [453, 279] width 11 height 14
type input "****"
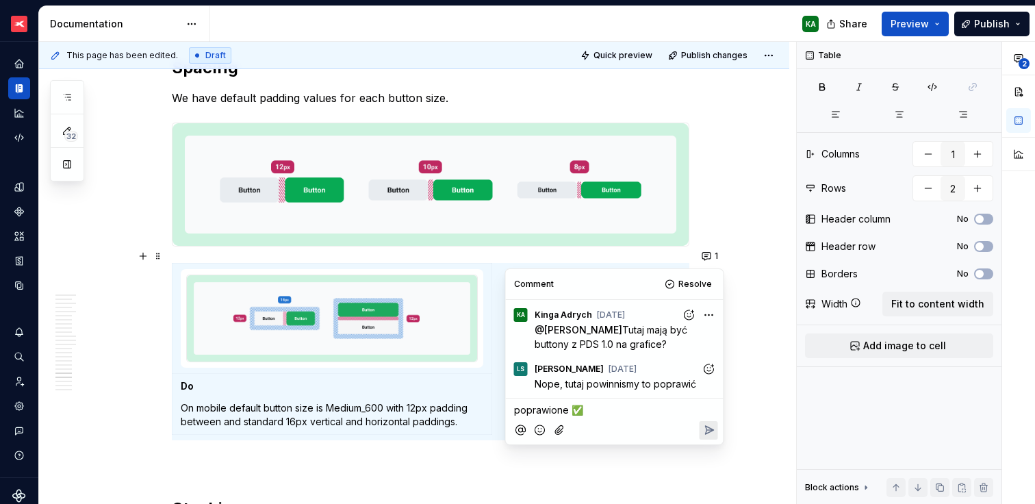
click at [706, 427] on icon "Reply" at bounding box center [709, 430] width 14 height 14
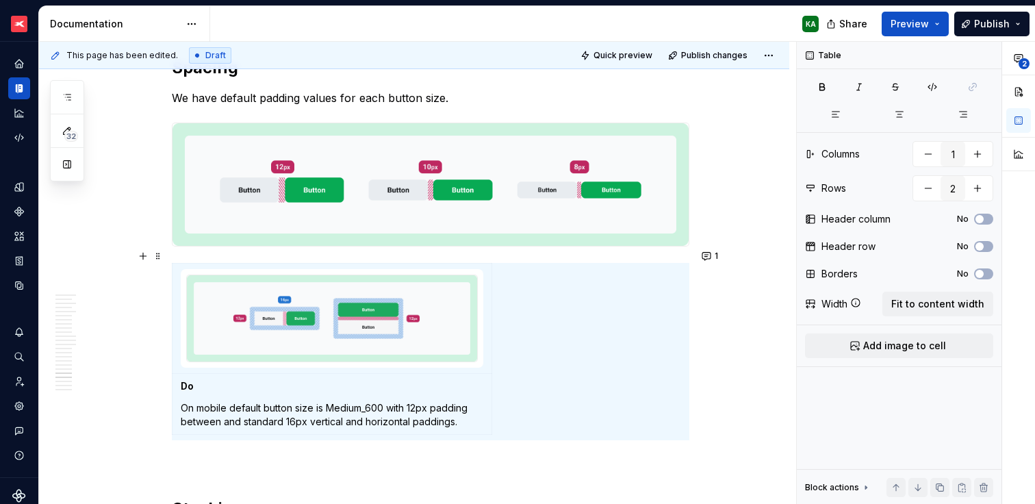
click at [719, 60] on button "Publish changes" at bounding box center [709, 55] width 90 height 19
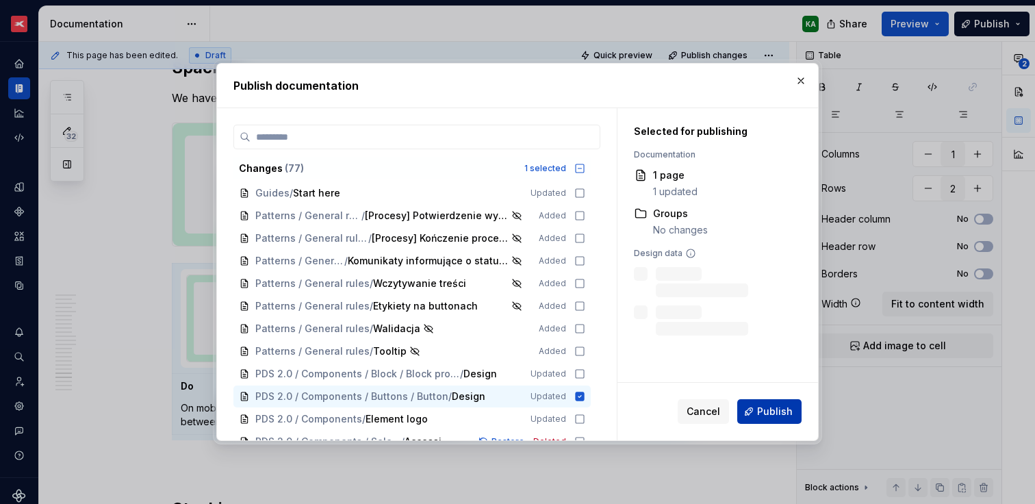
click at [757, 420] on button "Publish" at bounding box center [769, 411] width 64 height 25
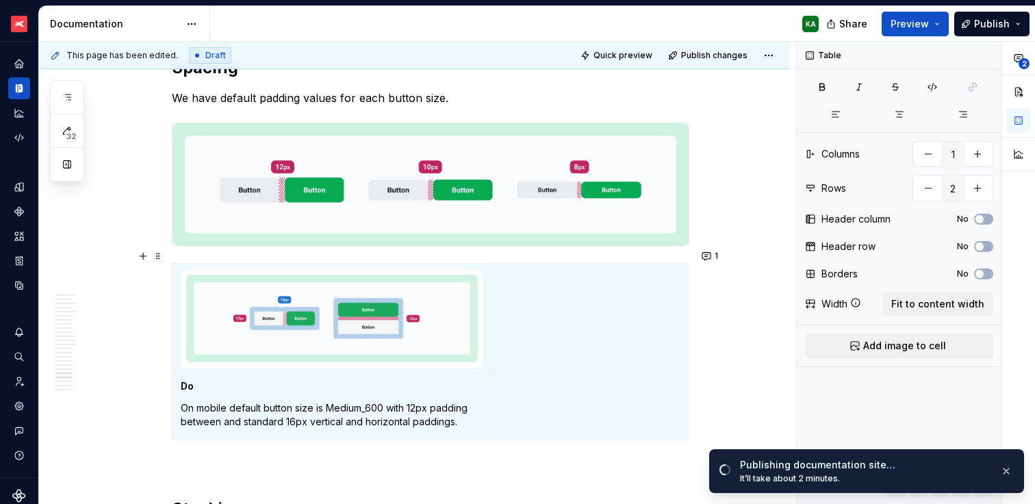
scroll to position [5, 0]
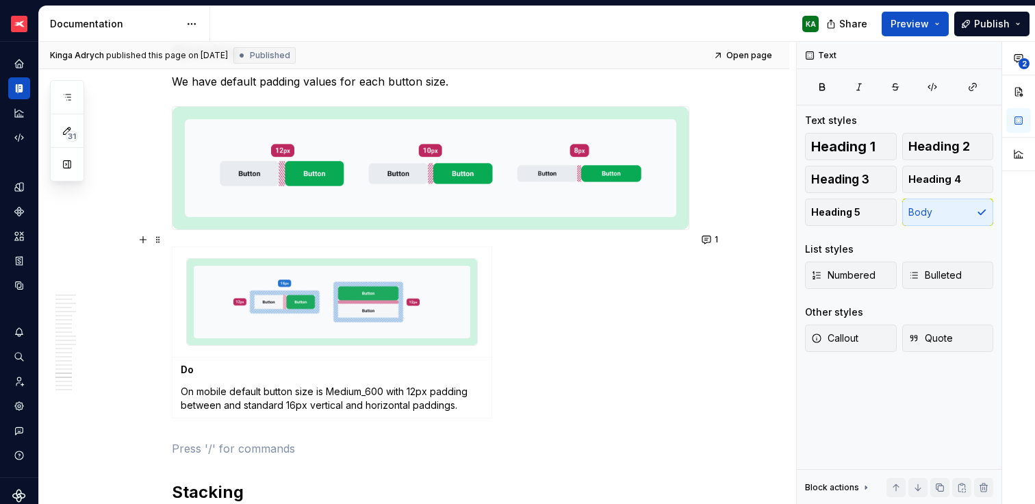
scroll to position [7691, 0]
type textarea "*"
